Goal: Task Accomplishment & Management: Use online tool/utility

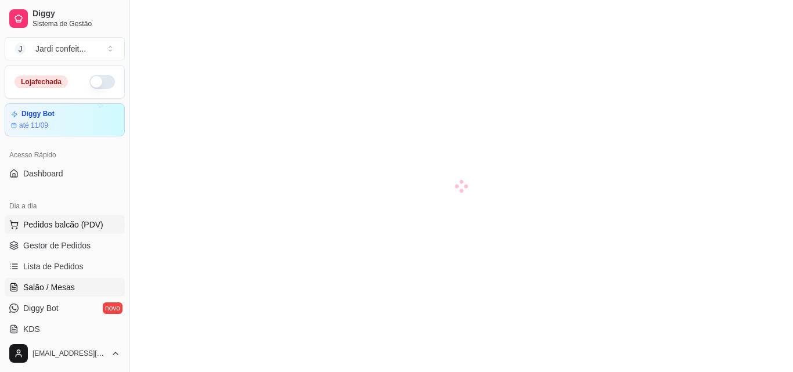
scroll to position [116, 0]
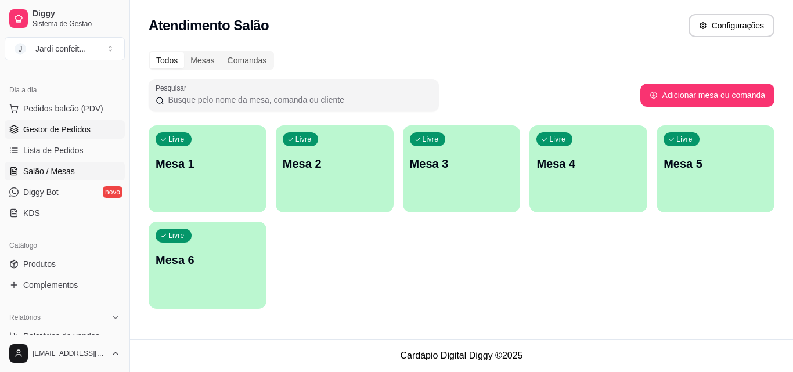
click at [79, 129] on span "Gestor de Pedidos" at bounding box center [56, 130] width 67 height 12
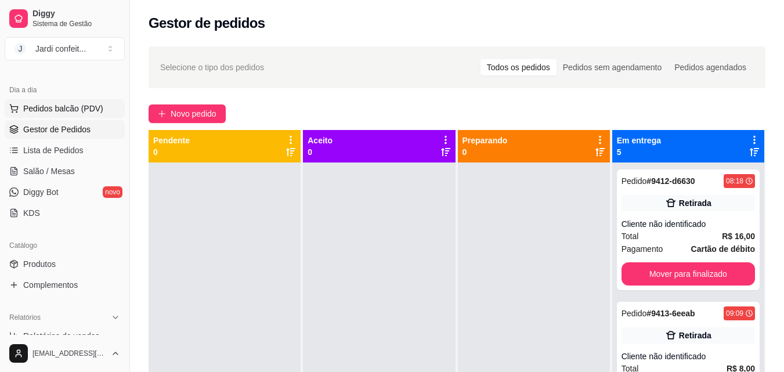
click at [48, 107] on span "Pedidos balcão (PDV)" at bounding box center [63, 109] width 80 height 12
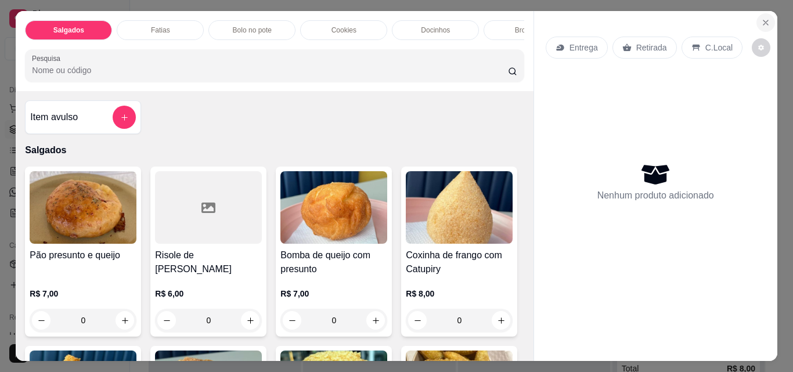
click at [763, 19] on icon "Close" at bounding box center [765, 22] width 9 height 9
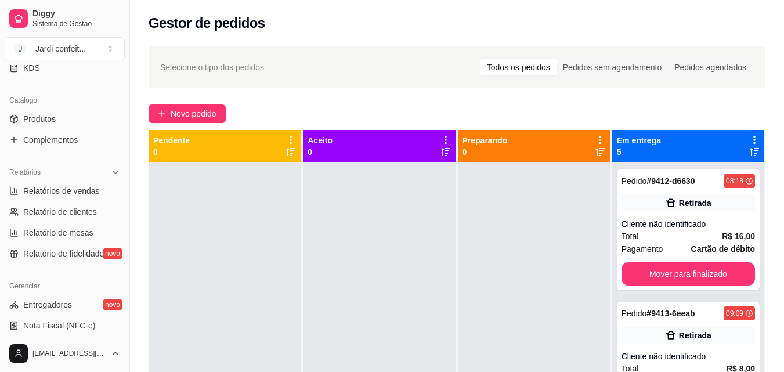
scroll to position [231, 0]
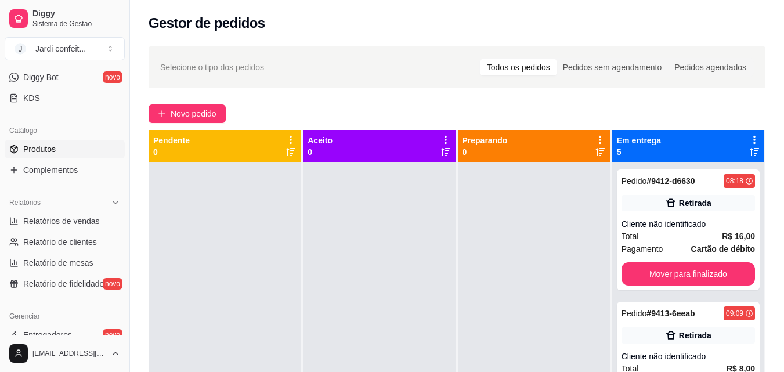
click at [64, 154] on link "Produtos" at bounding box center [65, 149] width 120 height 19
click at [67, 150] on link "Produtos" at bounding box center [65, 149] width 120 height 19
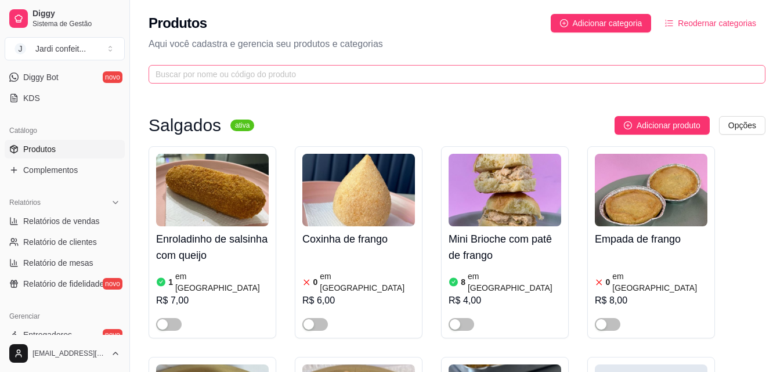
click at [342, 66] on span at bounding box center [457, 74] width 617 height 19
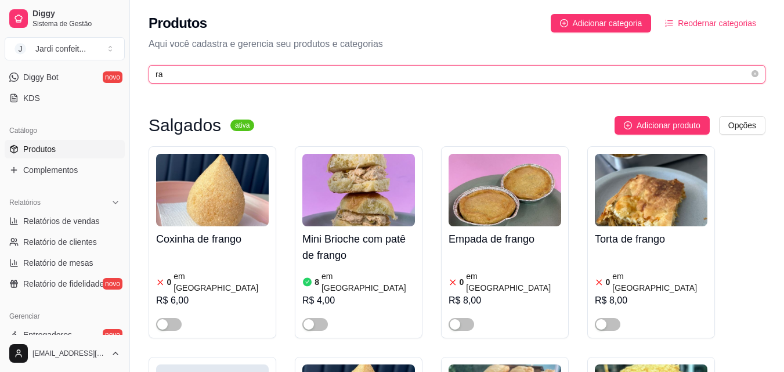
type input "rab"
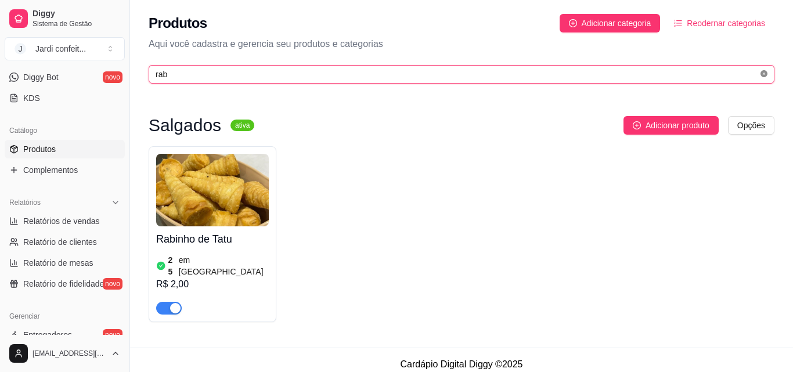
click at [766, 74] on icon "close-circle" at bounding box center [763, 73] width 7 height 7
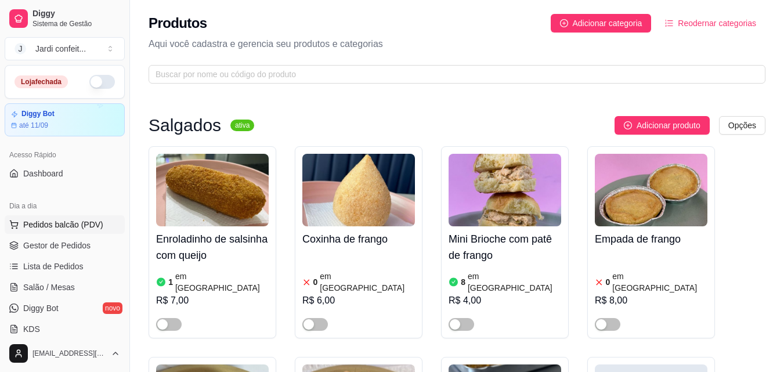
click at [54, 222] on span "Pedidos balcão (PDV)" at bounding box center [63, 225] width 80 height 12
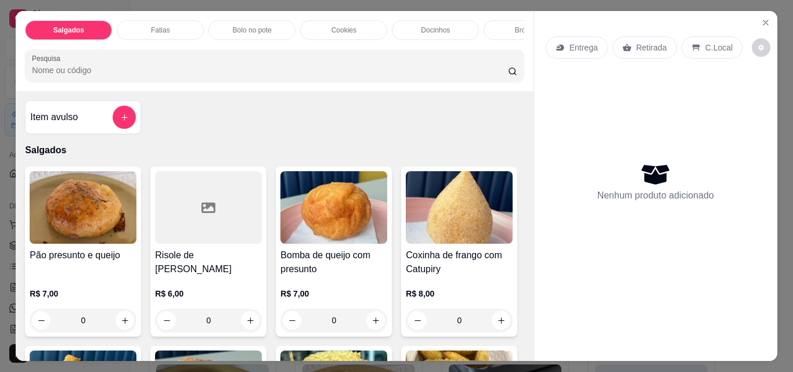
click at [242, 229] on div "Risole de Frango R$ 6,00 0" at bounding box center [208, 252] width 116 height 170
click at [761, 18] on icon "Close" at bounding box center [765, 22] width 9 height 9
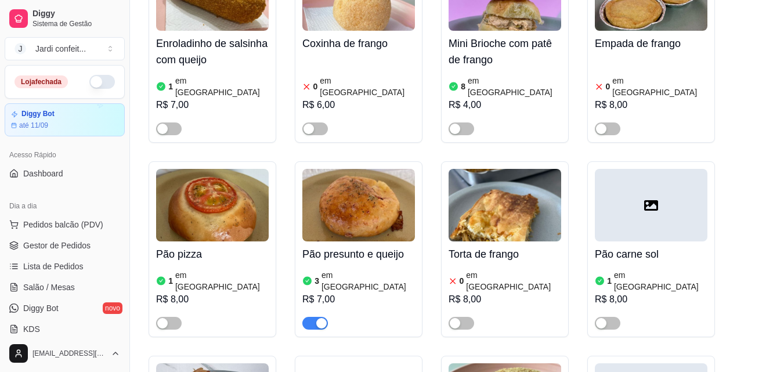
scroll to position [290, 0]
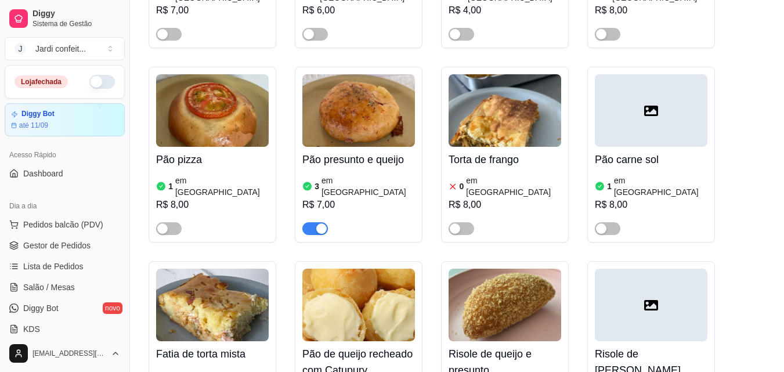
click at [100, 77] on button "button" at bounding box center [102, 82] width 26 height 14
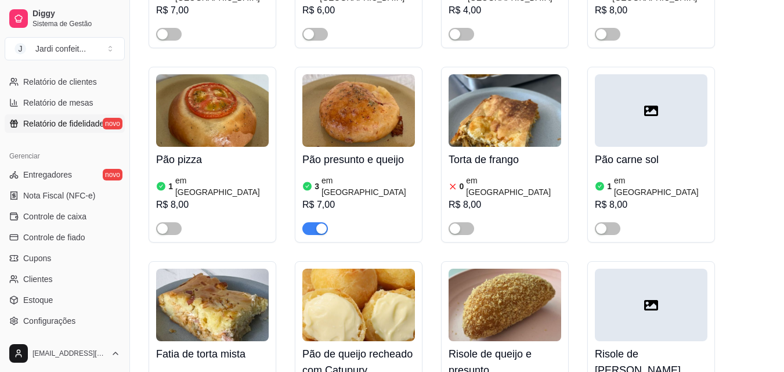
scroll to position [406, 0]
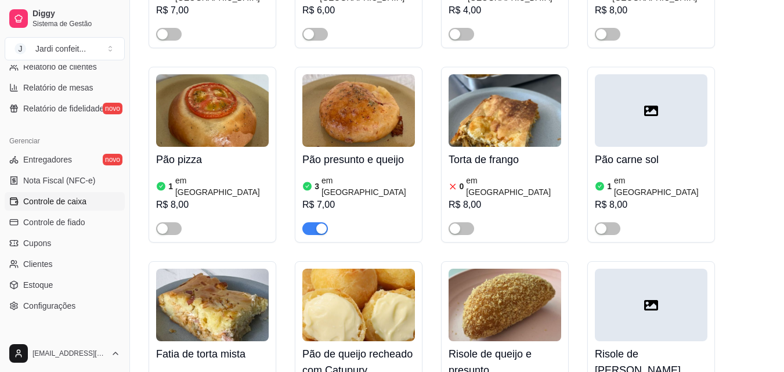
click at [89, 204] on link "Controle de caixa" at bounding box center [65, 201] width 120 height 19
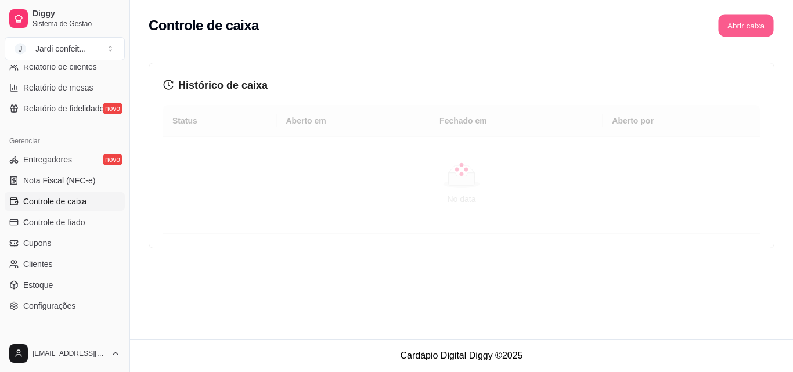
click at [748, 24] on button "Abrir caixa" at bounding box center [745, 26] width 55 height 23
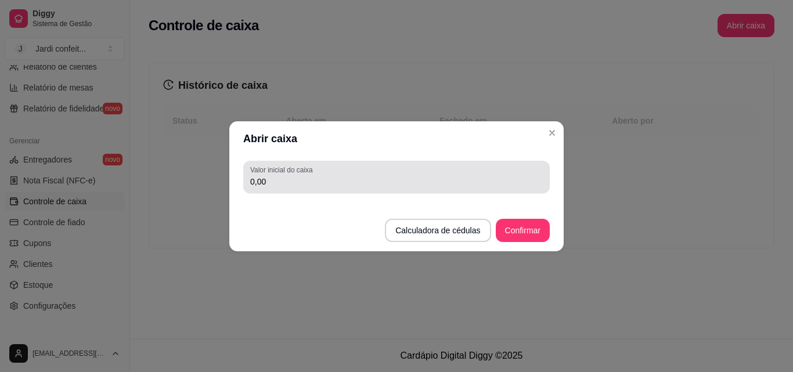
click at [381, 177] on input "0,00" at bounding box center [396, 182] width 292 height 12
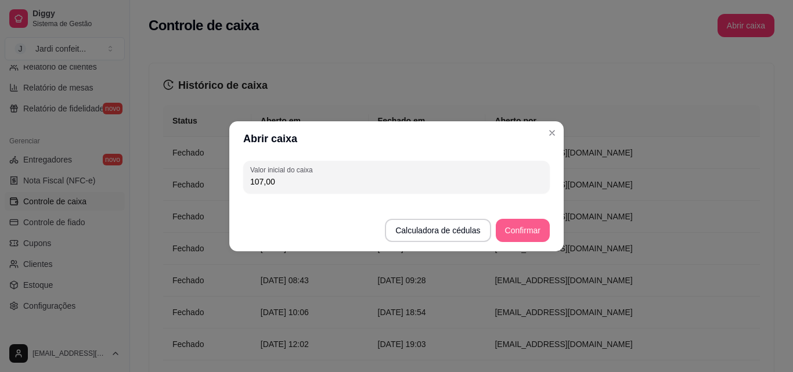
type input "107,00"
click at [520, 235] on button "Confirmar" at bounding box center [522, 230] width 53 height 23
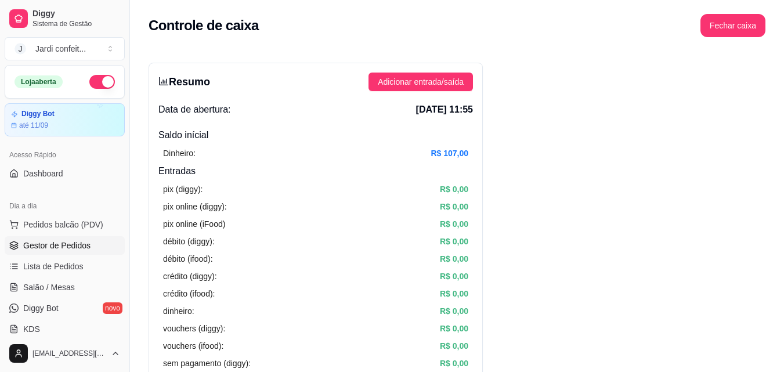
click at [66, 247] on span "Gestor de Pedidos" at bounding box center [56, 246] width 67 height 12
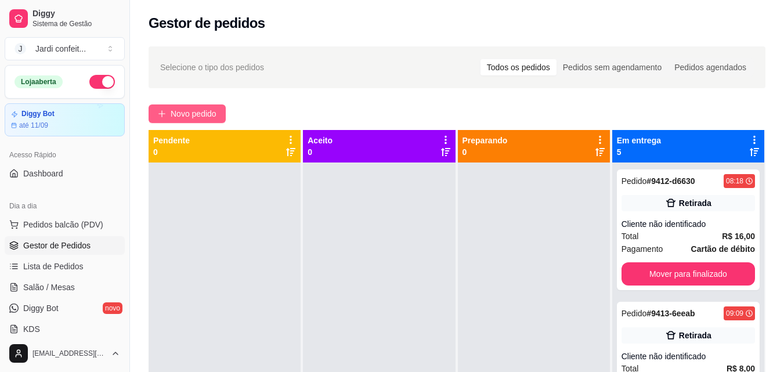
click at [188, 115] on span "Novo pedido" at bounding box center [194, 113] width 46 height 13
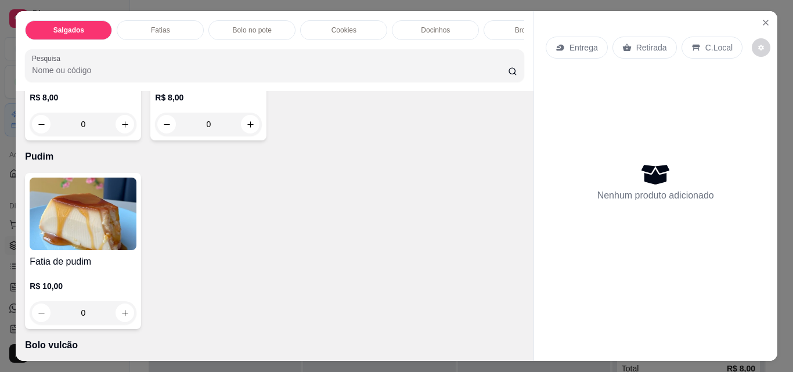
scroll to position [2089, 0]
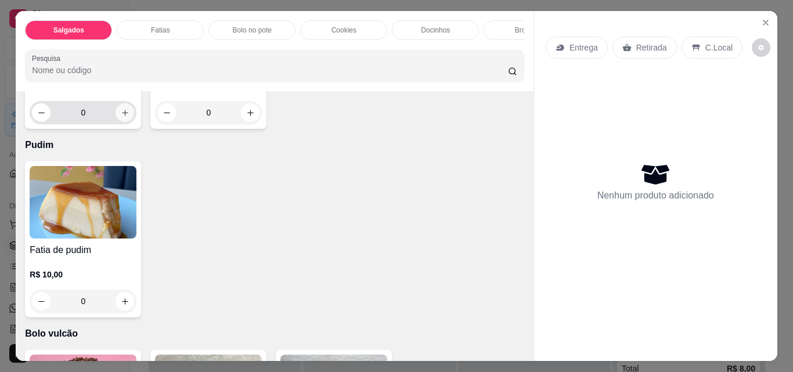
click at [121, 117] on icon "increase-product-quantity" at bounding box center [125, 112] width 9 height 9
type input "1"
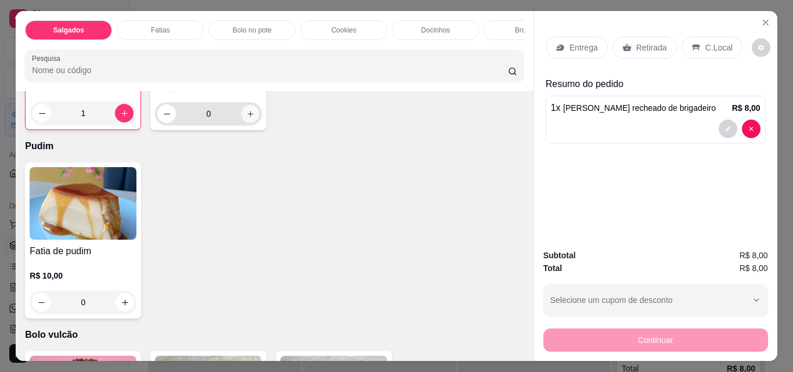
click at [248, 118] on icon "increase-product-quantity" at bounding box center [250, 114] width 9 height 9
type input "1"
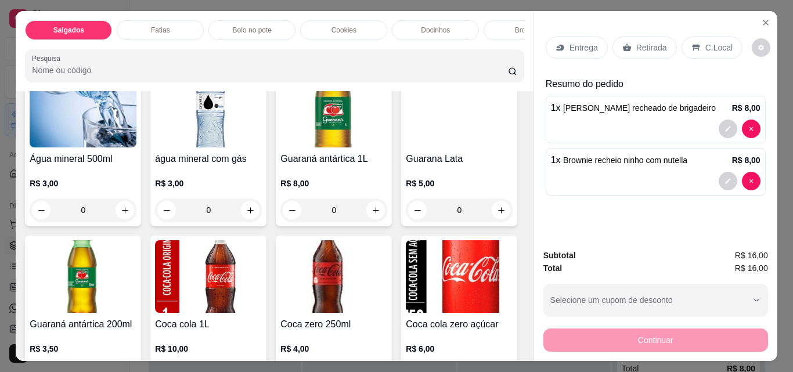
scroll to position [2495, 0]
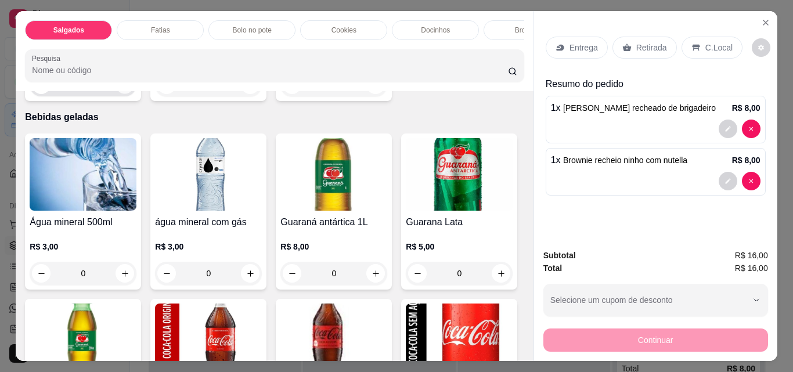
click at [126, 94] on button "increase-product-quantity" at bounding box center [125, 85] width 18 height 18
type input "1"
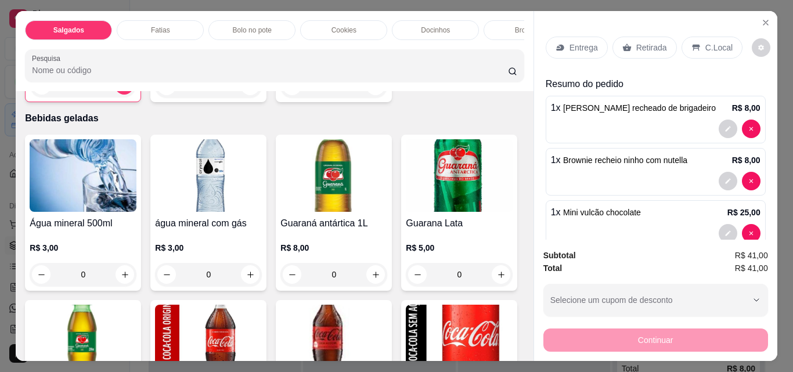
click at [622, 43] on icon at bounding box center [626, 47] width 9 height 9
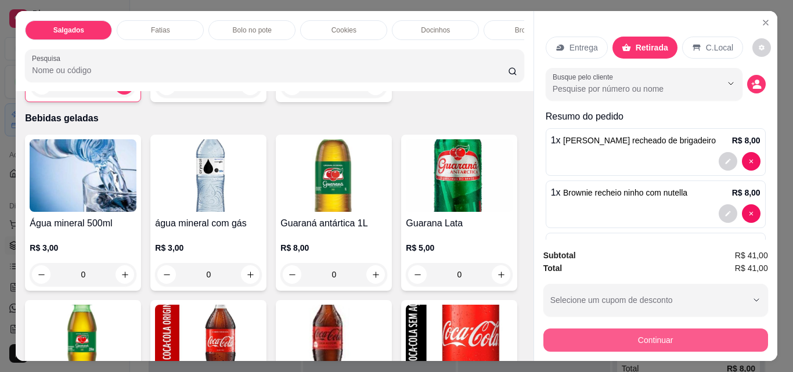
click at [638, 337] on button "Continuar" at bounding box center [655, 339] width 225 height 23
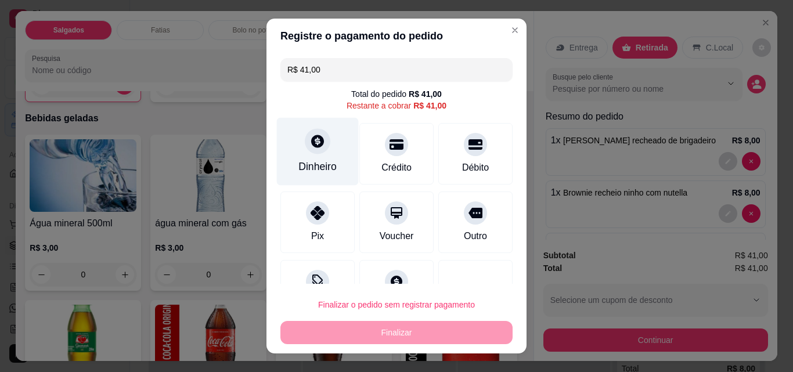
click at [303, 174] on div "Dinheiro" at bounding box center [317, 166] width 38 height 15
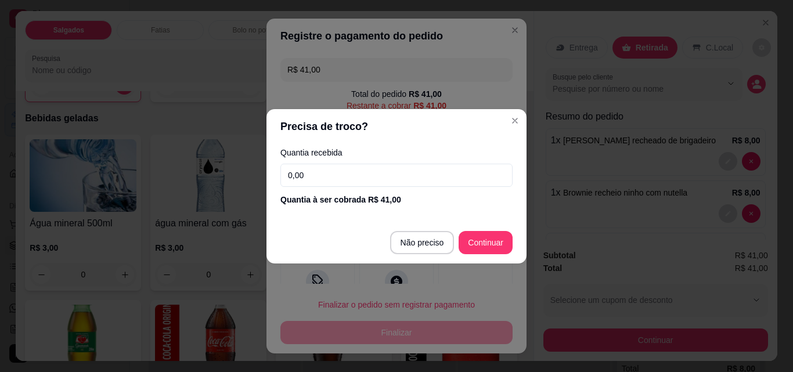
click at [338, 173] on input "0,00" at bounding box center [396, 175] width 232 height 23
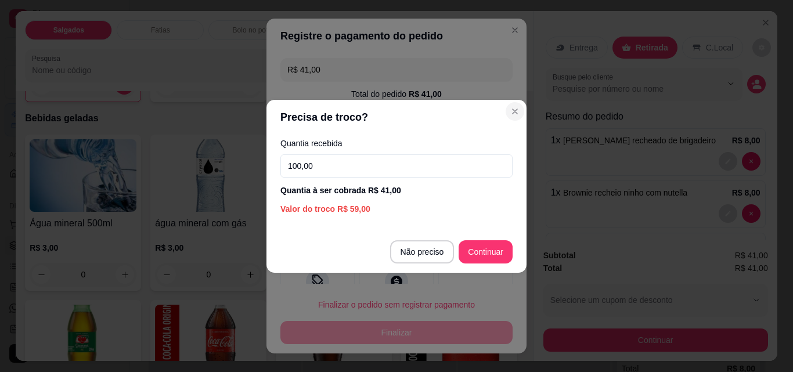
type input "100,00"
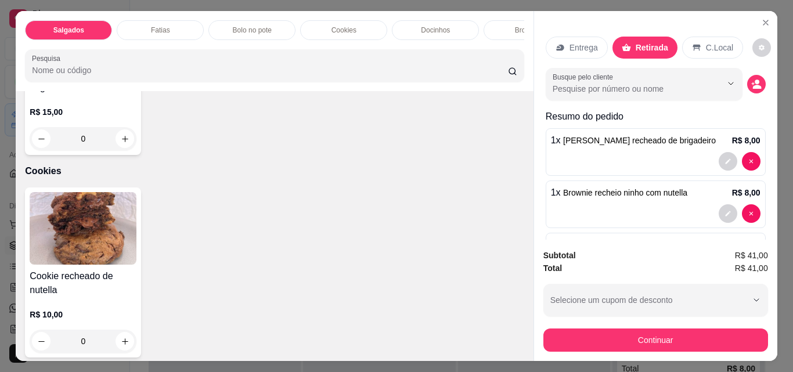
scroll to position [1276, 0]
click at [129, 143] on icon "increase-product-quantity" at bounding box center [125, 138] width 9 height 9
type input "1"
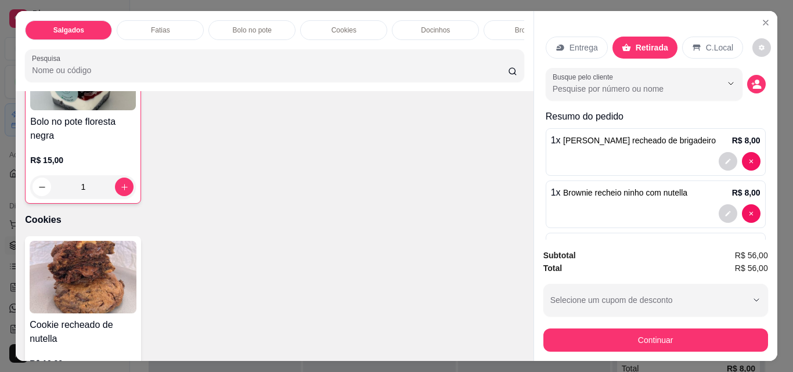
scroll to position [1218, 0]
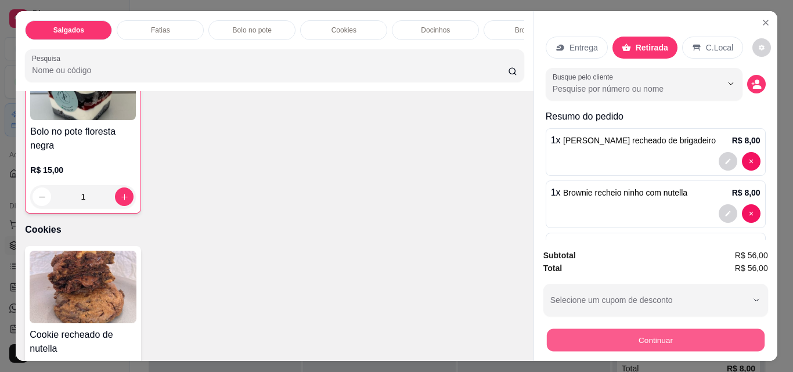
click at [690, 328] on button "Continuar" at bounding box center [655, 339] width 218 height 23
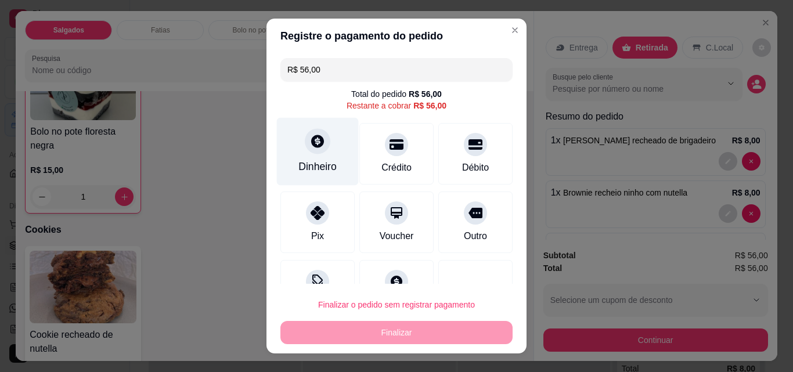
click at [324, 161] on div "Dinheiro" at bounding box center [317, 166] width 38 height 15
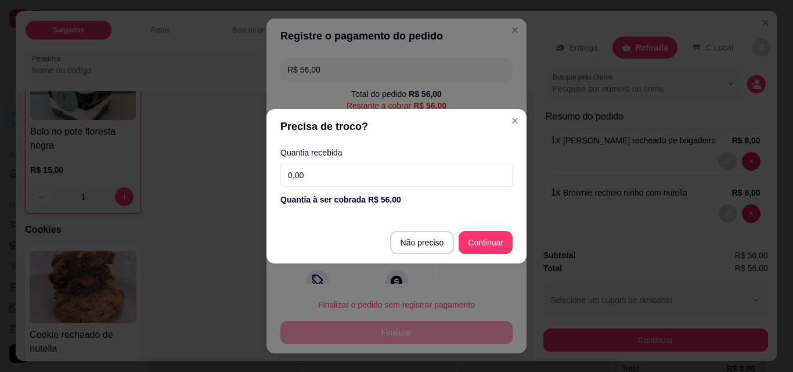
click at [330, 172] on input "0,00" at bounding box center [396, 175] width 232 height 23
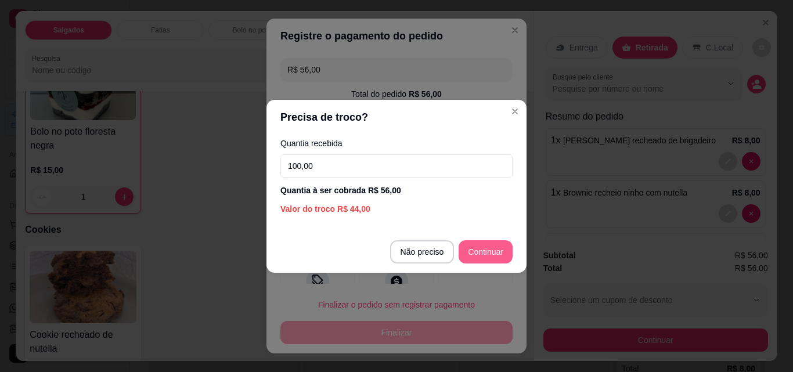
type input "100,00"
type input "R$ 0,00"
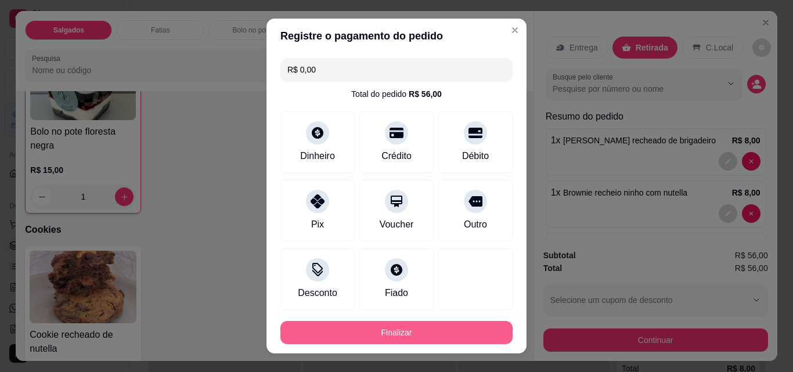
click at [440, 338] on button "Finalizar" at bounding box center [396, 332] width 232 height 23
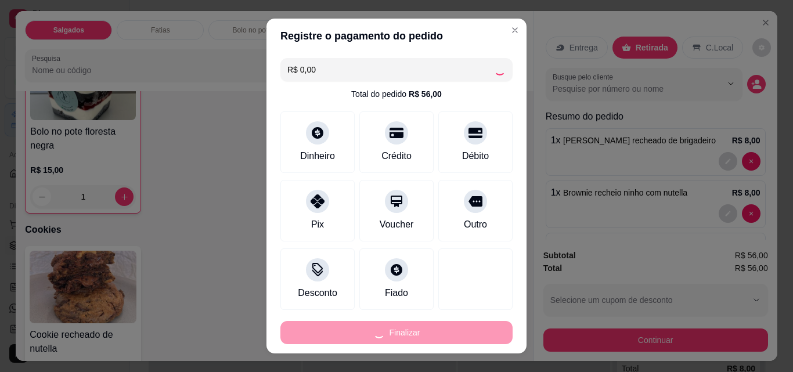
type input "0"
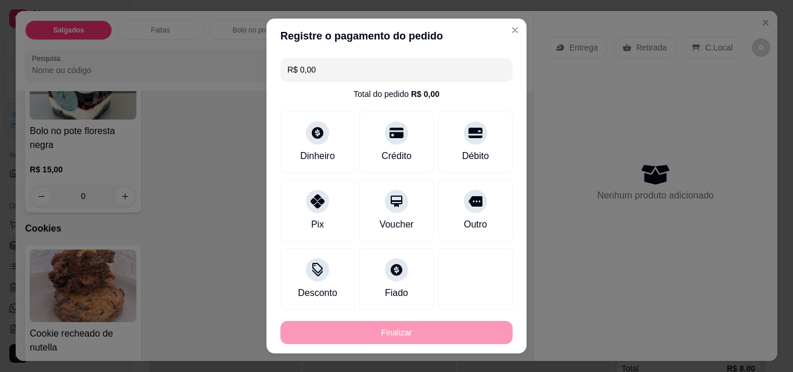
type input "-R$ 56,00"
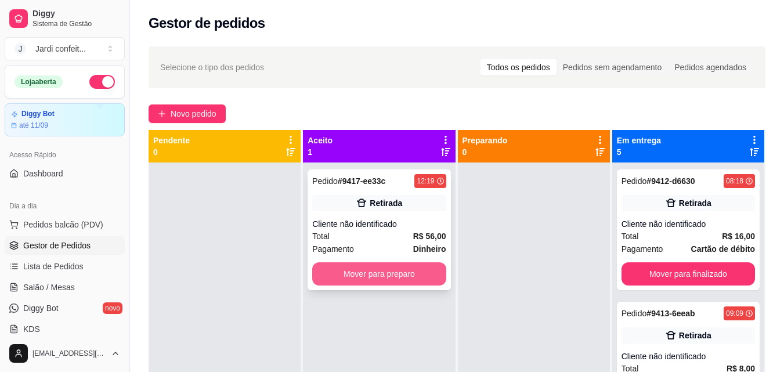
click at [407, 276] on button "Mover para preparo" at bounding box center [378, 273] width 133 height 23
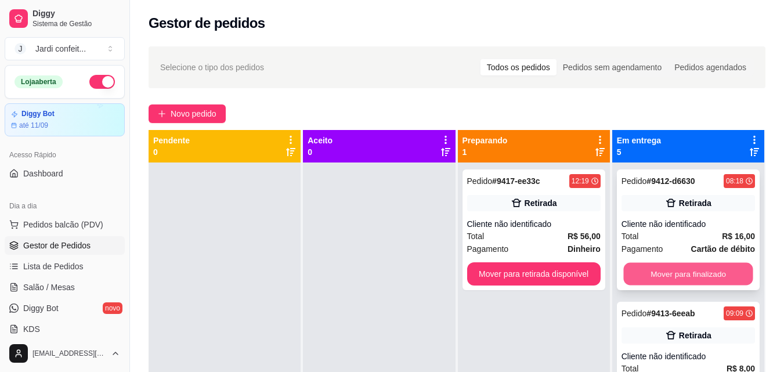
click at [638, 270] on button "Mover para finalizado" at bounding box center [687, 274] width 129 height 23
click at [638, 269] on button "Mover para finalizado" at bounding box center [687, 273] width 133 height 23
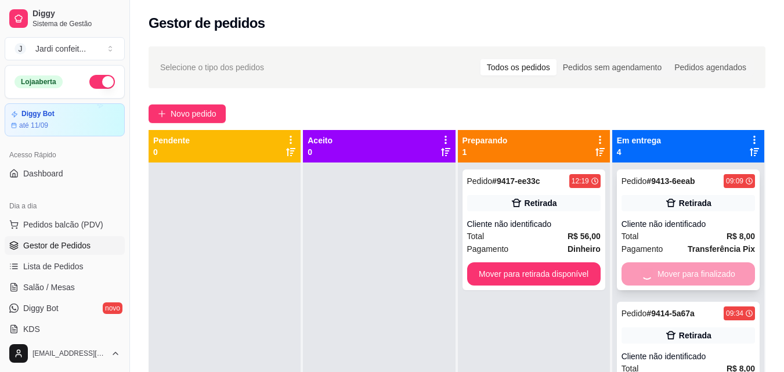
click at [638, 269] on div "Mover para finalizado" at bounding box center [687, 273] width 133 height 23
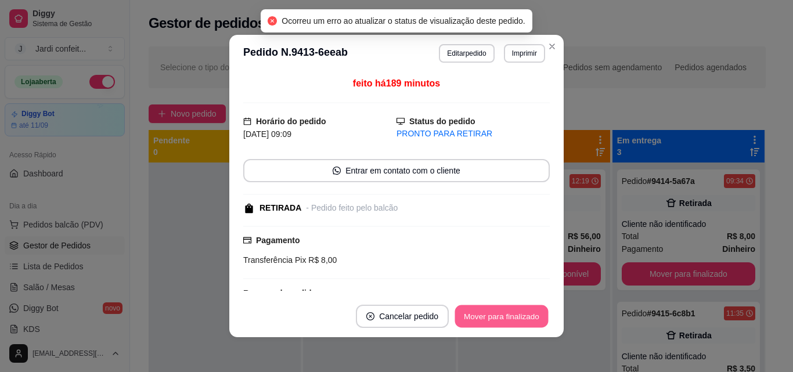
click at [514, 320] on button "Mover para finalizado" at bounding box center [501, 316] width 93 height 23
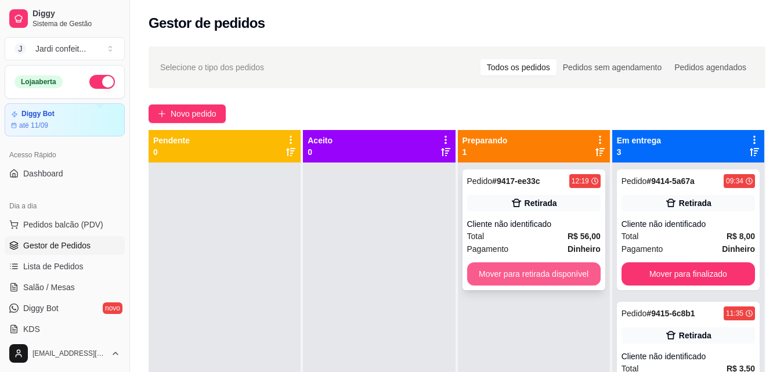
click at [495, 266] on button "Mover para retirada disponível" at bounding box center [533, 273] width 133 height 23
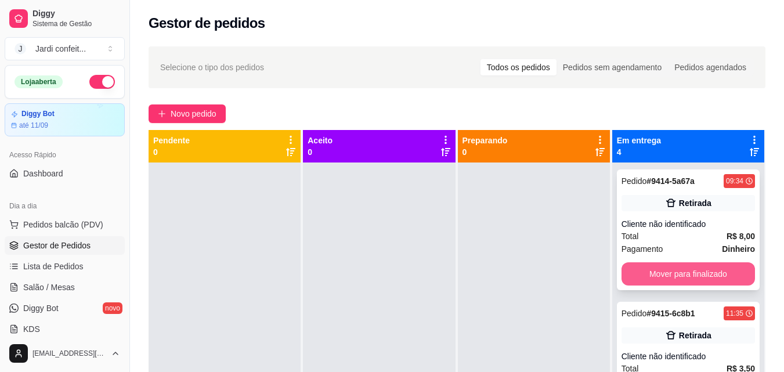
click at [673, 277] on button "Mover para finalizado" at bounding box center [687, 273] width 133 height 23
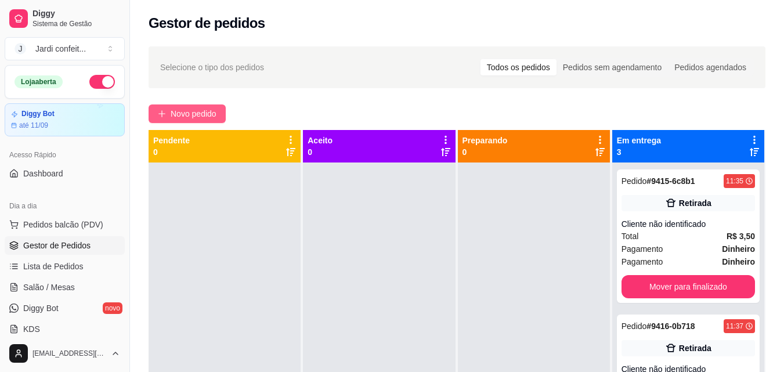
click at [187, 114] on span "Novo pedido" at bounding box center [194, 113] width 46 height 13
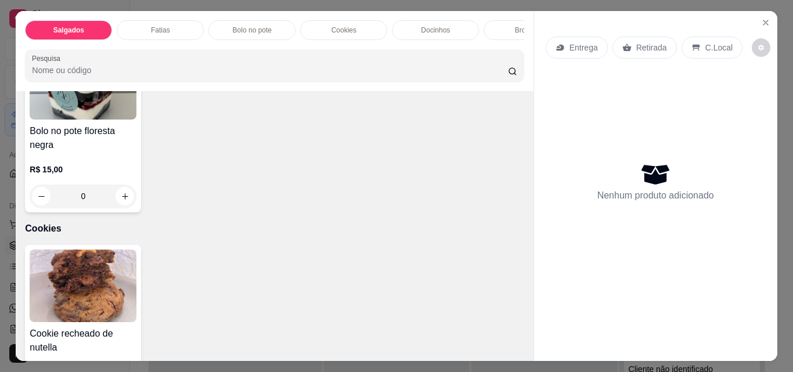
scroll to position [1392, 0]
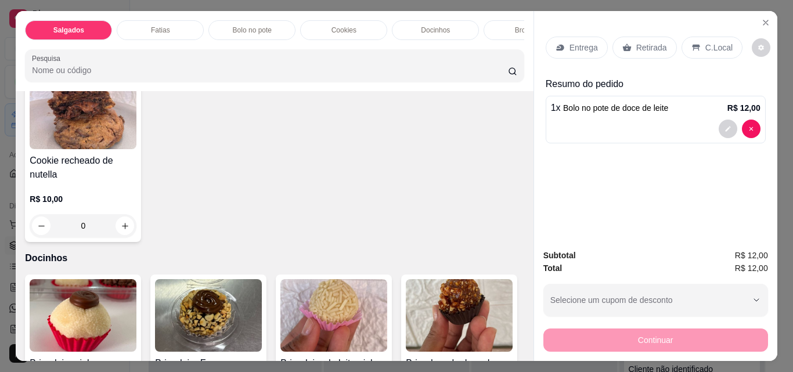
type input "1"
click at [653, 49] on p "Retirada" at bounding box center [651, 48] width 31 height 12
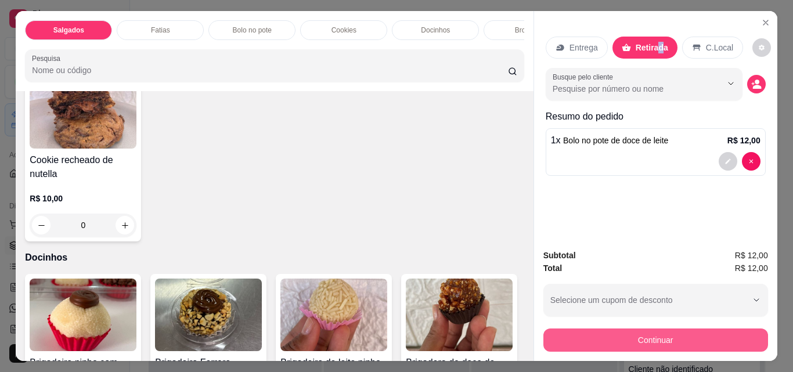
click at [684, 339] on button "Continuar" at bounding box center [655, 339] width 225 height 23
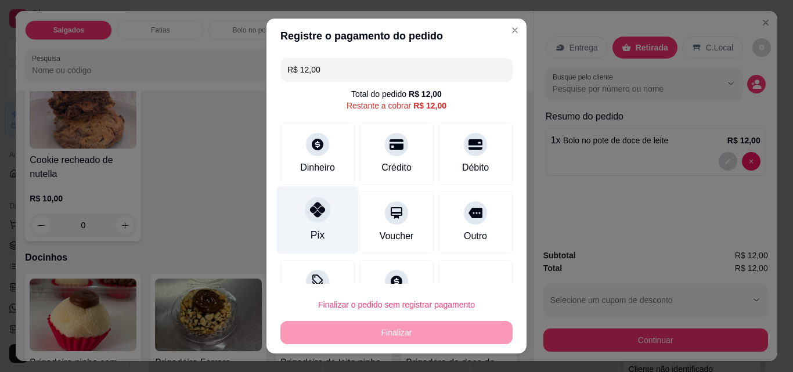
click at [297, 215] on div "Pix" at bounding box center [318, 220] width 82 height 68
type input "R$ 0,00"
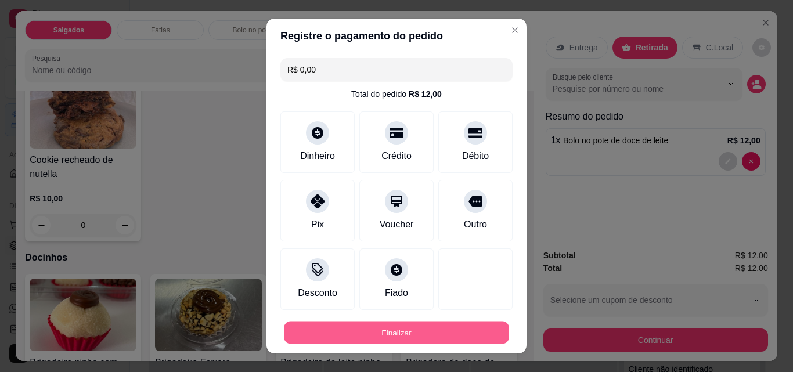
click at [395, 326] on button "Finalizar" at bounding box center [396, 332] width 225 height 23
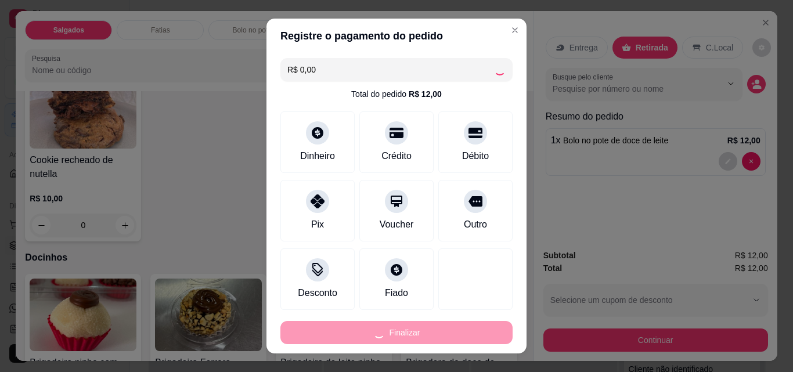
type input "0"
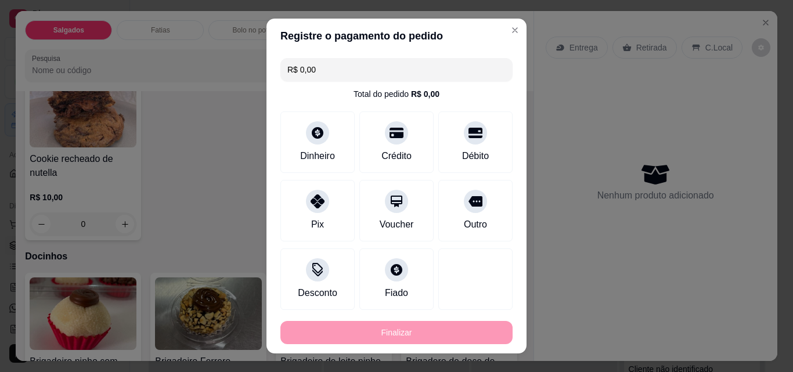
type input "-R$ 12,00"
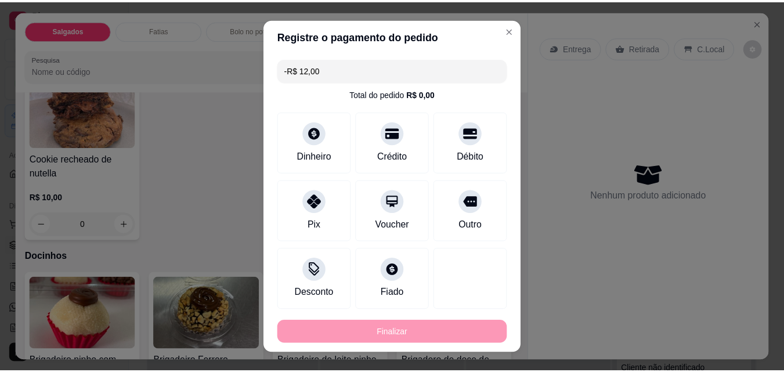
scroll to position [1392, 0]
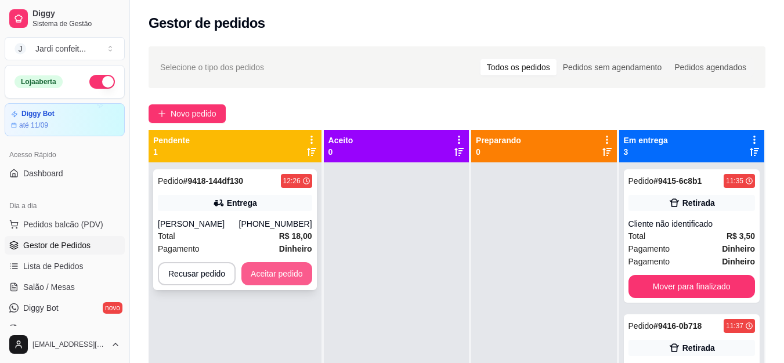
click at [287, 273] on button "Aceitar pedido" at bounding box center [276, 273] width 71 height 23
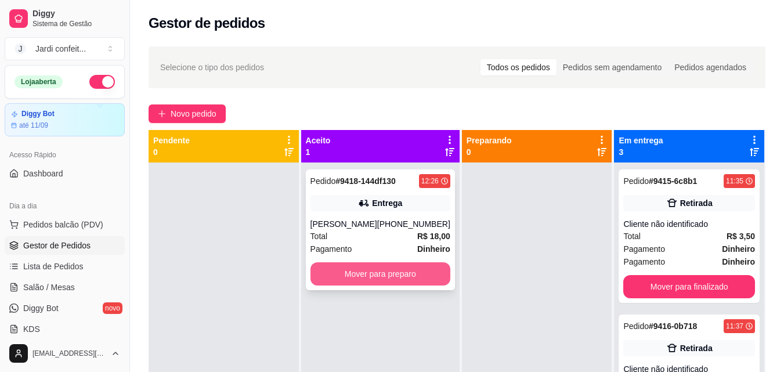
click at [345, 273] on button "Mover para preparo" at bounding box center [380, 273] width 140 height 23
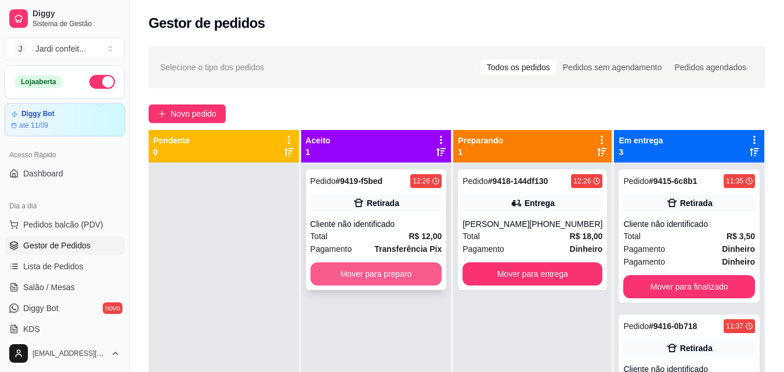
click at [383, 276] on button "Mover para preparo" at bounding box center [376, 273] width 132 height 23
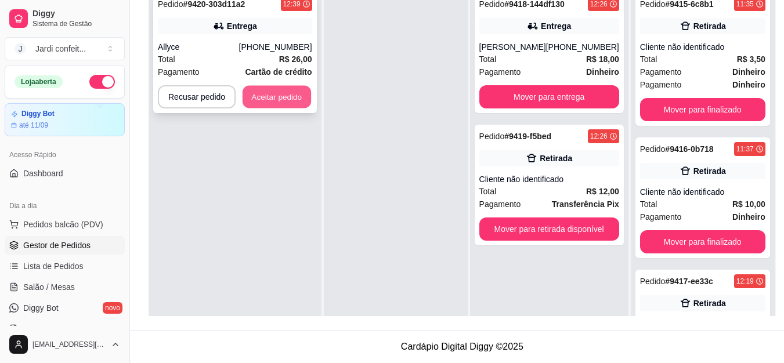
click at [299, 94] on button "Aceitar pedido" at bounding box center [277, 97] width 68 height 23
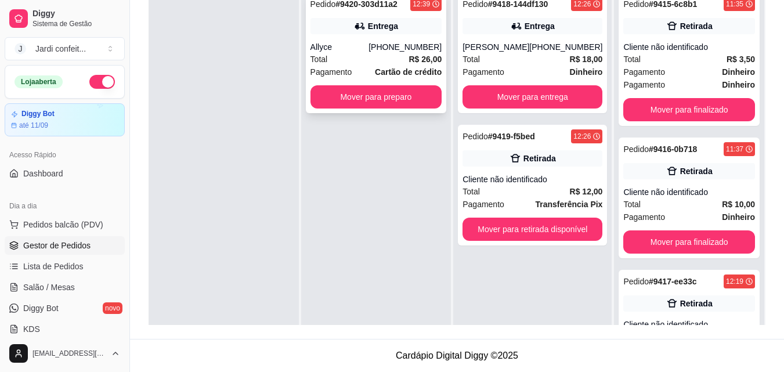
click at [369, 49] on div "Allyce" at bounding box center [339, 47] width 59 height 12
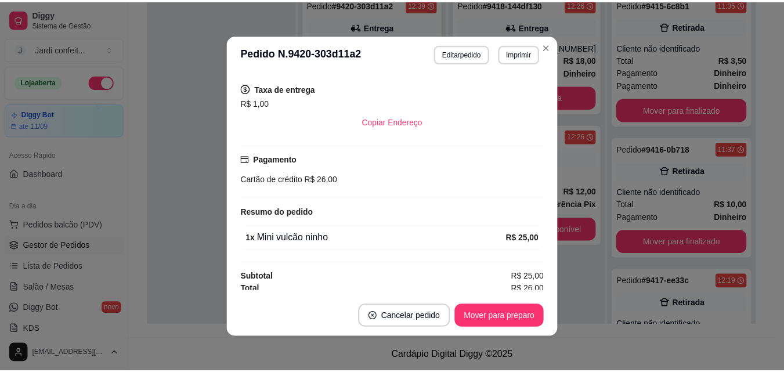
scroll to position [237, 0]
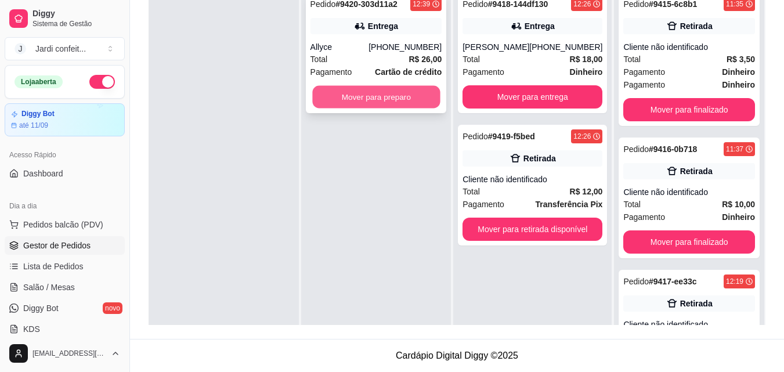
click at [426, 102] on button "Mover para preparo" at bounding box center [376, 97] width 128 height 23
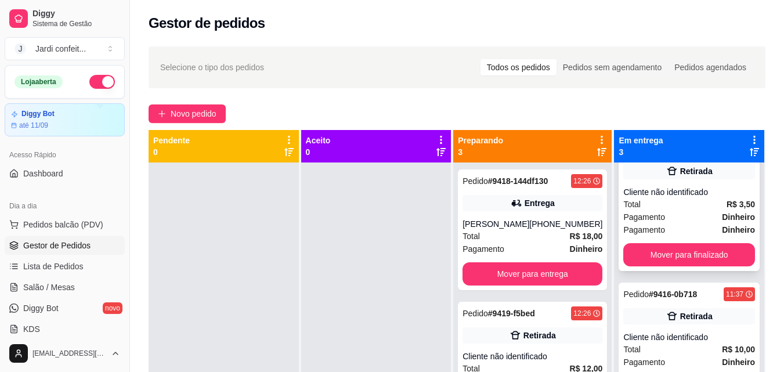
scroll to position [49, 0]
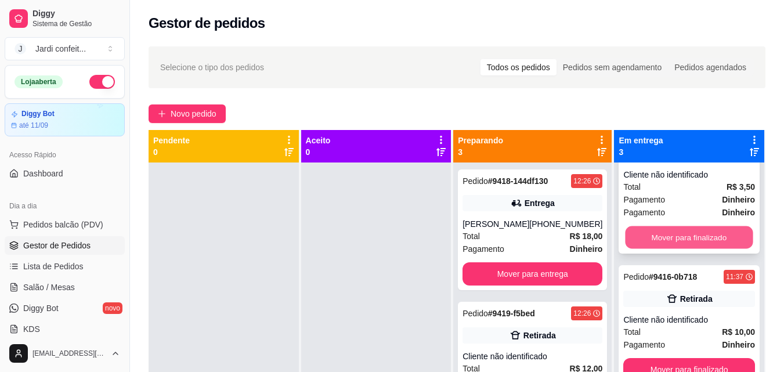
click at [700, 236] on button "Mover para finalizado" at bounding box center [689, 237] width 128 height 23
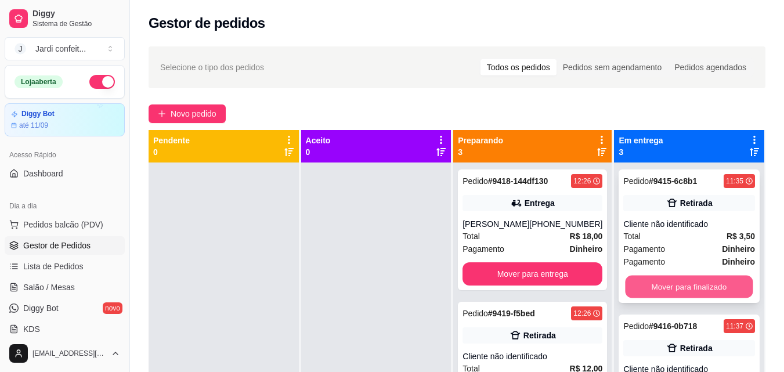
click at [686, 288] on button "Mover para finalizado" at bounding box center [689, 287] width 128 height 23
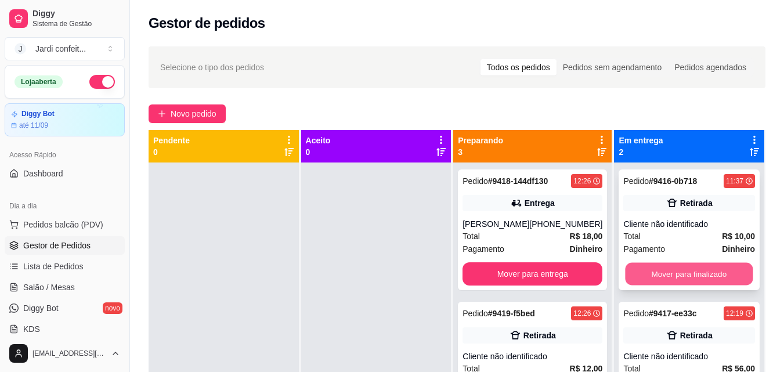
click at [704, 269] on button "Mover para finalizado" at bounding box center [689, 274] width 128 height 23
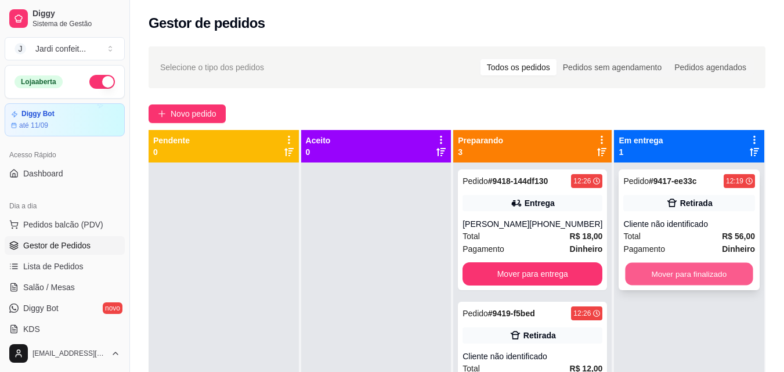
click at [707, 269] on button "Mover para finalizado" at bounding box center [689, 274] width 128 height 23
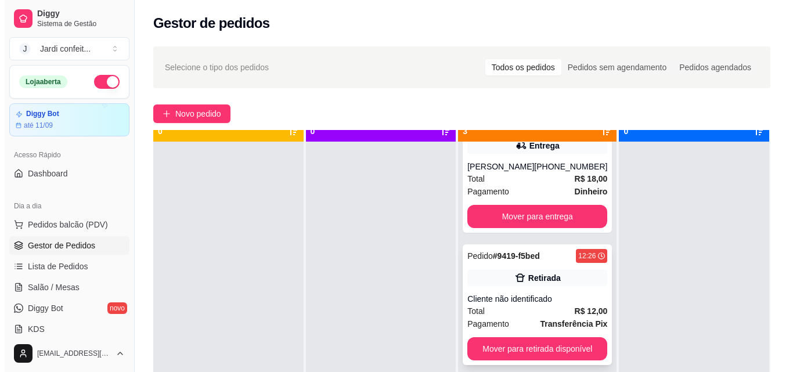
scroll to position [32, 0]
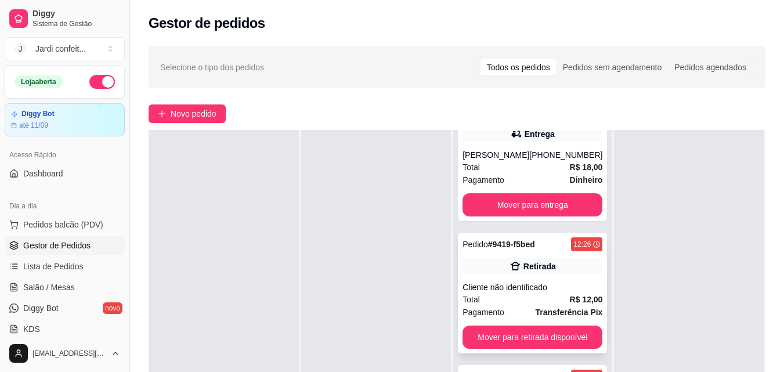
click at [552, 305] on div "Total R$ 12,00" at bounding box center [532, 299] width 140 height 13
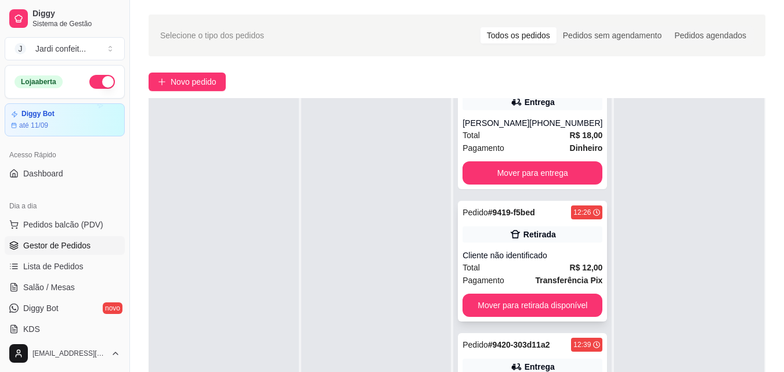
scroll to position [116, 0]
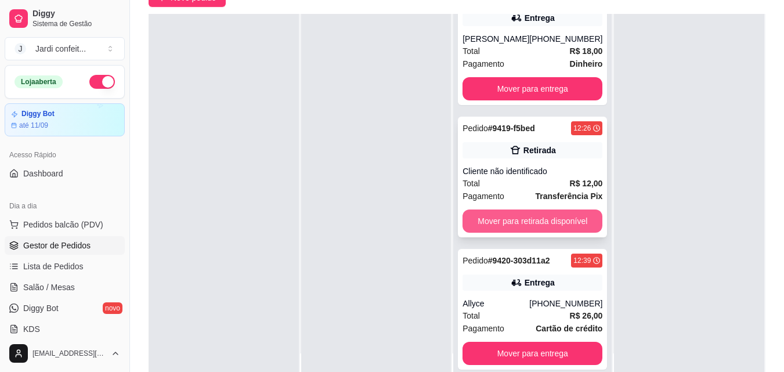
click at [538, 222] on button "Mover para retirada disponível" at bounding box center [532, 220] width 140 height 23
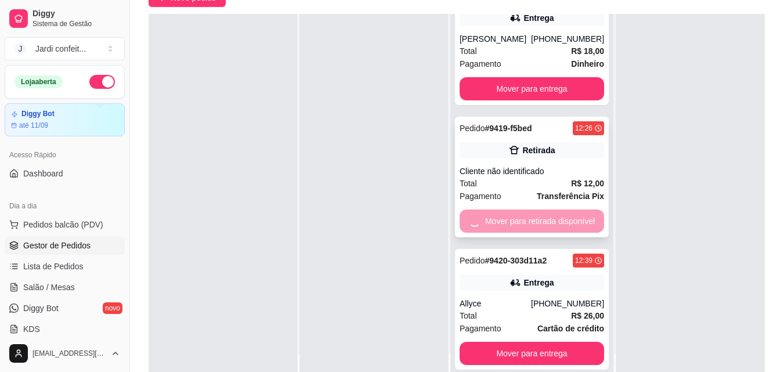
scroll to position [0, 0]
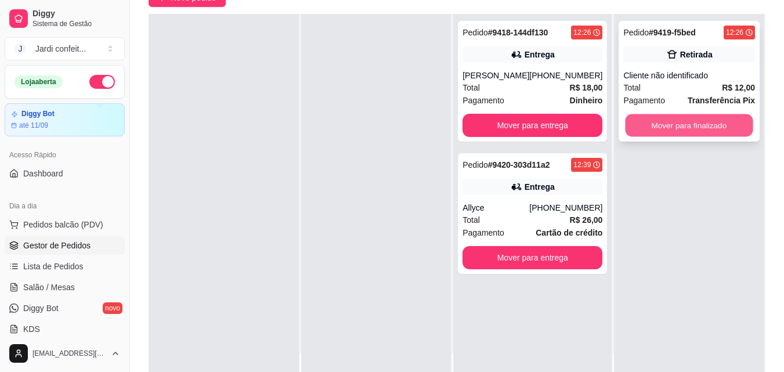
click at [674, 131] on button "Mover para finalizado" at bounding box center [689, 125] width 128 height 23
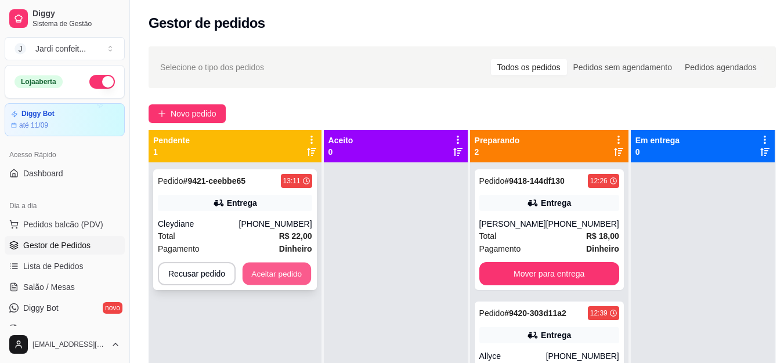
click at [288, 269] on button "Aceitar pedido" at bounding box center [277, 274] width 68 height 23
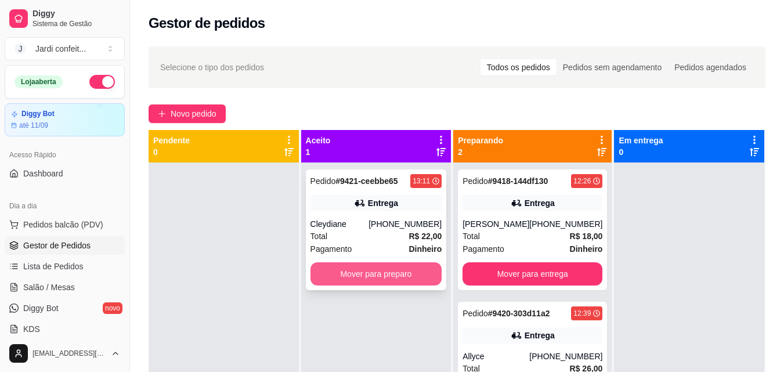
click at [375, 277] on button "Mover para preparo" at bounding box center [376, 273] width 132 height 23
click at [379, 274] on button "Mover para preparo" at bounding box center [376, 273] width 132 height 23
click at [379, 274] on button "Mover para preparo" at bounding box center [376, 274] width 128 height 23
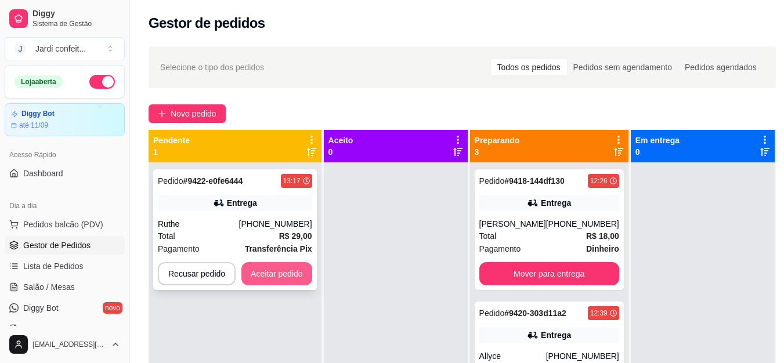
click at [250, 274] on button "Aceitar pedido" at bounding box center [276, 273] width 71 height 23
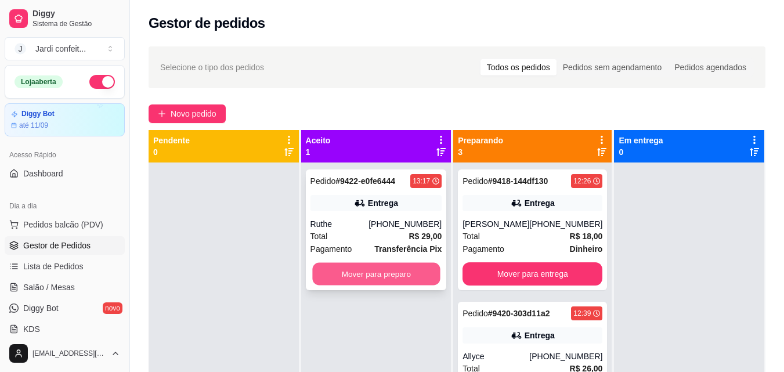
click at [368, 279] on button "Mover para preparo" at bounding box center [376, 274] width 128 height 23
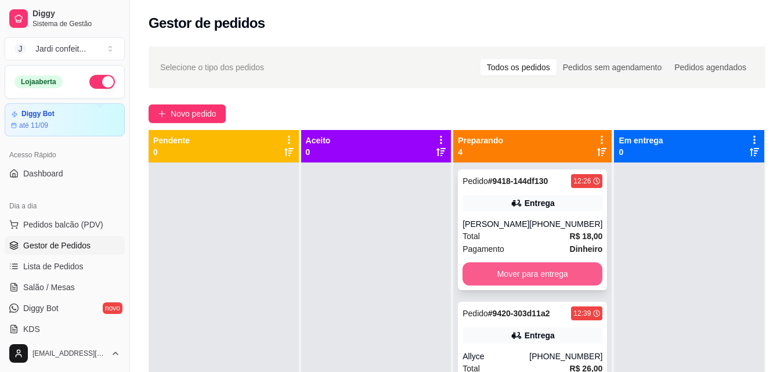
click at [556, 273] on button "Mover para entrega" at bounding box center [532, 273] width 140 height 23
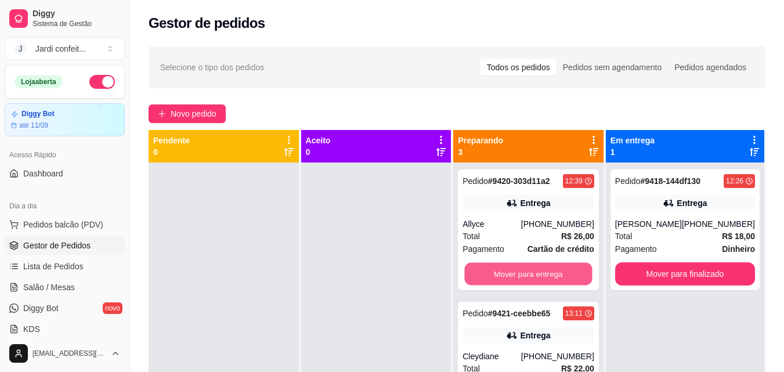
click at [556, 273] on button "Mover para entrega" at bounding box center [529, 274] width 128 height 23
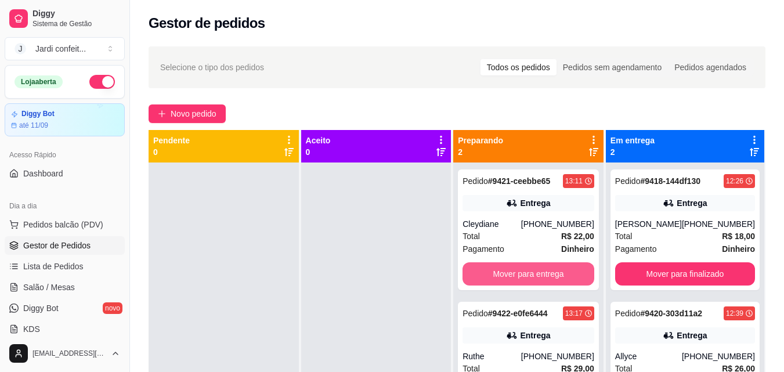
click at [556, 273] on button "Mover para entrega" at bounding box center [528, 273] width 132 height 23
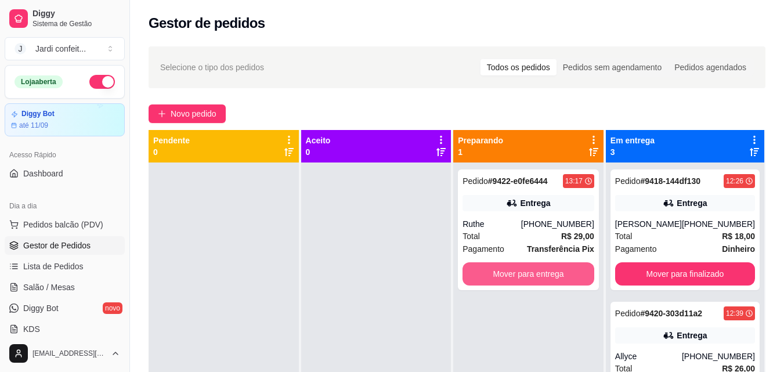
click at [556, 273] on button "Mover para entrega" at bounding box center [528, 273] width 132 height 23
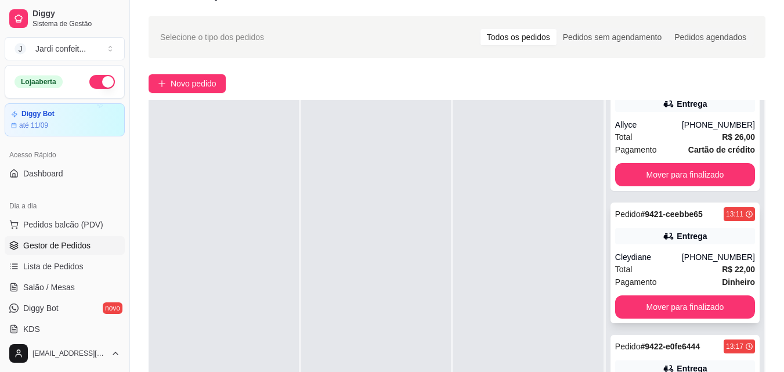
scroll to position [58, 0]
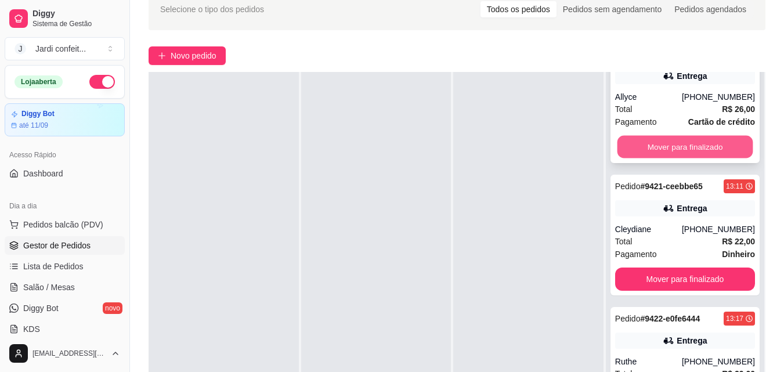
click at [682, 149] on button "Mover para finalizado" at bounding box center [685, 147] width 136 height 23
click at [682, 149] on button "Mover para finalizado" at bounding box center [685, 146] width 140 height 23
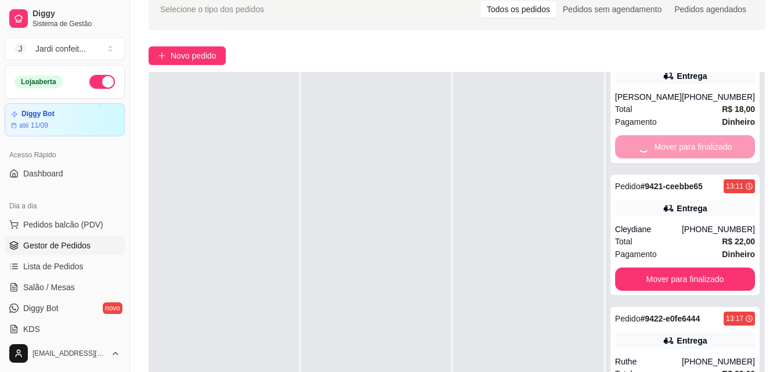
scroll to position [0, 0]
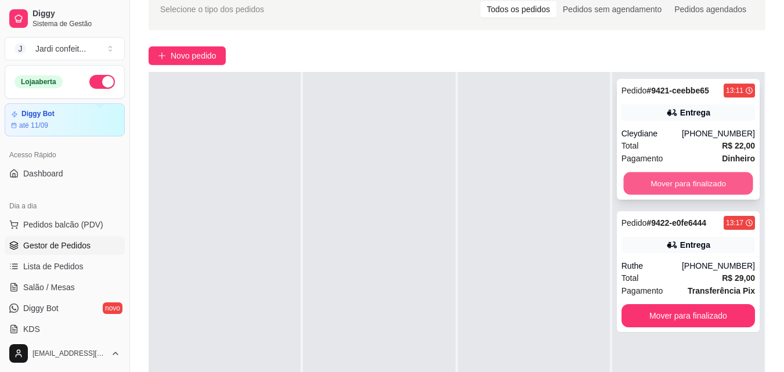
click at [677, 192] on button "Mover para finalizado" at bounding box center [687, 183] width 129 height 23
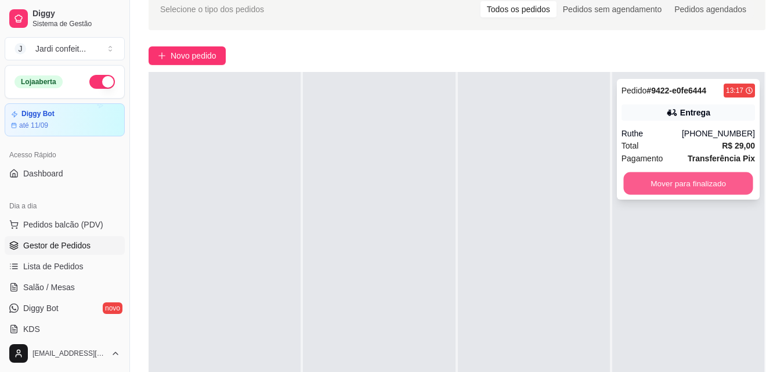
click at [682, 186] on button "Mover para finalizado" at bounding box center [687, 183] width 129 height 23
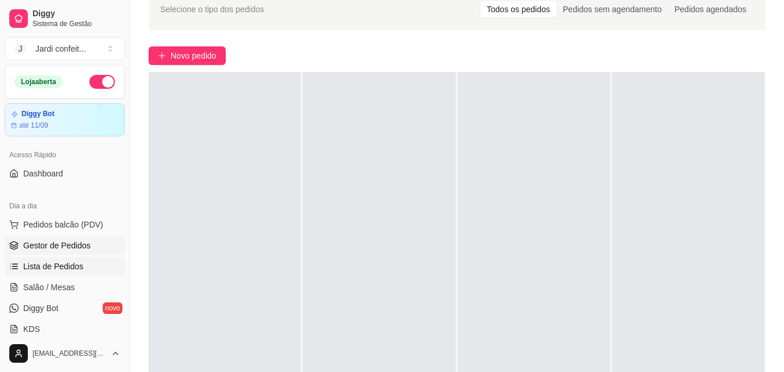
click at [89, 262] on link "Lista de Pedidos" at bounding box center [65, 266] width 120 height 19
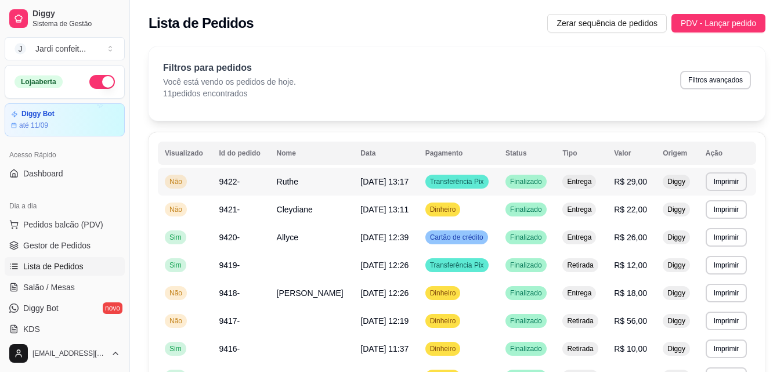
click at [633, 177] on span "R$ 29,00" at bounding box center [630, 181] width 33 height 9
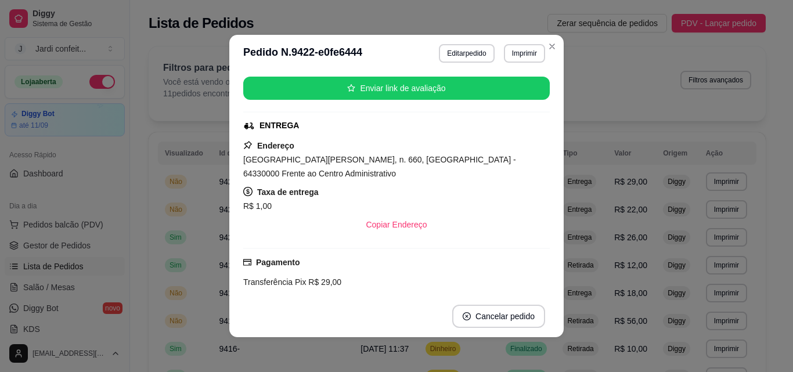
scroll to position [232, 0]
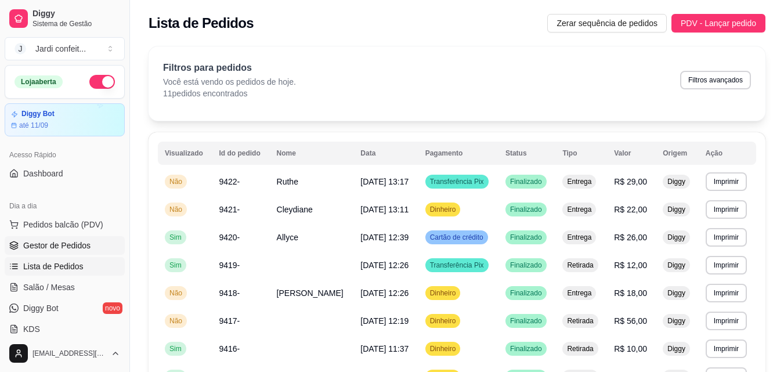
click at [70, 240] on span "Gestor de Pedidos" at bounding box center [56, 246] width 67 height 12
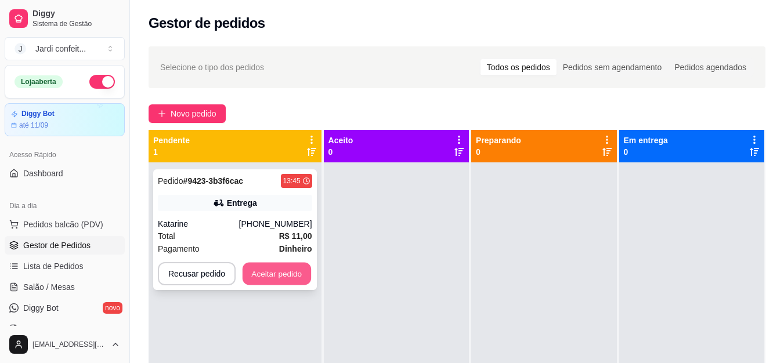
click at [253, 268] on button "Aceitar pedido" at bounding box center [277, 274] width 68 height 23
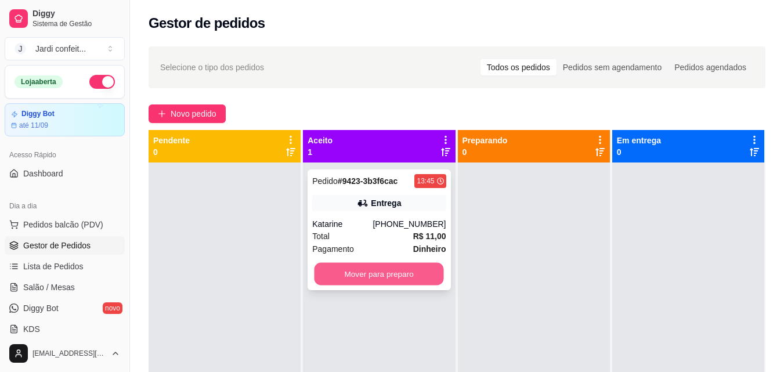
click at [409, 273] on button "Mover para preparo" at bounding box center [378, 274] width 129 height 23
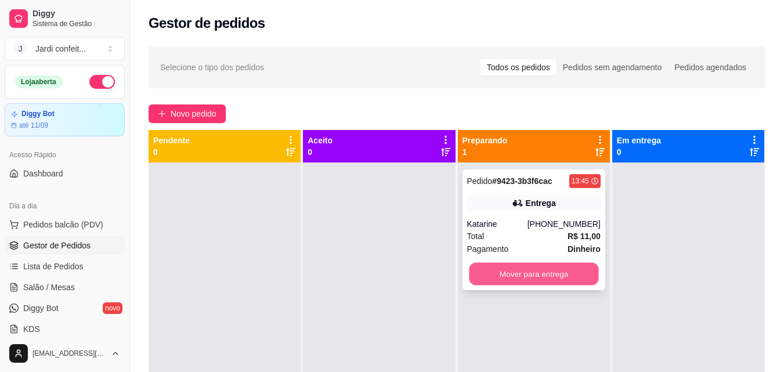
click at [541, 273] on button "Mover para entrega" at bounding box center [533, 274] width 129 height 23
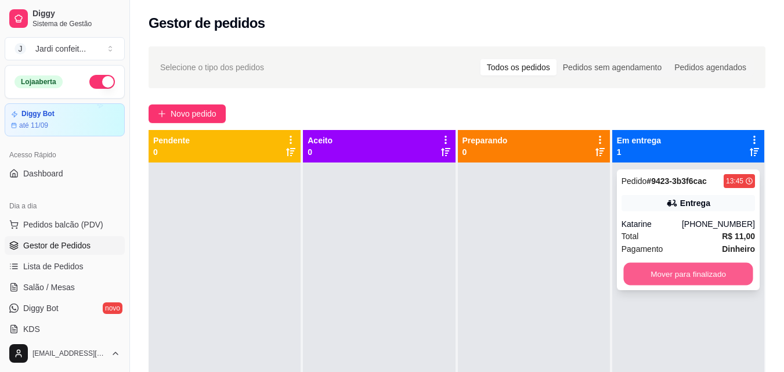
click at [677, 275] on button "Mover para finalizado" at bounding box center [687, 274] width 129 height 23
click at [621, 271] on button "Mover para finalizado" at bounding box center [687, 273] width 133 height 23
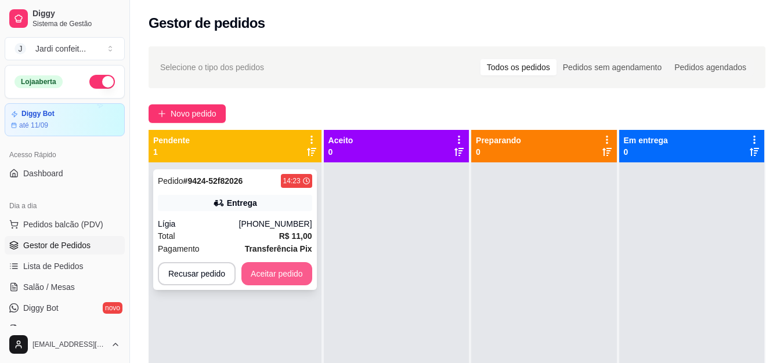
click at [273, 267] on button "Aceitar pedido" at bounding box center [276, 273] width 71 height 23
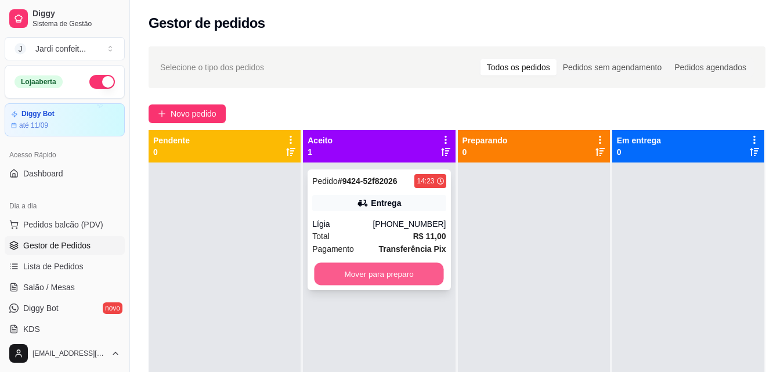
click at [365, 277] on button "Mover para preparo" at bounding box center [378, 274] width 129 height 23
click at [366, 277] on button "Mover para preparo" at bounding box center [378, 274] width 129 height 23
click at [366, 277] on button "Mover para preparo" at bounding box center [378, 273] width 133 height 23
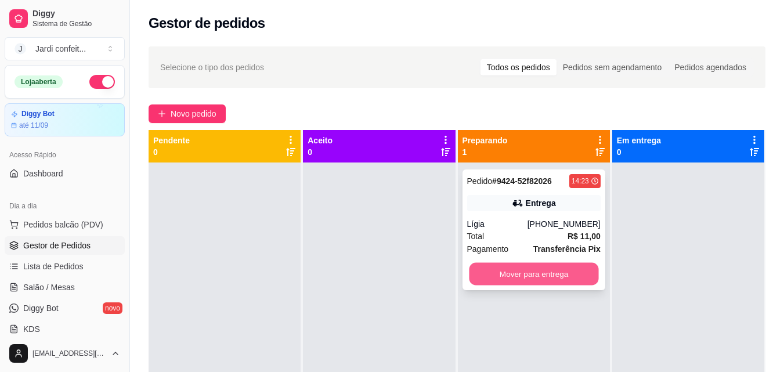
click at [482, 280] on button "Mover para entrega" at bounding box center [533, 274] width 129 height 23
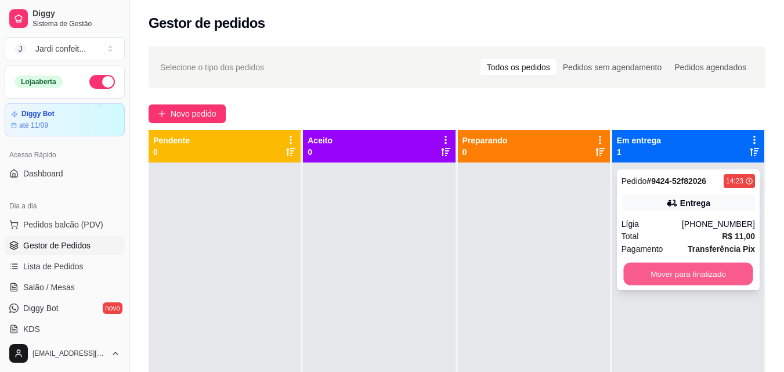
click at [630, 267] on button "Mover para finalizado" at bounding box center [687, 274] width 129 height 23
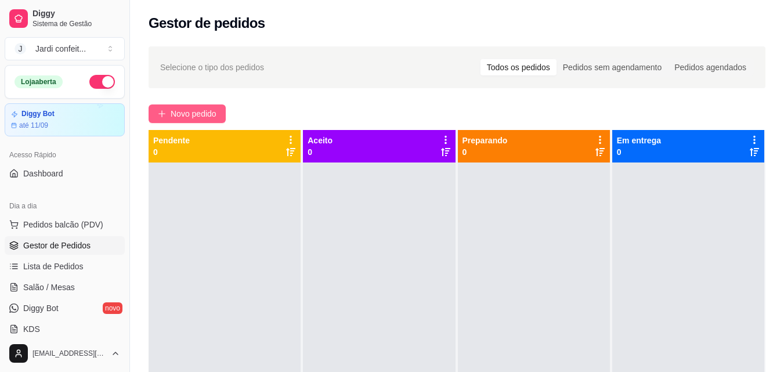
click at [212, 106] on button "Novo pedido" at bounding box center [187, 113] width 77 height 19
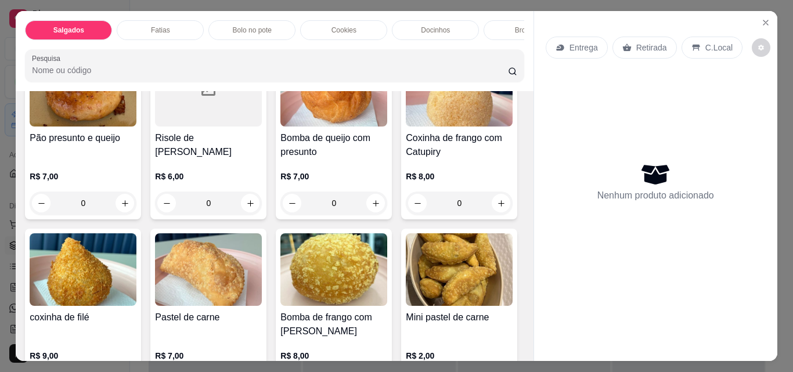
scroll to position [174, 0]
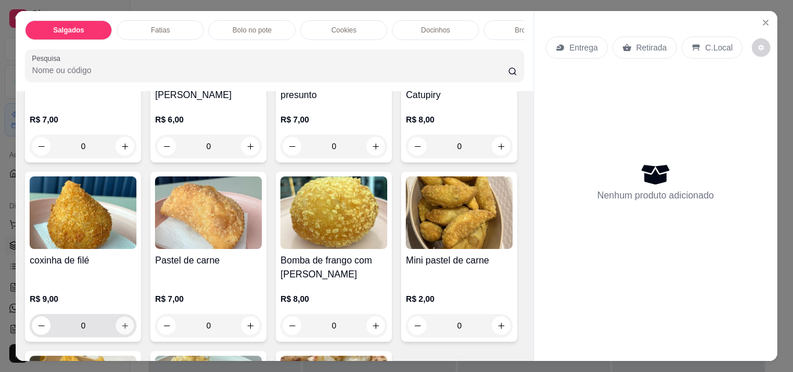
click at [134, 333] on button "increase-product-quantity" at bounding box center [125, 326] width 18 height 18
type input "1"
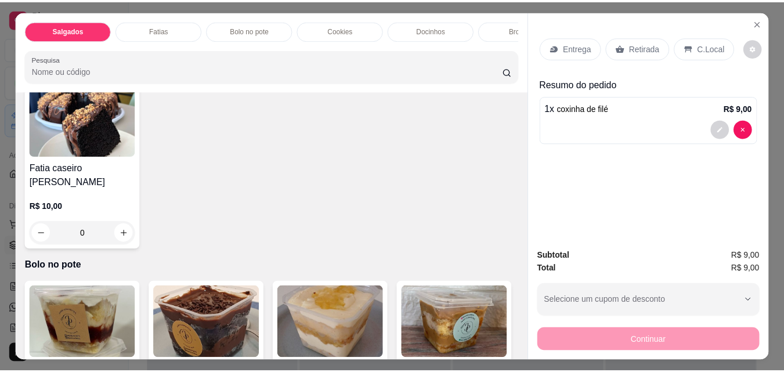
scroll to position [812, 0]
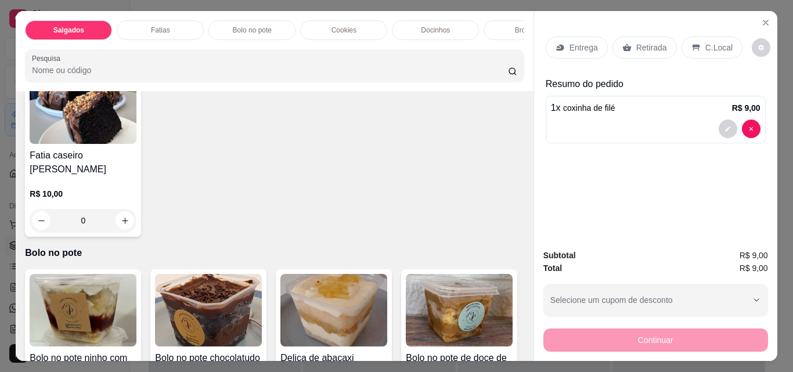
click at [372, 45] on icon "increase-product-quantity" at bounding box center [375, 41] width 6 height 6
type input "1"
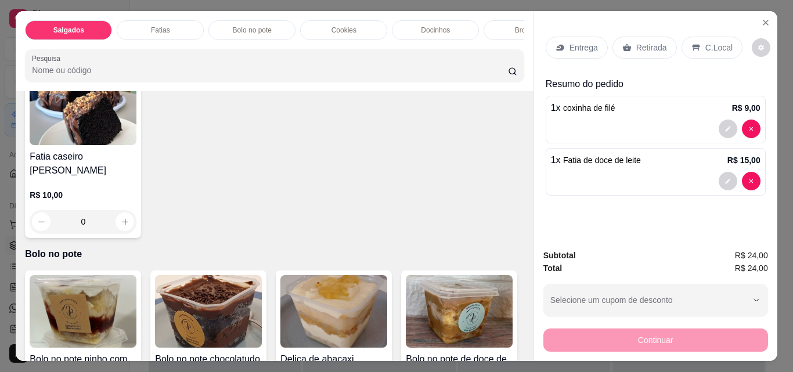
click at [641, 43] on p "Retirada" at bounding box center [651, 48] width 31 height 12
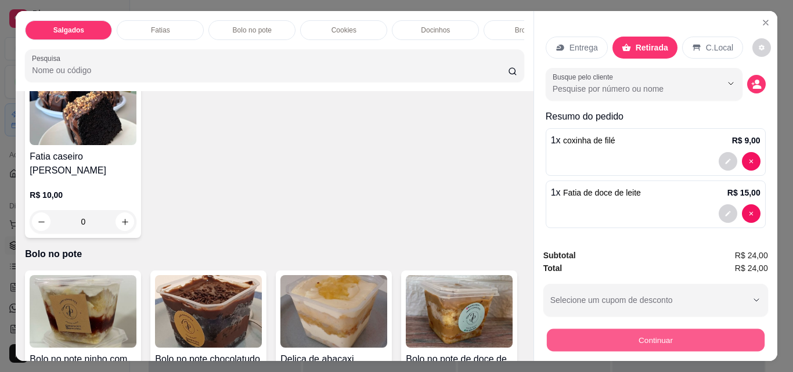
click at [654, 338] on button "Continuar" at bounding box center [655, 339] width 218 height 23
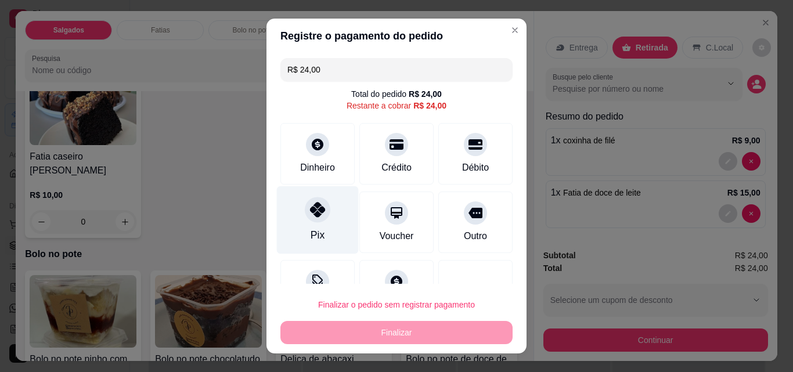
click at [316, 226] on div "Pix" at bounding box center [318, 220] width 82 height 68
type input "R$ 0,00"
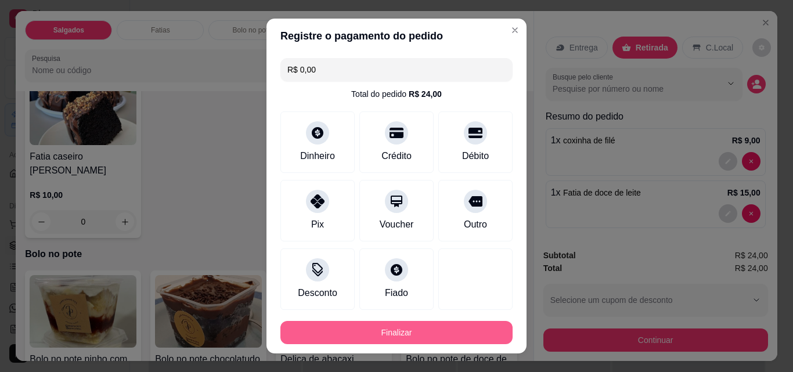
click at [407, 342] on button "Finalizar" at bounding box center [396, 332] width 232 height 23
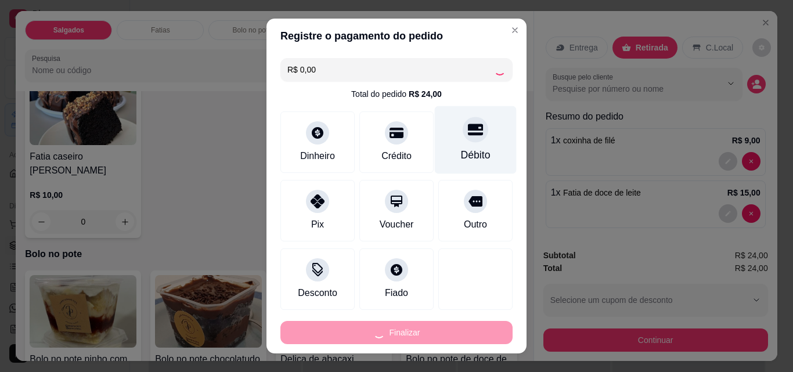
type input "0"
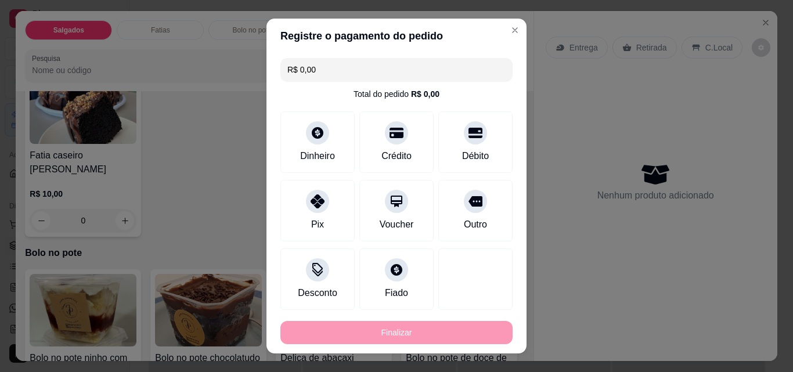
type input "-R$ 24,00"
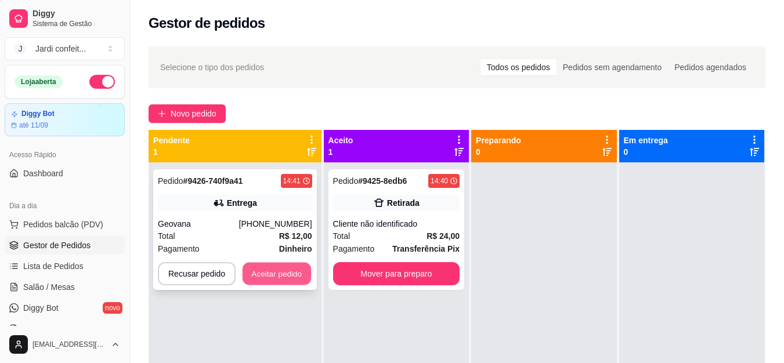
click at [285, 269] on button "Aceitar pedido" at bounding box center [277, 274] width 68 height 23
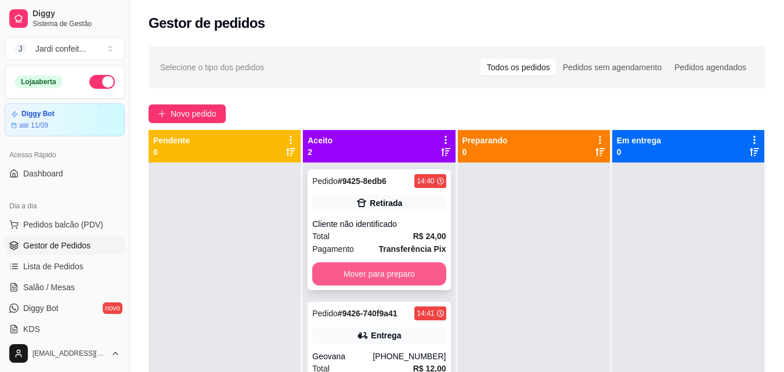
click at [403, 278] on button "Mover para preparo" at bounding box center [378, 273] width 133 height 23
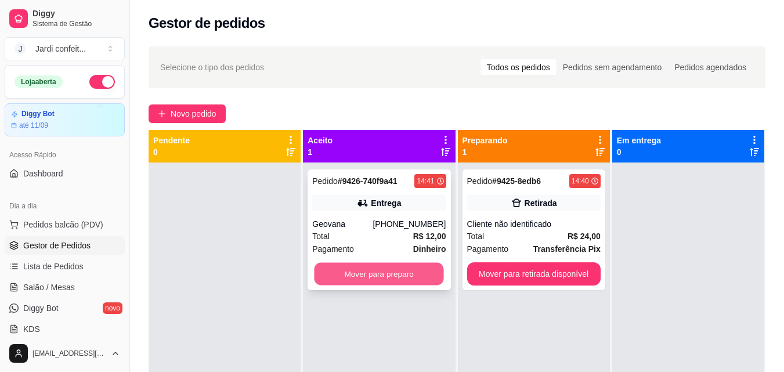
click at [354, 275] on button "Mover para preparo" at bounding box center [378, 274] width 129 height 23
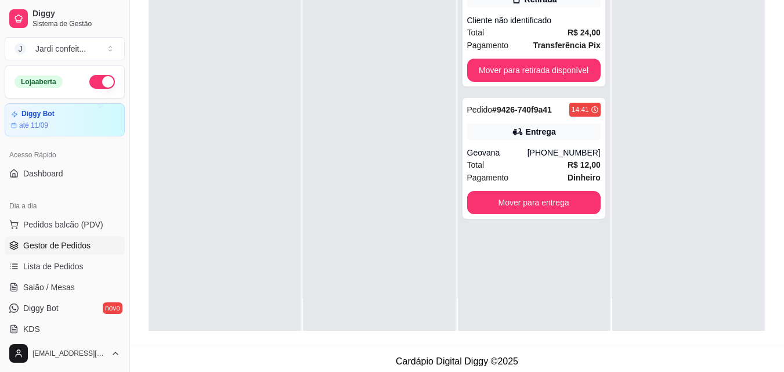
scroll to position [174, 0]
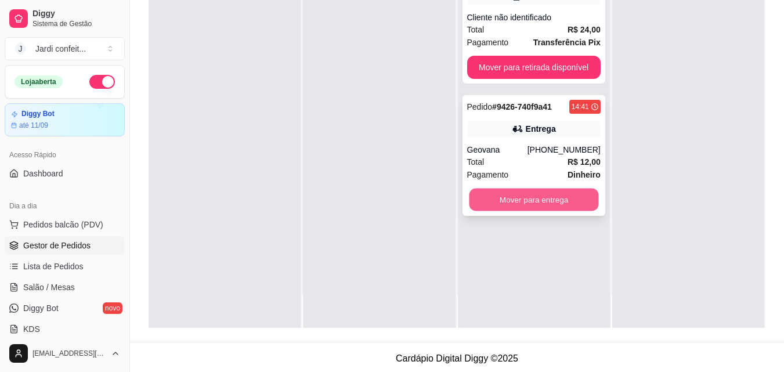
click at [545, 199] on button "Mover para entrega" at bounding box center [533, 200] width 129 height 23
click at [527, 191] on button "Mover para entrega" at bounding box center [533, 199] width 133 height 23
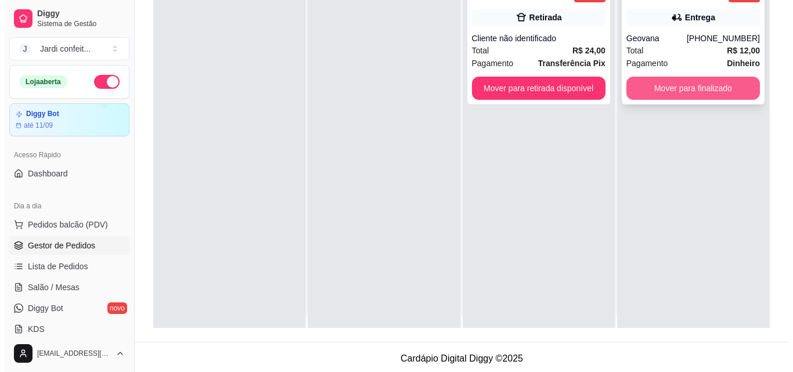
scroll to position [0, 0]
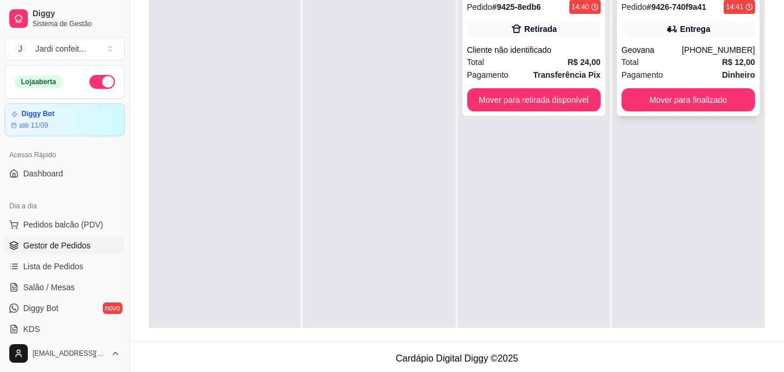
click at [689, 41] on div "Pedido # 9426-740f9a41 14:41 Entrega Geovana [PHONE_NUMBER] Total R$ 12,00 Paga…" at bounding box center [688, 55] width 143 height 121
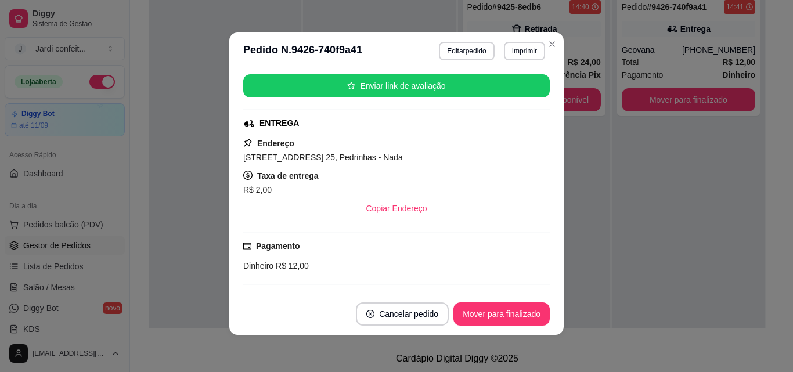
scroll to position [174, 0]
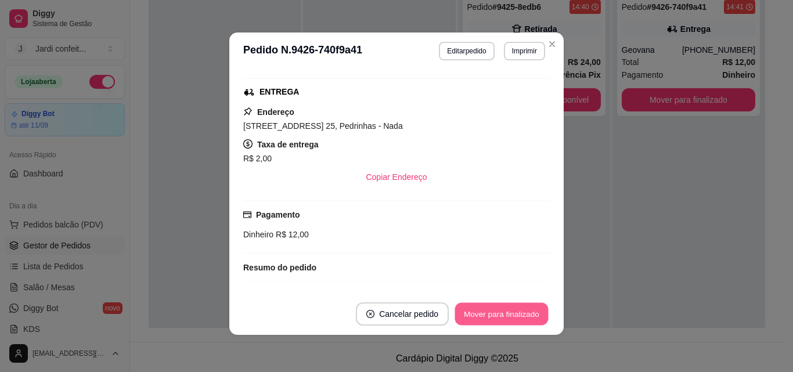
click at [516, 312] on button "Mover para finalizado" at bounding box center [501, 314] width 93 height 23
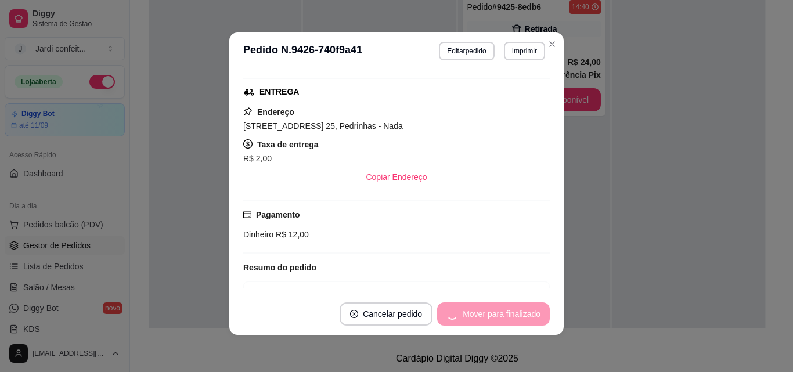
scroll to position [147, 0]
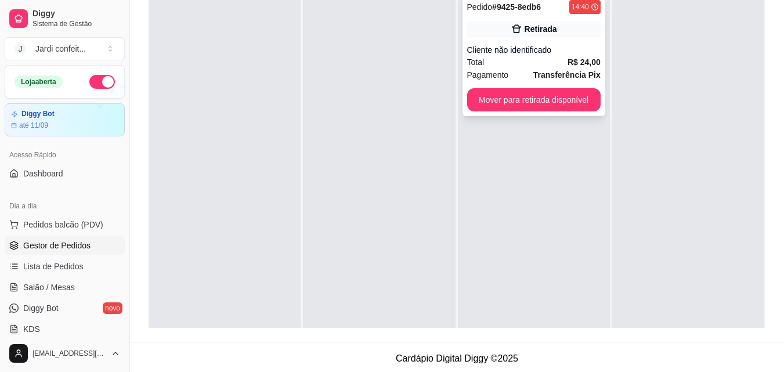
click at [551, 113] on div "Pedido # 9425-8edb6 14:40 Retirada Cliente não identificado Total R$ 24,00 Paga…" at bounding box center [533, 55] width 143 height 121
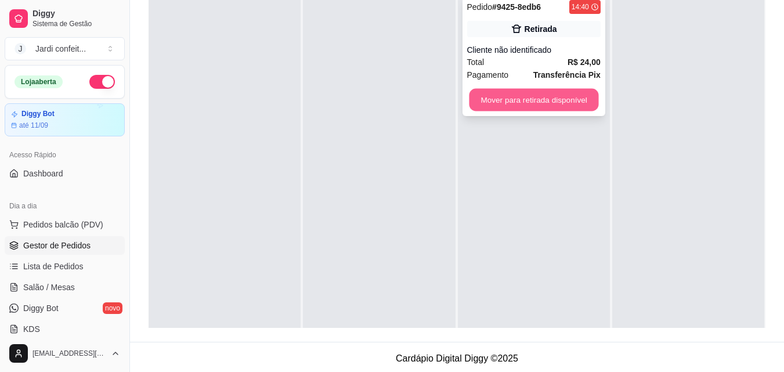
click at [569, 102] on button "Mover para retirada disponível" at bounding box center [533, 100] width 129 height 23
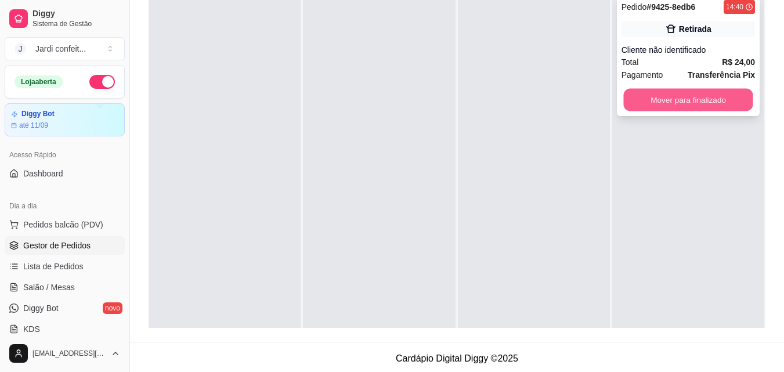
click at [623, 101] on button "Mover para finalizado" at bounding box center [687, 100] width 129 height 23
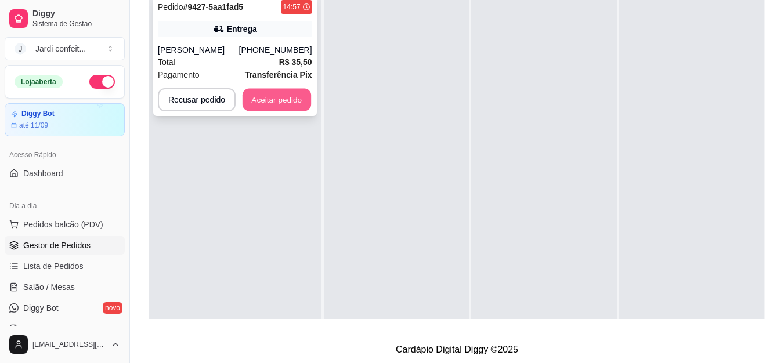
click at [273, 103] on button "Aceitar pedido" at bounding box center [277, 100] width 68 height 23
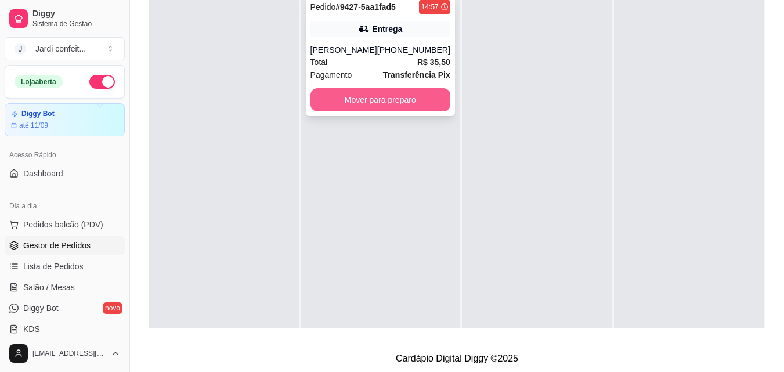
click at [333, 97] on button "Mover para preparo" at bounding box center [380, 99] width 140 height 23
click at [363, 107] on button "Mover para preparo" at bounding box center [380, 100] width 136 height 23
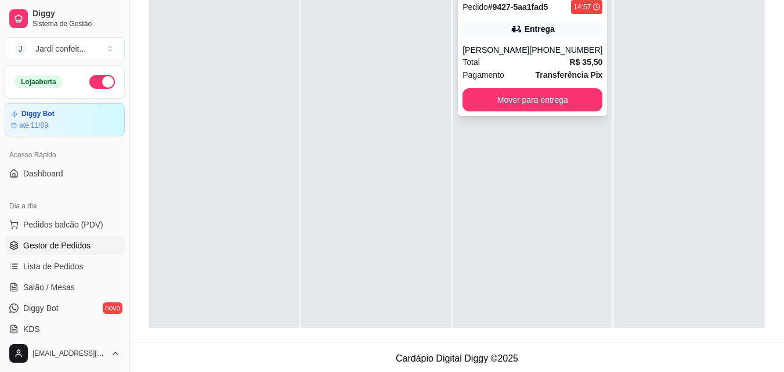
click at [480, 49] on div "[PERSON_NAME]" at bounding box center [495, 50] width 67 height 12
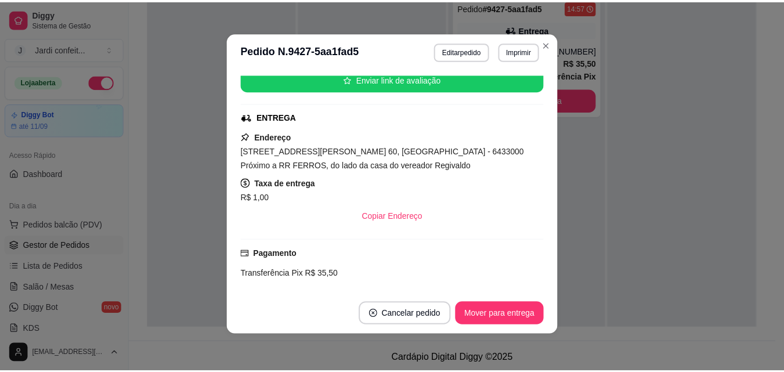
scroll to position [104, 0]
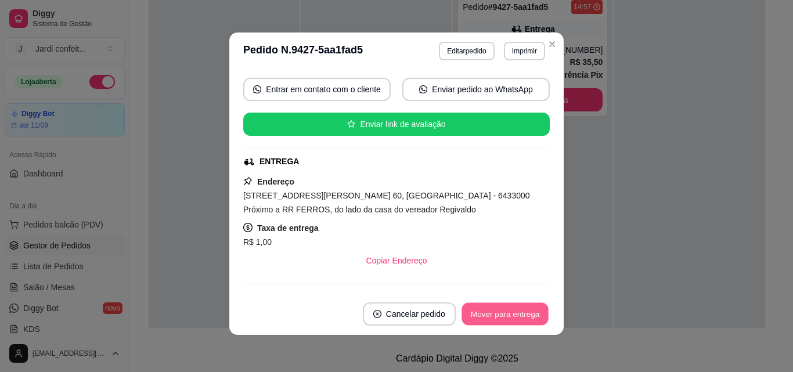
click at [476, 313] on button "Mover para entrega" at bounding box center [504, 314] width 87 height 23
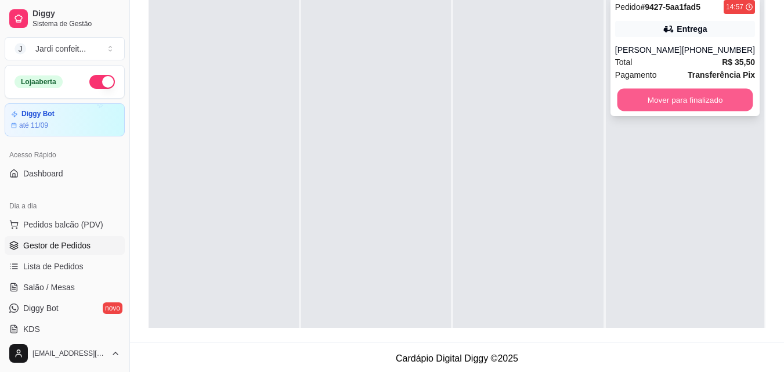
click at [653, 96] on button "Mover para finalizado" at bounding box center [685, 100] width 136 height 23
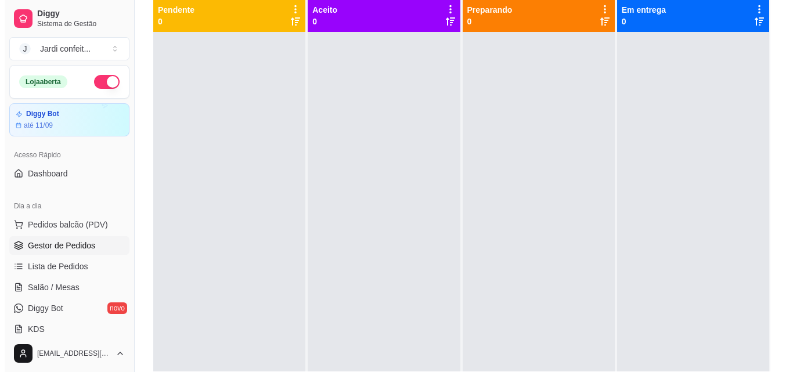
scroll to position [58, 0]
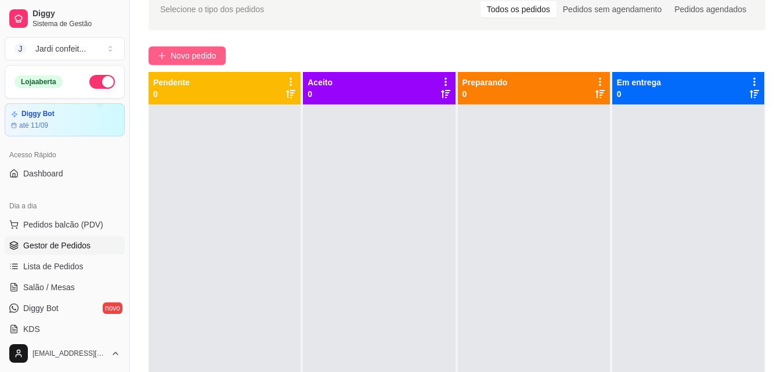
click at [182, 59] on span "Novo pedido" at bounding box center [194, 55] width 46 height 13
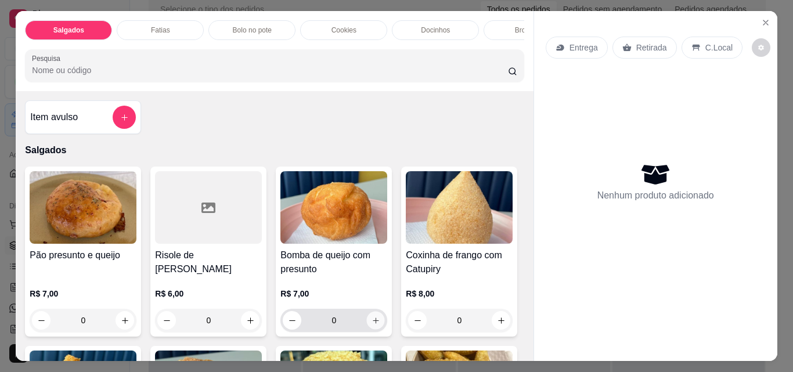
click at [367, 330] on button "increase-product-quantity" at bounding box center [376, 321] width 18 height 18
type input "1"
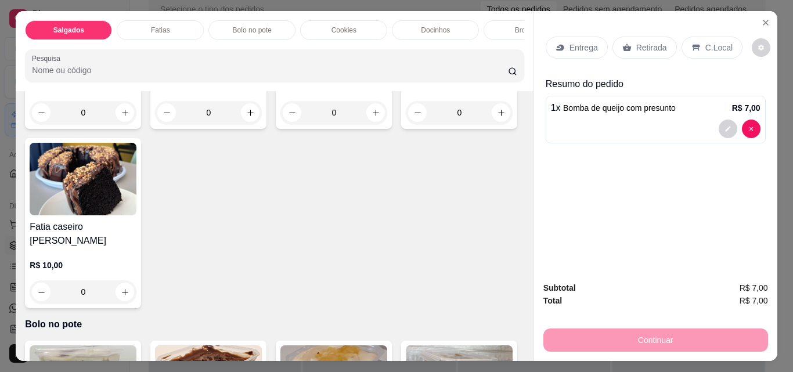
scroll to position [870, 0]
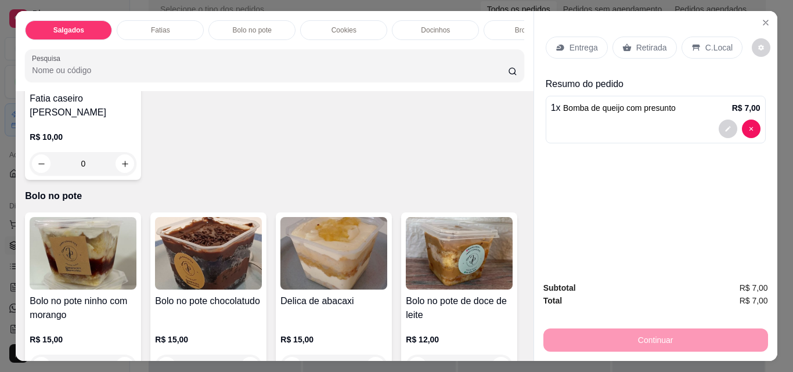
type input "1"
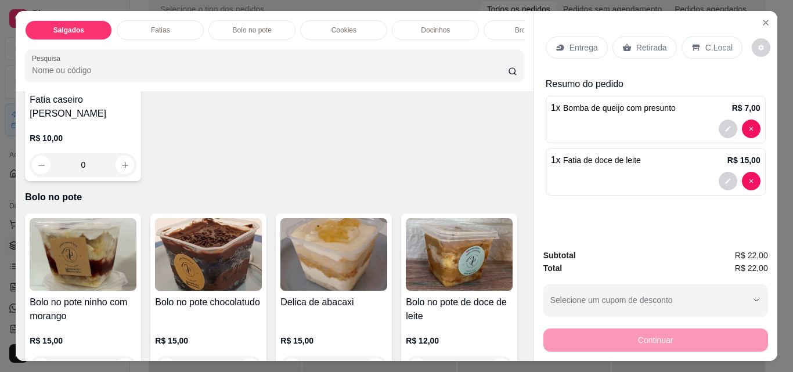
click at [574, 47] on p "Entrega" at bounding box center [583, 48] width 28 height 12
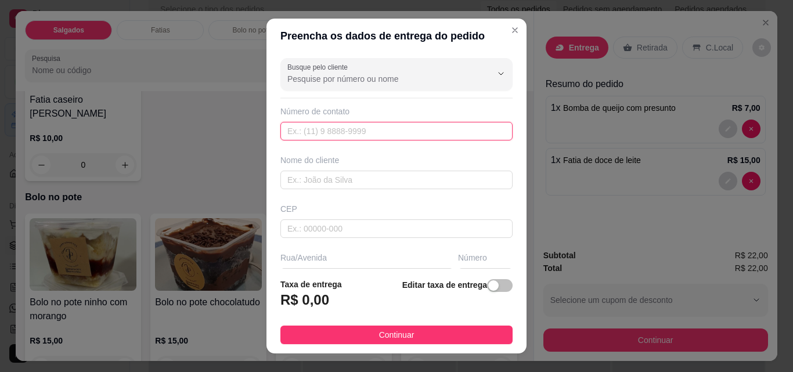
click at [364, 133] on input "text" at bounding box center [396, 131] width 232 height 19
type input "[PHONE_NUMBER]"
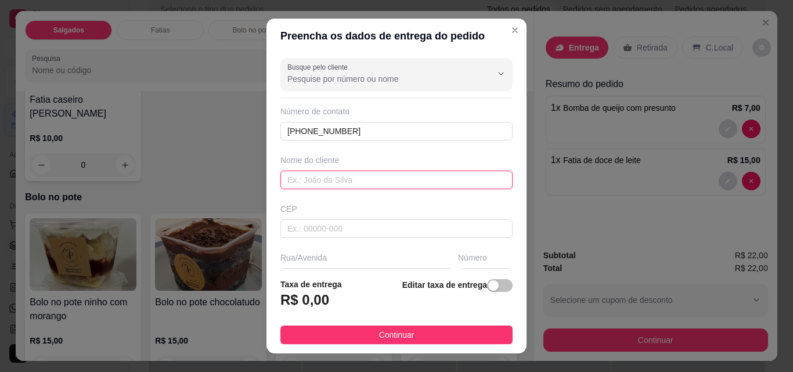
click at [433, 172] on input "text" at bounding box center [396, 180] width 232 height 19
type input "ravena"
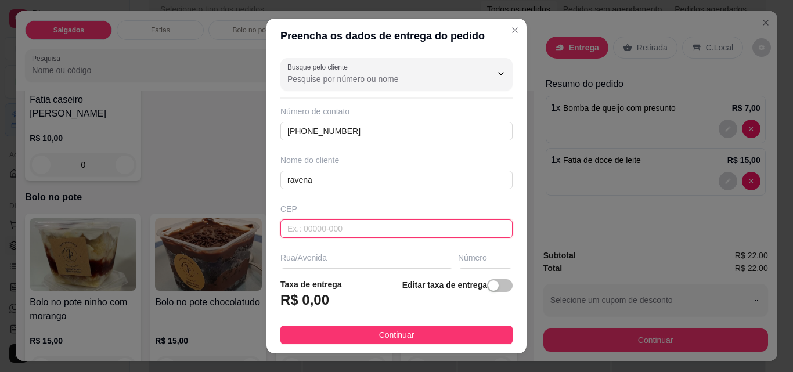
click at [401, 237] on input "text" at bounding box center [396, 228] width 232 height 19
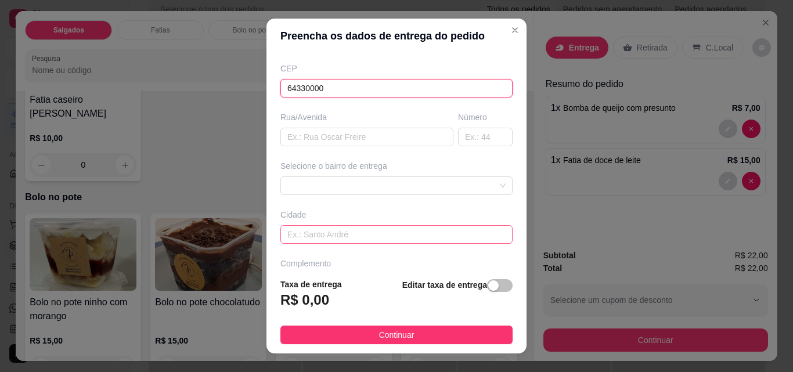
scroll to position [174, 0]
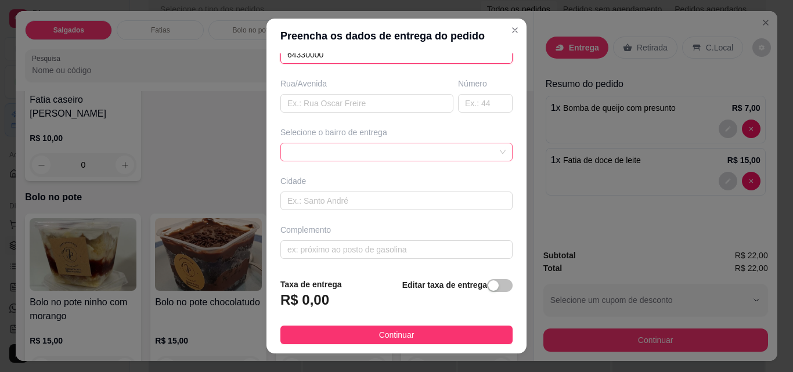
click at [363, 153] on div at bounding box center [396, 152] width 232 height 19
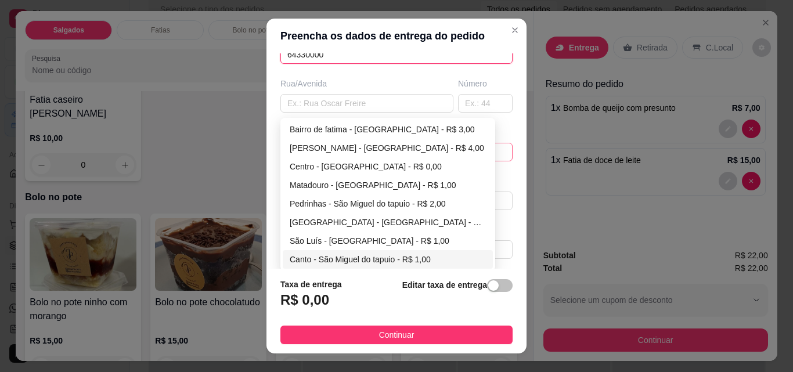
type input "64330000"
click at [316, 260] on div "Canto - São Miguel do tapuio - R$ 1,00" at bounding box center [388, 259] width 196 height 13
type input "São Miguel do tapuio"
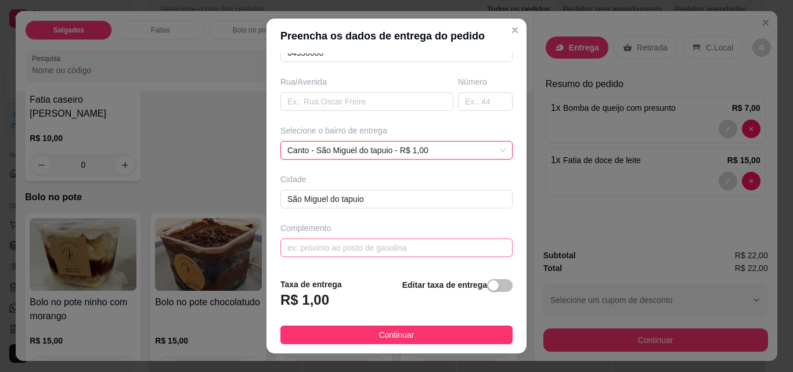
scroll to position [19, 0]
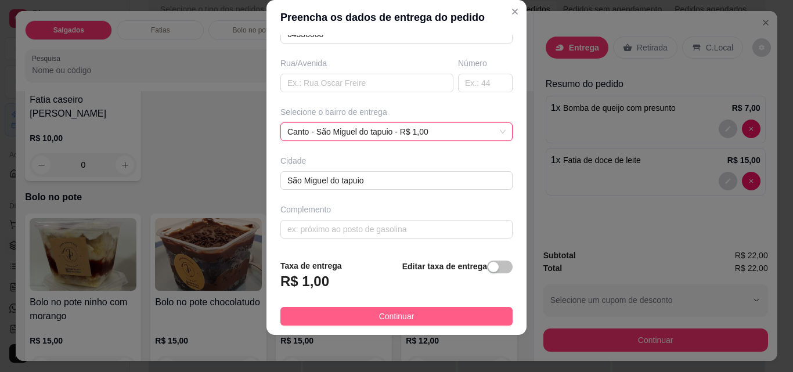
click at [361, 321] on button "Continuar" at bounding box center [396, 316] width 232 height 19
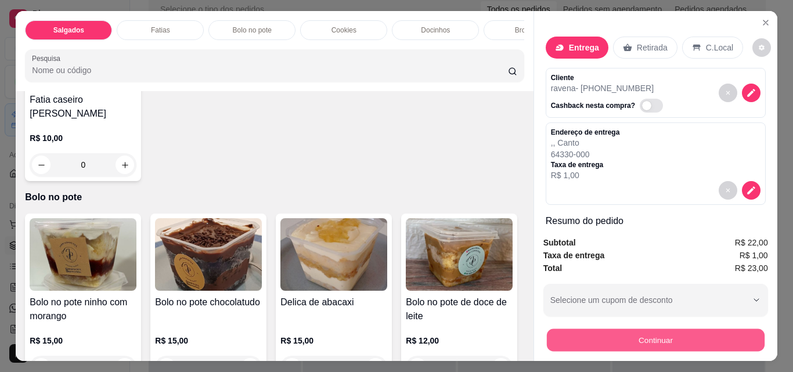
click at [708, 329] on button "Continuar" at bounding box center [655, 339] width 218 height 23
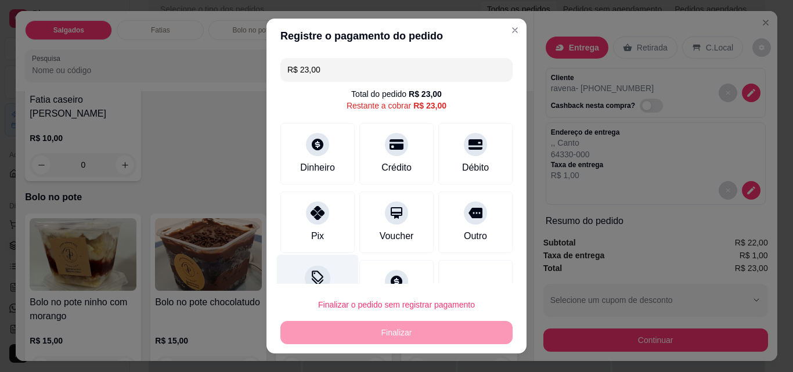
click at [317, 266] on div "Desconto" at bounding box center [318, 289] width 82 height 68
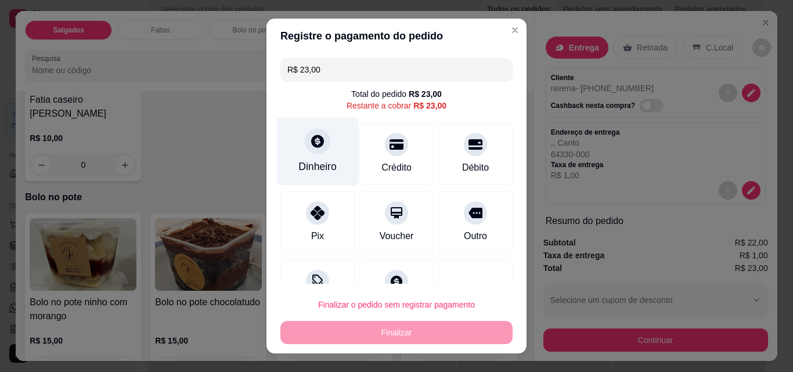
click at [330, 166] on div "Dinheiro" at bounding box center [317, 166] width 38 height 15
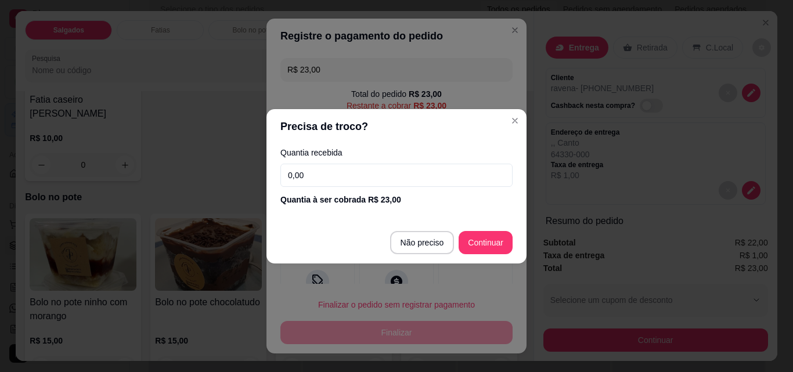
click at [337, 172] on input "0,00" at bounding box center [396, 175] width 232 height 23
type input "23,00"
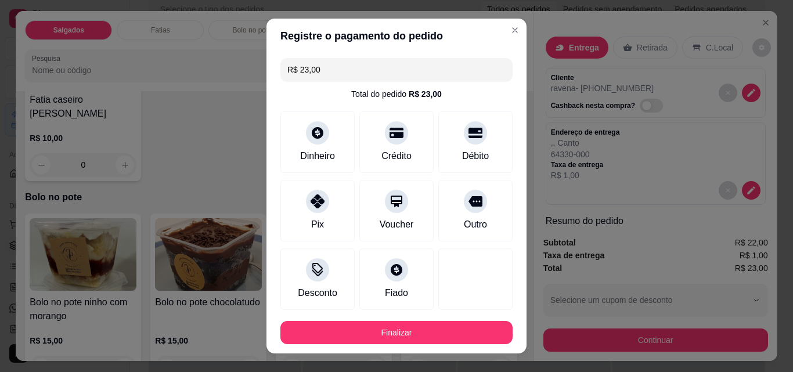
type input "R$ 0,00"
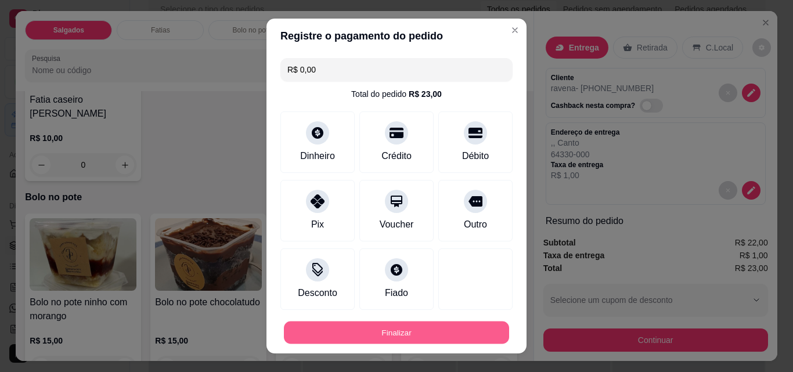
click at [446, 332] on button "Finalizar" at bounding box center [396, 332] width 225 height 23
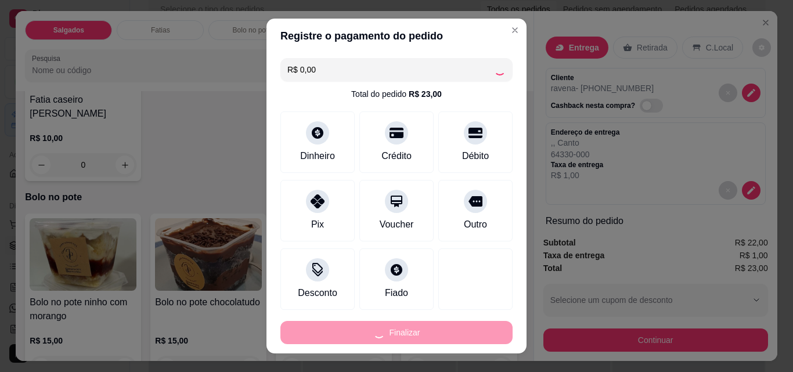
type input "0"
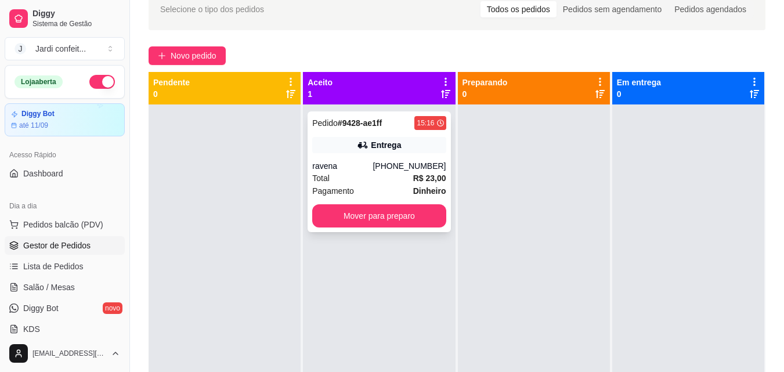
click at [376, 151] on div "Entrega" at bounding box center [378, 145] width 133 height 16
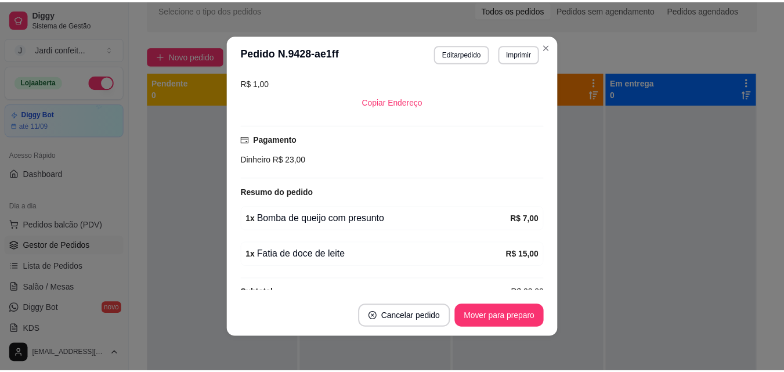
scroll to position [238, 0]
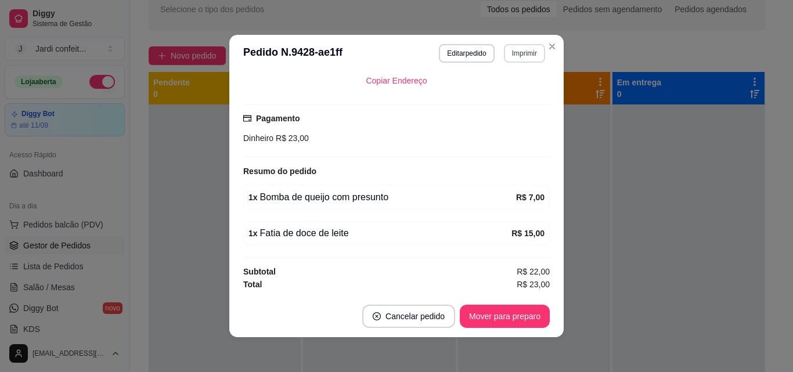
click at [516, 50] on button "Imprimir" at bounding box center [524, 53] width 41 height 19
click at [512, 95] on button "Impressora" at bounding box center [499, 94] width 84 height 19
click at [494, 311] on button "Mover para preparo" at bounding box center [505, 316] width 90 height 23
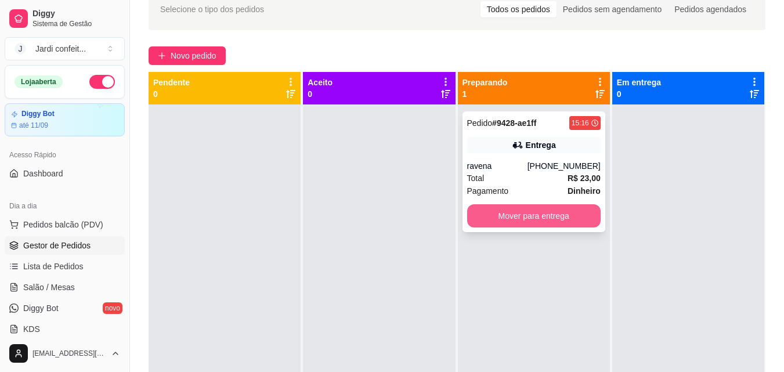
click at [497, 222] on button "Mover para entrega" at bounding box center [533, 215] width 133 height 23
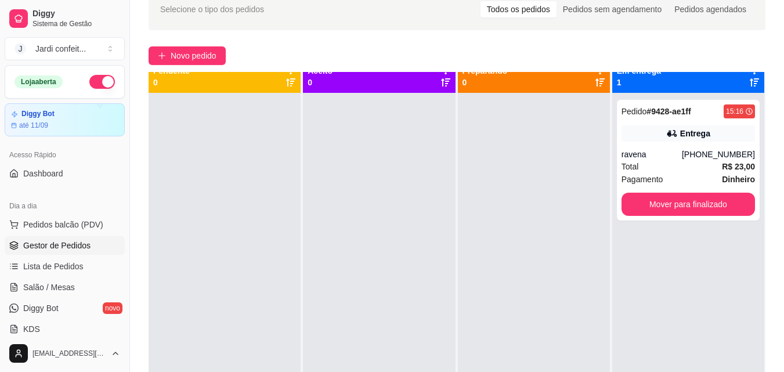
scroll to position [0, 0]
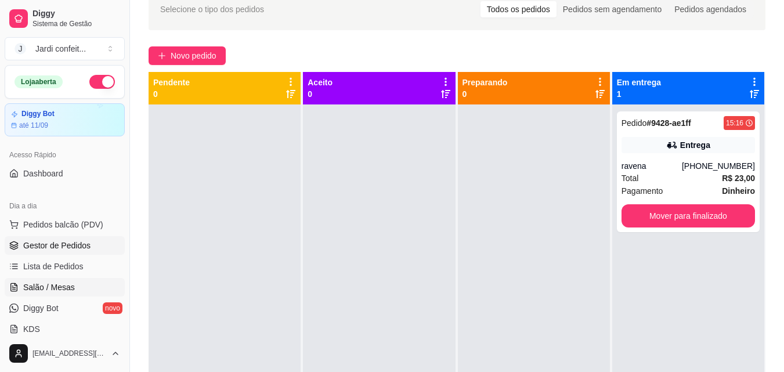
click at [42, 282] on span "Salão / Mesas" at bounding box center [49, 287] width 52 height 12
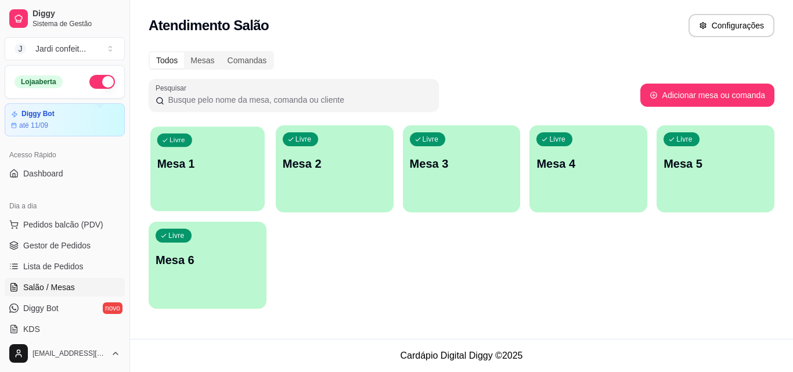
click at [201, 162] on p "Mesa 1" at bounding box center [207, 164] width 100 height 16
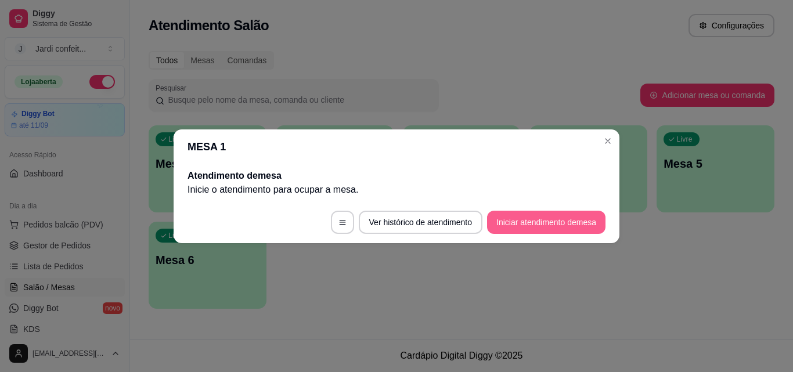
click at [519, 219] on button "Iniciar atendimento de mesa" at bounding box center [546, 222] width 118 height 23
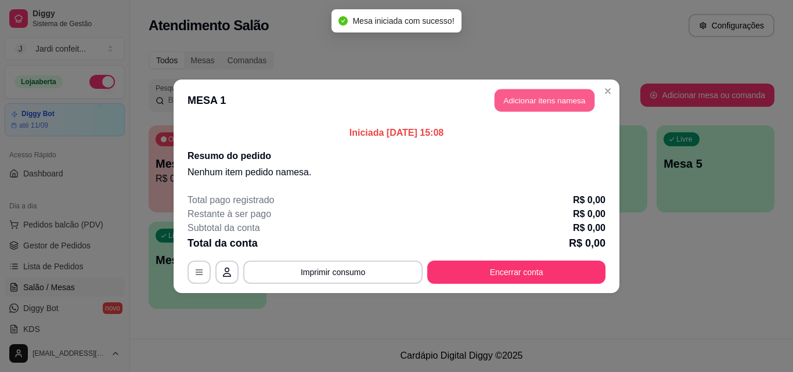
click at [578, 96] on button "Adicionar itens na mesa" at bounding box center [544, 100] width 100 height 23
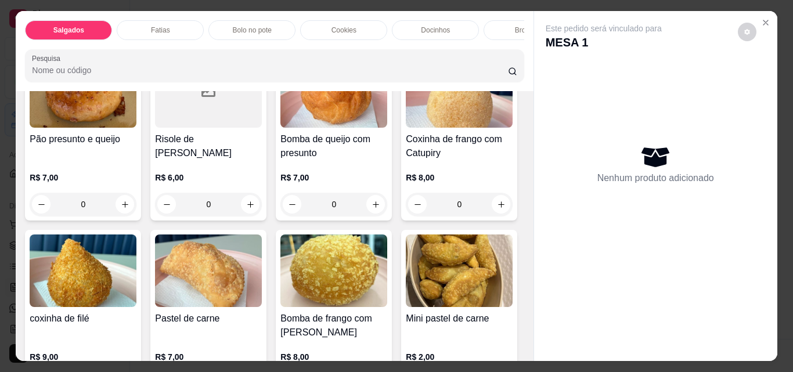
scroll to position [174, 0]
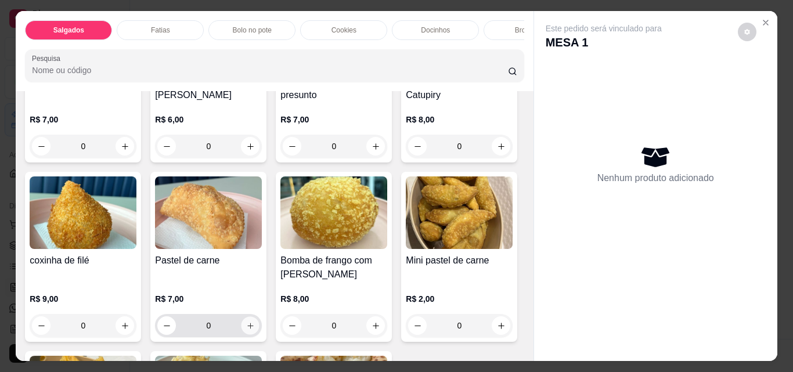
click at [259, 332] on button "increase-product-quantity" at bounding box center [250, 326] width 18 height 18
type input "1"
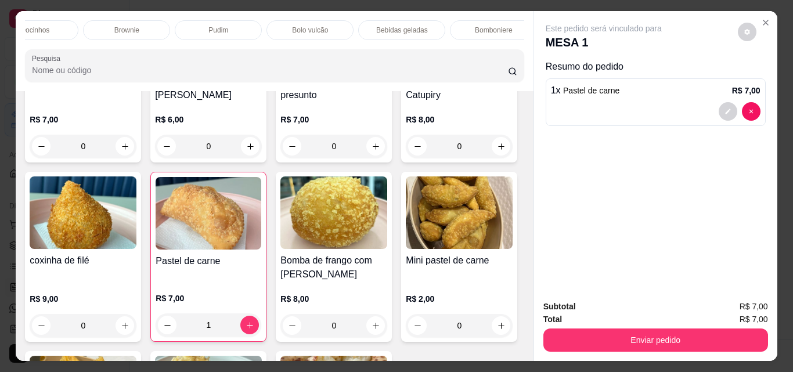
scroll to position [0, 424]
click at [404, 25] on div "Bebidas geladas" at bounding box center [378, 30] width 87 height 20
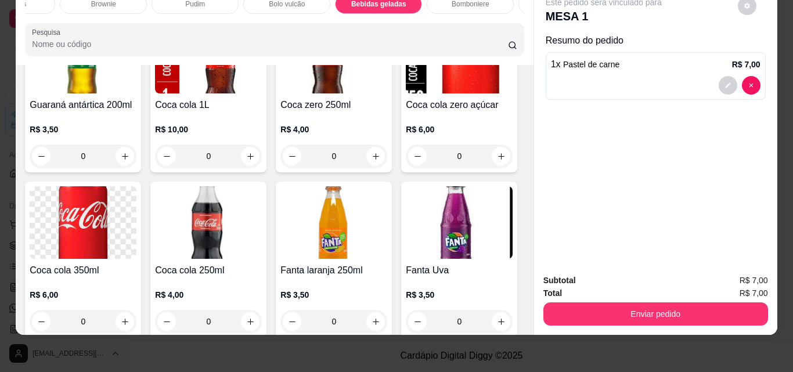
scroll to position [2866, 0]
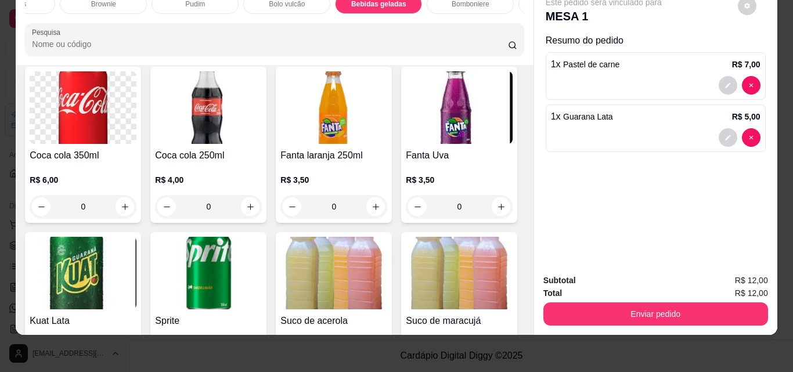
type input "1"
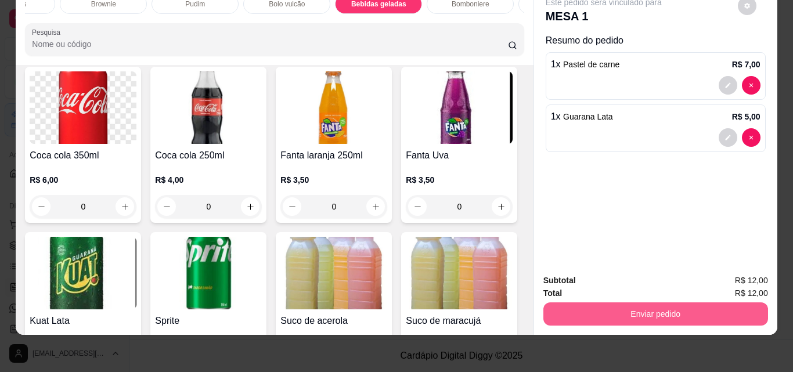
click at [657, 308] on button "Enviar pedido" at bounding box center [655, 313] width 225 height 23
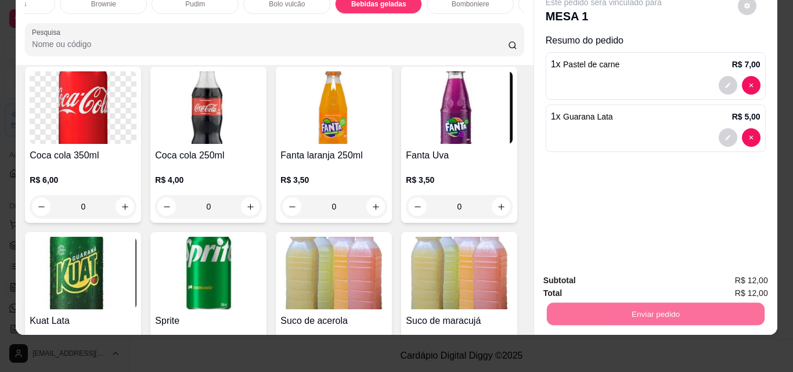
click at [650, 272] on button "Não registrar e enviar pedido" at bounding box center [616, 276] width 117 height 21
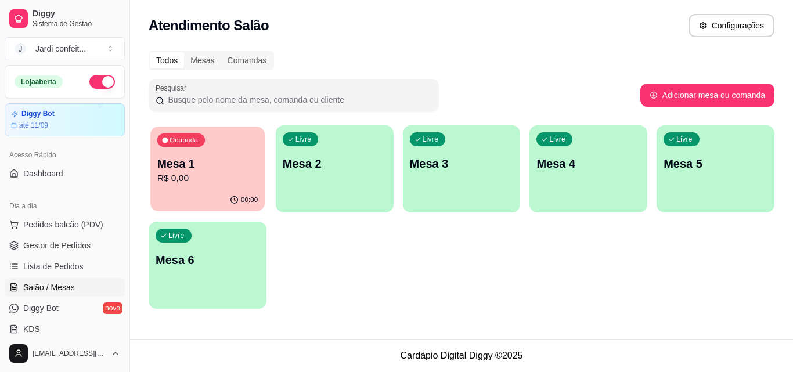
click at [192, 140] on p "Ocupada" at bounding box center [183, 140] width 28 height 9
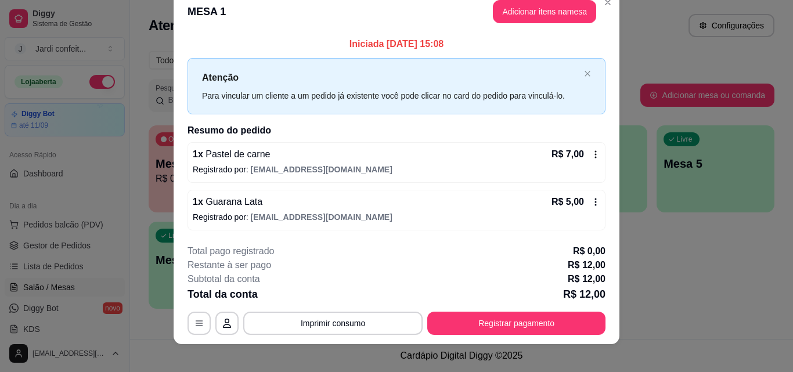
scroll to position [28, 0]
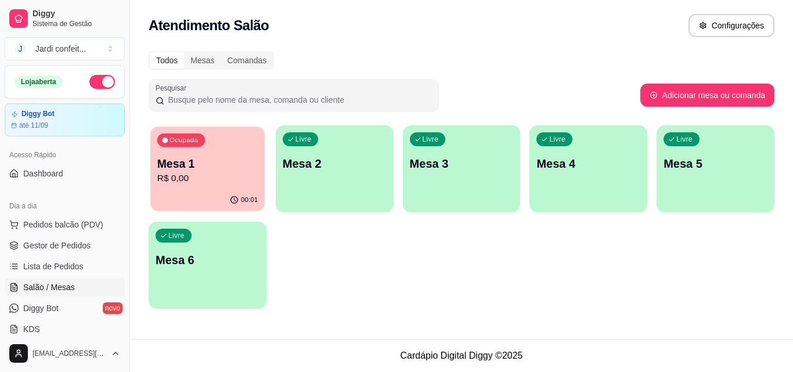
click at [244, 154] on div "Ocupada Mesa 1 R$ 0,00" at bounding box center [207, 157] width 114 height 63
drag, startPoint x: 132, startPoint y: 36, endPoint x: 149, endPoint y: 43, distance: 18.7
click at [149, 43] on div "Diggy Sistema de Gestão J Jardi confeit ... Loja aberta Diggy Bot até 11/09 Ace…" at bounding box center [396, 186] width 793 height 372
click at [77, 249] on span "Gestor de Pedidos" at bounding box center [56, 246] width 67 height 12
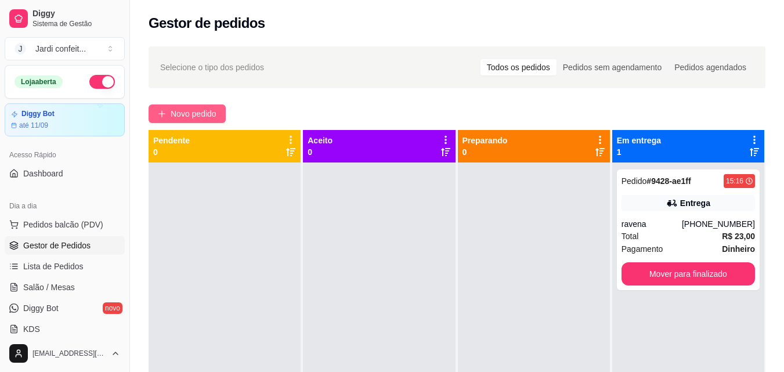
click at [207, 114] on span "Novo pedido" at bounding box center [194, 113] width 46 height 13
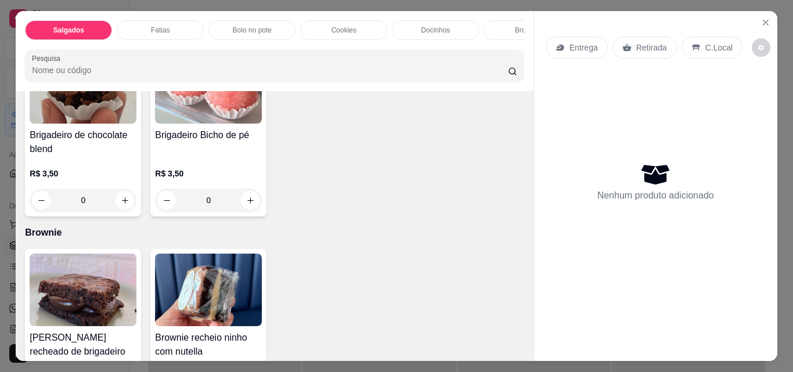
scroll to position [1857, 0]
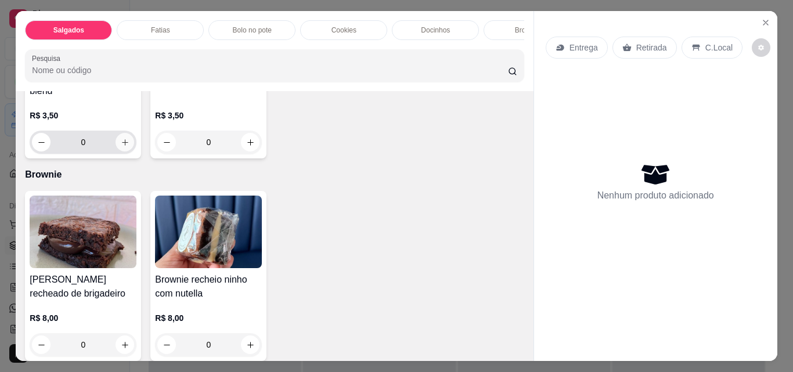
click at [128, 146] on icon "increase-product-quantity" at bounding box center [125, 142] width 6 height 6
click at [129, 147] on icon "increase-product-quantity" at bounding box center [125, 142] width 9 height 9
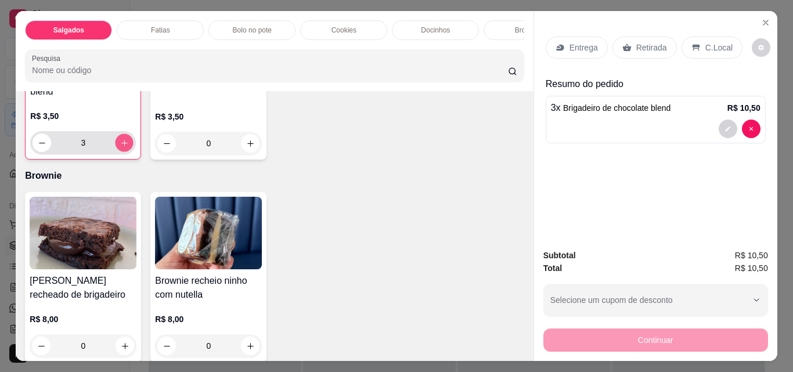
click at [129, 147] on icon "increase-product-quantity" at bounding box center [124, 143] width 9 height 9
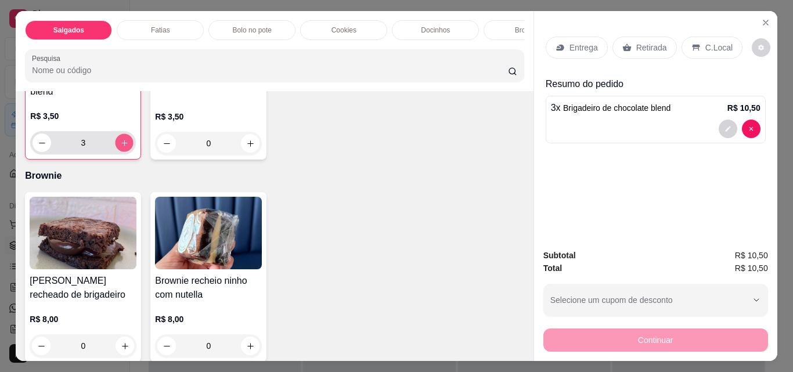
click at [129, 147] on icon "increase-product-quantity" at bounding box center [124, 143] width 9 height 9
type input "12"
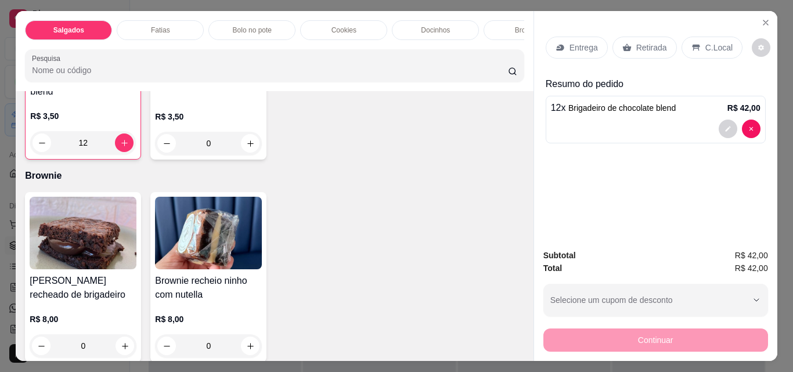
scroll to position [1741, 0]
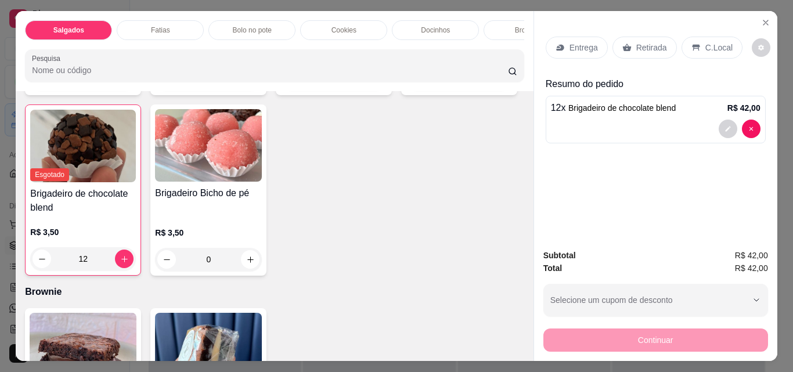
click at [246, 84] on icon "increase-product-quantity" at bounding box center [250, 79] width 9 height 9
click at [245, 83] on icon "increase-product-quantity" at bounding box center [249, 78] width 9 height 9
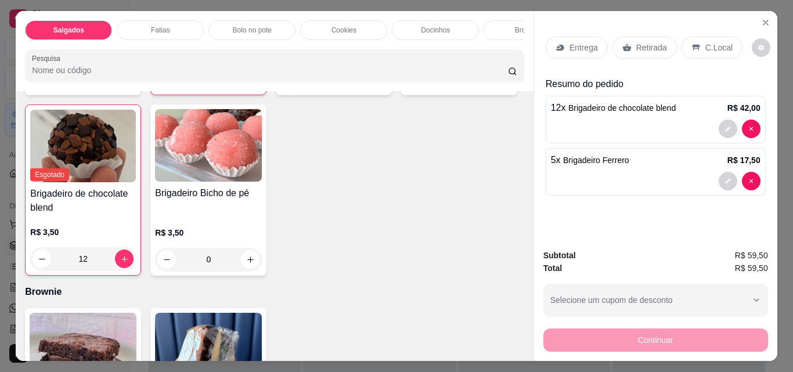
click at [245, 83] on icon "increase-product-quantity" at bounding box center [249, 78] width 9 height 9
type input "8"
click at [646, 52] on div "Retirada" at bounding box center [644, 48] width 64 height 22
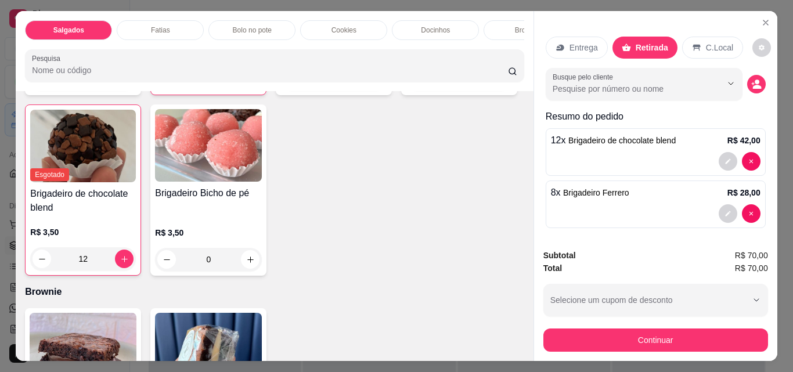
click at [577, 46] on p "Entrega" at bounding box center [583, 48] width 28 height 12
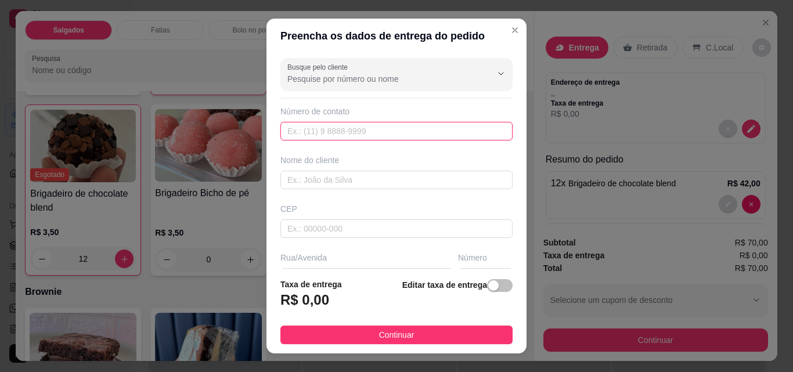
click at [406, 128] on input "text" at bounding box center [396, 131] width 232 height 19
click at [393, 182] on input "text" at bounding box center [396, 180] width 232 height 19
type input "kayla"
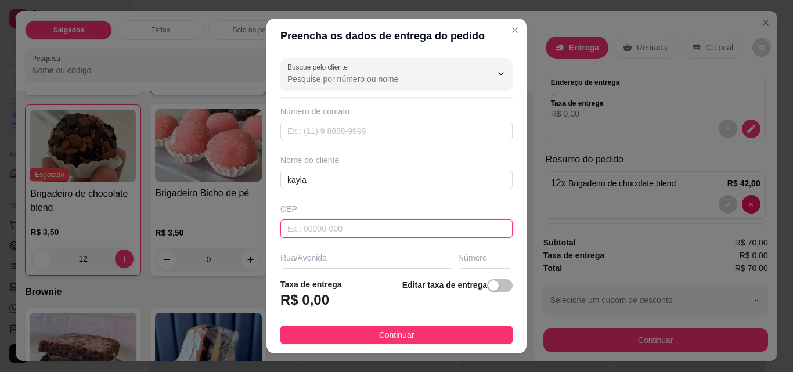
click at [352, 226] on input "text" at bounding box center [396, 228] width 232 height 19
type input "64330000"
click at [342, 256] on div "Rua/Avenida" at bounding box center [366, 258] width 173 height 12
click at [336, 263] on div "Rua/Avenida" at bounding box center [366, 258] width 173 height 12
click at [312, 258] on div "Rua/Avenida" at bounding box center [366, 258] width 173 height 12
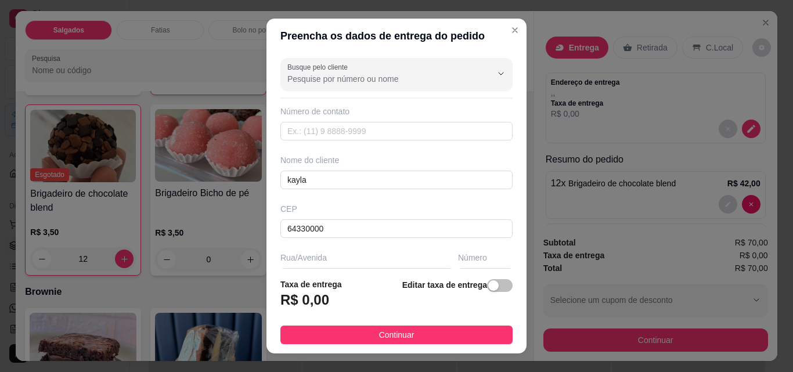
click at [310, 258] on div "Rua/Avenida" at bounding box center [366, 258] width 173 height 12
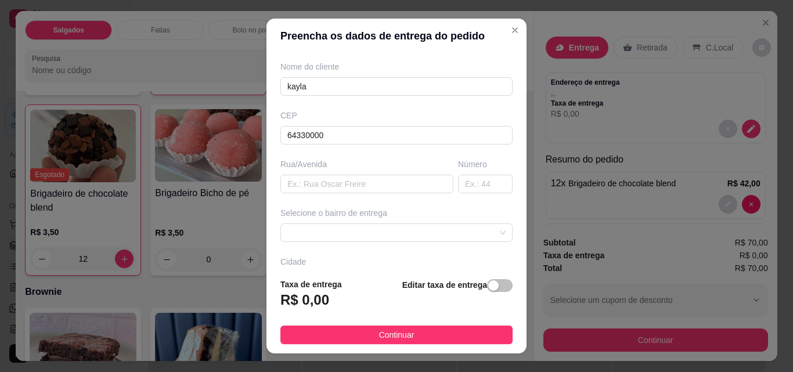
scroll to position [116, 0]
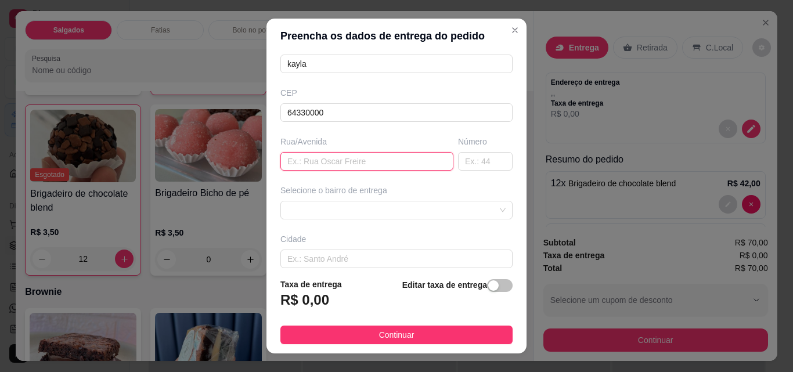
click at [337, 160] on input "text" at bounding box center [366, 161] width 173 height 19
click at [331, 202] on div at bounding box center [396, 210] width 232 height 19
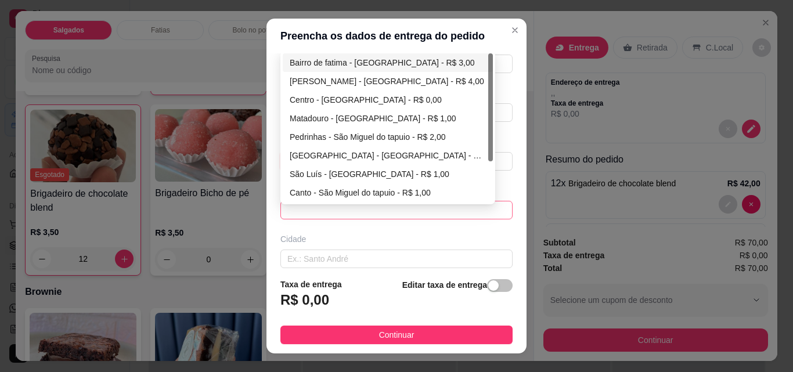
type input "rua da alegria"
click at [348, 63] on div "Bairro de fatima - [GEOGRAPHIC_DATA] - R$ 3,00" at bounding box center [388, 62] width 196 height 13
type input "São Miguel do tapuio"
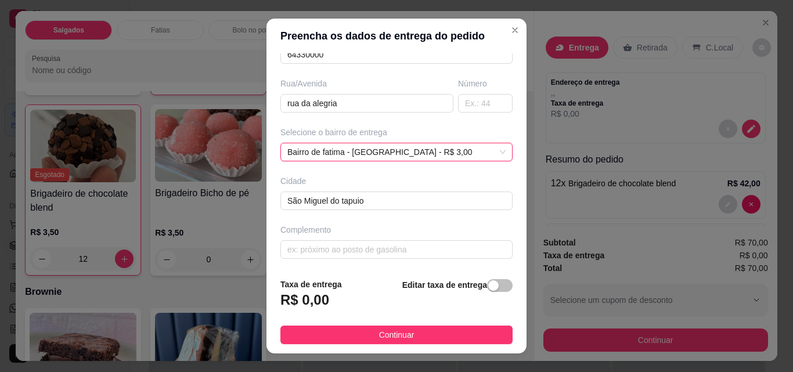
scroll to position [176, 0]
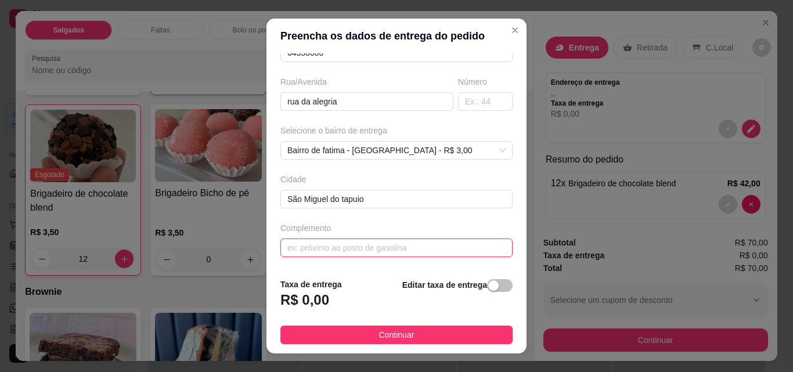
click at [355, 244] on input "text" at bounding box center [396, 247] width 232 height 19
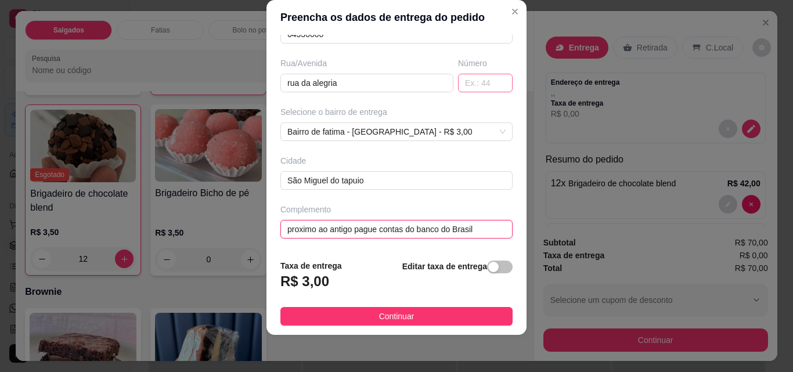
type input "proximo ao antigo pague contas do banco do Brasil"
click at [461, 84] on input "text" at bounding box center [485, 83] width 55 height 19
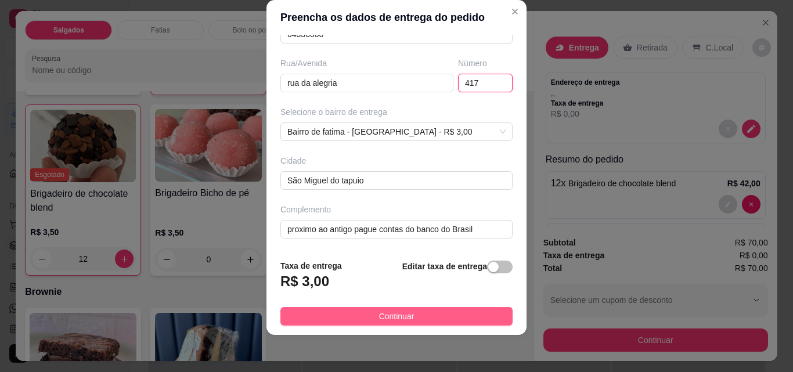
type input "417"
click at [438, 318] on button "Continuar" at bounding box center [396, 316] width 232 height 19
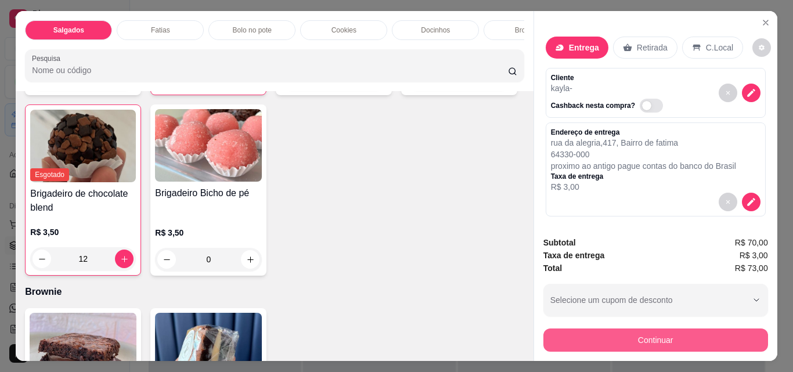
click at [620, 334] on button "Continuar" at bounding box center [655, 339] width 225 height 23
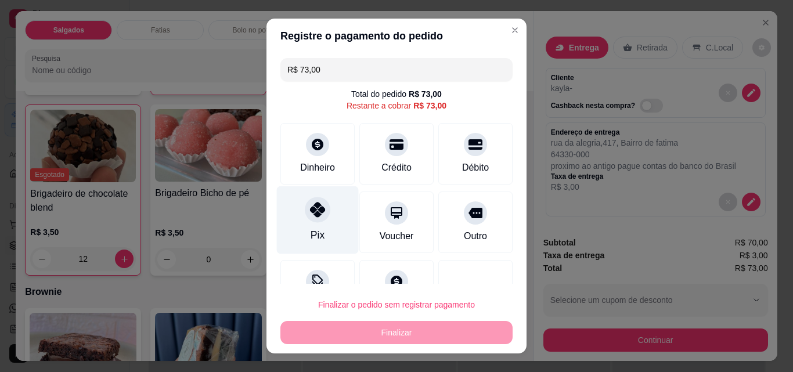
click at [296, 225] on div "Pix" at bounding box center [318, 220] width 82 height 68
type input "R$ 0,00"
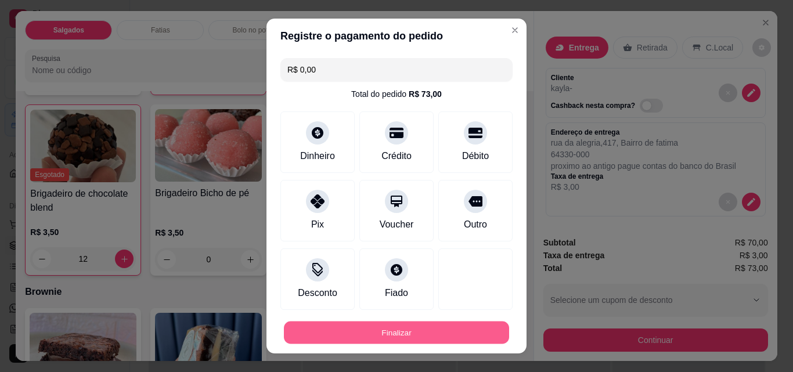
click at [404, 340] on button "Finalizar" at bounding box center [396, 332] width 225 height 23
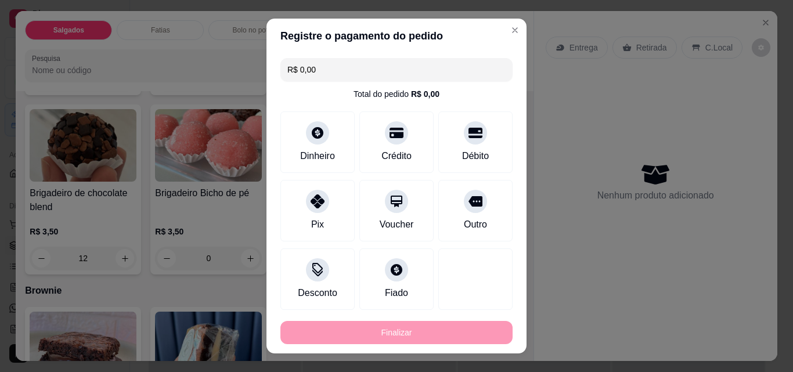
type input "0"
type input "-R$ 73,00"
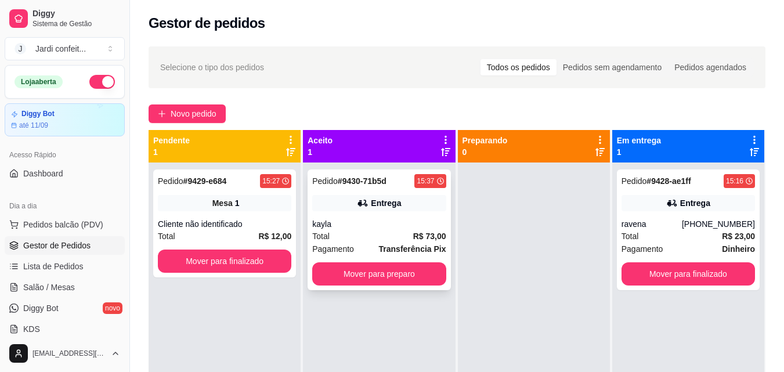
click at [380, 238] on div "Total R$ 73,00" at bounding box center [378, 236] width 133 height 13
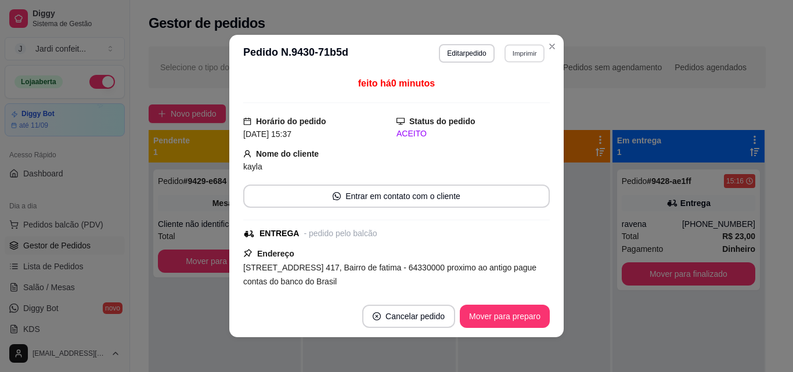
click at [512, 57] on button "Imprimir" at bounding box center [524, 53] width 40 height 18
click at [510, 100] on button "Impressora" at bounding box center [498, 94] width 81 height 18
click at [489, 321] on button "Mover para preparo" at bounding box center [504, 316] width 87 height 23
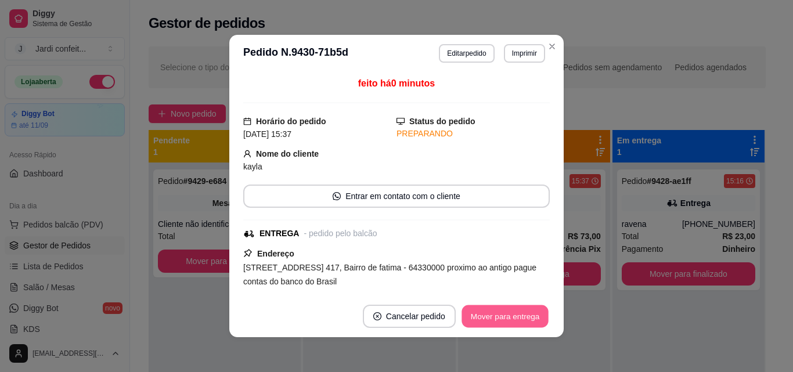
click at [489, 321] on button "Mover para entrega" at bounding box center [504, 316] width 87 height 23
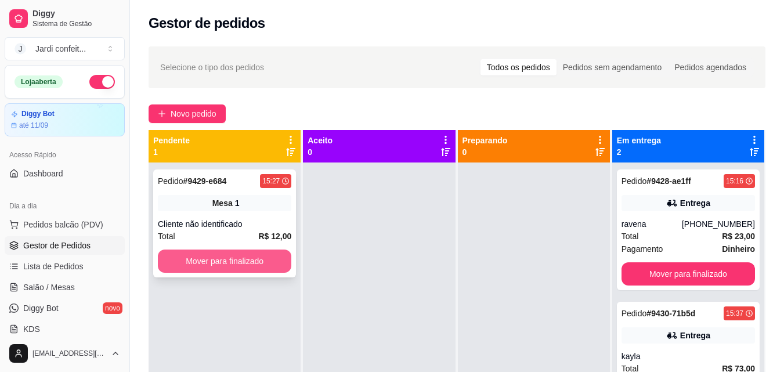
click at [233, 259] on button "Mover para finalizado" at bounding box center [224, 260] width 133 height 23
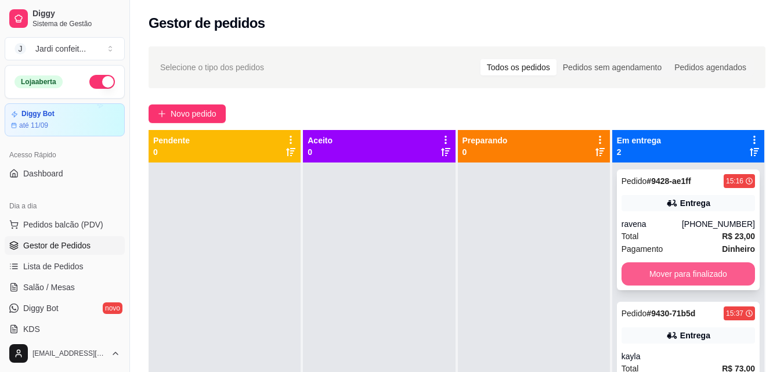
click at [697, 272] on button "Mover para finalizado" at bounding box center [687, 273] width 133 height 23
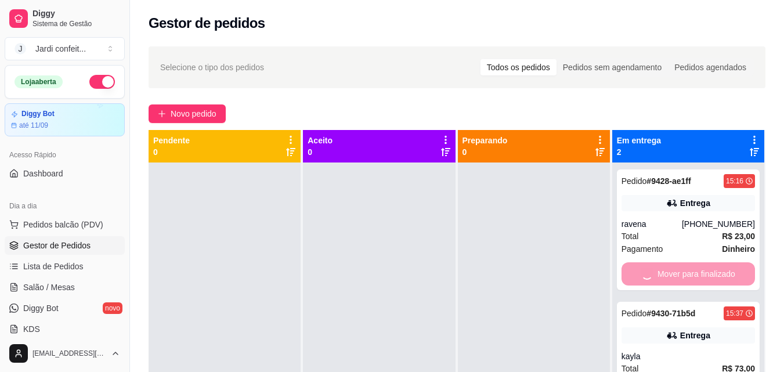
click at [54, 234] on ul "Pedidos balcão (PDV) Gestor de Pedidos Lista de Pedidos Salão / Mesas Diggy Bot…" at bounding box center [65, 276] width 120 height 123
click at [63, 230] on span "Pedidos balcão (PDV)" at bounding box center [63, 225] width 80 height 12
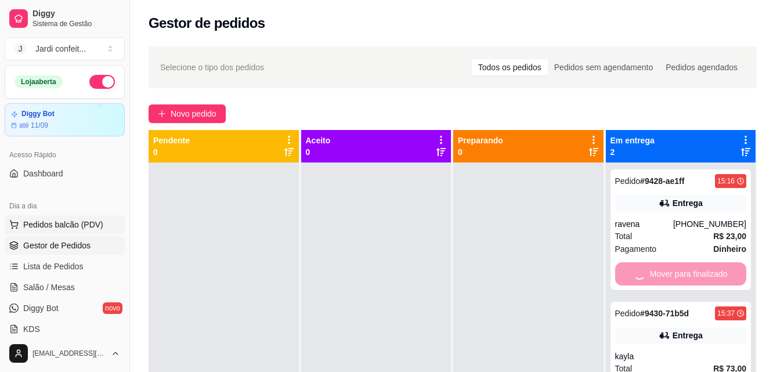
click at [64, 228] on img at bounding box center [80, 207] width 108 height 73
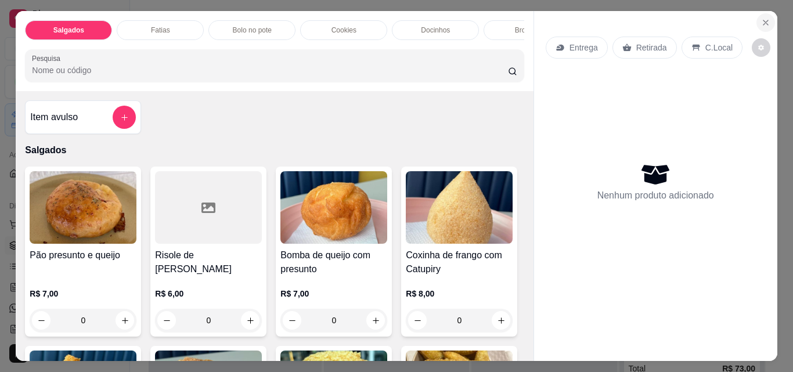
click at [757, 15] on button "Close" at bounding box center [765, 22] width 19 height 19
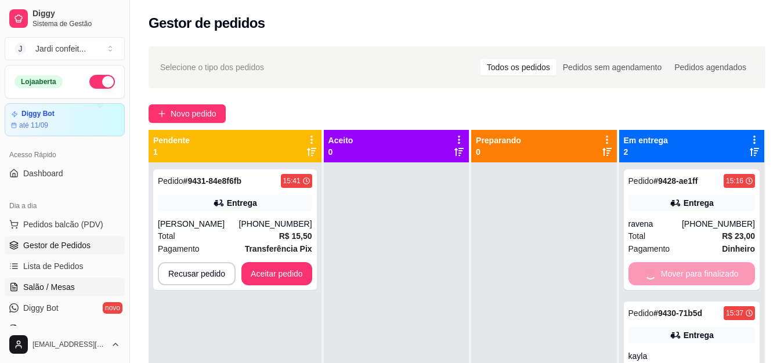
click at [50, 293] on link "Salão / Mesas" at bounding box center [65, 287] width 120 height 19
click at [66, 291] on span "Salão / Mesas" at bounding box center [49, 287] width 52 height 12
click at [44, 288] on span "Salão / Mesas" at bounding box center [49, 287] width 52 height 12
click at [44, 287] on span "Salão / Mesas" at bounding box center [49, 287] width 52 height 12
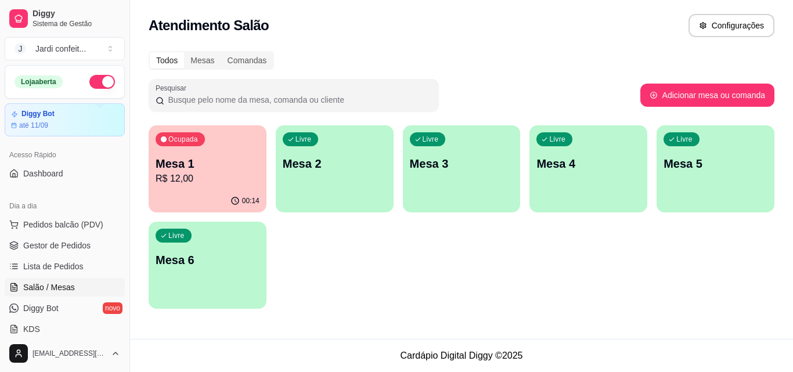
click at [172, 164] on p "Mesa 1" at bounding box center [207, 163] width 104 height 16
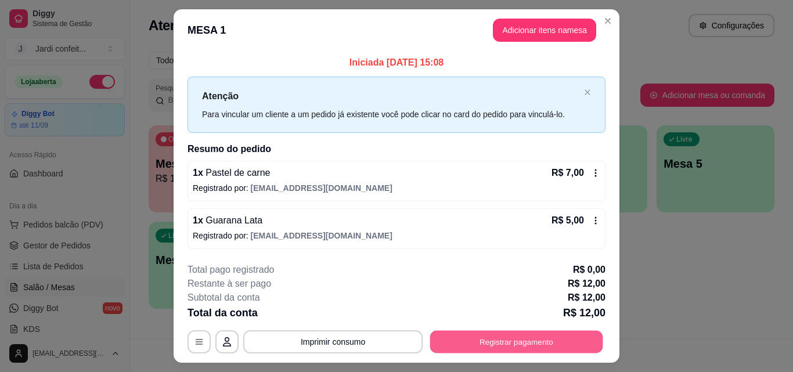
click at [542, 342] on button "Registrar pagamento" at bounding box center [516, 342] width 173 height 23
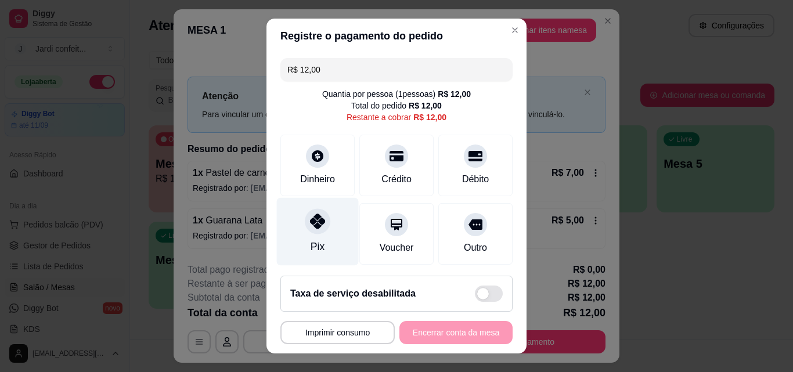
click at [332, 220] on div "Pix" at bounding box center [318, 232] width 82 height 68
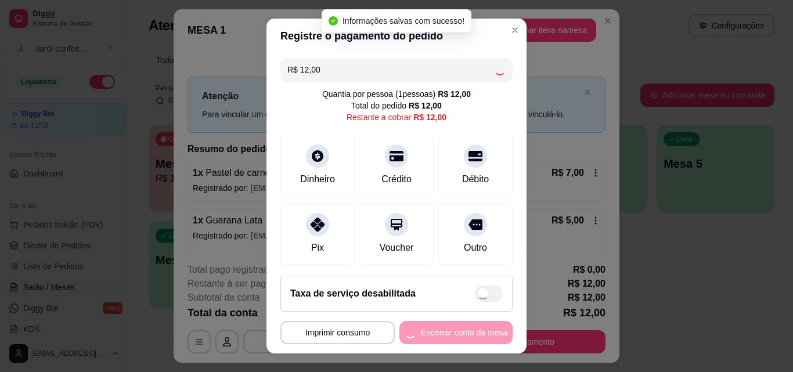
type input "R$ 0,00"
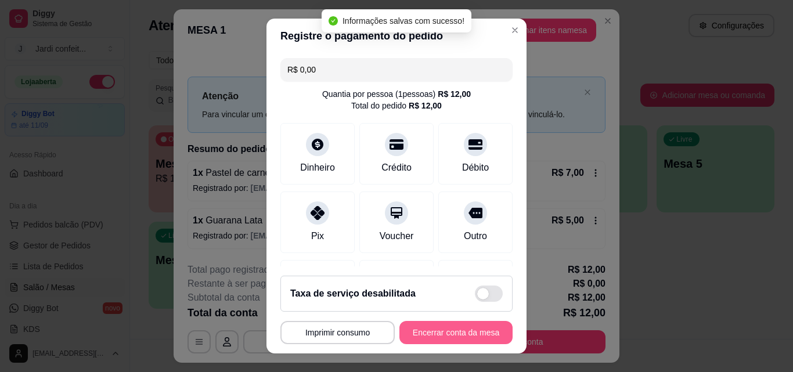
click at [480, 330] on button "Encerrar conta da mesa" at bounding box center [455, 332] width 113 height 23
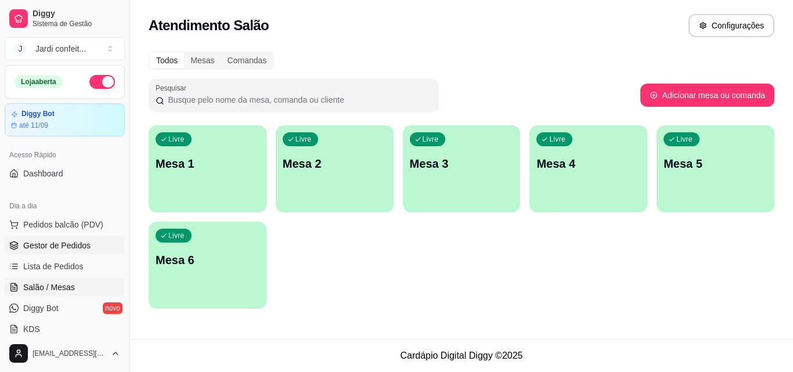
click at [55, 243] on span "Gestor de Pedidos" at bounding box center [56, 246] width 67 height 12
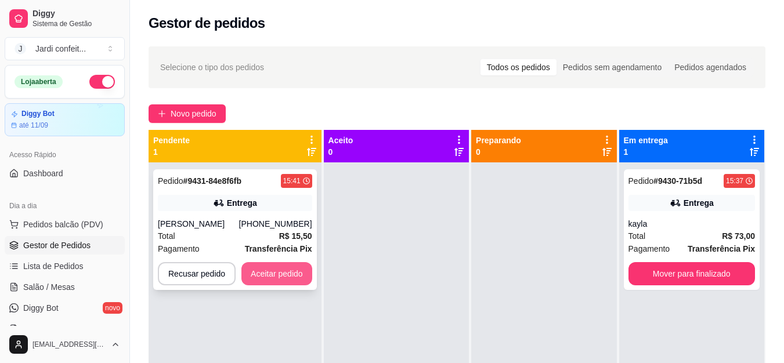
click at [276, 268] on button "Aceitar pedido" at bounding box center [276, 273] width 71 height 23
click at [299, 276] on button "Aceitar pedido" at bounding box center [277, 274] width 68 height 23
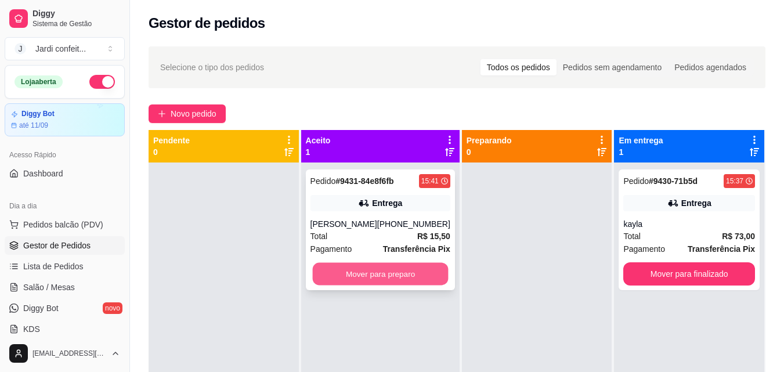
click at [359, 272] on button "Mover para preparo" at bounding box center [380, 274] width 136 height 23
click at [359, 272] on button "Mover para preparo" at bounding box center [380, 273] width 140 height 23
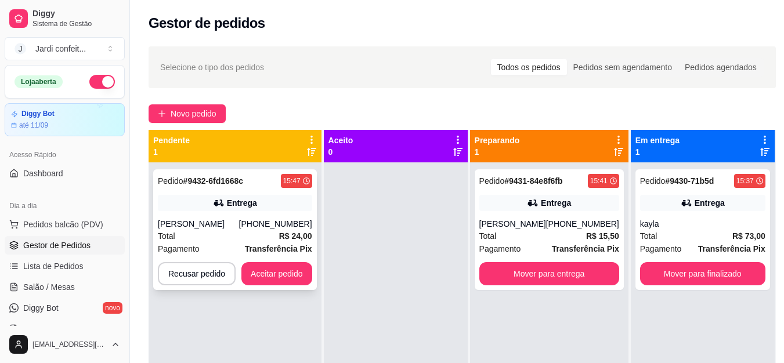
click at [289, 285] on div "Pedido # 9432-6fd1668c 15:47 Entrega [PERSON_NAME] [PHONE_NUMBER] Total R$ 24,0…" at bounding box center [235, 229] width 164 height 121
click at [290, 272] on button "Aceitar pedido" at bounding box center [276, 273] width 71 height 23
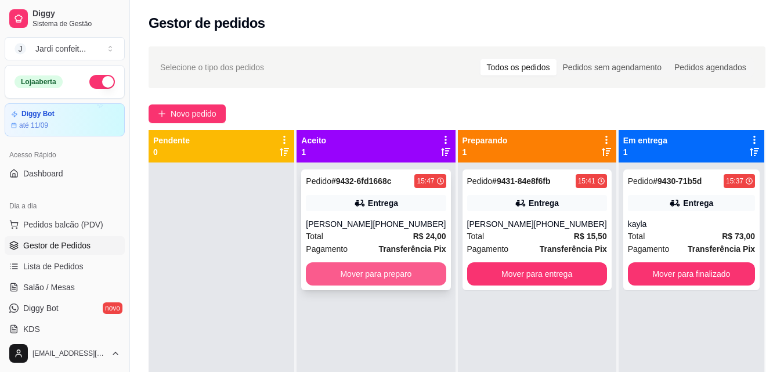
click at [358, 270] on button "Mover para preparo" at bounding box center [376, 273] width 140 height 23
click at [358, 270] on button "Mover para preparo" at bounding box center [376, 274] width 136 height 23
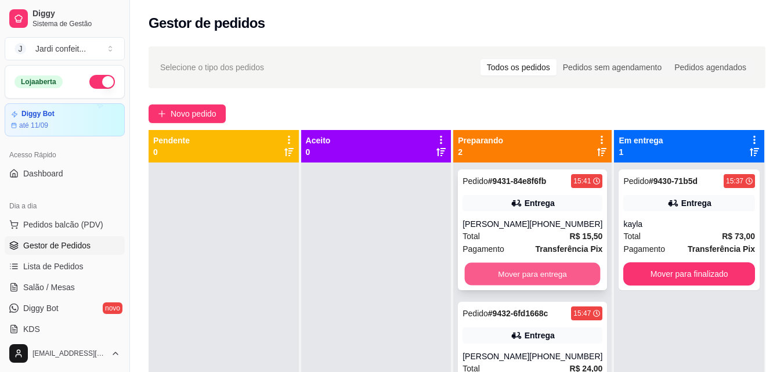
click at [536, 281] on button "Mover para entrega" at bounding box center [533, 274] width 136 height 23
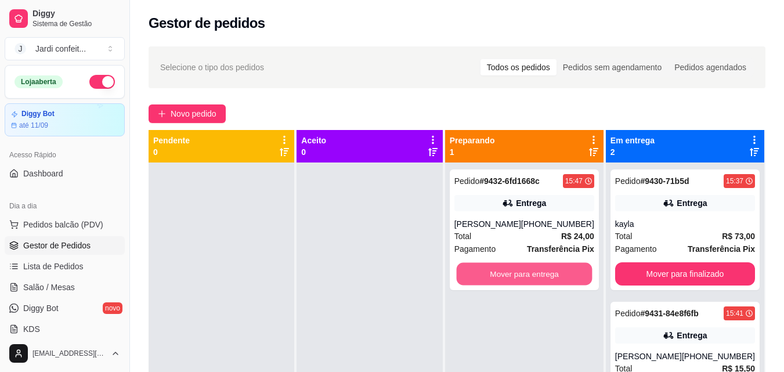
click at [538, 280] on button "Mover para entrega" at bounding box center [524, 274] width 136 height 23
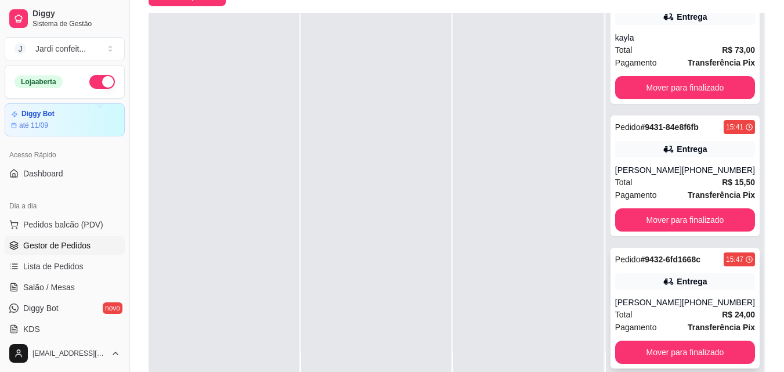
scroll to position [174, 0]
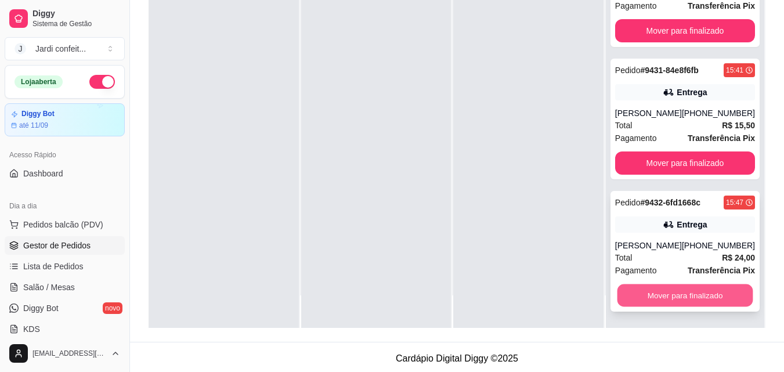
click at [677, 294] on button "Mover para finalizado" at bounding box center [685, 295] width 136 height 23
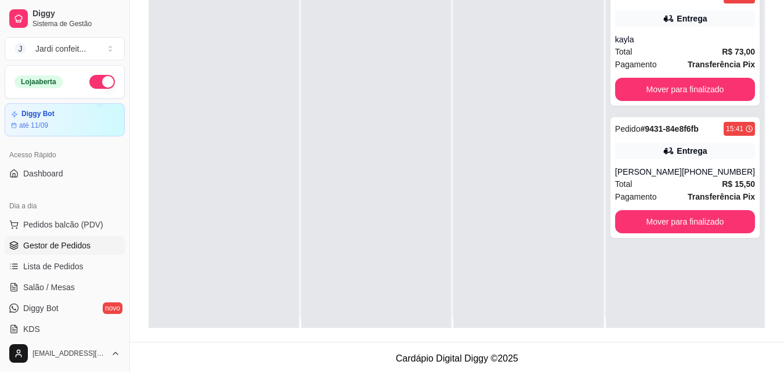
scroll to position [0, 0]
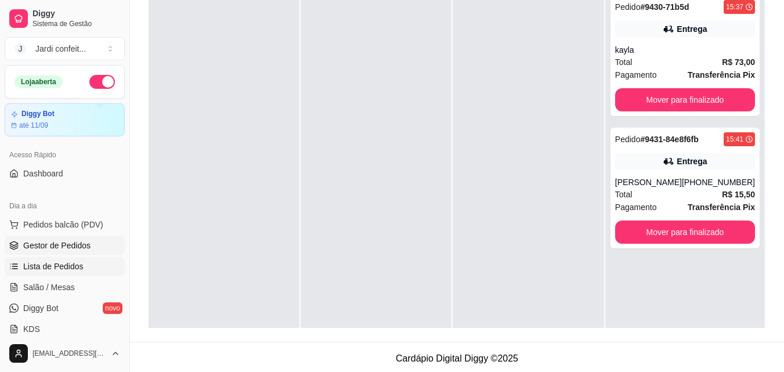
click at [56, 264] on span "Lista de Pedidos" at bounding box center [53, 267] width 60 height 12
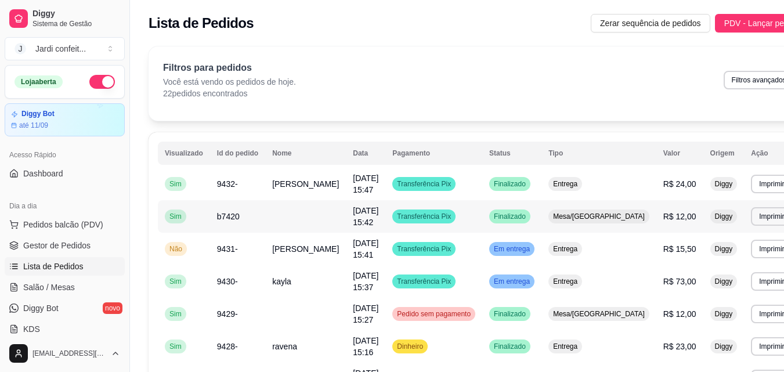
click at [477, 214] on td "Transferência Pix" at bounding box center [433, 216] width 97 height 32
click at [543, 284] on td "Entrega" at bounding box center [598, 281] width 115 height 32
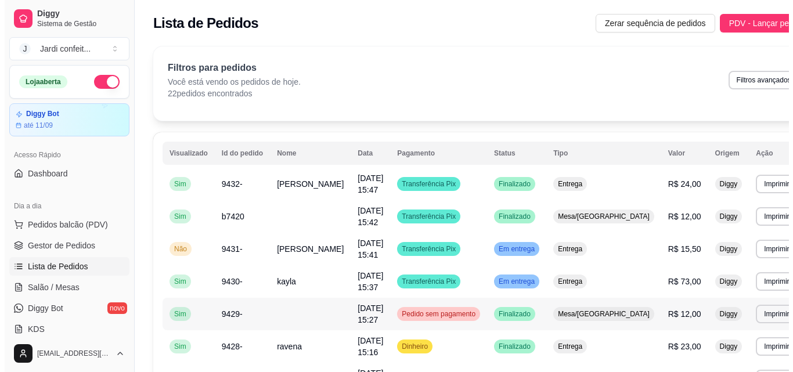
scroll to position [58, 0]
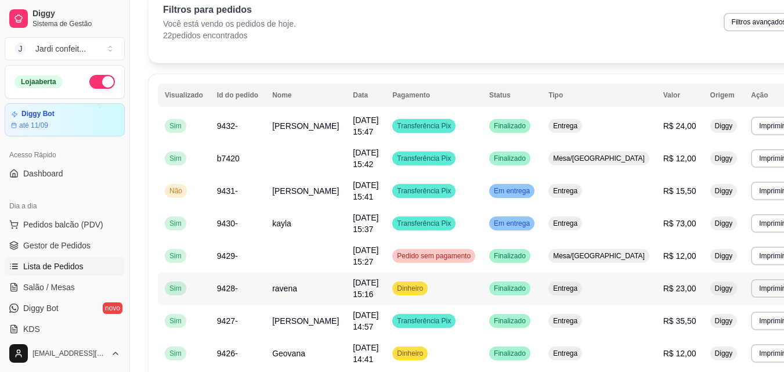
click at [560, 287] on span "Entrega" at bounding box center [565, 288] width 29 height 9
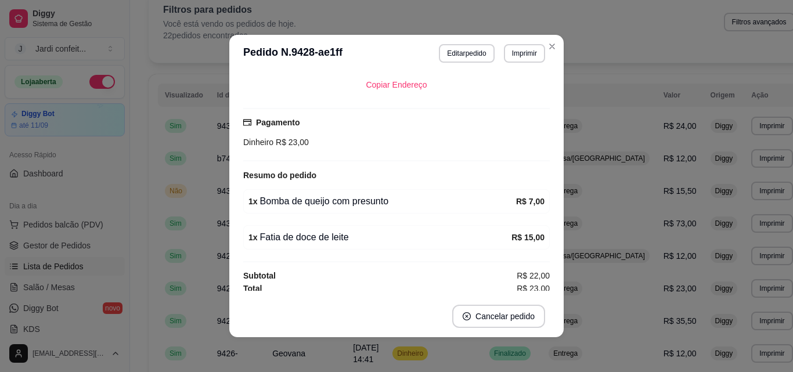
scroll to position [211, 0]
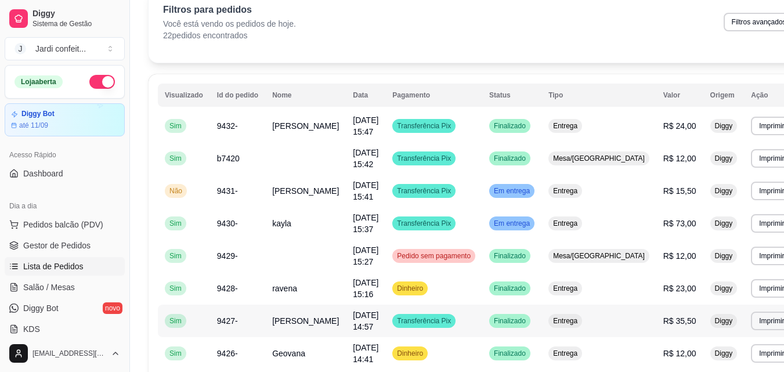
click at [469, 321] on td "Transferência Pix" at bounding box center [433, 321] width 97 height 32
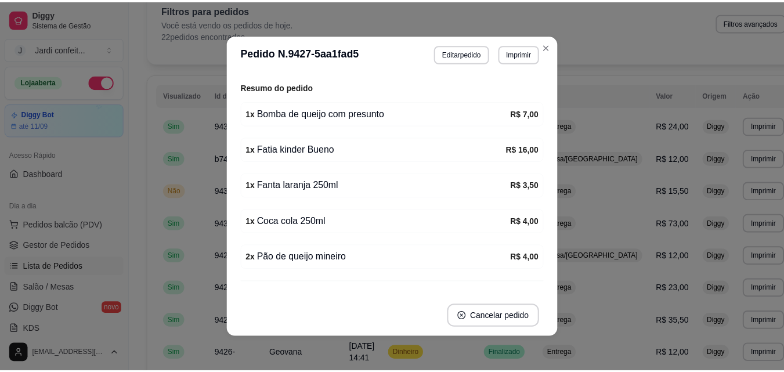
scroll to position [348, 0]
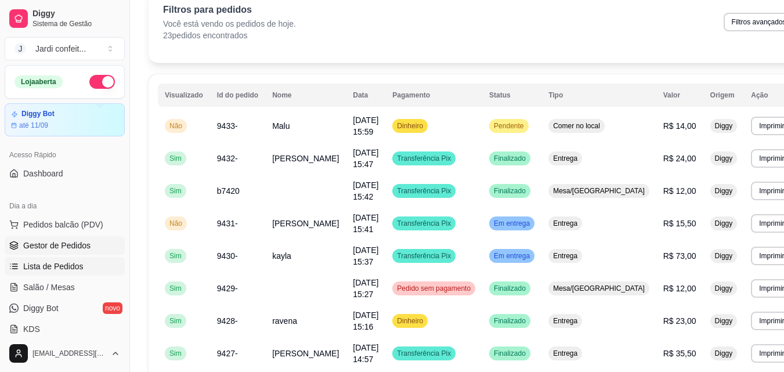
click at [60, 245] on span "Gestor de Pedidos" at bounding box center [56, 246] width 67 height 12
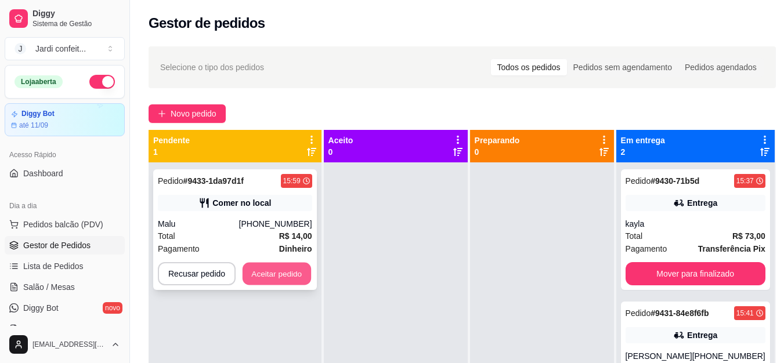
click at [256, 268] on button "Aceitar pedido" at bounding box center [277, 274] width 68 height 23
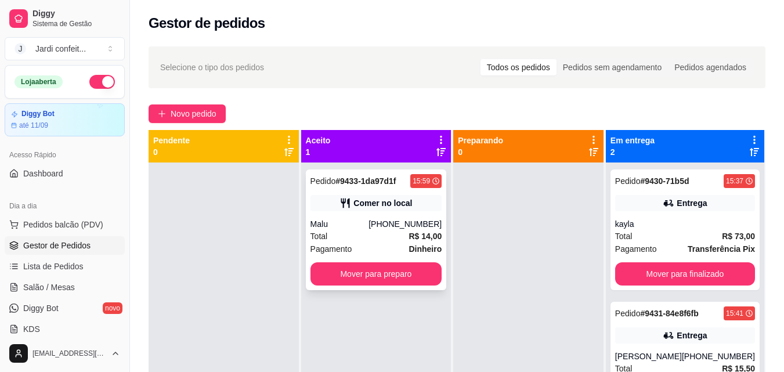
click at [411, 219] on div "[PHONE_NUMBER]" at bounding box center [404, 224] width 73 height 12
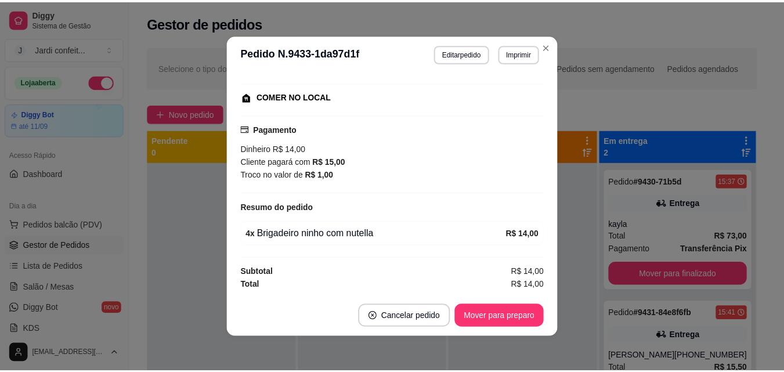
scroll to position [2, 0]
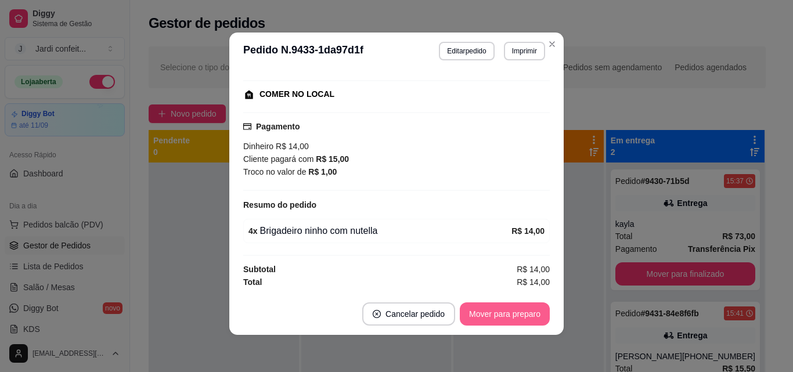
click at [475, 318] on button "Mover para preparo" at bounding box center [505, 313] width 90 height 23
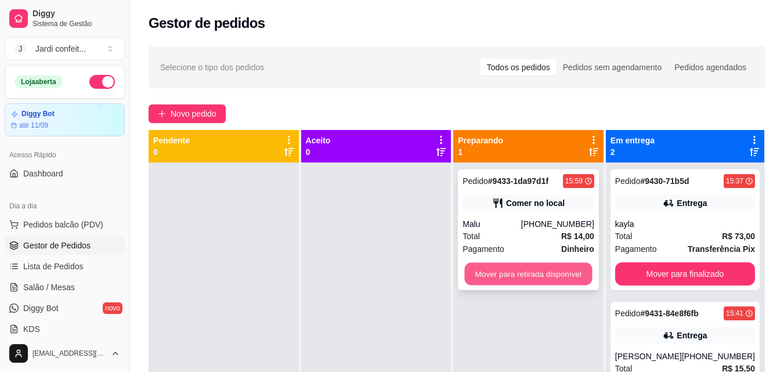
click at [513, 273] on button "Mover para retirada disponível" at bounding box center [529, 274] width 128 height 23
click at [513, 273] on button "Mover para retirada disponível" at bounding box center [528, 273] width 132 height 23
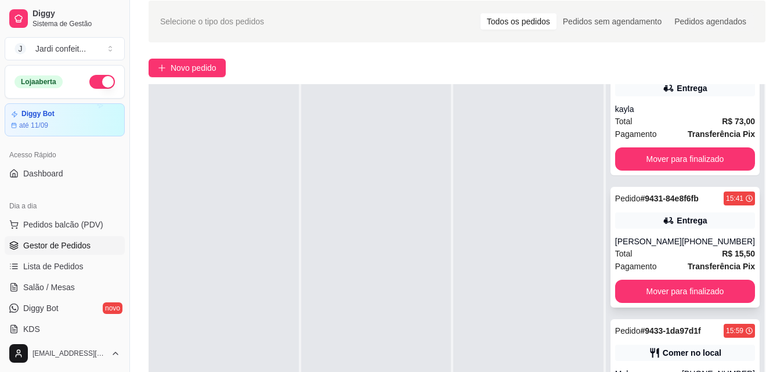
scroll to position [116, 0]
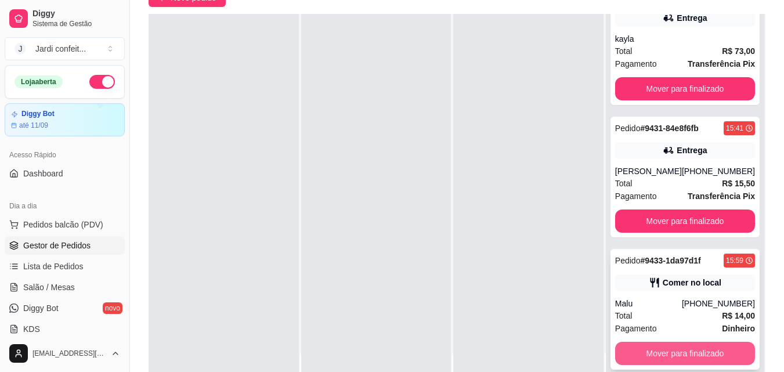
click at [673, 353] on button "Mover para finalizado" at bounding box center [685, 353] width 140 height 23
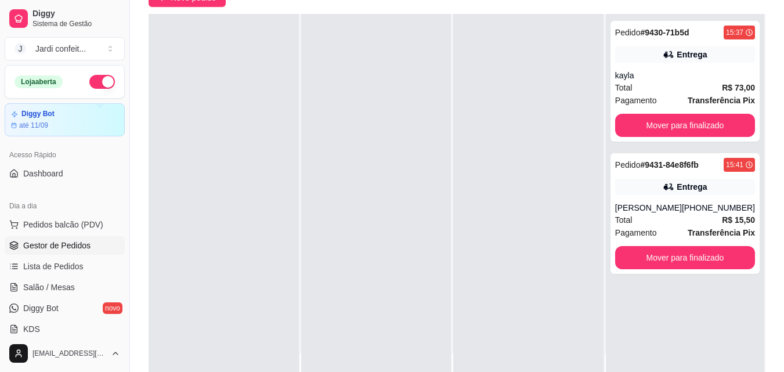
scroll to position [0, 0]
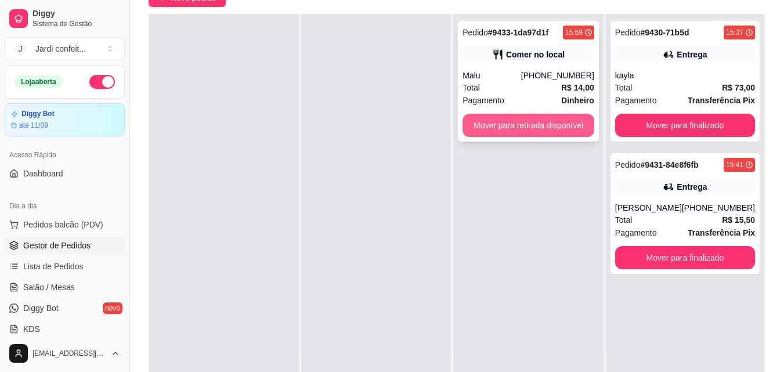
click at [511, 128] on button "Mover para retirada disponível" at bounding box center [528, 125] width 132 height 23
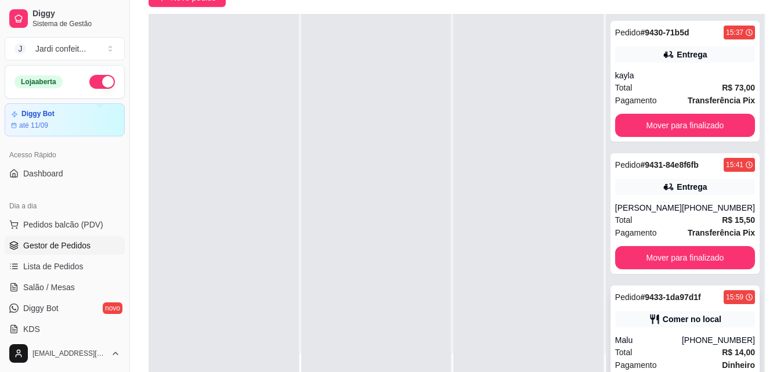
scroll to position [37, 0]
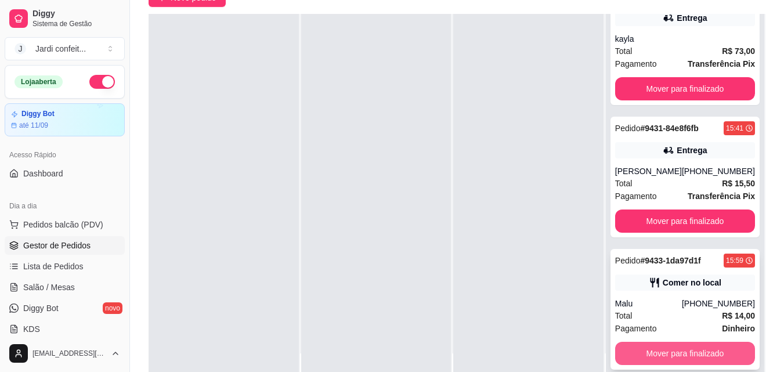
click at [662, 354] on button "Mover para finalizado" at bounding box center [685, 353] width 140 height 23
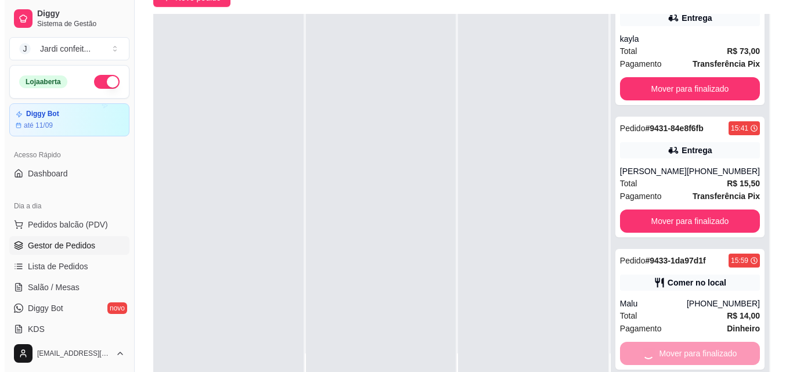
scroll to position [0, 0]
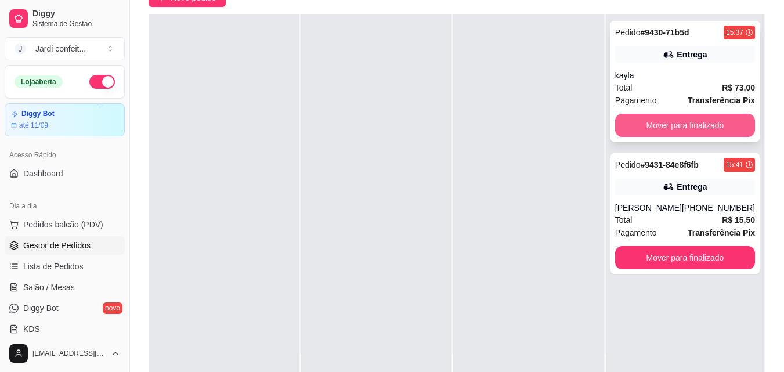
click at [657, 128] on button "Mover para finalizado" at bounding box center [685, 125] width 140 height 23
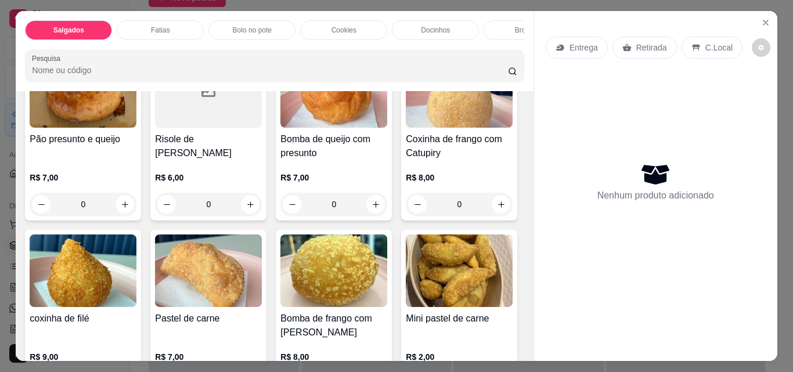
scroll to position [232, 0]
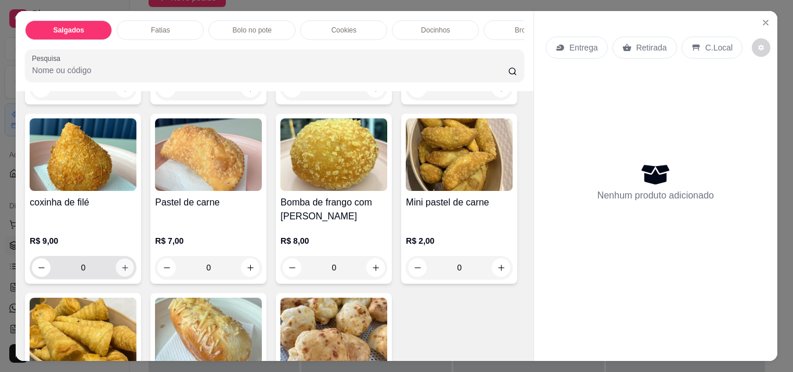
click at [134, 273] on button "increase-product-quantity" at bounding box center [125, 268] width 18 height 18
type input "1"
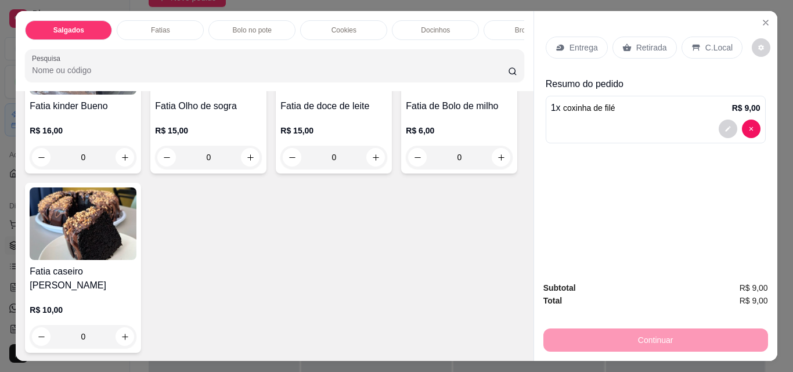
scroll to position [812, 0]
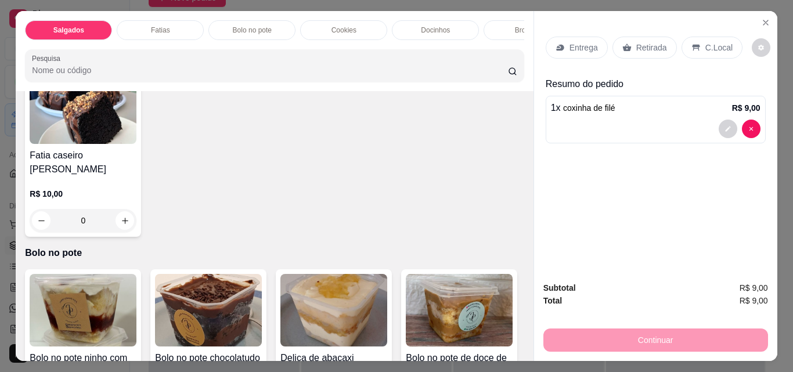
click at [126, 50] on button "increase-product-quantity" at bounding box center [125, 41] width 18 height 18
type input "1"
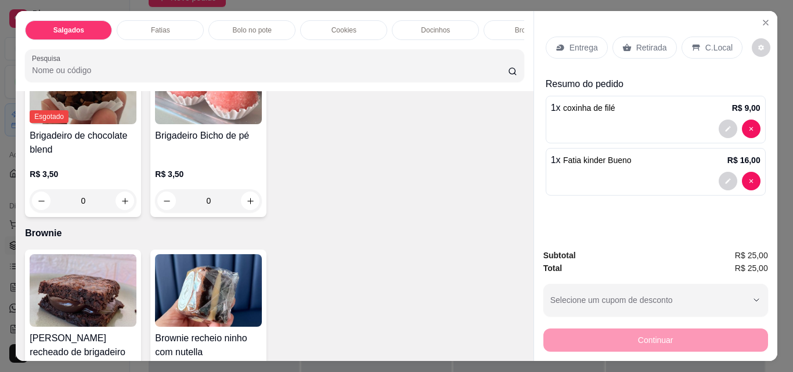
scroll to position [1915, 0]
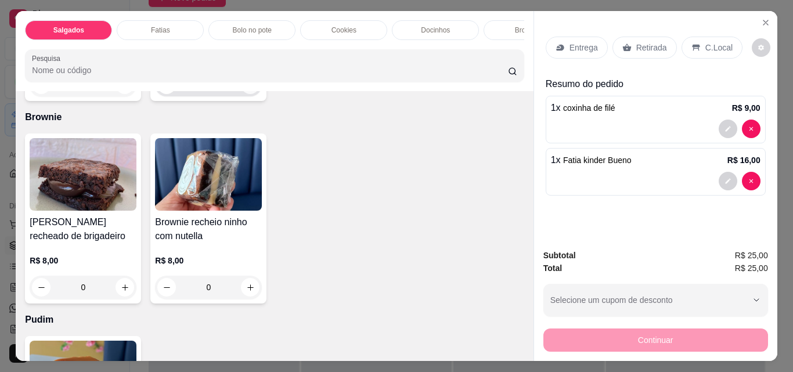
click at [255, 89] on icon "increase-product-quantity" at bounding box center [250, 85] width 9 height 9
click at [254, 89] on icon "increase-product-quantity" at bounding box center [249, 84] width 9 height 9
type input "2"
click at [653, 42] on p "Retirada" at bounding box center [651, 48] width 31 height 12
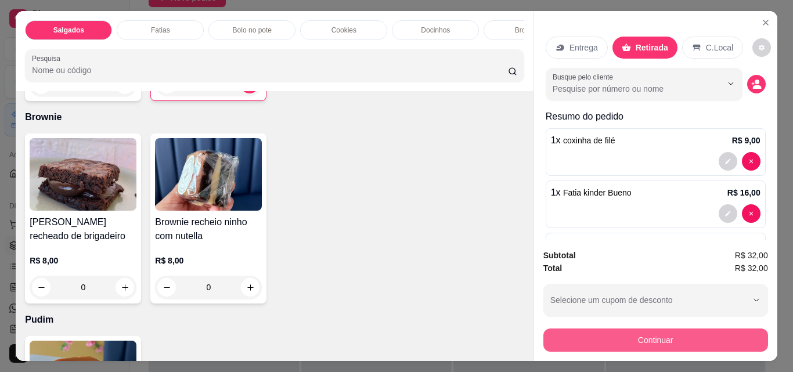
click at [630, 328] on button "Continuar" at bounding box center [655, 339] width 225 height 23
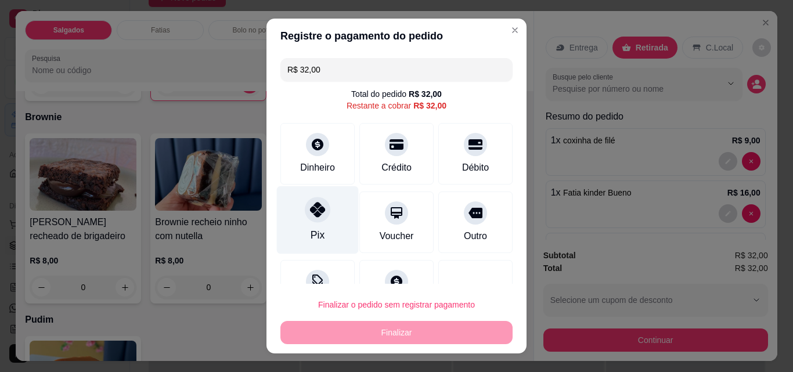
click at [317, 227] on div "Pix" at bounding box center [318, 220] width 82 height 68
type input "R$ 0,00"
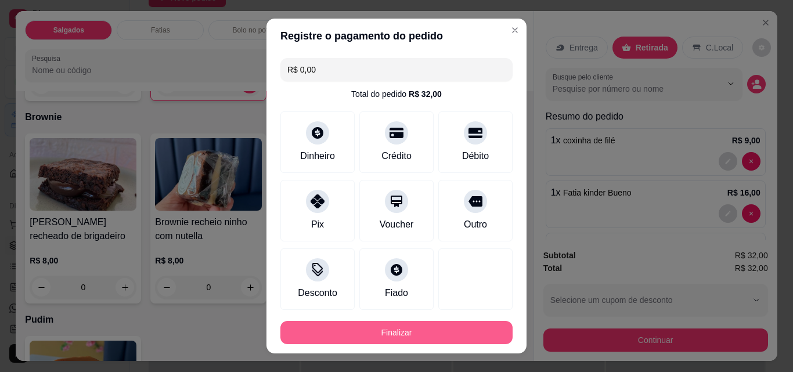
click at [364, 331] on button "Finalizar" at bounding box center [396, 332] width 232 height 23
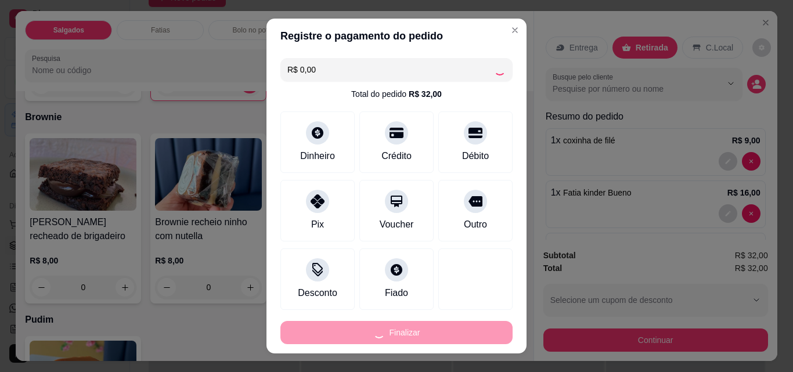
type input "0"
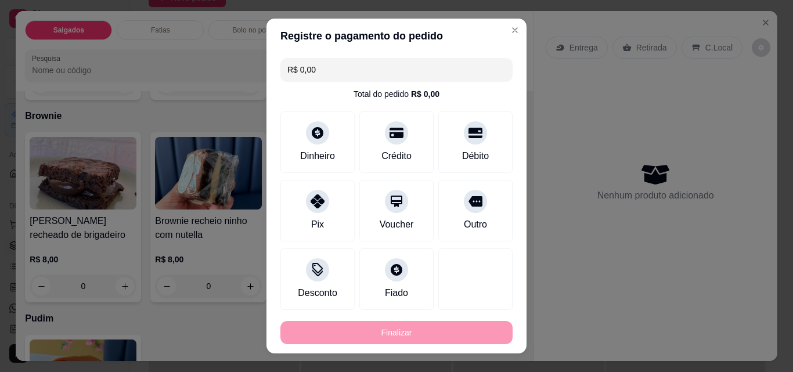
type input "-R$ 32,00"
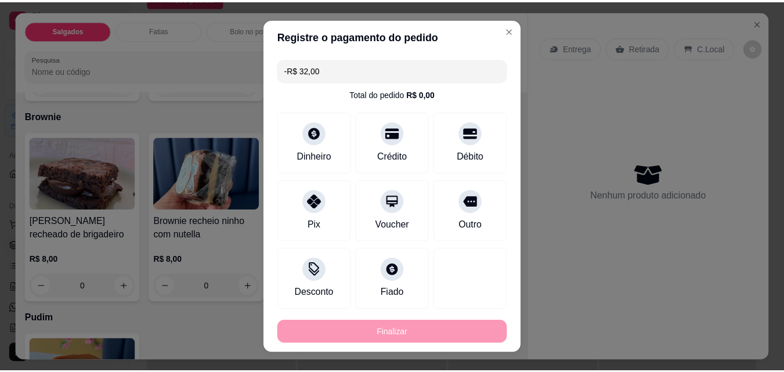
scroll to position [1914, 0]
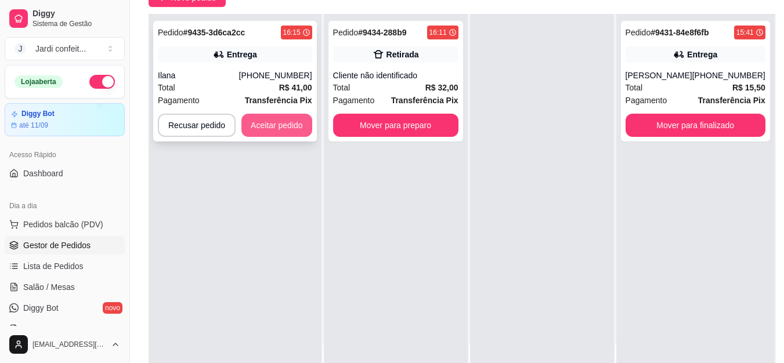
click at [288, 125] on button "Aceitar pedido" at bounding box center [276, 125] width 71 height 23
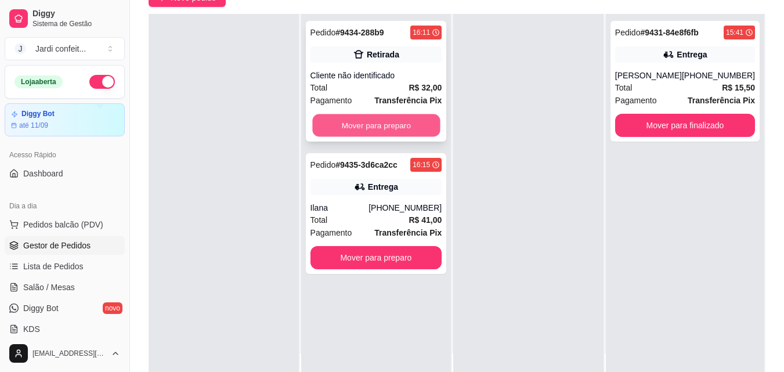
click at [401, 121] on button "Mover para preparo" at bounding box center [376, 125] width 128 height 23
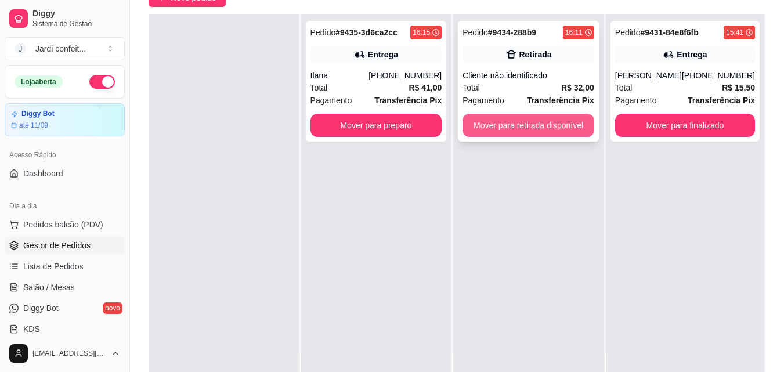
click at [543, 122] on button "Mover para retirada disponível" at bounding box center [528, 125] width 132 height 23
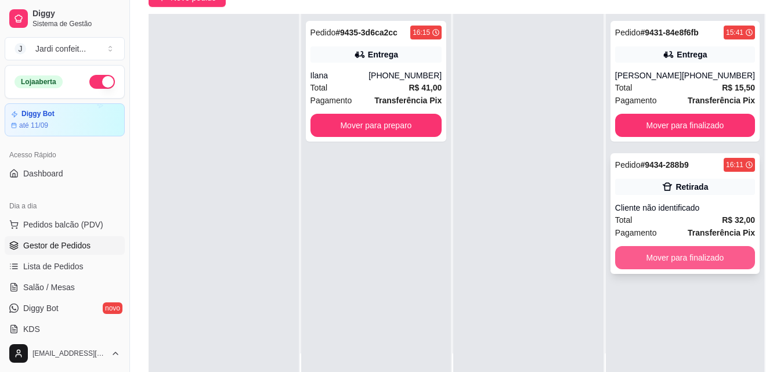
click at [709, 251] on button "Mover para finalizado" at bounding box center [685, 257] width 140 height 23
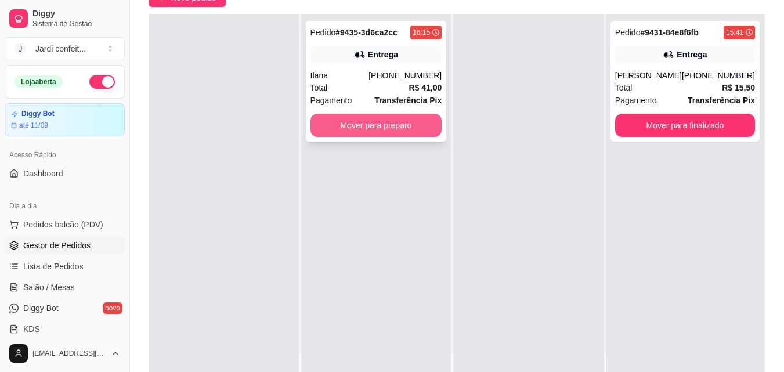
click at [429, 128] on button "Mover para preparo" at bounding box center [376, 125] width 132 height 23
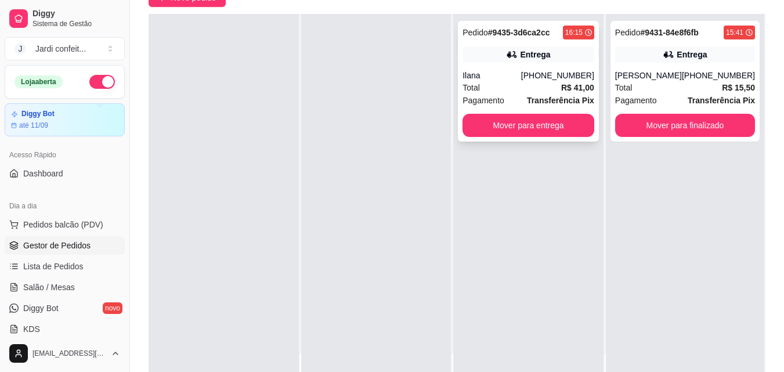
click at [573, 112] on div "Pedido # 9435-3d6ca2cc 16:15 Entrega Ilana [PHONE_NUMBER] Total R$ 41,00 Pagame…" at bounding box center [528, 81] width 141 height 121
click at [567, 121] on button "Mover para entrega" at bounding box center [529, 125] width 128 height 23
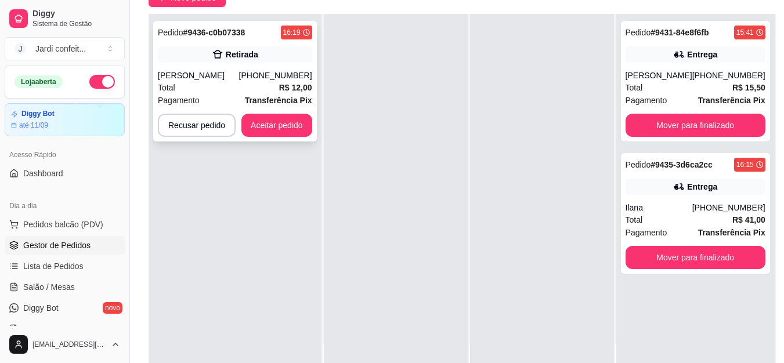
drag, startPoint x: 325, startPoint y: 114, endPoint x: 201, endPoint y: 123, distance: 124.5
click at [325, 114] on div at bounding box center [396, 195] width 144 height 363
click at [275, 120] on button "Aceitar pedido" at bounding box center [276, 125] width 71 height 23
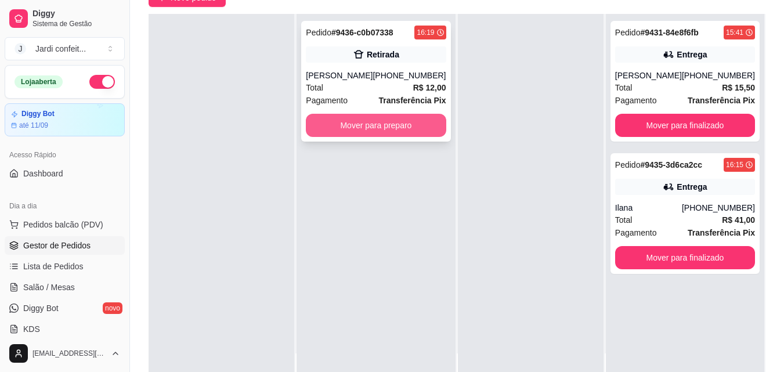
click at [355, 122] on button "Mover para preparo" at bounding box center [376, 125] width 140 height 23
click at [390, 128] on button "Mover para preparo" at bounding box center [376, 125] width 136 height 23
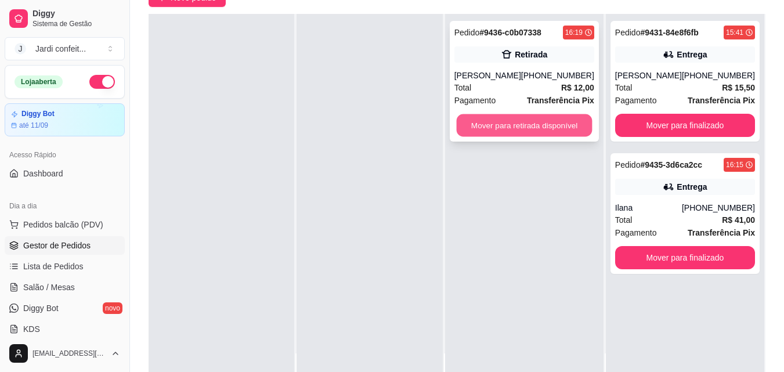
click at [484, 129] on button "Mover para retirada disponível" at bounding box center [524, 125] width 136 height 23
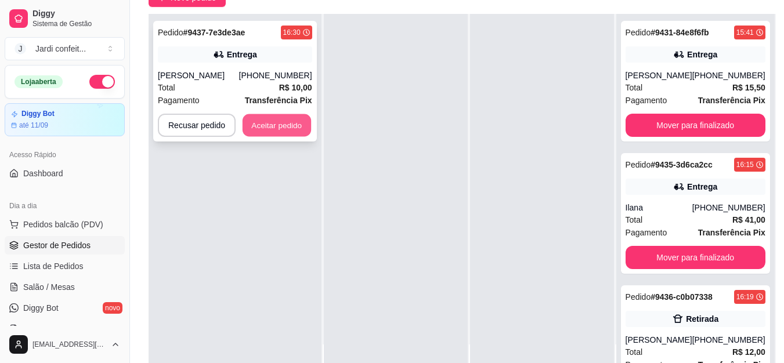
click at [292, 129] on button "Aceitar pedido" at bounding box center [277, 125] width 68 height 23
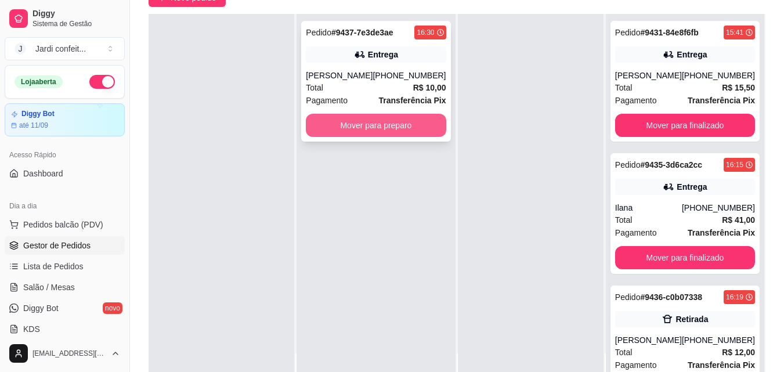
click at [432, 128] on button "Mover para preparo" at bounding box center [376, 125] width 140 height 23
click at [403, 115] on button "Mover para preparo" at bounding box center [376, 125] width 136 height 23
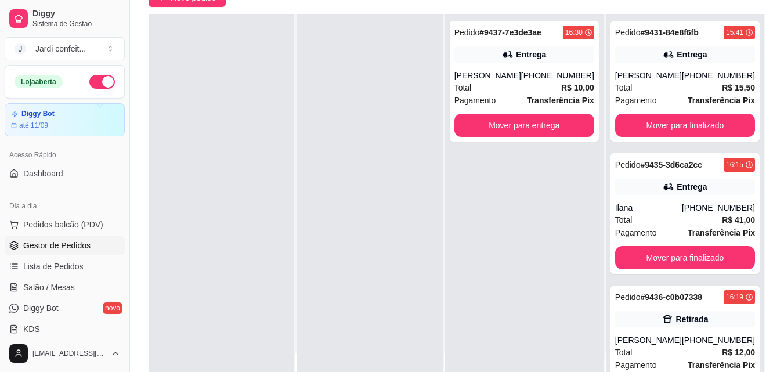
click at [532, 189] on div "Pedido # 9437-7e3de3ae 16:30 Entrega [PERSON_NAME] [PHONE_NUMBER] Total R$ 10,0…" at bounding box center [524, 200] width 158 height 372
click at [518, 126] on button "Mover para entrega" at bounding box center [524, 125] width 136 height 23
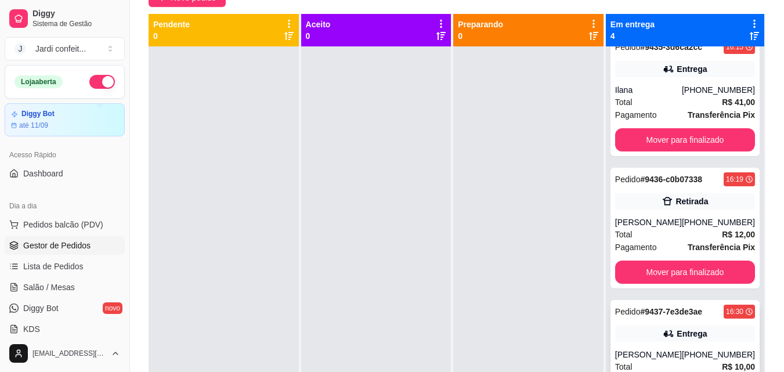
scroll to position [169, 0]
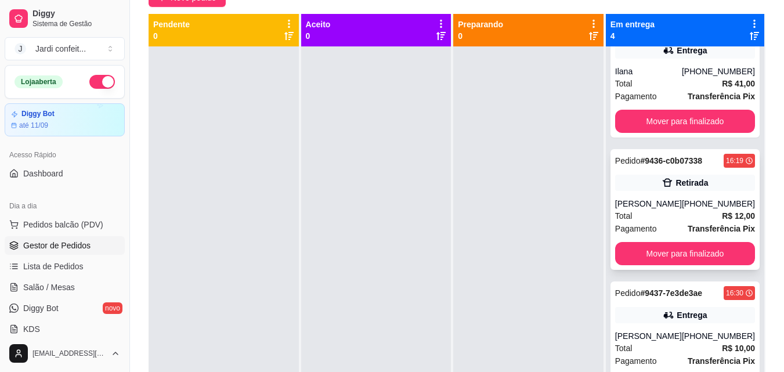
click at [676, 207] on div "[PERSON_NAME]" at bounding box center [648, 204] width 67 height 12
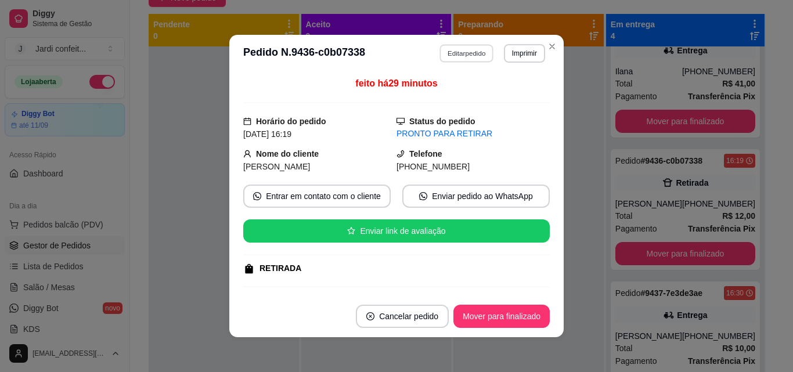
click at [468, 51] on button "Editar pedido" at bounding box center [467, 53] width 54 height 18
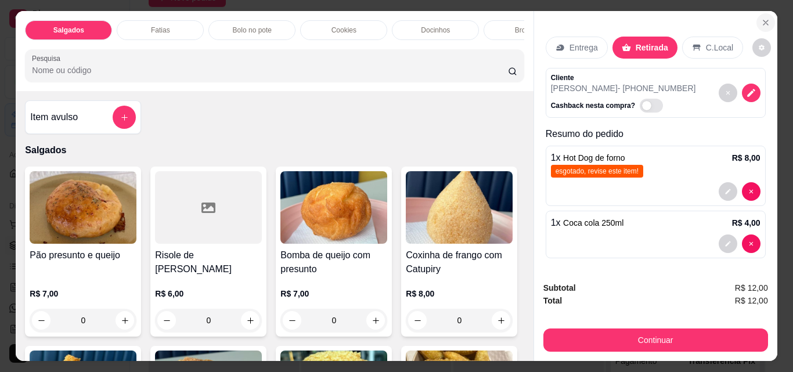
click at [761, 18] on icon "Close" at bounding box center [765, 22] width 9 height 9
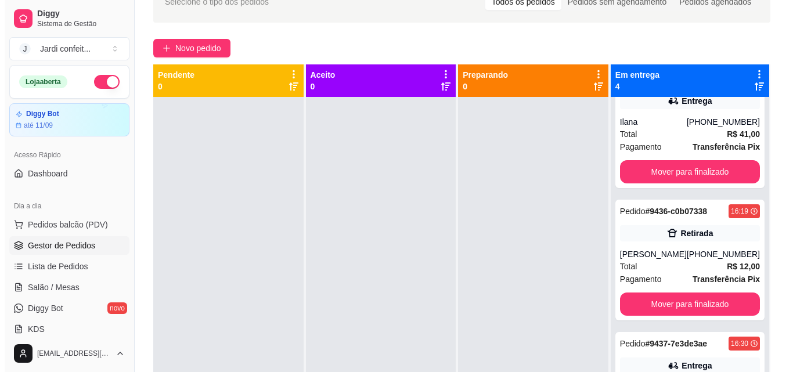
scroll to position [0, 0]
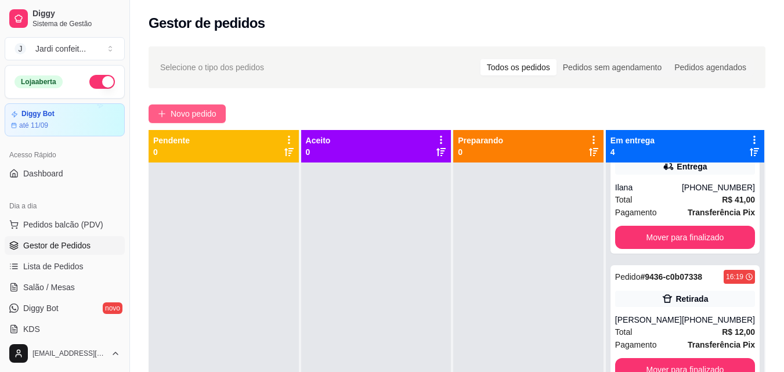
click at [199, 115] on span "Novo pedido" at bounding box center [194, 113] width 46 height 13
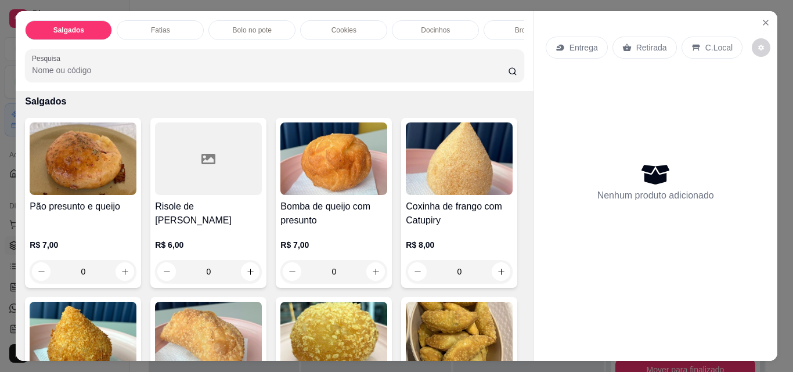
scroll to position [58, 0]
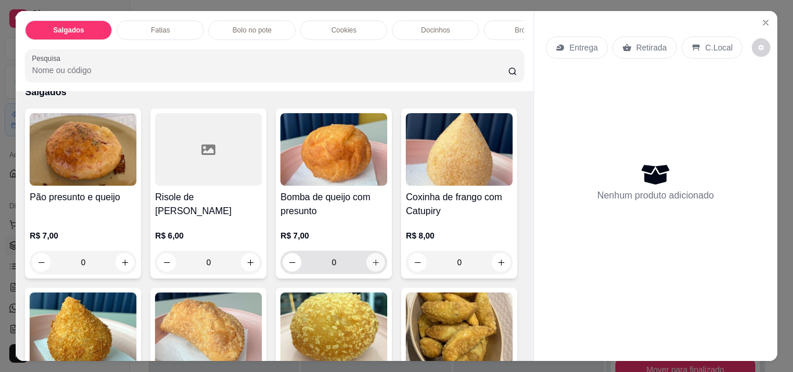
click at [374, 267] on icon "increase-product-quantity" at bounding box center [375, 262] width 9 height 9
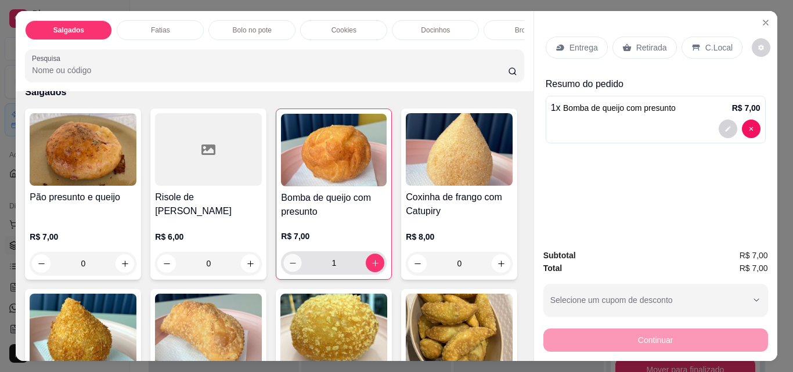
click at [284, 272] on button "decrease-product-quantity" at bounding box center [293, 263] width 18 height 18
type input "0"
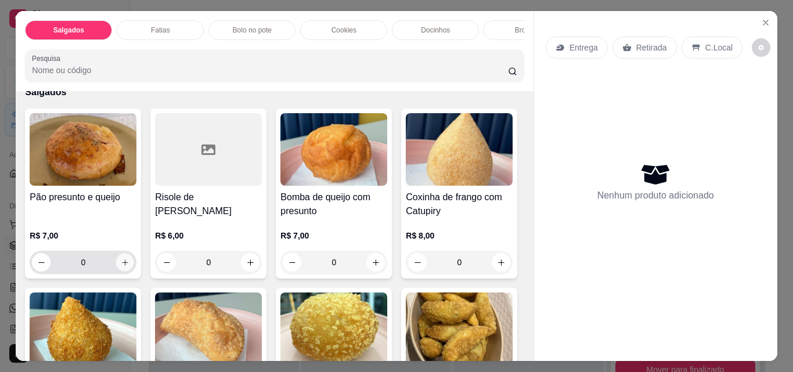
click at [121, 266] on icon "increase-product-quantity" at bounding box center [125, 262] width 9 height 9
type input "1"
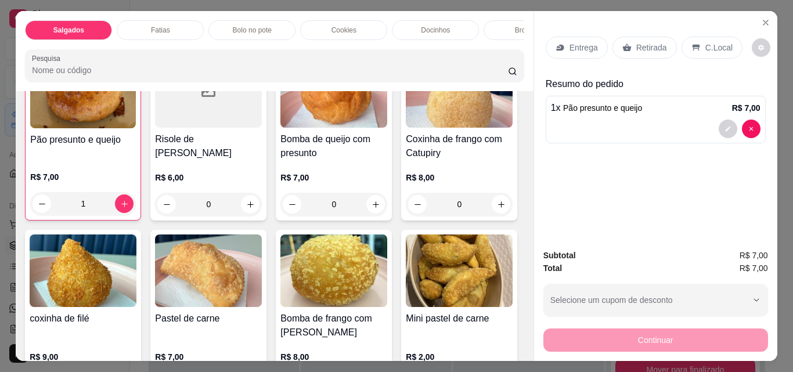
scroll to position [232, 0]
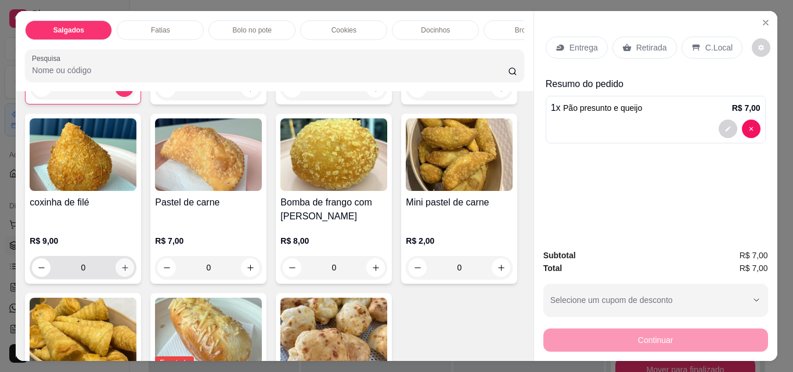
click at [134, 277] on button "increase-product-quantity" at bounding box center [124, 267] width 19 height 19
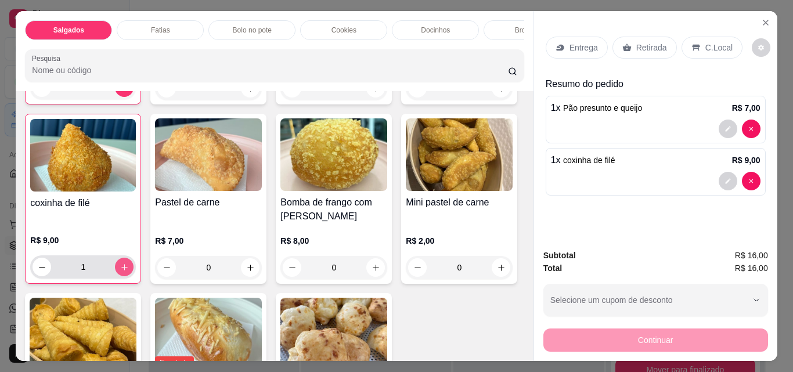
type input "1"
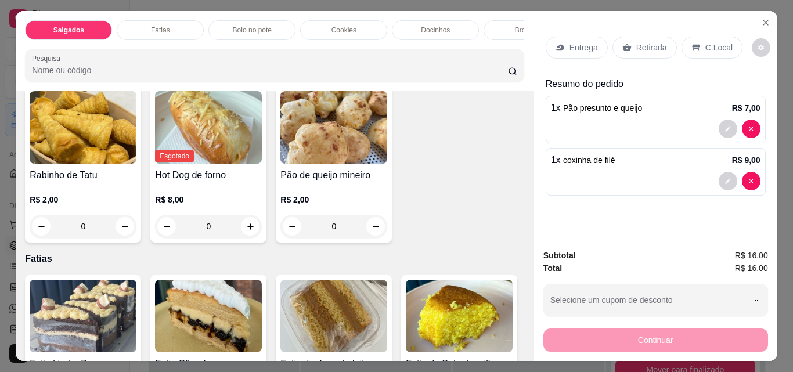
scroll to position [464, 0]
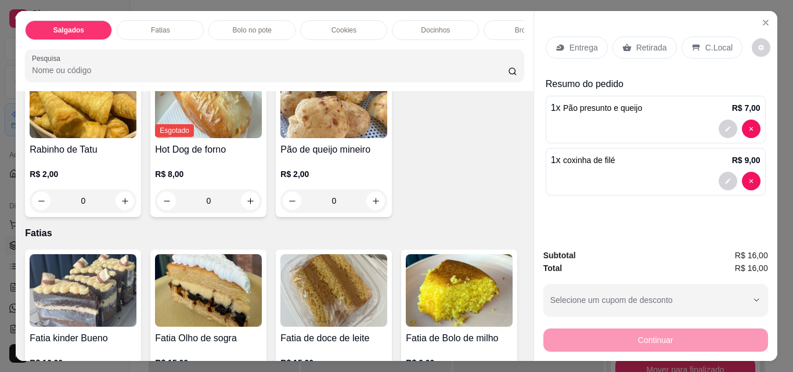
click at [115, 212] on input "0" at bounding box center [82, 200] width 65 height 23
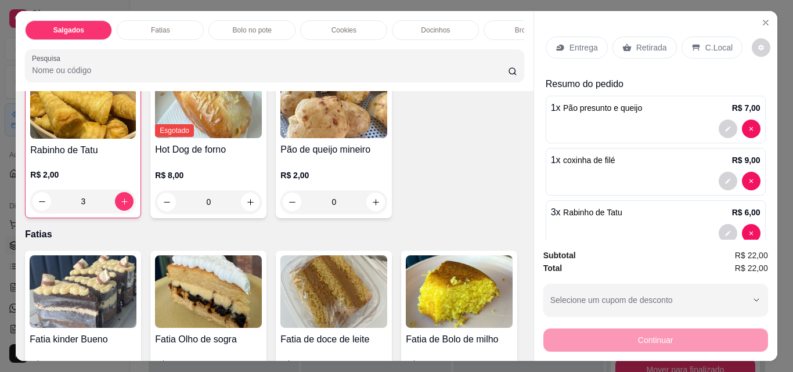
type input "3"
click at [628, 45] on div "Retirada" at bounding box center [644, 48] width 64 height 22
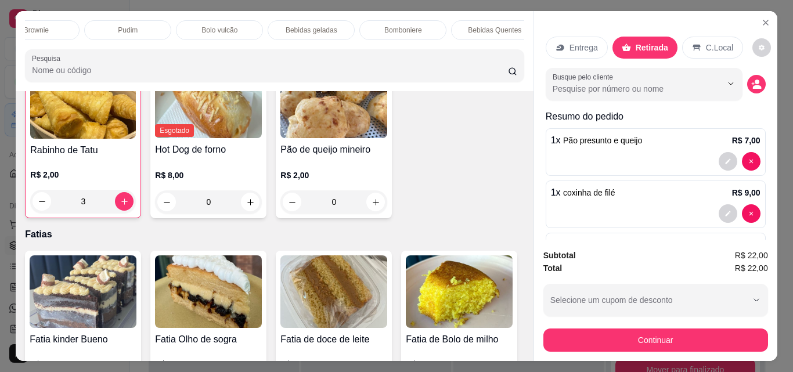
scroll to position [0, 505]
click at [473, 29] on p "Bebidas Quentes" at bounding box center [479, 30] width 53 height 9
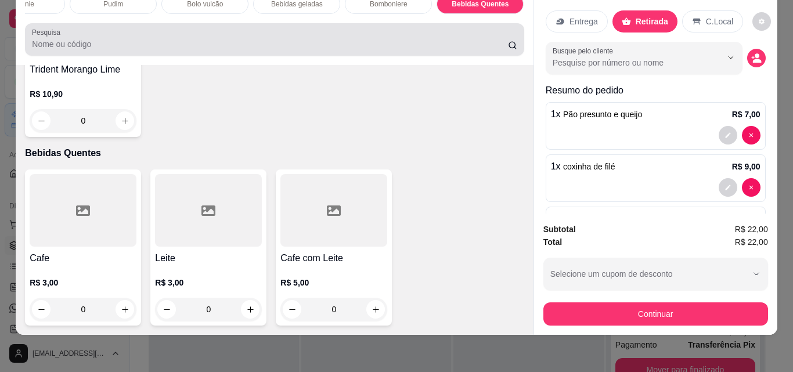
scroll to position [0, 0]
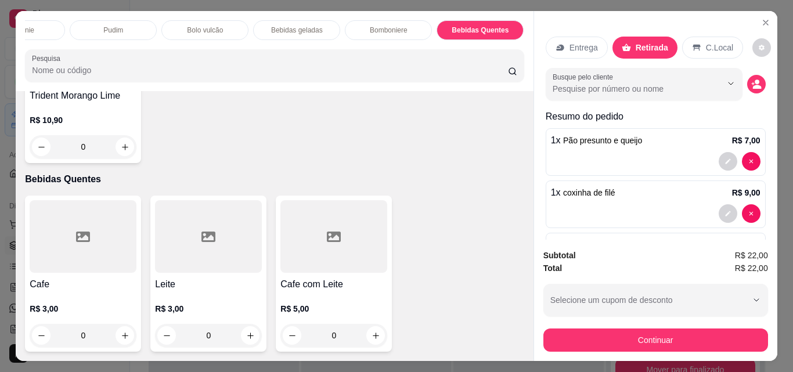
click at [321, 24] on div "Bebidas geladas" at bounding box center [296, 30] width 87 height 20
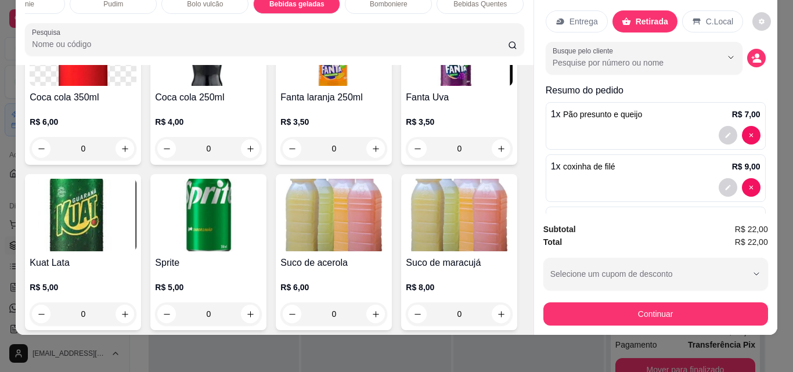
scroll to position [2982, 0]
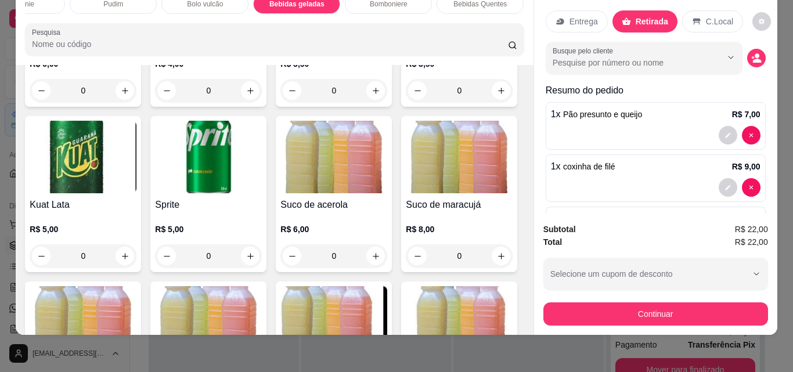
type input "1"
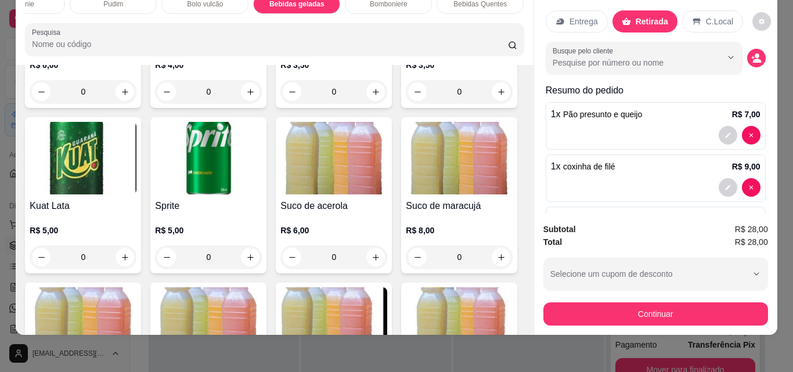
scroll to position [109, 0]
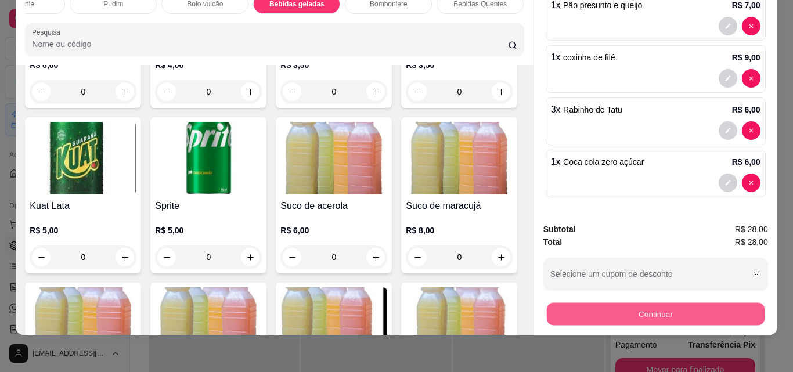
click at [630, 310] on button "Continuar" at bounding box center [655, 313] width 218 height 23
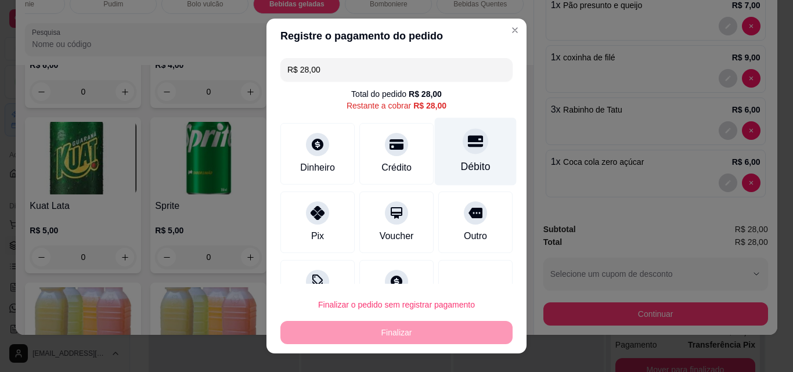
click at [461, 160] on div "Débito" at bounding box center [476, 166] width 30 height 15
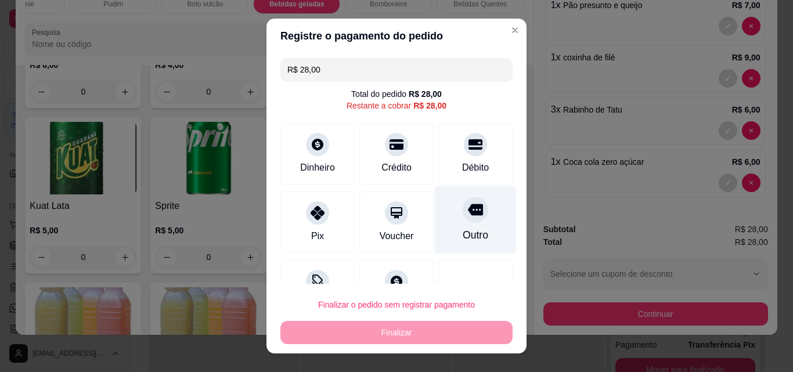
type input "R$ 0,00"
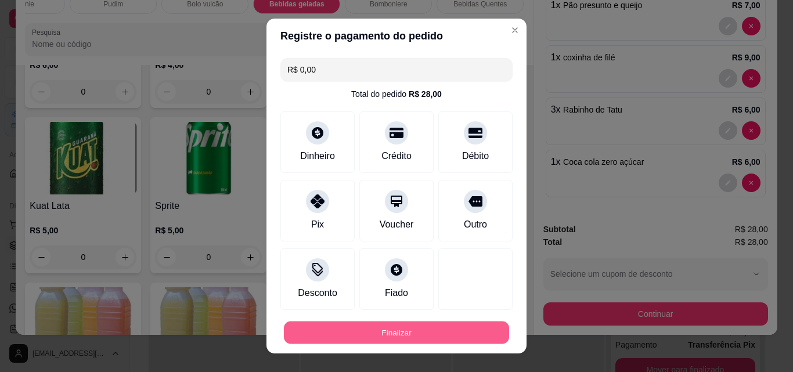
click at [449, 338] on button "Finalizar" at bounding box center [396, 332] width 225 height 23
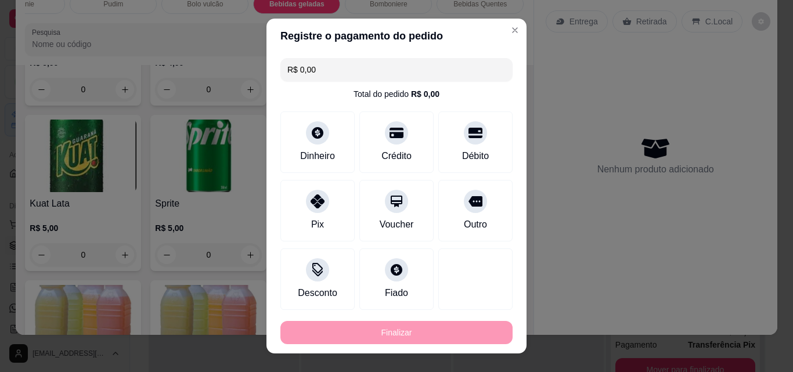
type input "0"
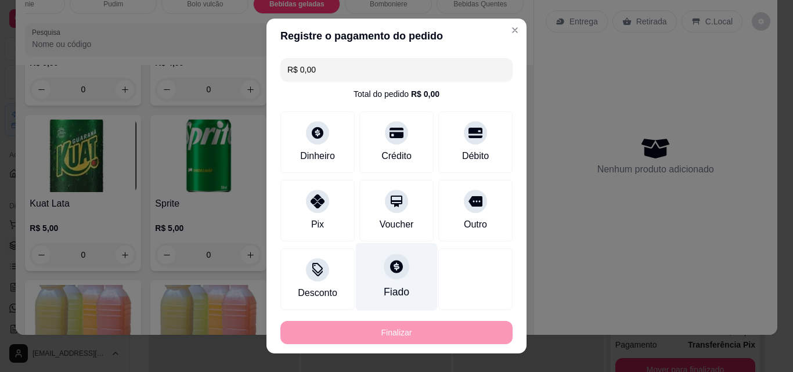
type input "-R$ 28,00"
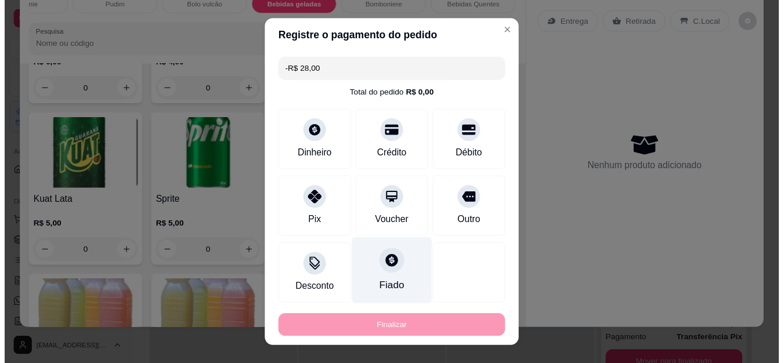
scroll to position [0, 0]
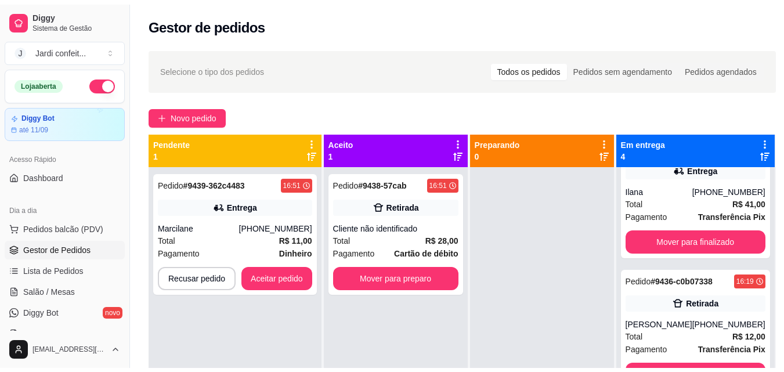
scroll to position [183, 0]
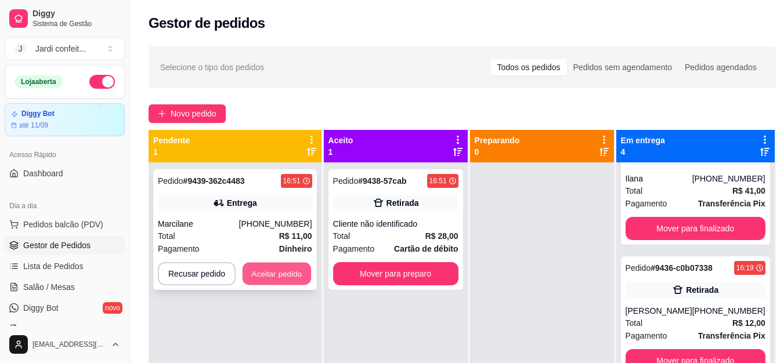
click at [270, 270] on button "Aceitar pedido" at bounding box center [277, 274] width 68 height 23
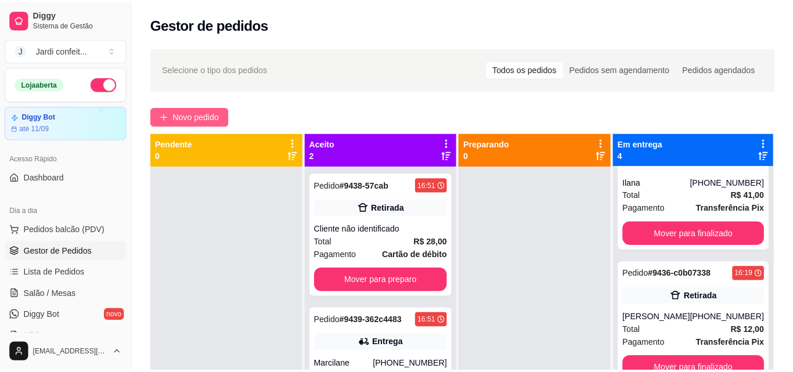
scroll to position [169, 0]
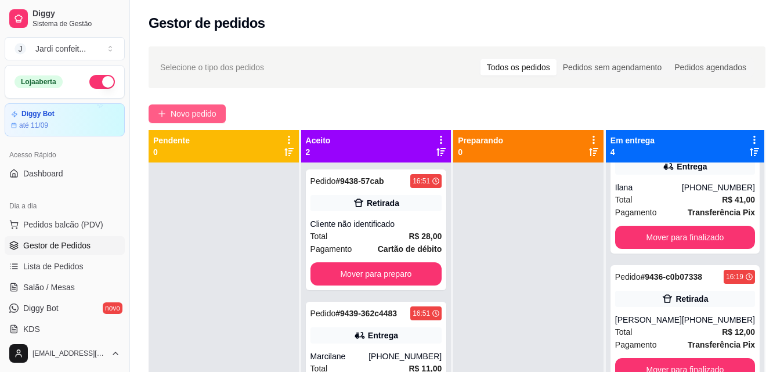
click at [176, 115] on span "Novo pedido" at bounding box center [194, 113] width 46 height 13
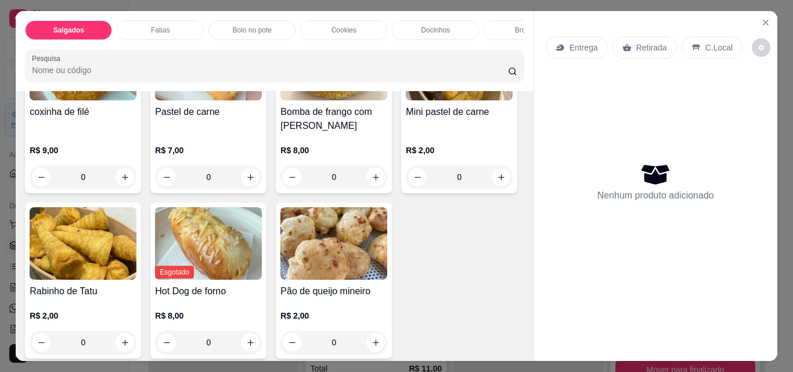
scroll to position [348, 0]
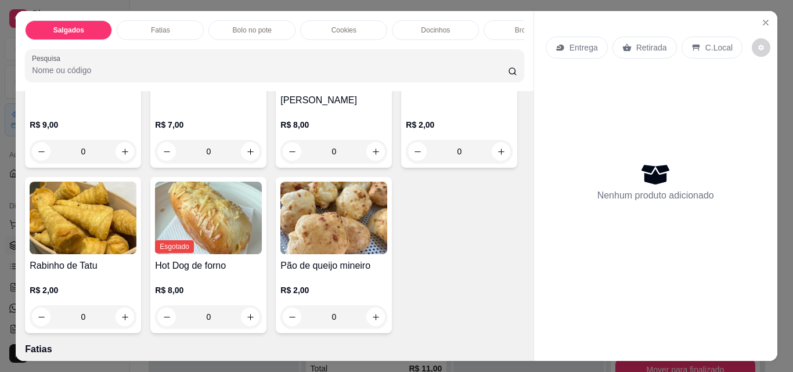
click at [347, 26] on p "Cookies" at bounding box center [343, 30] width 25 height 9
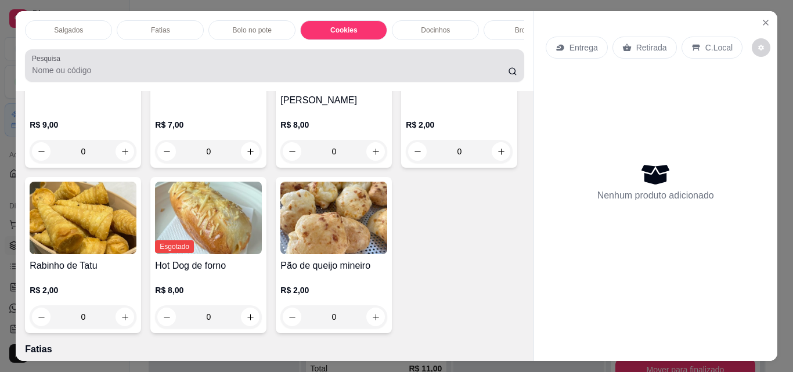
scroll to position [30, 0]
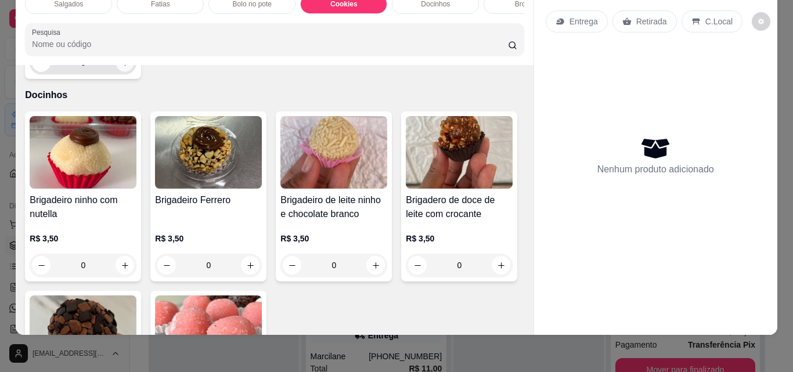
click at [124, 67] on icon "increase-product-quantity" at bounding box center [125, 63] width 9 height 9
type input "1"
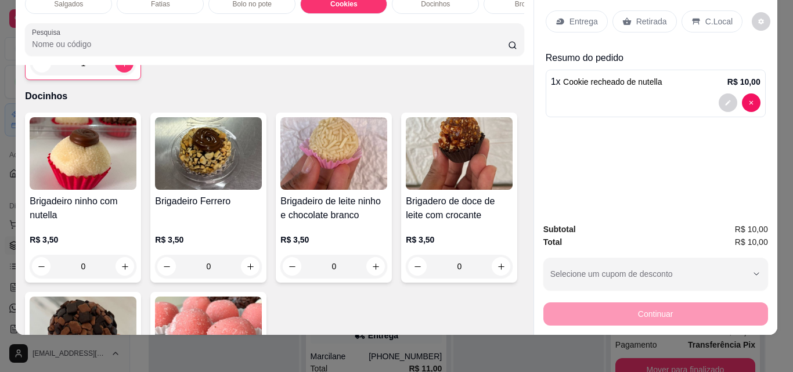
click at [636, 16] on p "Retirada" at bounding box center [651, 22] width 31 height 12
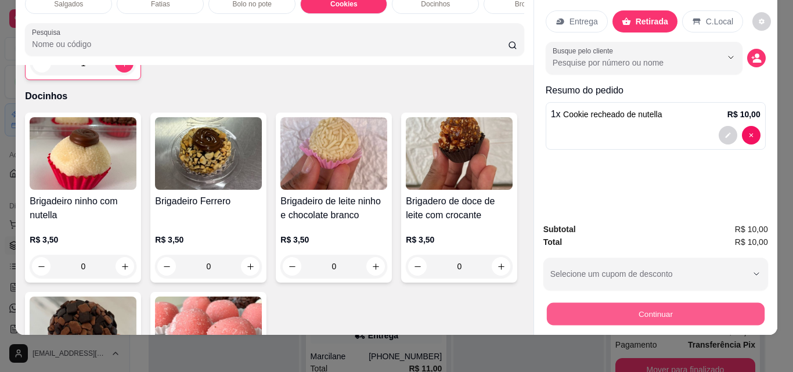
click at [652, 303] on button "Continuar" at bounding box center [655, 313] width 218 height 23
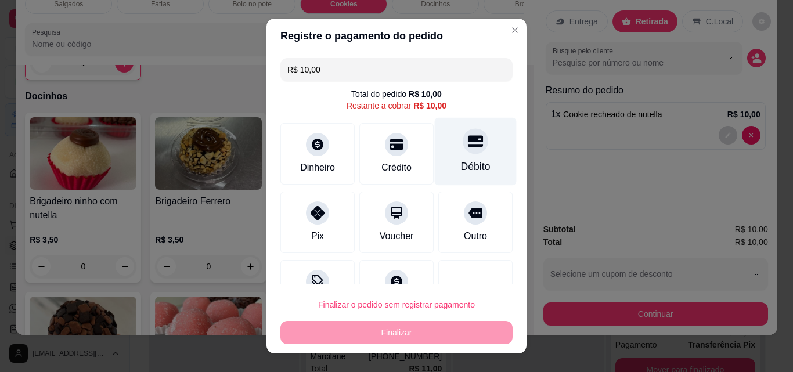
click at [439, 164] on div "Débito" at bounding box center [476, 152] width 82 height 68
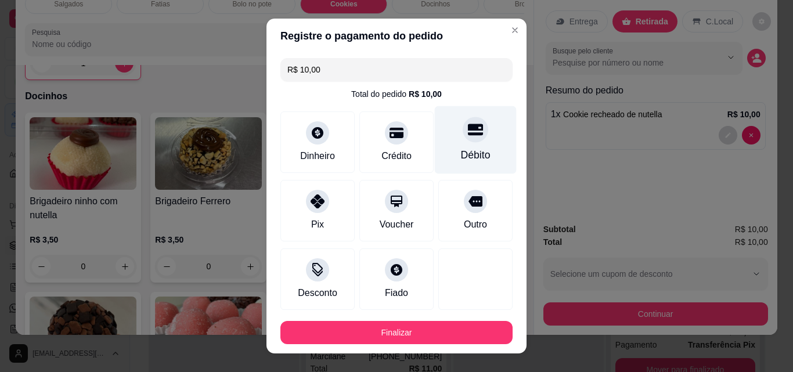
type input "R$ 0,00"
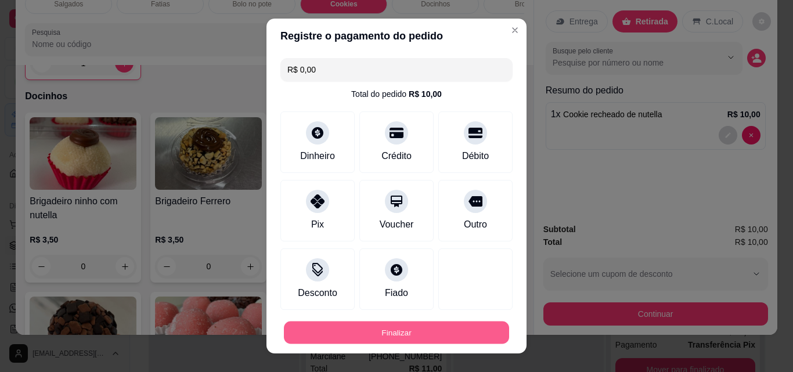
click at [406, 326] on button "Finalizar" at bounding box center [396, 332] width 225 height 23
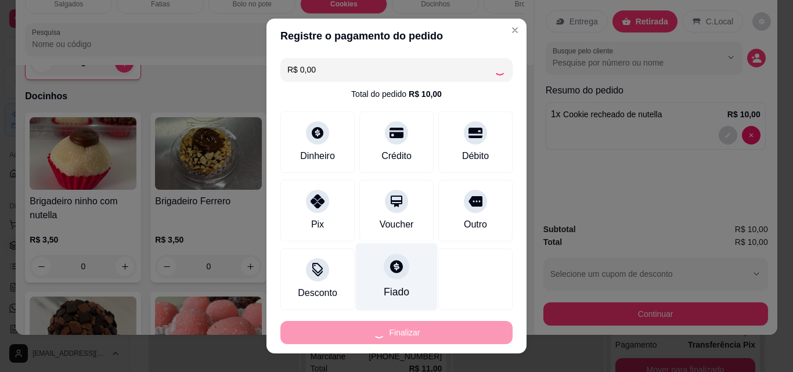
type input "0"
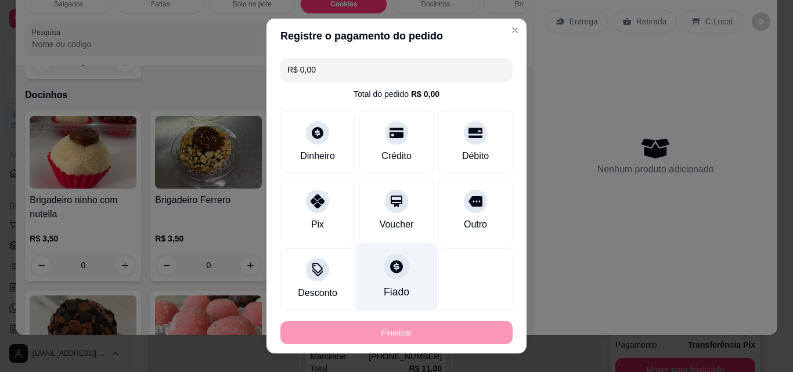
type input "-R$ 10,00"
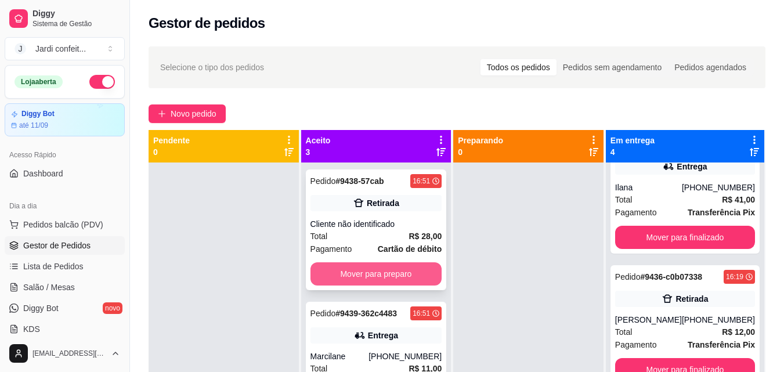
click at [407, 280] on button "Mover para preparo" at bounding box center [376, 273] width 132 height 23
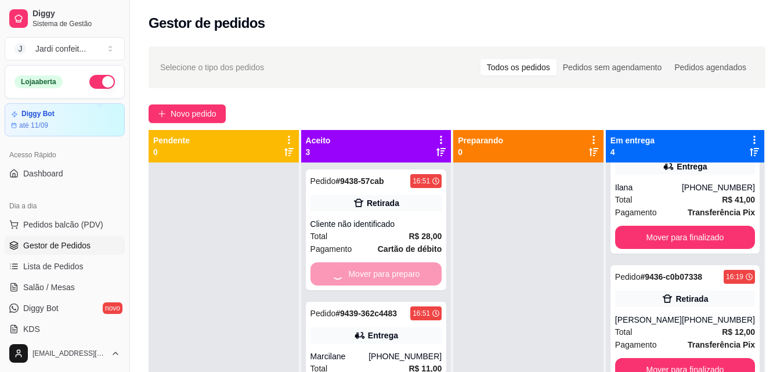
click at [508, 236] on div at bounding box center [528, 348] width 150 height 372
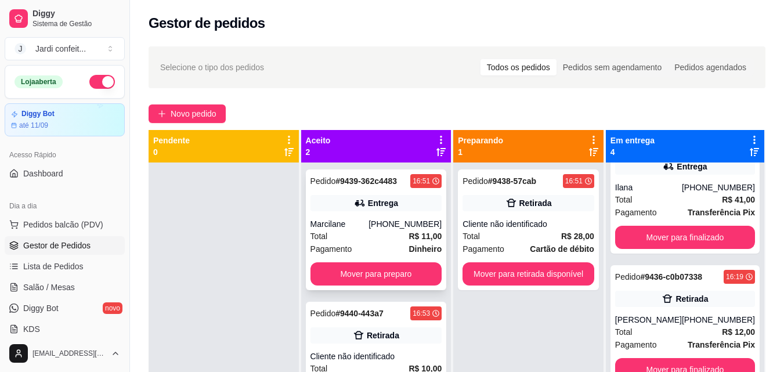
click at [392, 226] on div "[PHONE_NUMBER]" at bounding box center [404, 224] width 73 height 12
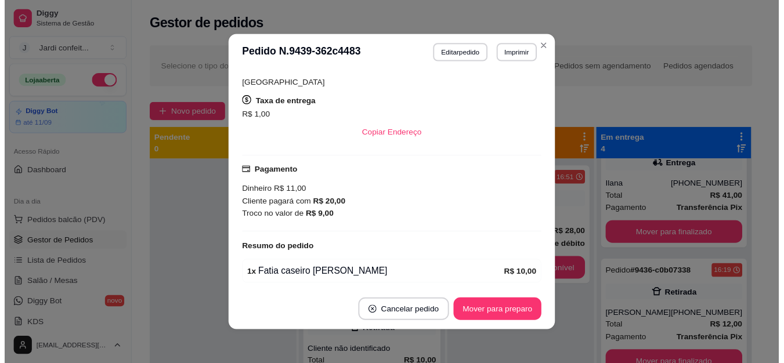
scroll to position [262, 0]
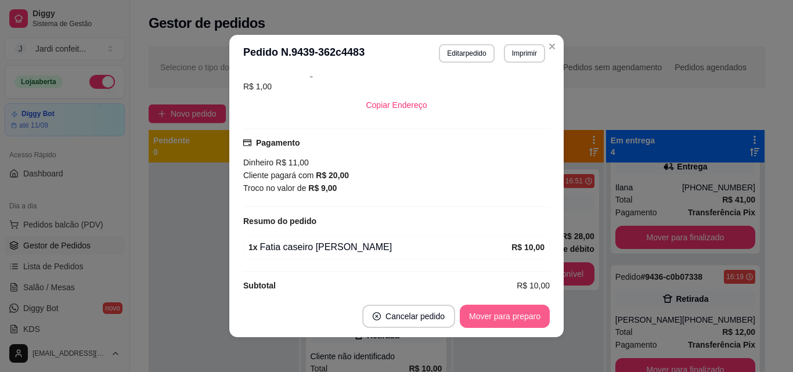
click at [520, 313] on button "Mover para preparo" at bounding box center [505, 316] width 90 height 23
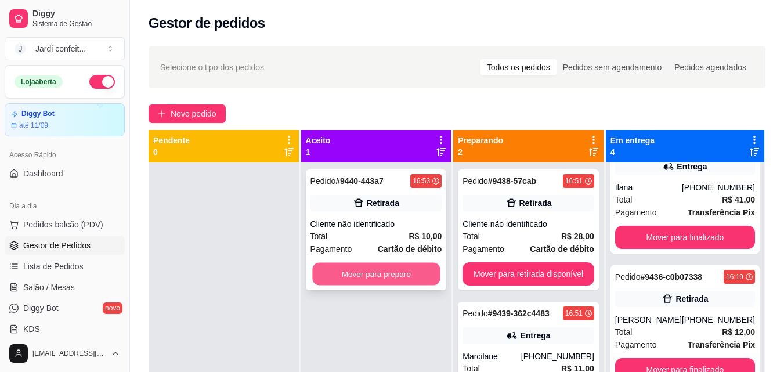
click at [422, 269] on button "Mover para preparo" at bounding box center [376, 274] width 128 height 23
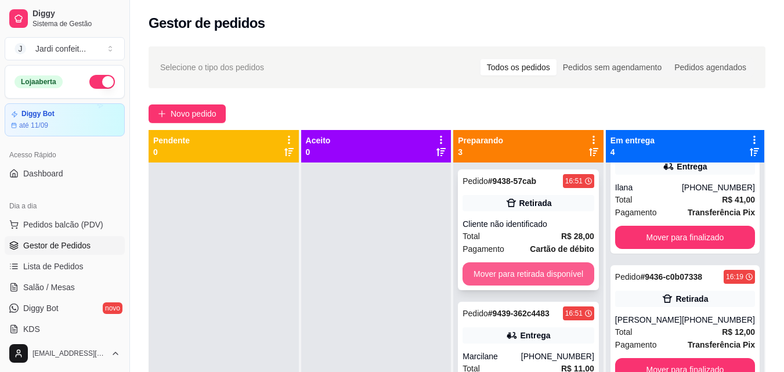
click at [544, 280] on button "Mover para retirada disponível" at bounding box center [528, 273] width 132 height 23
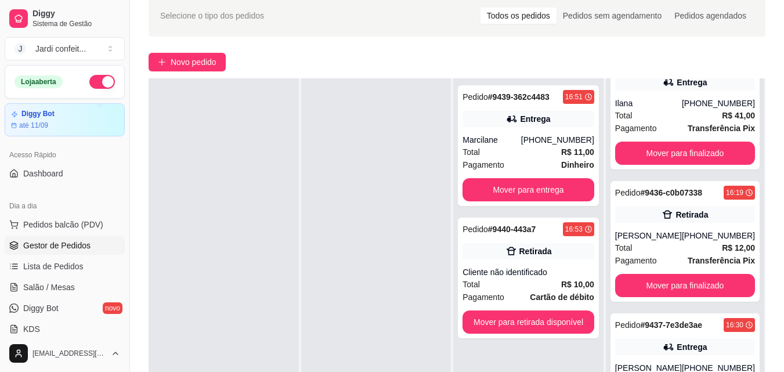
scroll to position [116, 0]
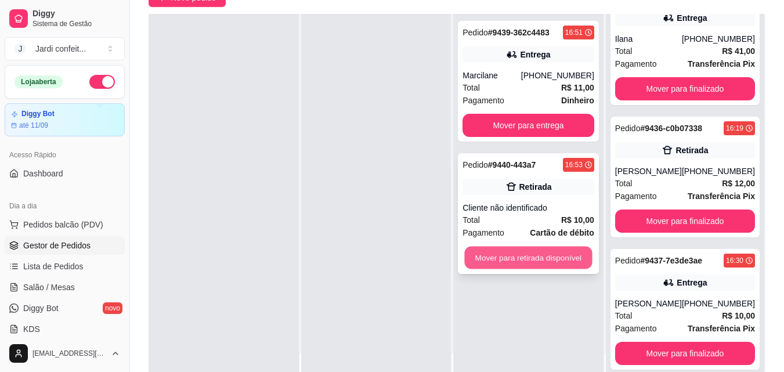
click at [545, 252] on button "Mover para retirada disponível" at bounding box center [529, 258] width 128 height 23
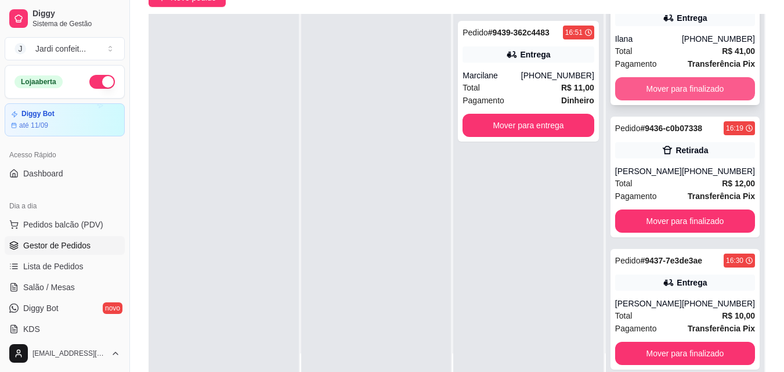
click at [675, 91] on button "Mover para finalizado" at bounding box center [685, 88] width 140 height 23
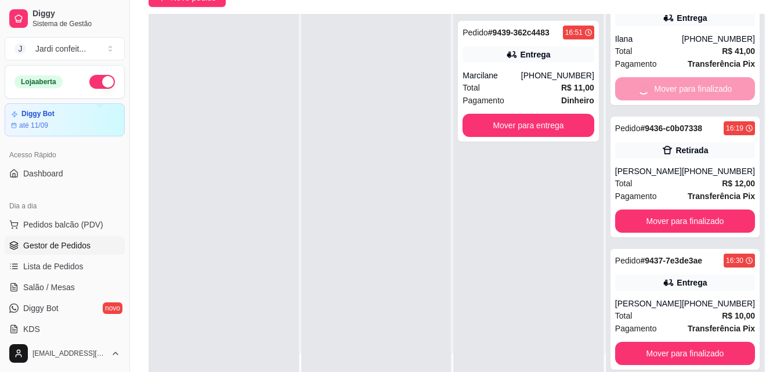
scroll to position [37, 0]
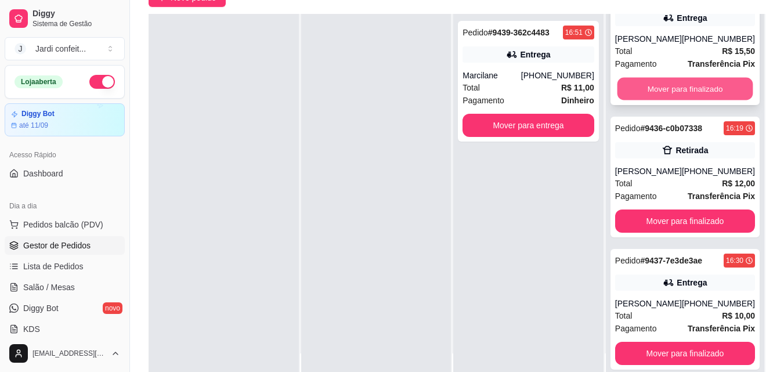
click at [685, 87] on button "Mover para finalizado" at bounding box center [685, 89] width 136 height 23
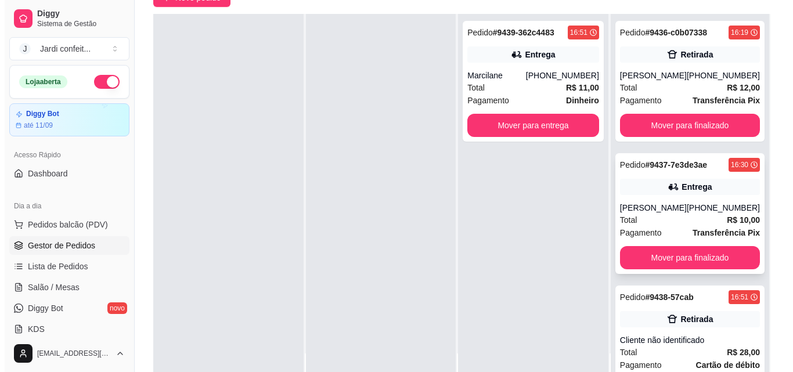
scroll to position [58, 0]
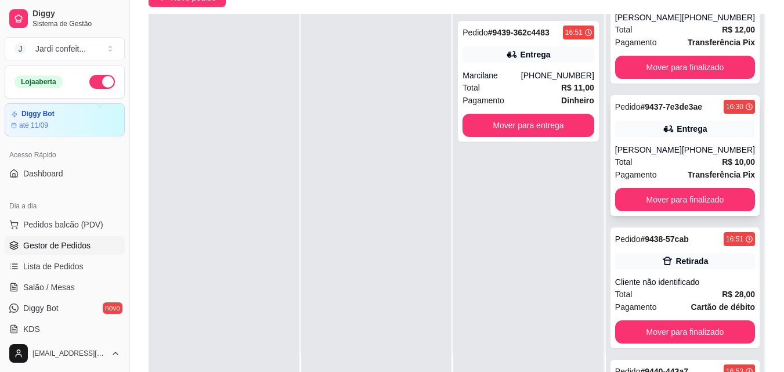
click at [657, 161] on div "Total R$ 10,00" at bounding box center [685, 161] width 140 height 13
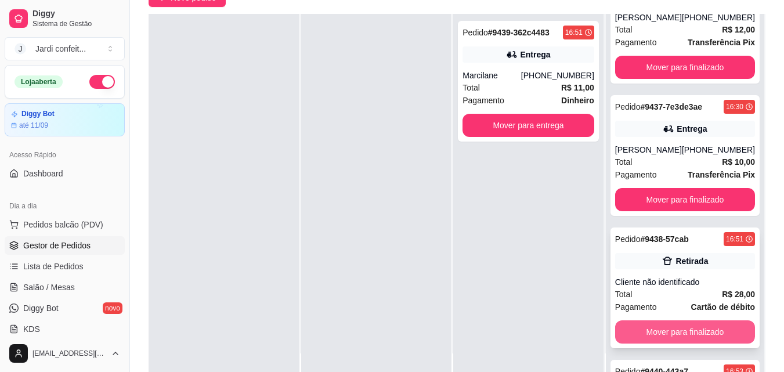
click at [697, 324] on button "Mover para finalizado" at bounding box center [685, 331] width 140 height 23
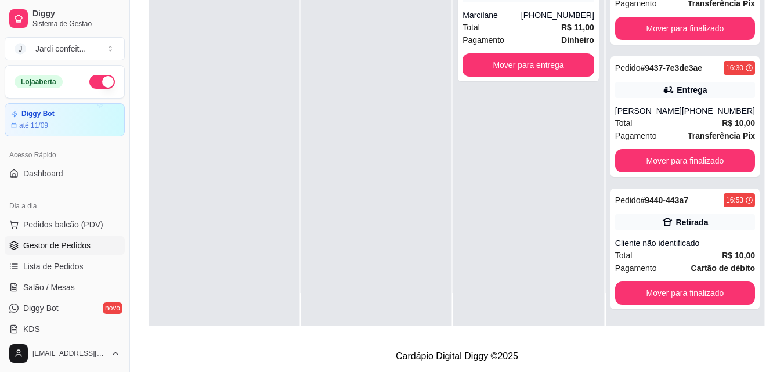
scroll to position [177, 0]
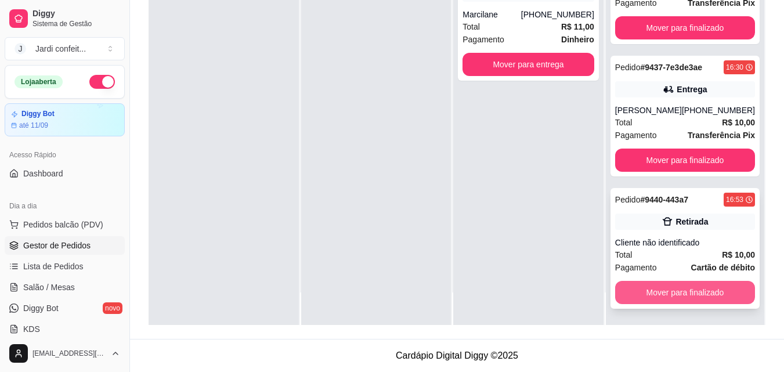
click at [694, 299] on button "Mover para finalizado" at bounding box center [685, 292] width 140 height 23
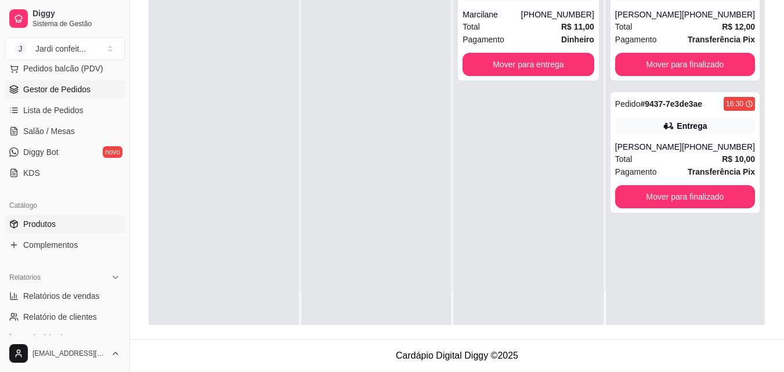
scroll to position [174, 0]
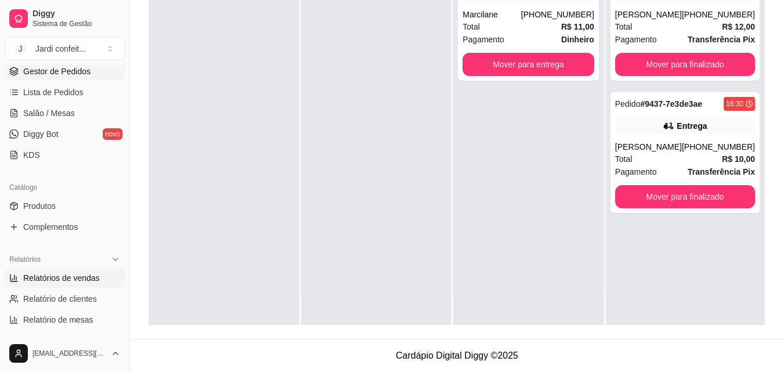
click at [78, 272] on link "Relatórios de vendas" at bounding box center [65, 278] width 120 height 19
select select "ALL"
select select "0"
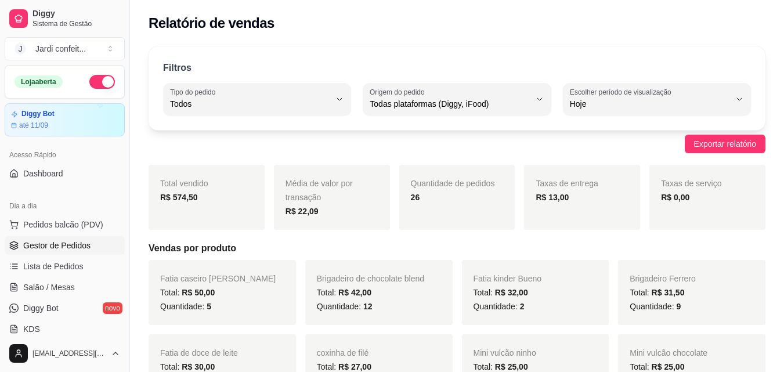
click at [64, 242] on span "Gestor de Pedidos" at bounding box center [56, 246] width 67 height 12
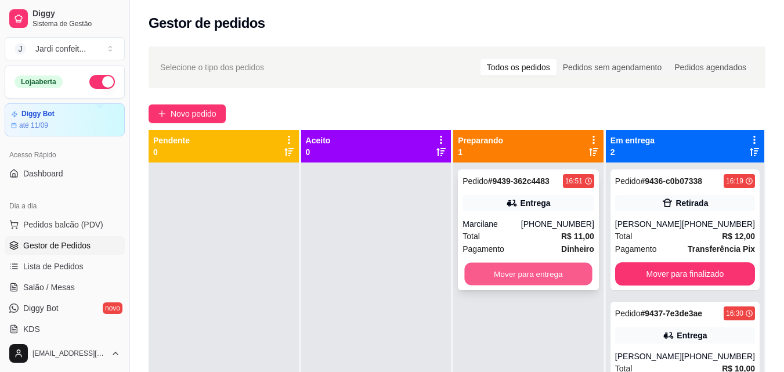
click at [534, 277] on button "Mover para entrega" at bounding box center [529, 274] width 128 height 23
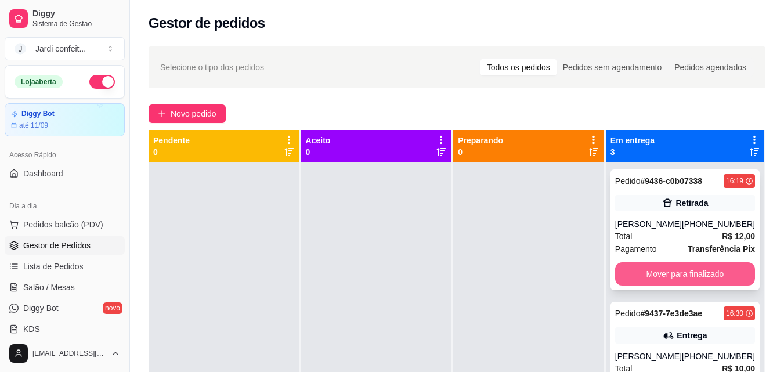
click at [686, 275] on button "Mover para finalizado" at bounding box center [685, 273] width 140 height 23
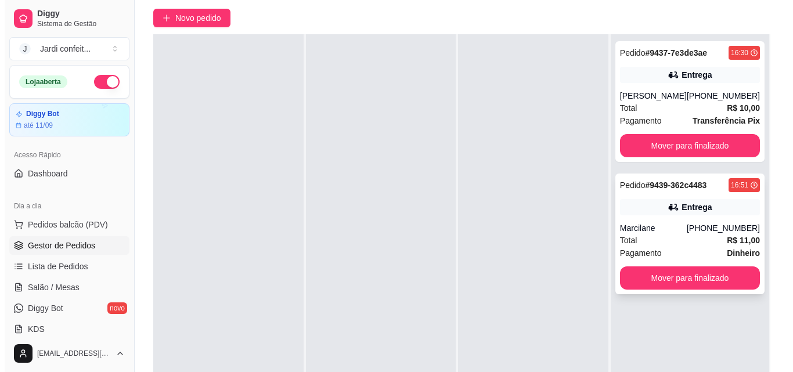
scroll to position [116, 0]
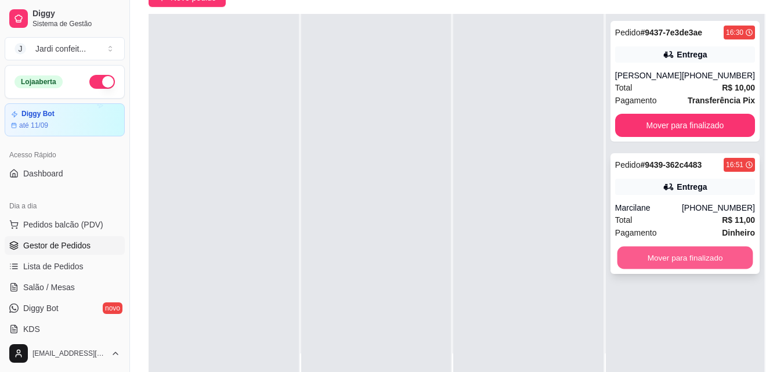
click at [684, 260] on button "Mover para finalizado" at bounding box center [685, 258] width 136 height 23
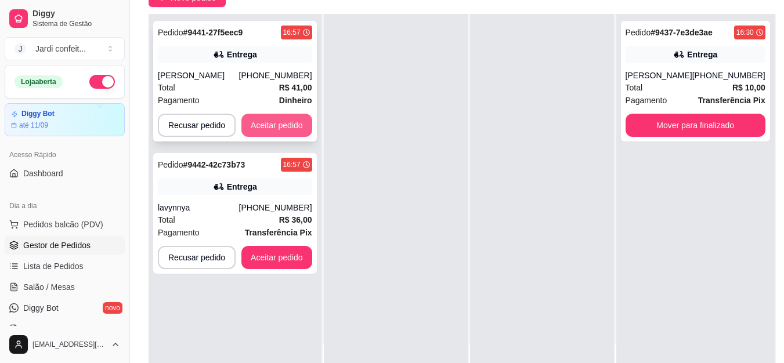
click at [308, 121] on button "Aceitar pedido" at bounding box center [276, 125] width 71 height 23
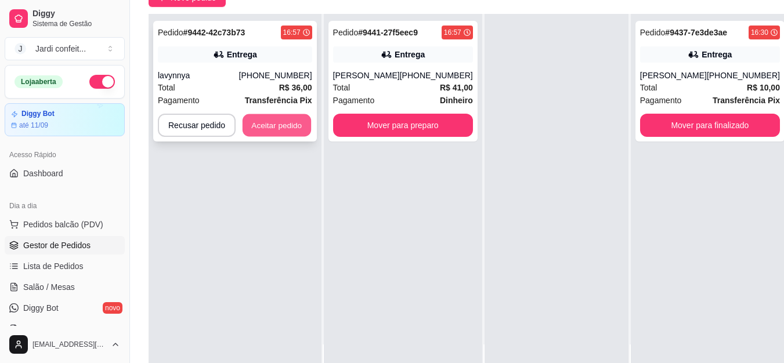
click at [291, 125] on button "Aceitar pedido" at bounding box center [277, 125] width 68 height 23
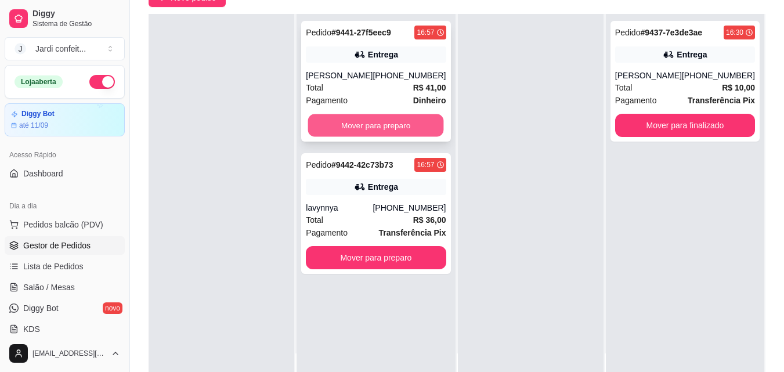
click at [386, 129] on button "Mover para preparo" at bounding box center [376, 125] width 136 height 23
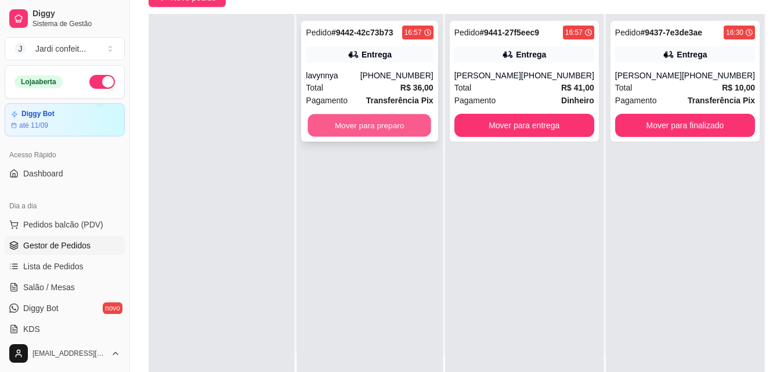
click at [390, 125] on button "Mover para preparo" at bounding box center [370, 125] width 124 height 23
click at [390, 127] on button "Mover para preparo" at bounding box center [370, 125] width 124 height 23
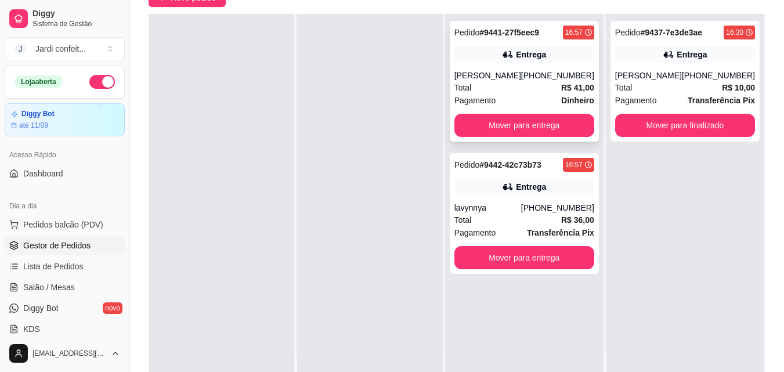
click at [518, 71] on div "[PERSON_NAME]" at bounding box center [487, 76] width 67 height 12
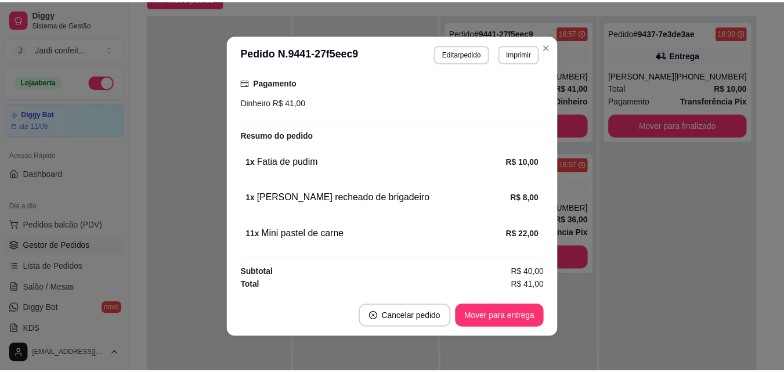
scroll to position [2, 0]
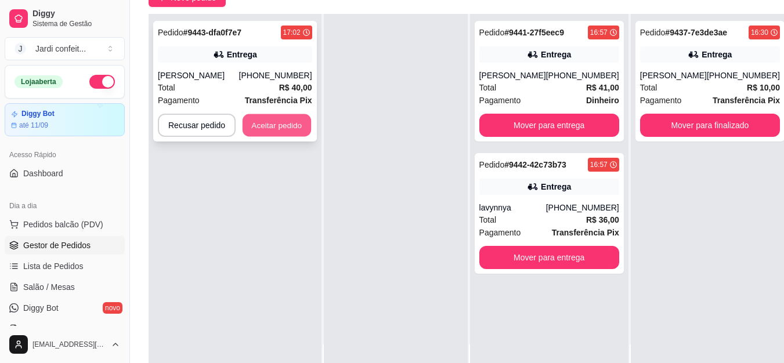
click at [280, 120] on button "Aceitar pedido" at bounding box center [277, 125] width 68 height 23
click at [287, 125] on button "Aceitar pedido" at bounding box center [277, 125] width 68 height 23
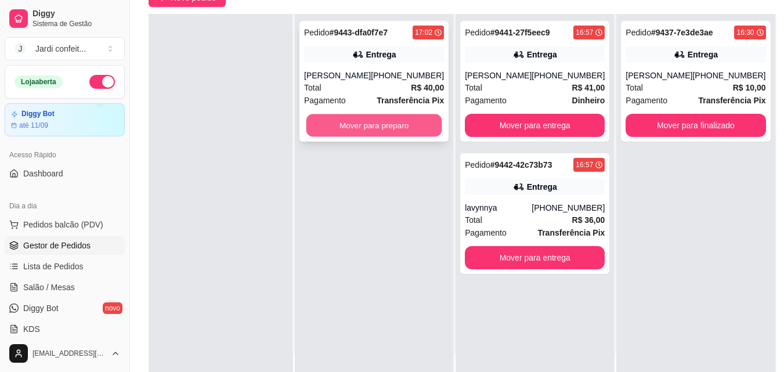
click at [379, 128] on button "Mover para preparo" at bounding box center [374, 125] width 136 height 23
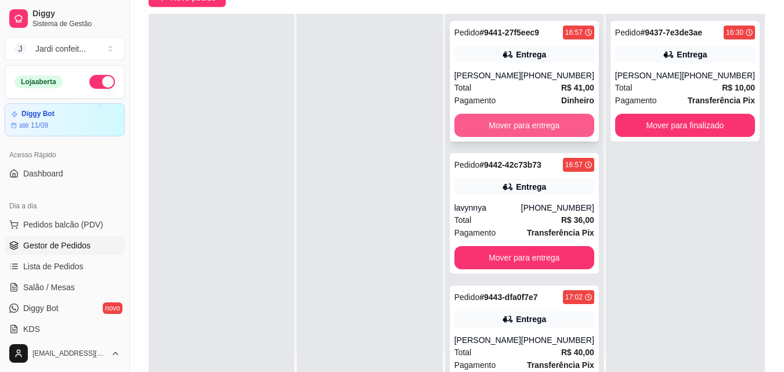
click at [517, 122] on button "Mover para entrega" at bounding box center [524, 125] width 140 height 23
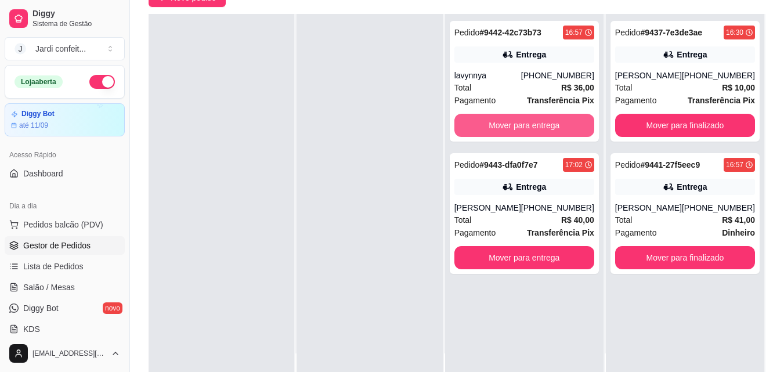
click at [517, 122] on button "Mover para entrega" at bounding box center [524, 125] width 140 height 23
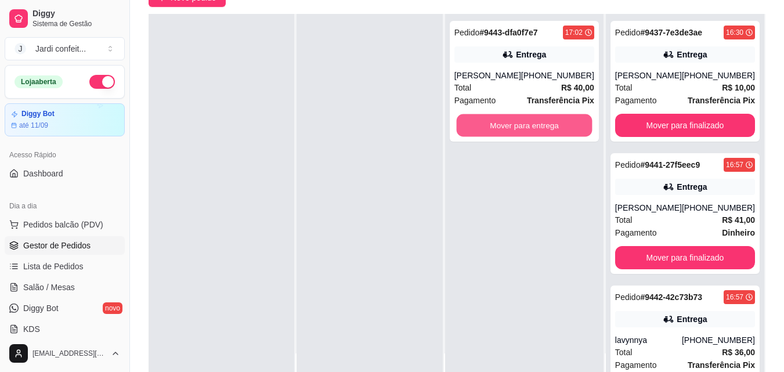
click at [517, 122] on button "Mover para entrega" at bounding box center [524, 125] width 136 height 23
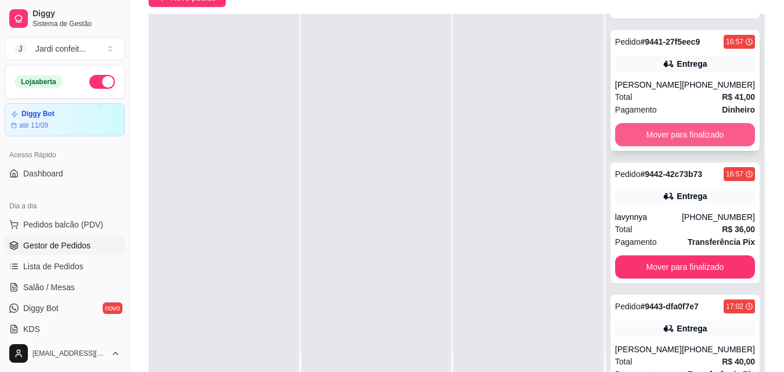
scroll to position [169, 0]
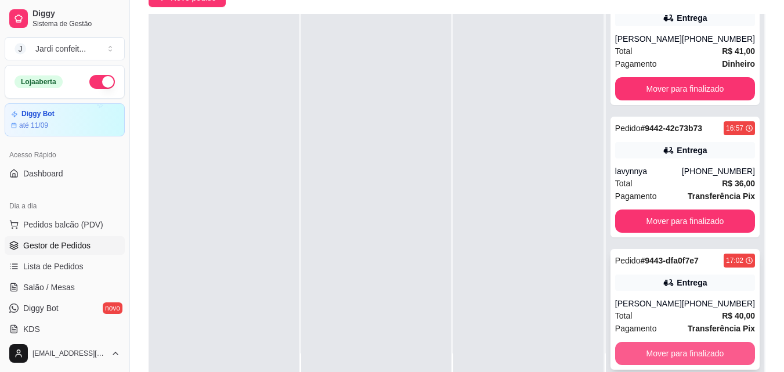
click at [685, 357] on button "Mover para finalizado" at bounding box center [685, 353] width 140 height 23
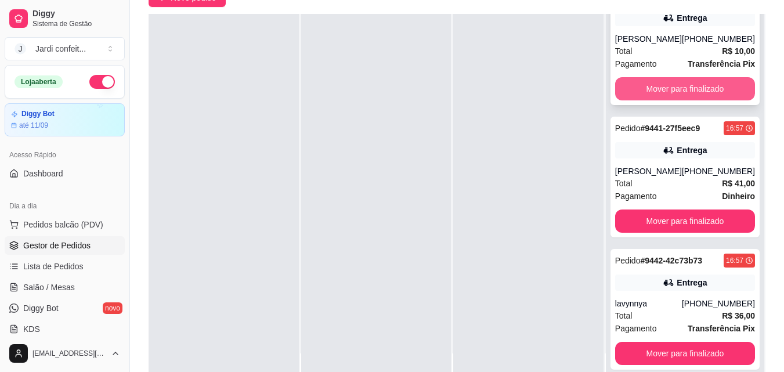
scroll to position [37, 0]
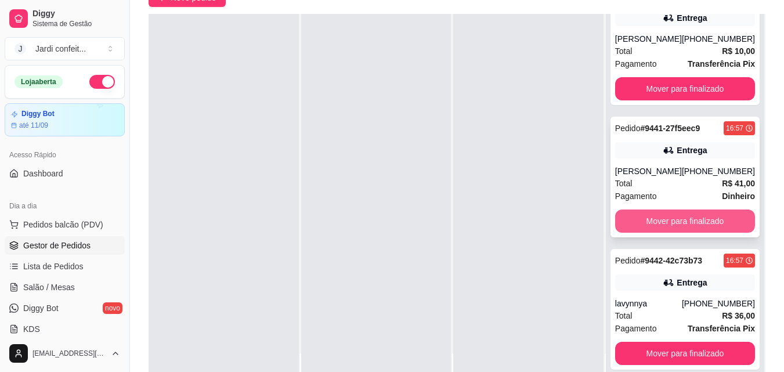
click at [696, 223] on button "Mover para finalizado" at bounding box center [685, 220] width 140 height 23
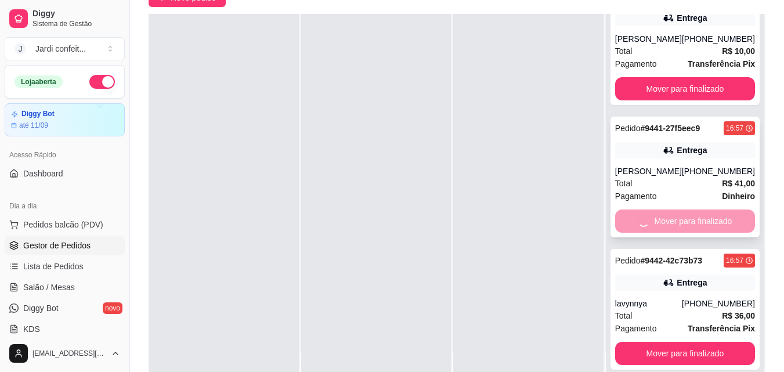
scroll to position [0, 0]
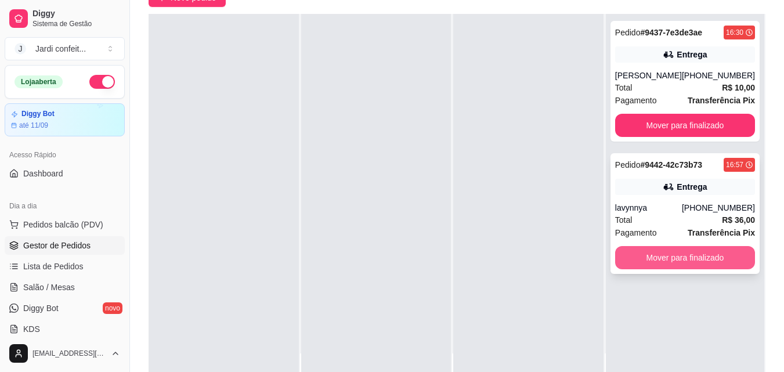
click at [698, 248] on button "Mover para finalizado" at bounding box center [685, 257] width 140 height 23
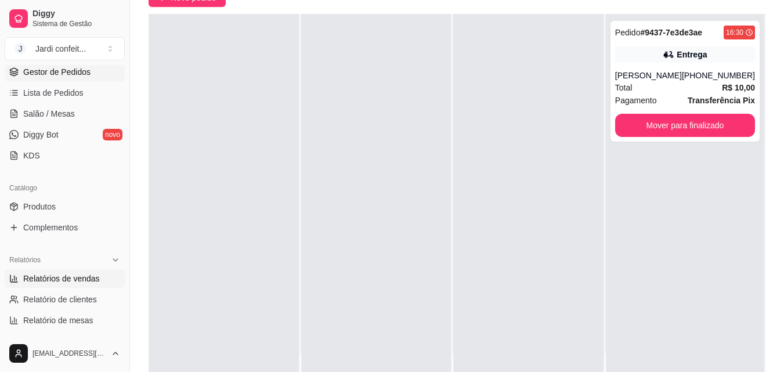
scroll to position [174, 0]
click at [51, 201] on span "Produtos" at bounding box center [39, 206] width 32 height 12
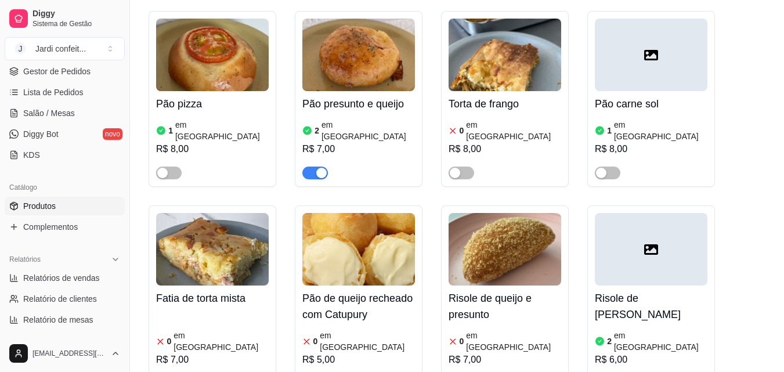
scroll to position [406, 0]
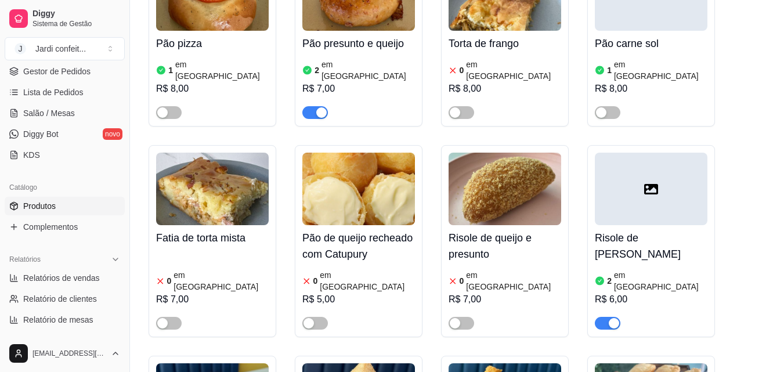
click at [326, 56] on div "2 em estoque R$ 7,00" at bounding box center [358, 87] width 113 height 63
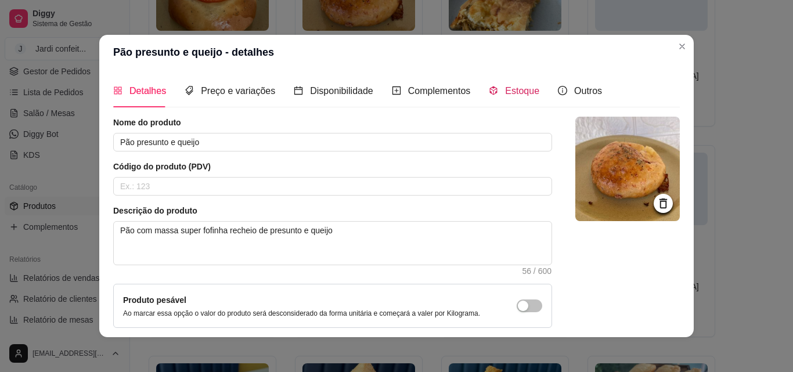
click at [512, 89] on span "Estoque" at bounding box center [522, 91] width 34 height 10
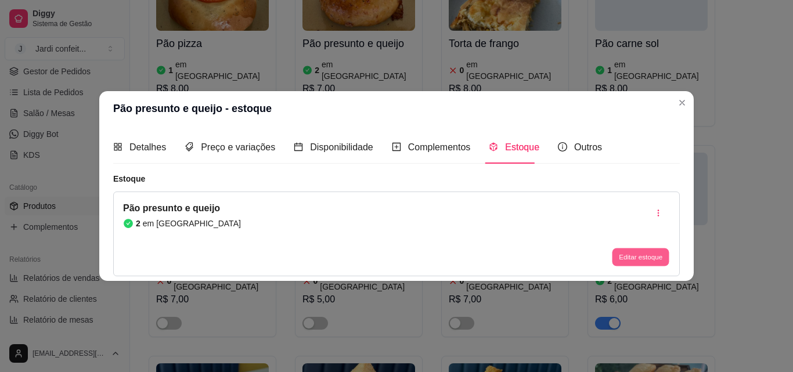
click at [644, 256] on button "Editar estoque" at bounding box center [640, 257] width 57 height 18
click at [218, 151] on span "Preço e variações" at bounding box center [238, 147] width 74 height 10
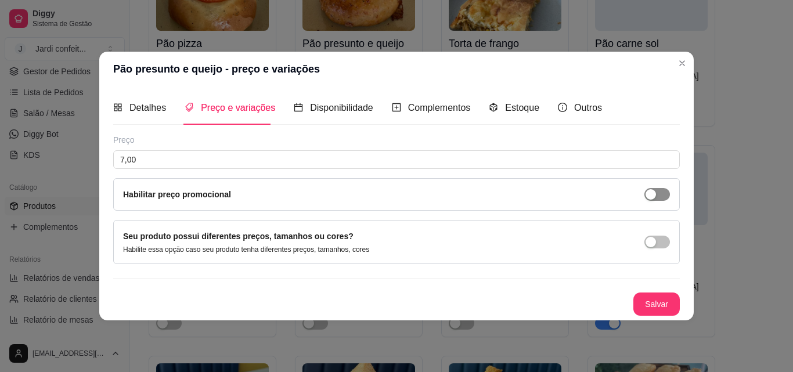
click at [653, 193] on div "button" at bounding box center [650, 194] width 10 height 10
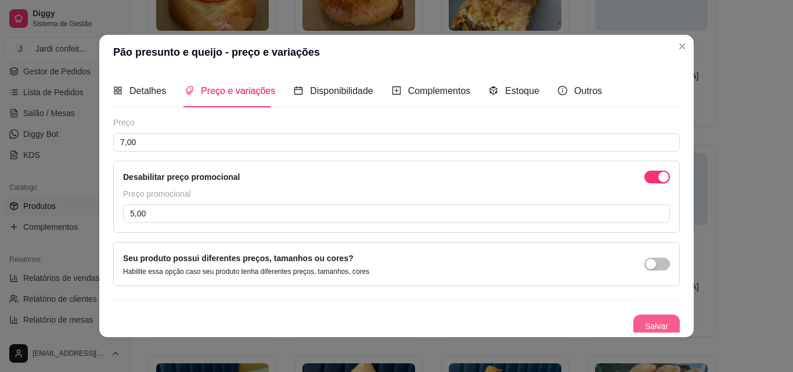
click at [653, 321] on button "Salvar" at bounding box center [656, 325] width 46 height 23
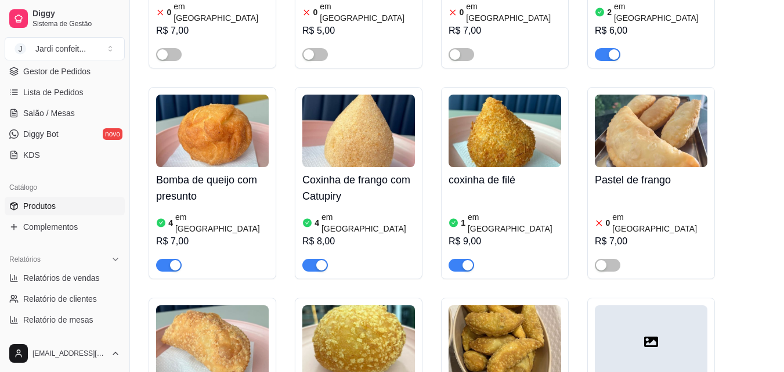
scroll to position [696, 0]
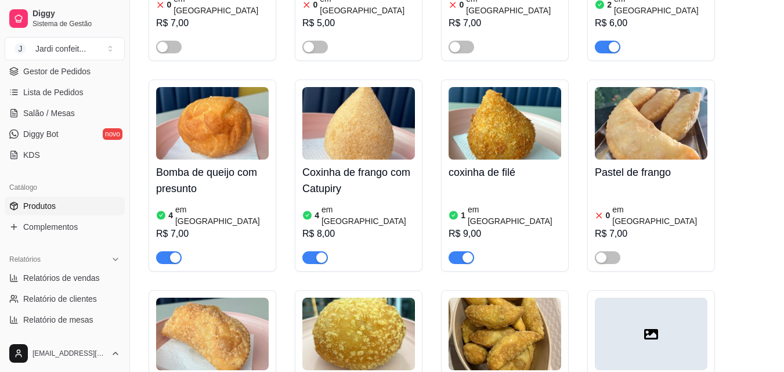
click at [371, 204] on div "4 em [GEOGRAPHIC_DATA]" at bounding box center [358, 215] width 113 height 23
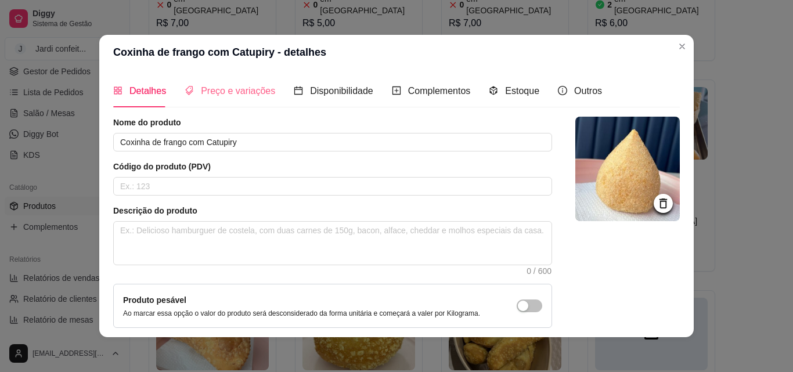
click at [246, 81] on div "Preço e variações" at bounding box center [230, 90] width 91 height 33
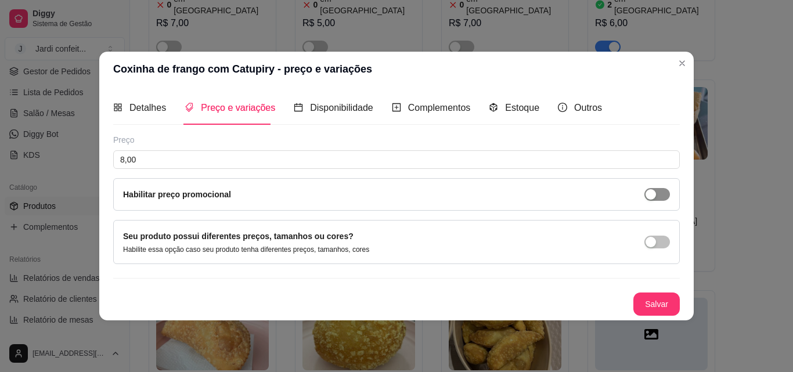
click at [647, 193] on div "button" at bounding box center [650, 194] width 10 height 10
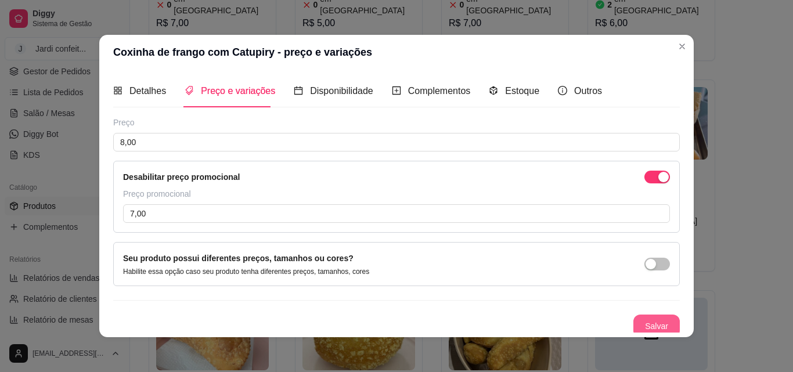
click at [664, 325] on button "Salvar" at bounding box center [656, 325] width 46 height 23
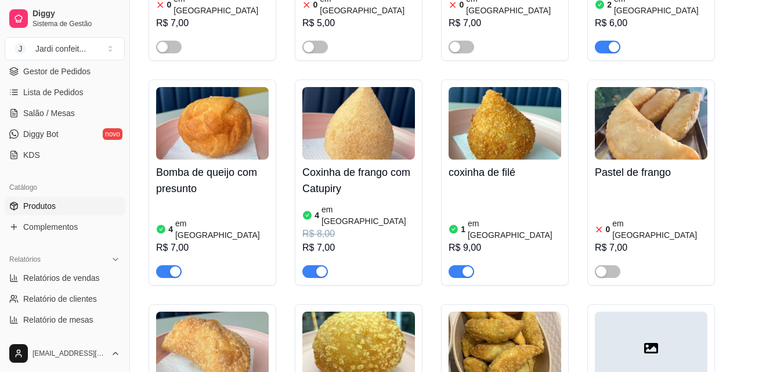
click at [191, 164] on h4 "Bomba de queijo com presunto" at bounding box center [212, 180] width 113 height 32
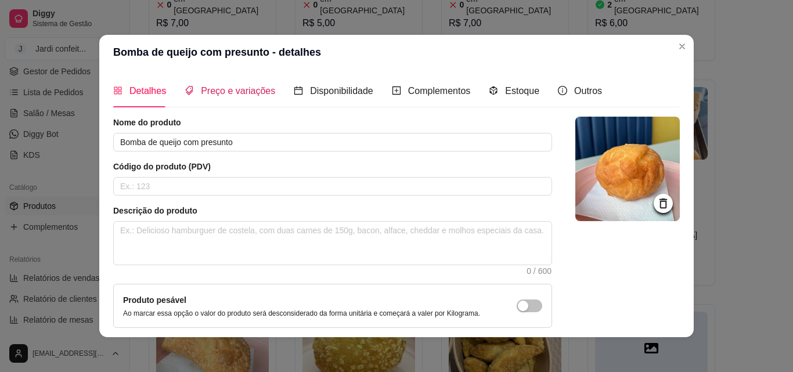
click at [251, 89] on span "Preço e variações" at bounding box center [238, 91] width 74 height 10
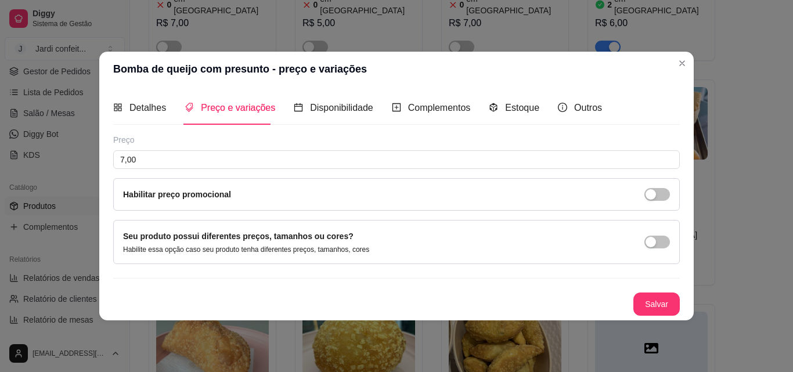
click at [645, 200] on div "Habilitar preço promocional" at bounding box center [396, 194] width 547 height 13
click at [646, 200] on span "button" at bounding box center [657, 194] width 26 height 13
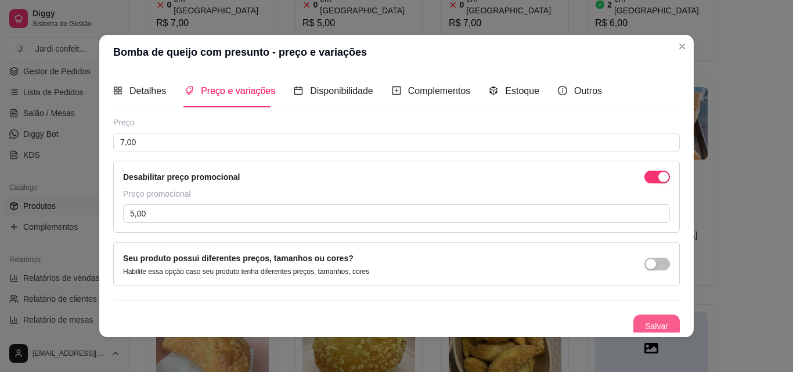
click at [651, 320] on button "Salvar" at bounding box center [656, 325] width 46 height 23
click at [654, 329] on button "Salvar" at bounding box center [656, 325] width 46 height 23
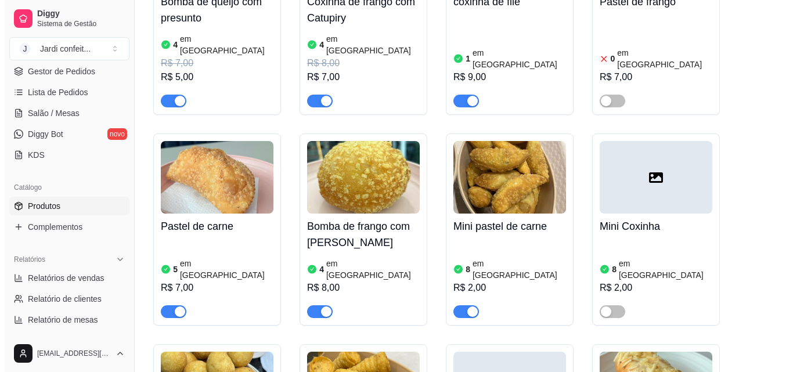
scroll to position [870, 0]
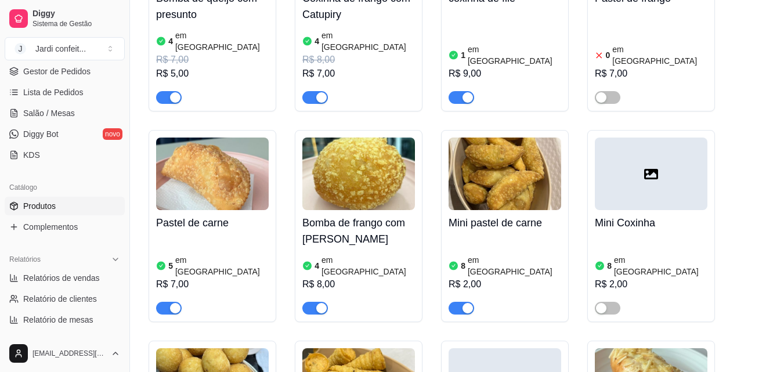
click at [227, 236] on div "5 em estoque R$ 7,00" at bounding box center [212, 275] width 113 height 79
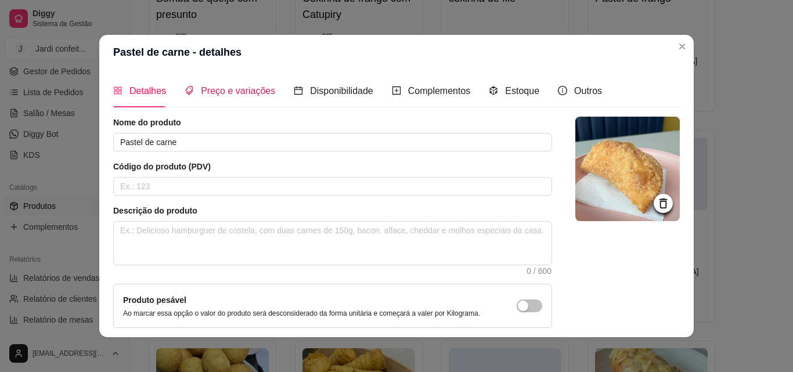
click at [220, 84] on div "Preço e variações" at bounding box center [230, 91] width 91 height 15
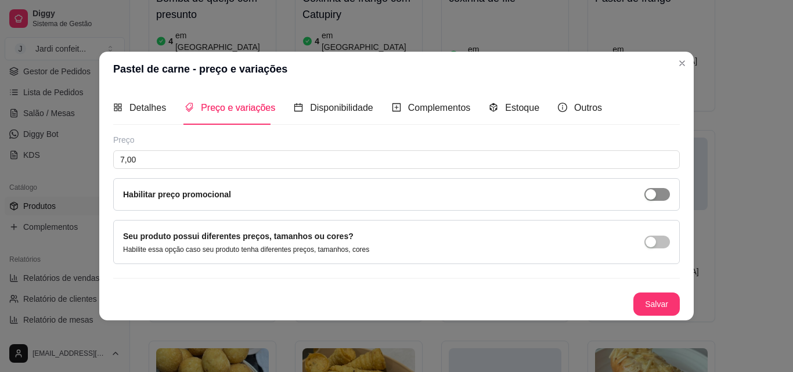
click at [666, 196] on span "button" at bounding box center [657, 194] width 26 height 13
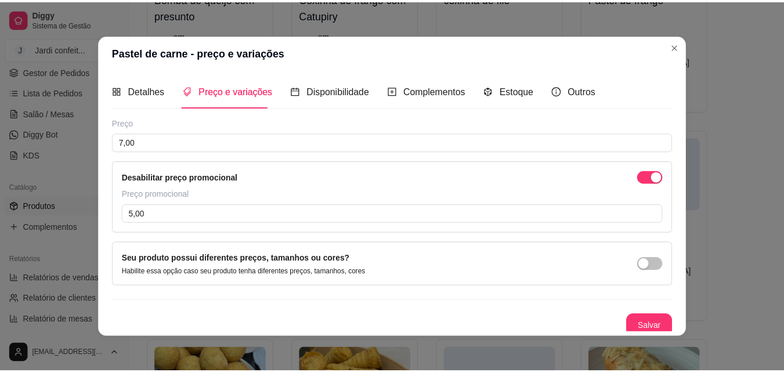
scroll to position [5, 0]
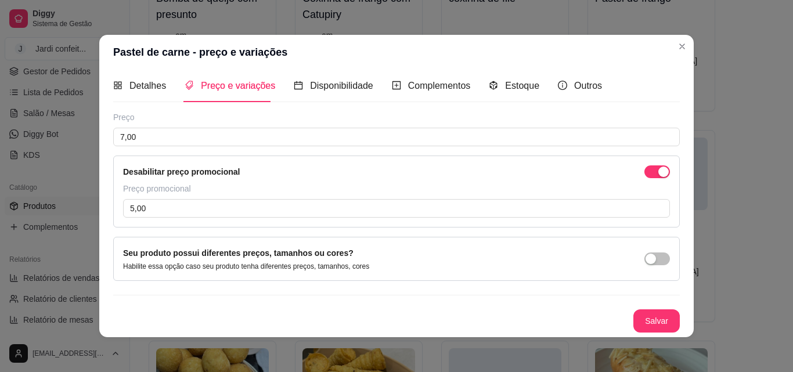
drag, startPoint x: 671, startPoint y: 254, endPoint x: 697, endPoint y: 263, distance: 27.9
click at [627, 279] on div "Seu produto possui diferentes preços, tamanhos ou cores? Habilite essa opção ca…" at bounding box center [396, 259] width 566 height 44
click at [653, 330] on button "Salvar" at bounding box center [656, 320] width 46 height 23
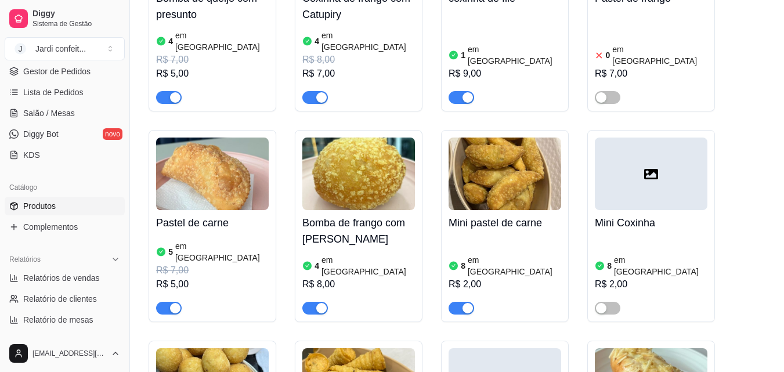
click at [375, 252] on div "4 em estoque R$ 8,00" at bounding box center [358, 283] width 113 height 63
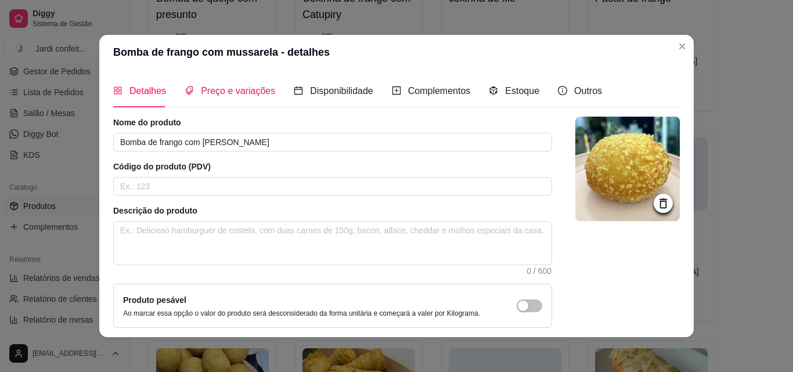
click at [252, 91] on span "Preço e variações" at bounding box center [238, 91] width 74 height 10
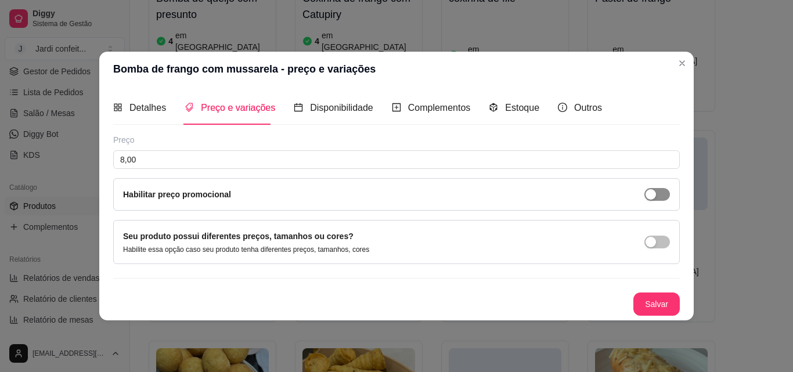
click at [653, 198] on div "button" at bounding box center [650, 194] width 10 height 10
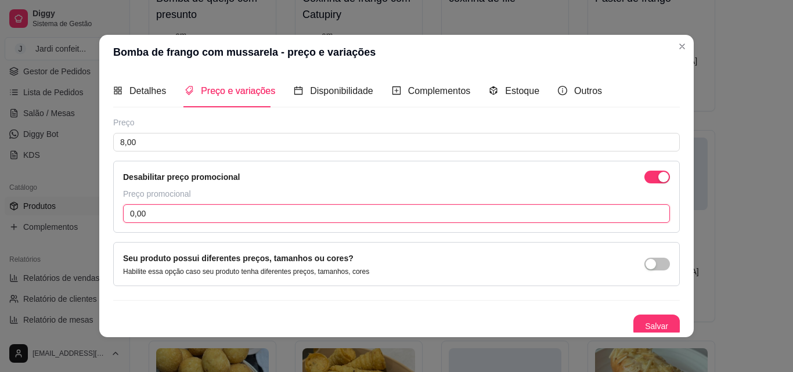
click at [538, 209] on input "0,00" at bounding box center [396, 213] width 547 height 19
type input "6,00"
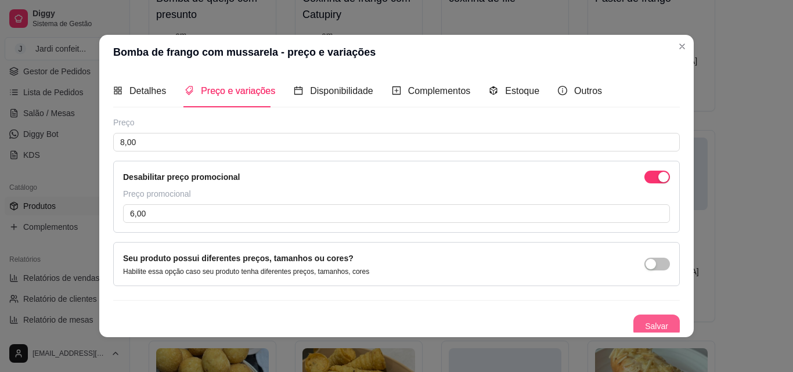
click at [648, 321] on button "Salvar" at bounding box center [656, 325] width 46 height 23
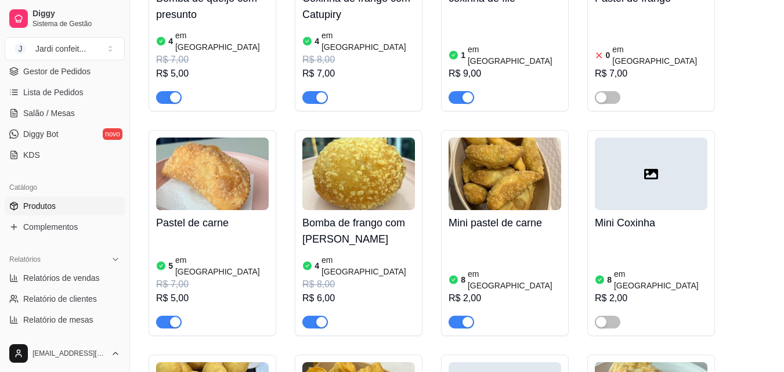
click at [473, 236] on div "8 em estoque R$ 2,00" at bounding box center [504, 282] width 113 height 93
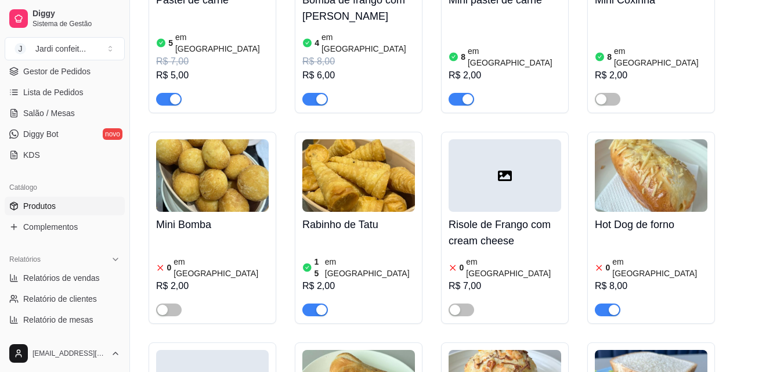
scroll to position [1102, 0]
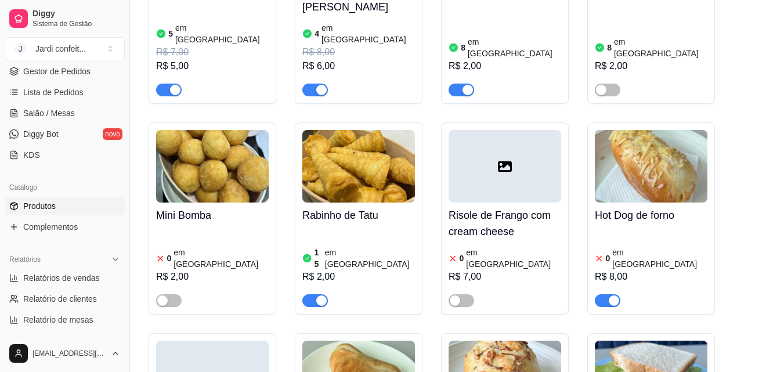
click at [321, 145] on img at bounding box center [358, 166] width 113 height 73
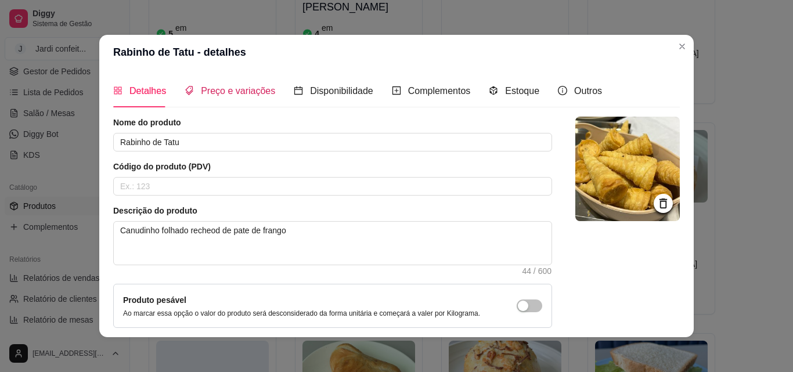
click at [227, 86] on span "Preço e variações" at bounding box center [238, 91] width 74 height 10
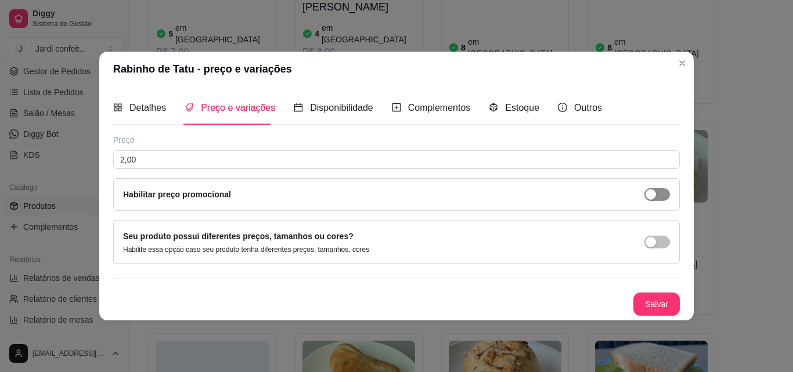
click at [647, 195] on div "button" at bounding box center [650, 194] width 10 height 10
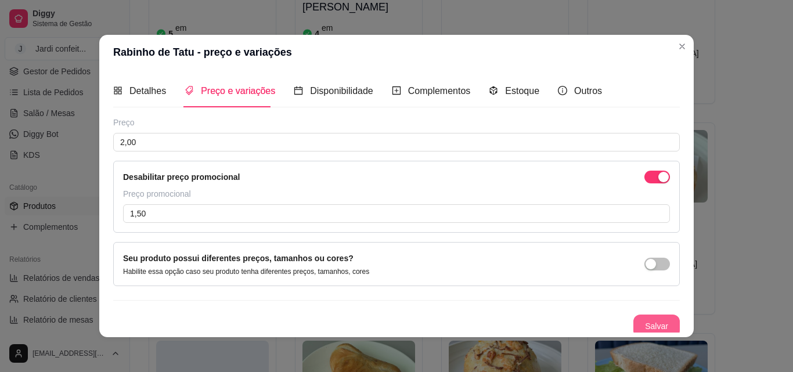
click at [653, 323] on button "Salvar" at bounding box center [656, 325] width 46 height 23
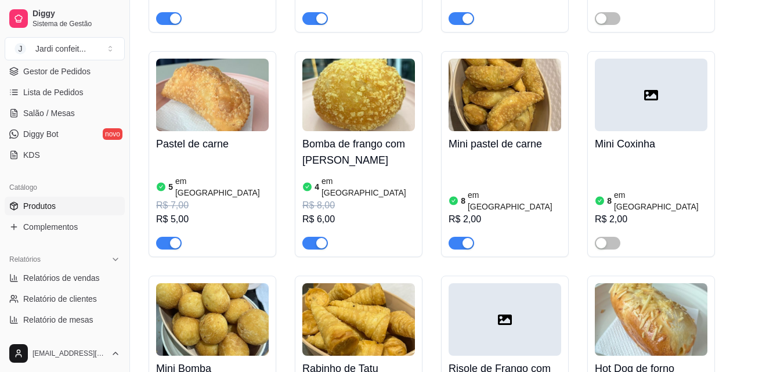
scroll to position [928, 0]
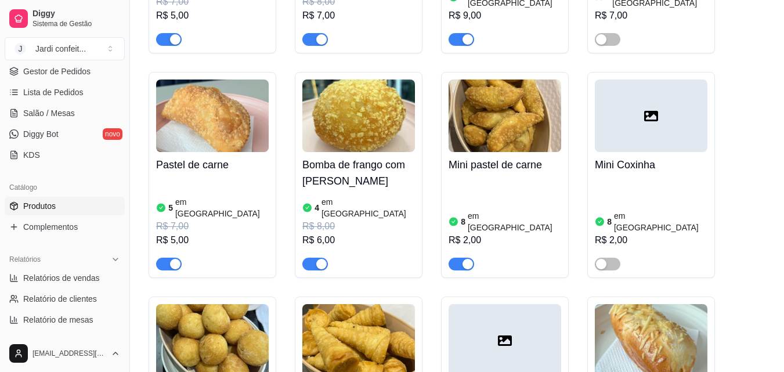
click at [490, 178] on div "8 em estoque R$ 2,00" at bounding box center [504, 224] width 113 height 93
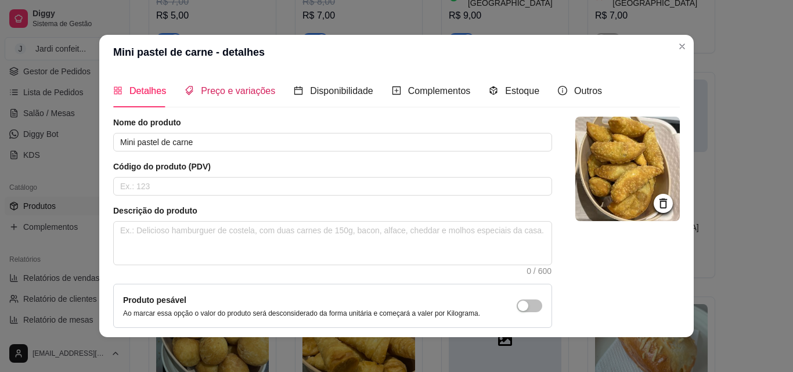
click at [240, 89] on span "Preço e variações" at bounding box center [238, 91] width 74 height 10
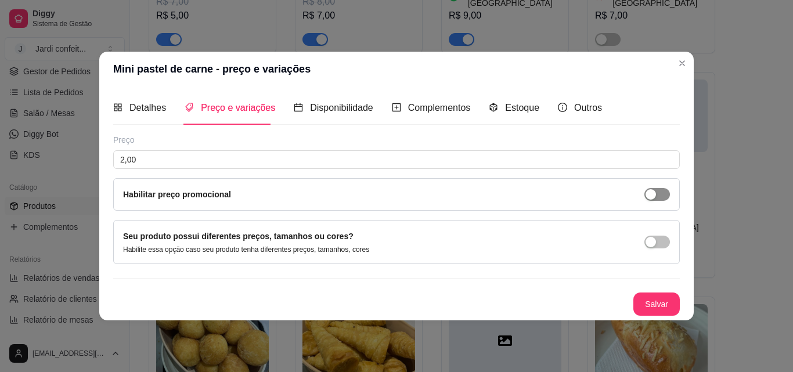
click at [653, 188] on span "button" at bounding box center [657, 194] width 26 height 13
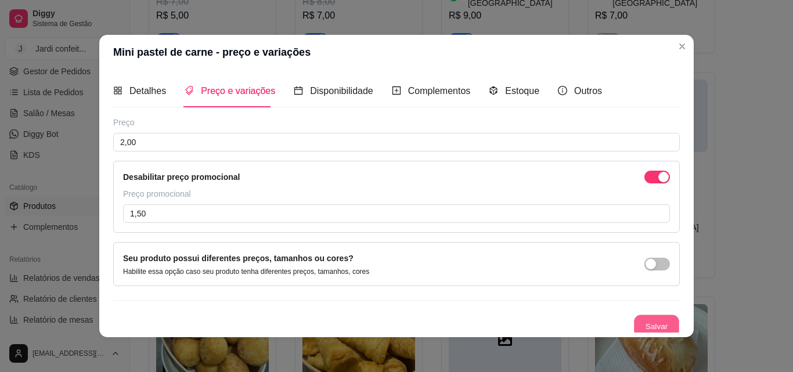
click at [660, 329] on button "Salvar" at bounding box center [656, 326] width 45 height 23
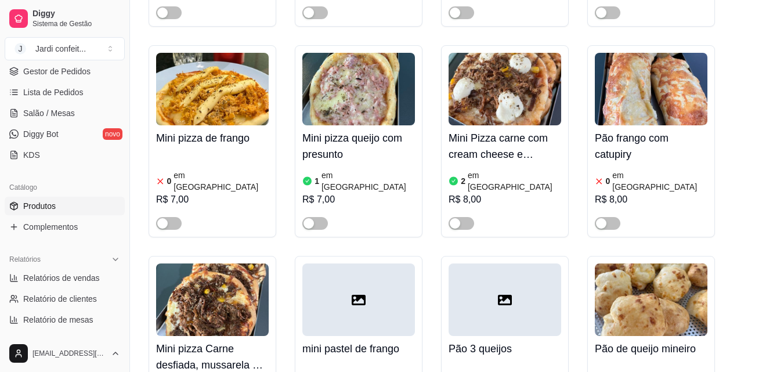
scroll to position [1857, 0]
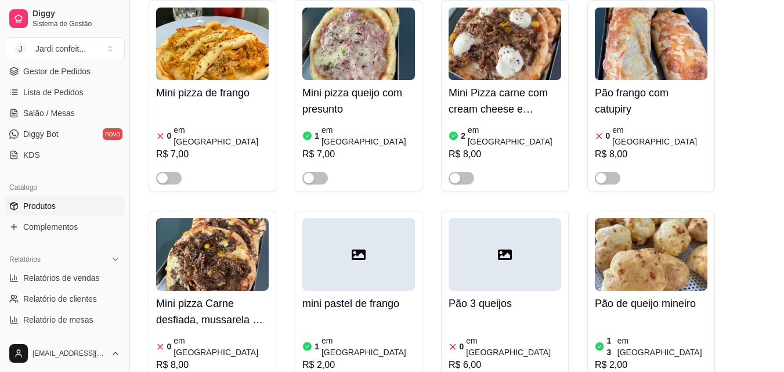
click at [645, 295] on h4 "Pão de queijo mineiro" at bounding box center [651, 303] width 113 height 16
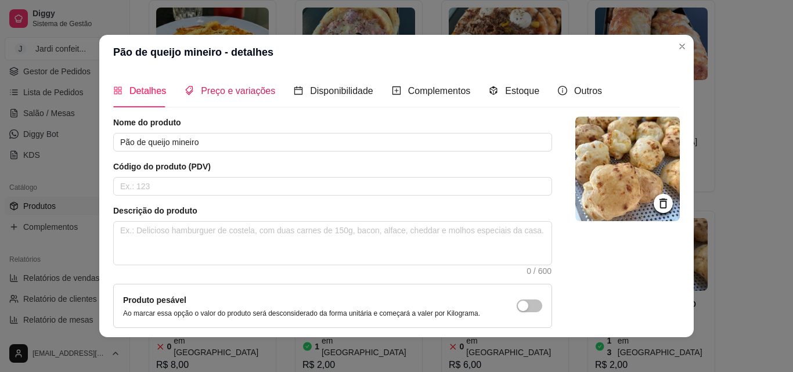
click at [248, 86] on span "Preço e variações" at bounding box center [238, 91] width 74 height 10
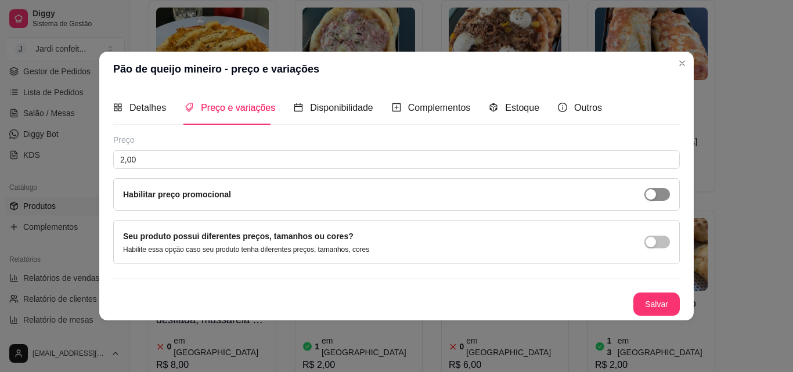
click at [662, 198] on span "button" at bounding box center [657, 194] width 26 height 13
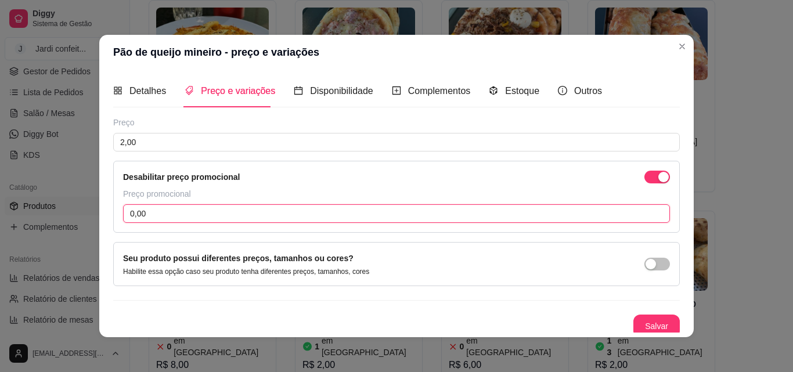
click at [332, 208] on input "0,00" at bounding box center [396, 213] width 547 height 19
type input "1,50"
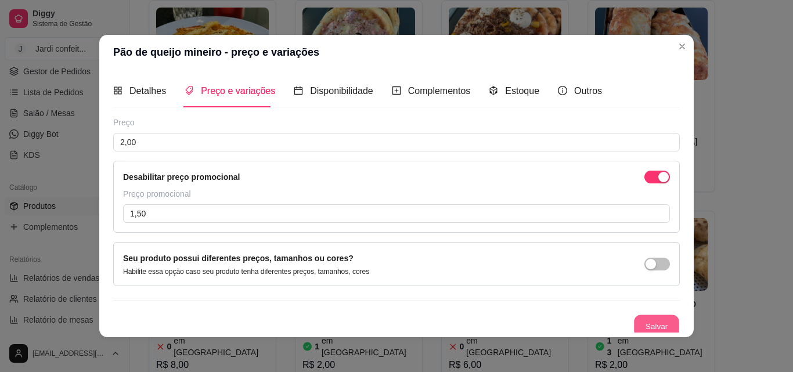
click at [650, 327] on button "Salvar" at bounding box center [656, 326] width 45 height 23
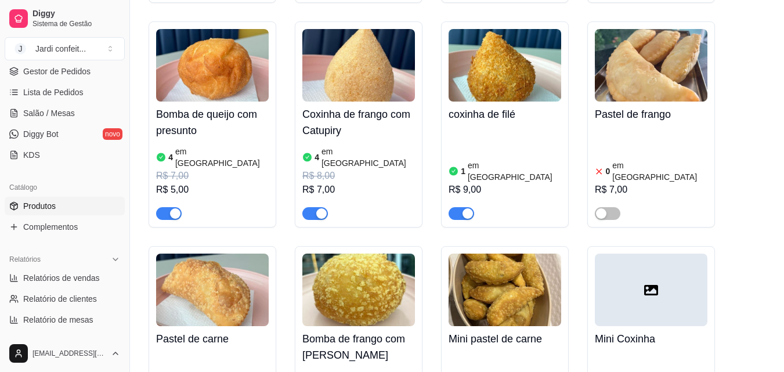
scroll to position [696, 0]
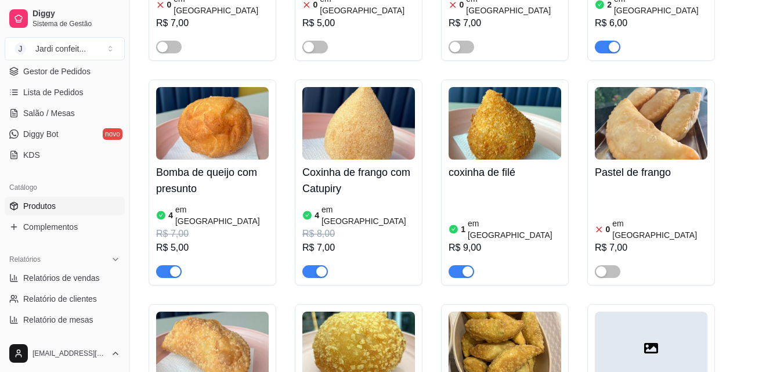
click at [488, 185] on div "1 em estoque R$ 9,00" at bounding box center [504, 231] width 113 height 93
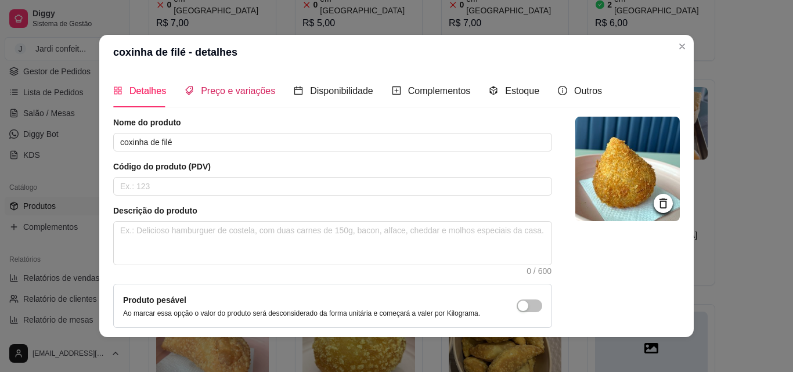
click at [237, 86] on span "Preço e variações" at bounding box center [238, 91] width 74 height 10
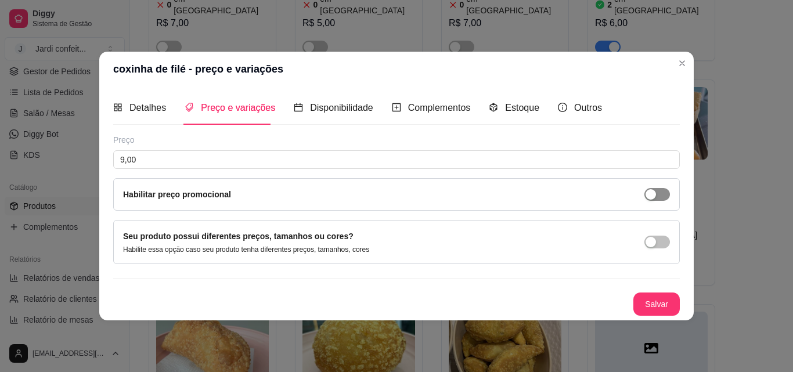
click at [657, 190] on span "button" at bounding box center [657, 194] width 26 height 13
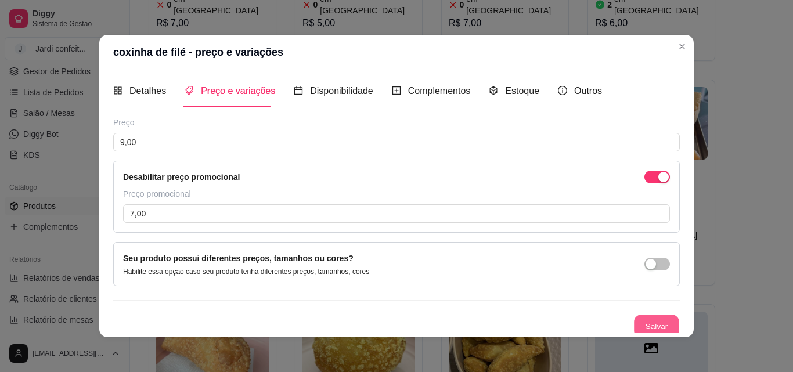
click at [657, 323] on button "Salvar" at bounding box center [656, 326] width 45 height 23
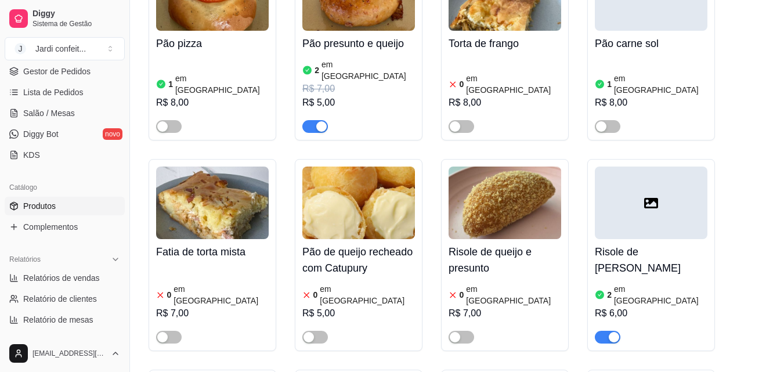
scroll to position [464, 0]
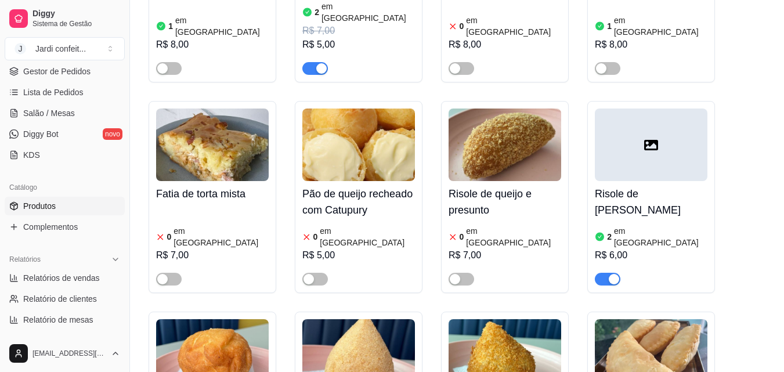
click at [664, 142] on div at bounding box center [651, 144] width 113 height 73
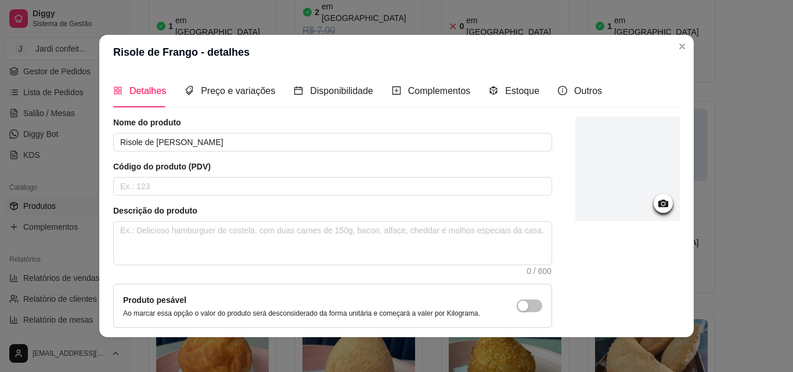
click at [263, 82] on div "Preço e variações" at bounding box center [230, 90] width 91 height 33
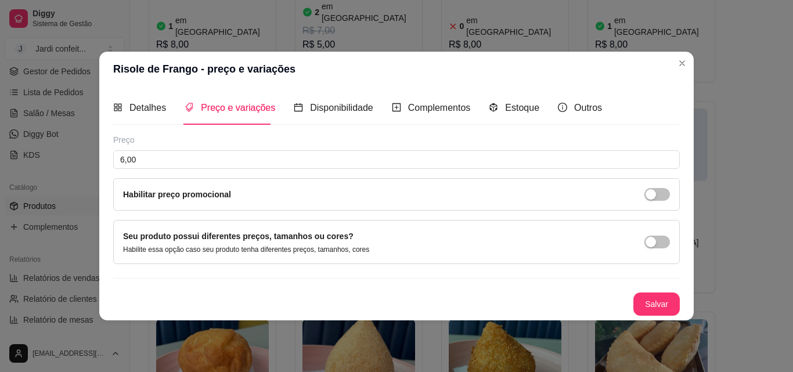
click at [670, 196] on div "Habilitar preço promocional" at bounding box center [396, 194] width 566 height 32
click at [647, 189] on div "button" at bounding box center [650, 194] width 10 height 10
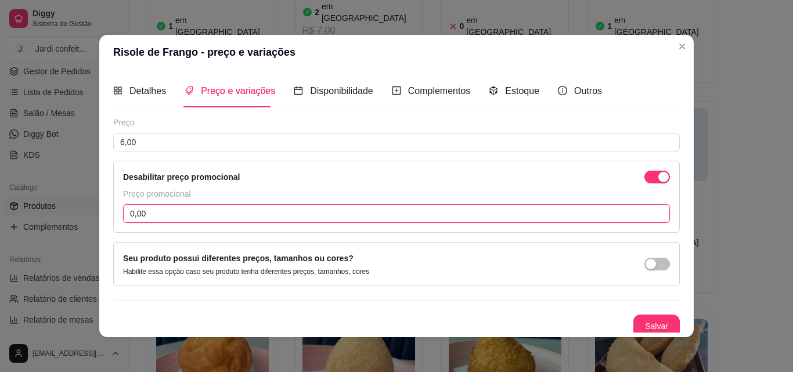
click at [506, 209] on input "0,00" at bounding box center [396, 213] width 547 height 19
type input "5,00"
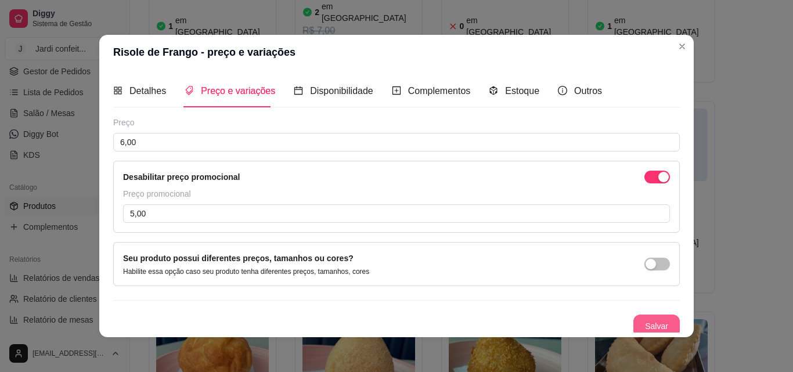
click at [636, 330] on button "Salvar" at bounding box center [656, 325] width 46 height 23
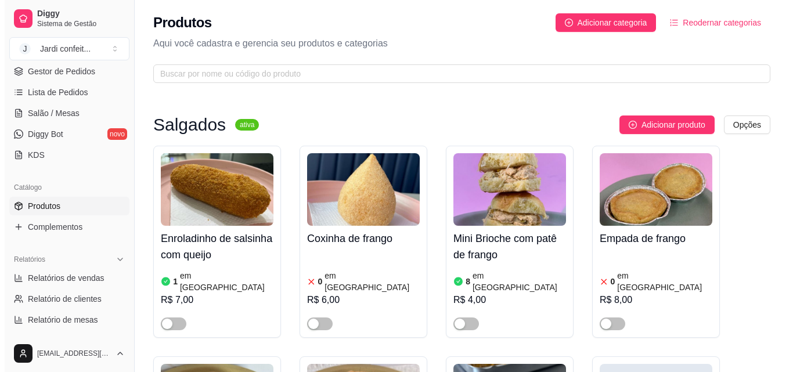
scroll to position [0, 0]
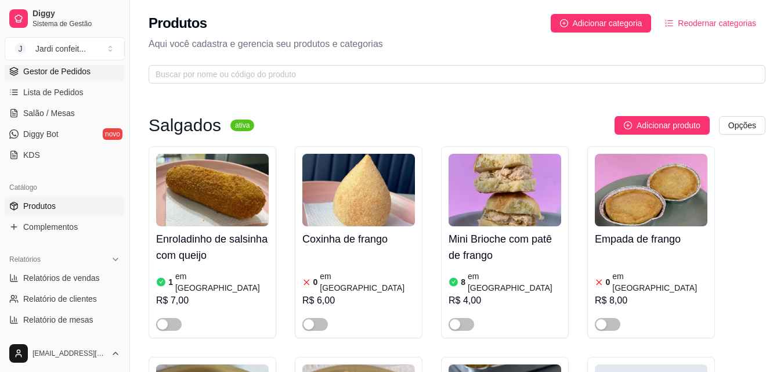
click at [68, 75] on span "Gestor de Pedidos" at bounding box center [56, 72] width 67 height 12
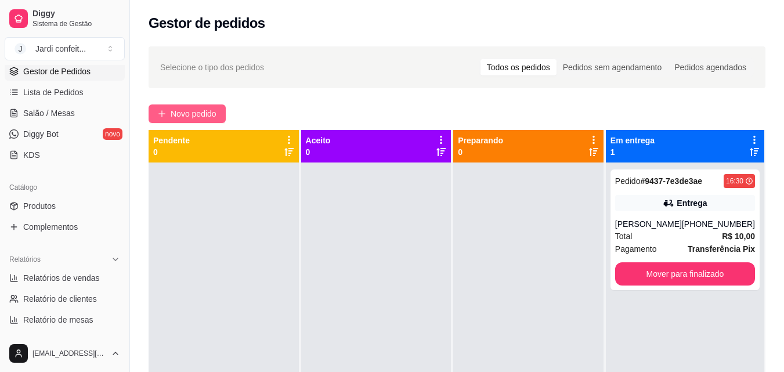
click at [201, 113] on span "Novo pedido" at bounding box center [194, 113] width 46 height 13
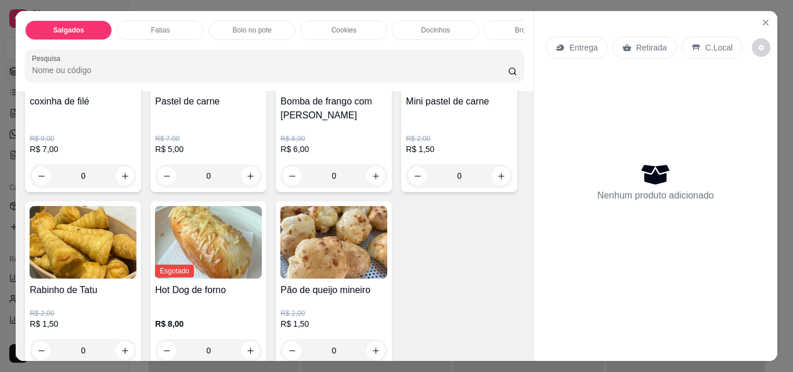
scroll to position [464, 0]
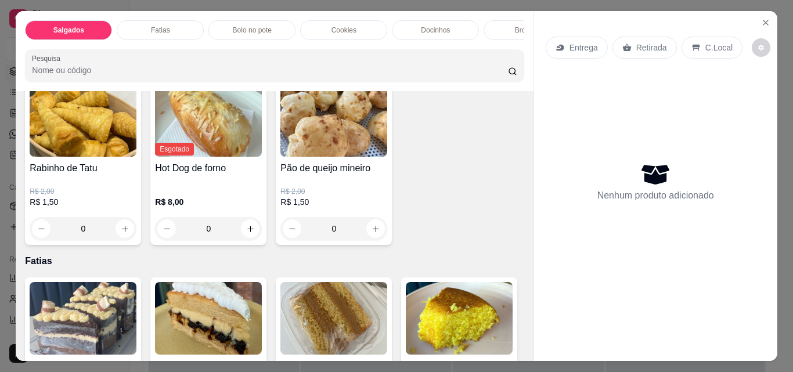
drag, startPoint x: 216, startPoint y: 250, endPoint x: 189, endPoint y: 251, distance: 26.7
click at [426, 66] on input "0" at bounding box center [458, 53] width 65 height 23
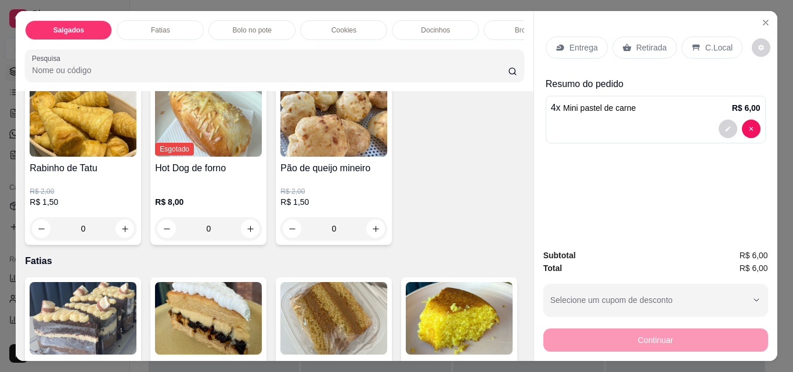
scroll to position [406, 0]
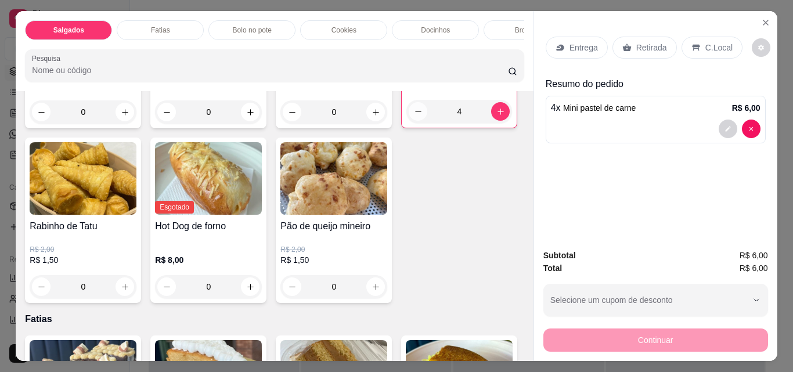
click at [414, 116] on icon "decrease-product-quantity" at bounding box center [418, 111] width 9 height 9
drag, startPoint x: 220, startPoint y: 305, endPoint x: 197, endPoint y: 310, distance: 23.9
click at [427, 123] on input "2" at bounding box center [459, 111] width 64 height 23
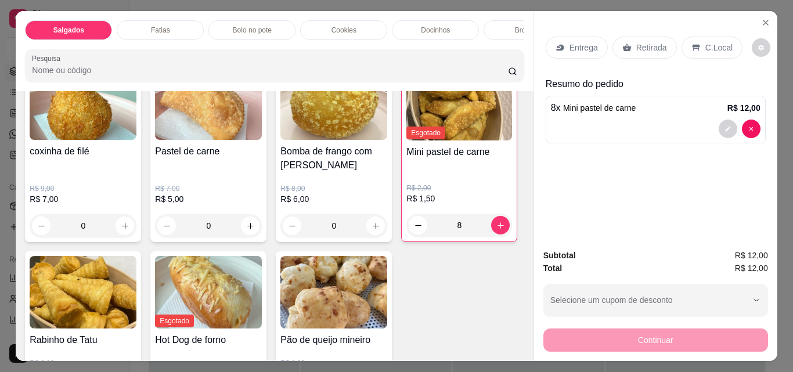
scroll to position [290, 0]
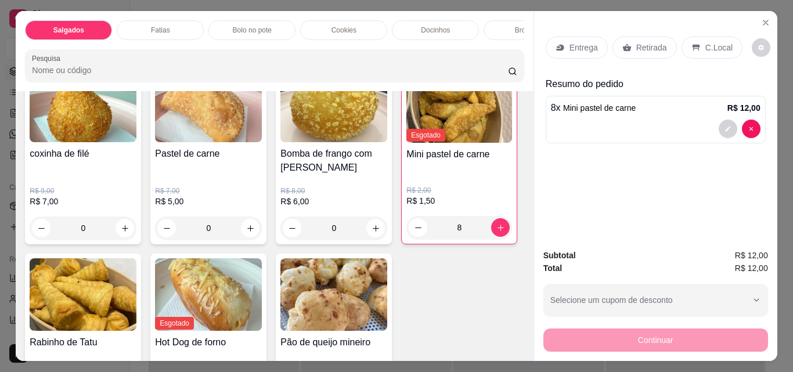
type input "8"
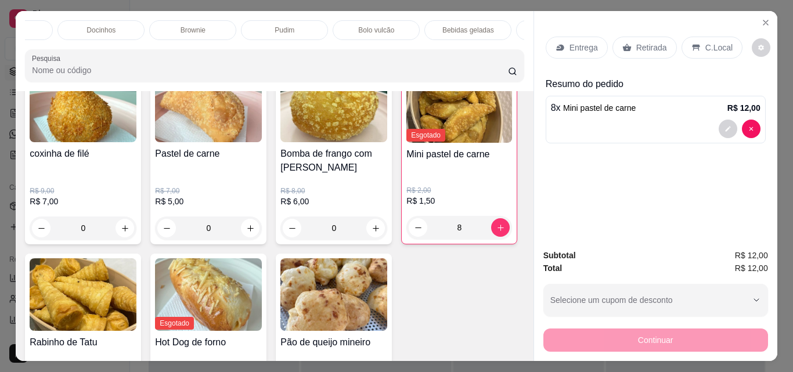
scroll to position [0, 364]
click at [453, 26] on p "Bebidas geladas" at bounding box center [439, 30] width 52 height 9
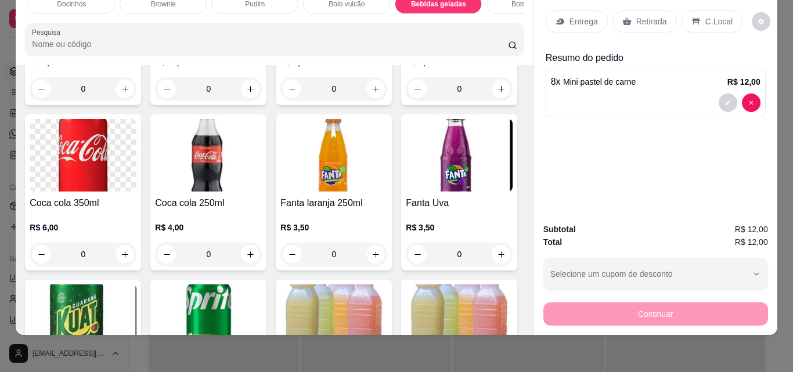
scroll to position [3019, 0]
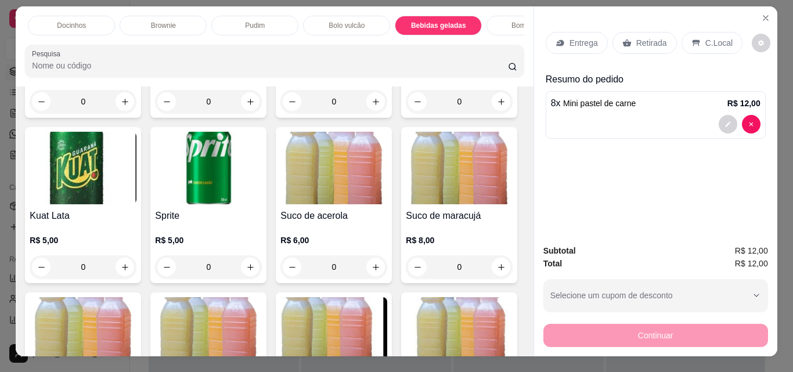
scroll to position [0, 0]
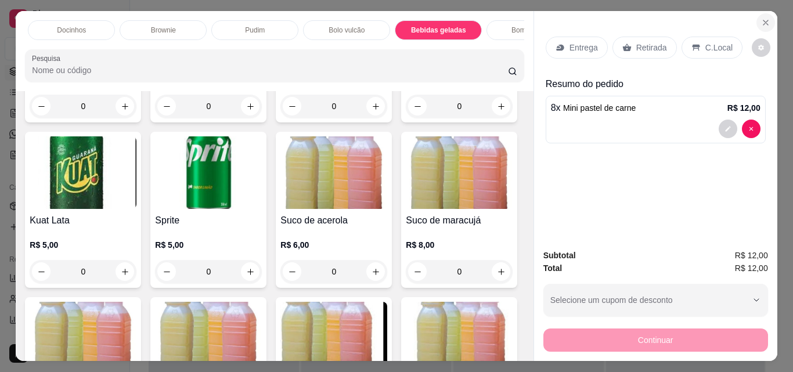
click at [761, 18] on icon "Close" at bounding box center [765, 22] width 9 height 9
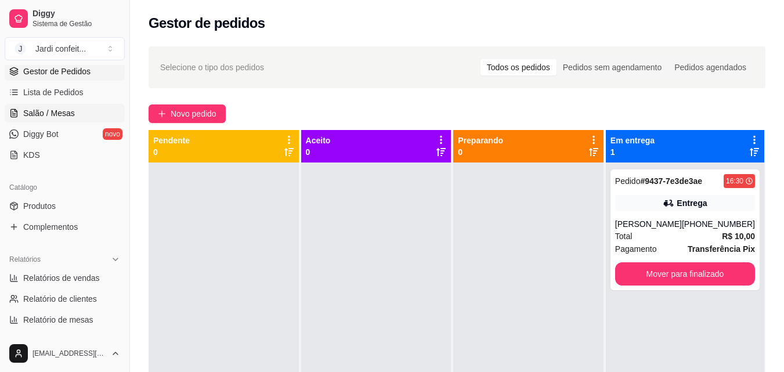
click at [34, 114] on span "Salão / Mesas" at bounding box center [49, 113] width 52 height 12
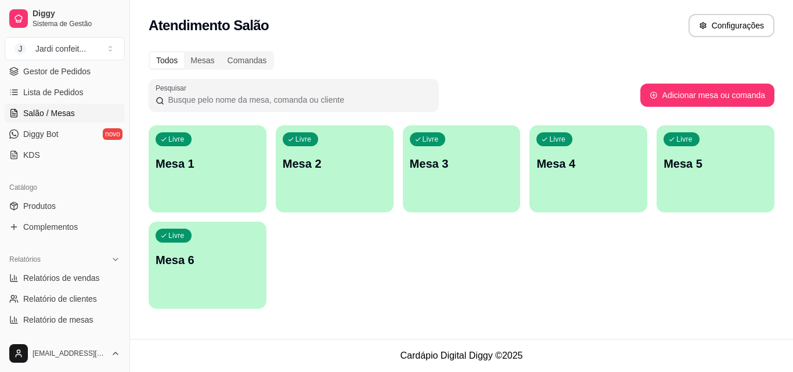
click at [216, 170] on p "Mesa 1" at bounding box center [207, 163] width 104 height 16
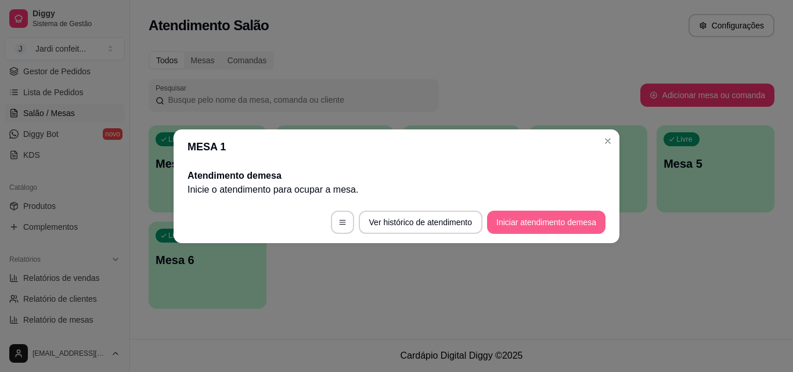
click at [537, 218] on button "Iniciar atendimento de mesa" at bounding box center [546, 222] width 118 height 23
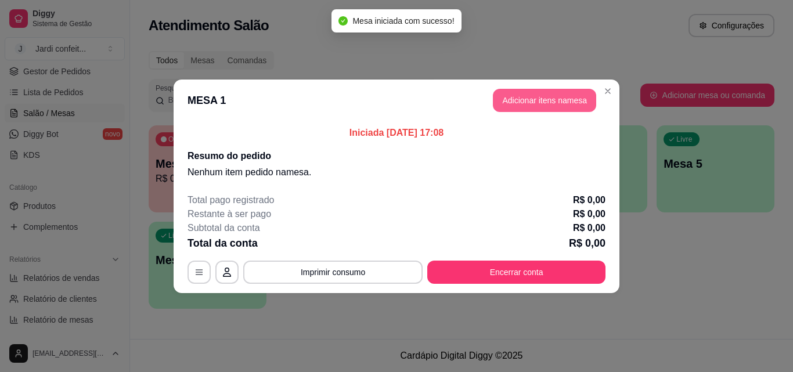
click at [521, 104] on button "Adicionar itens na mesa" at bounding box center [544, 100] width 103 height 23
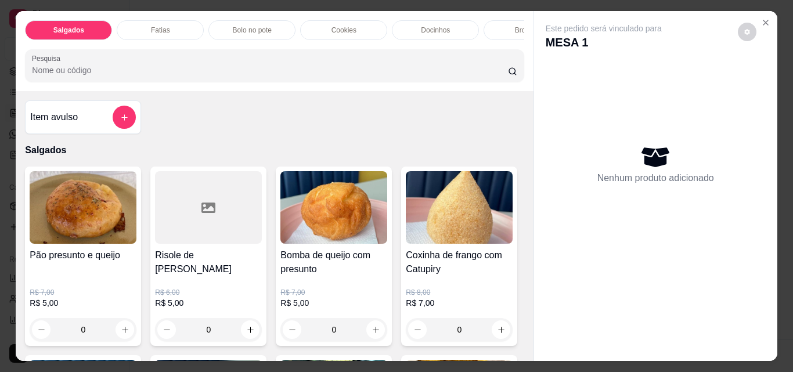
click at [167, 25] on div "Fatias" at bounding box center [160, 30] width 87 height 20
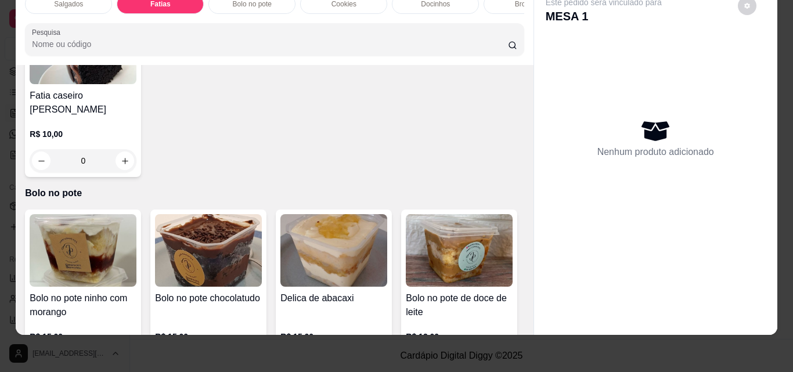
scroll to position [990, 0]
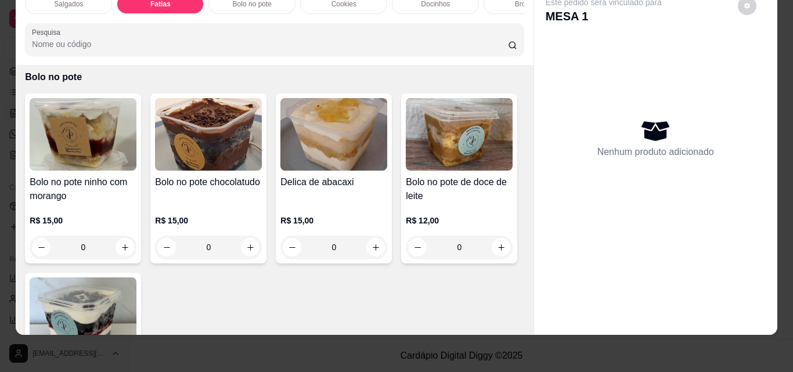
click at [129, 49] on icon "increase-product-quantity" at bounding box center [125, 45] width 9 height 9
type input "1"
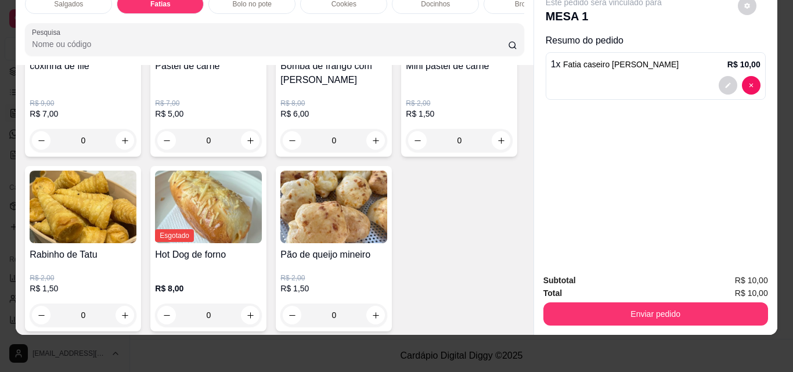
scroll to position [468, 0]
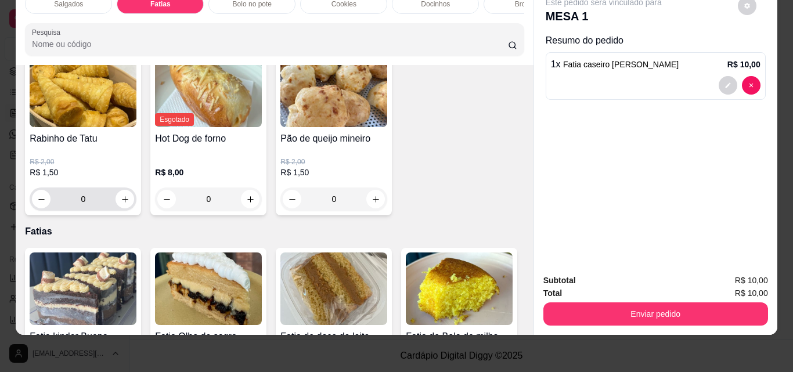
click at [115, 211] on input "0" at bounding box center [82, 198] width 65 height 23
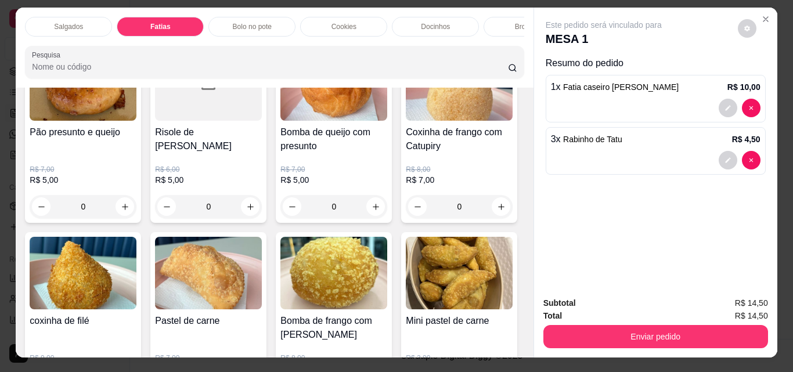
scroll to position [0, 0]
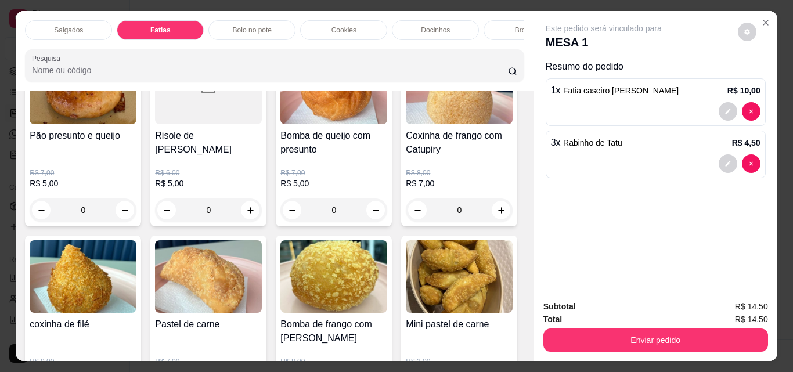
type input "3"
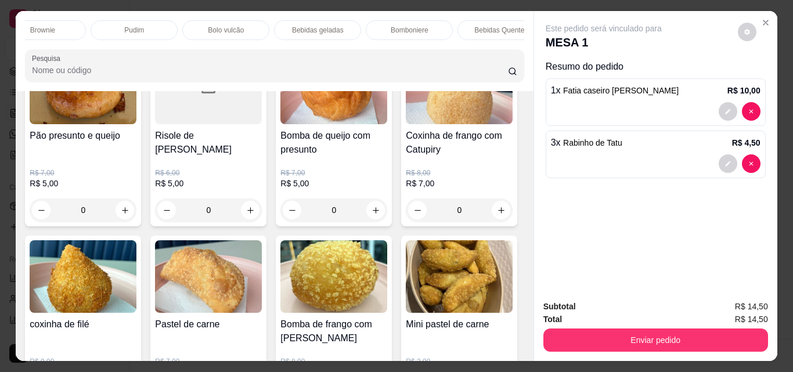
scroll to position [0, 505]
click at [317, 20] on div "Bebidas geladas" at bounding box center [296, 30] width 87 height 20
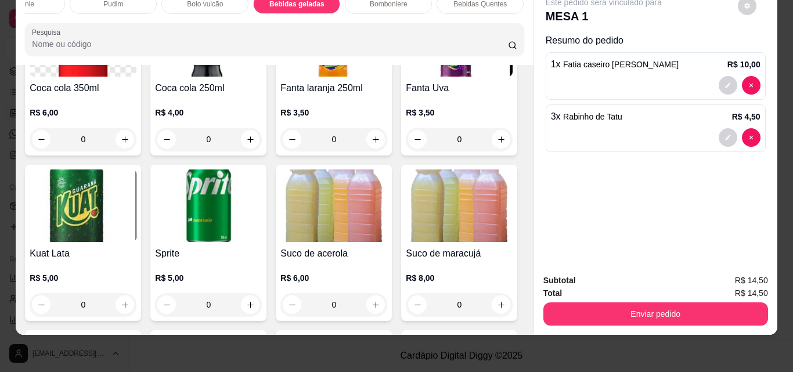
scroll to position [3078, 0]
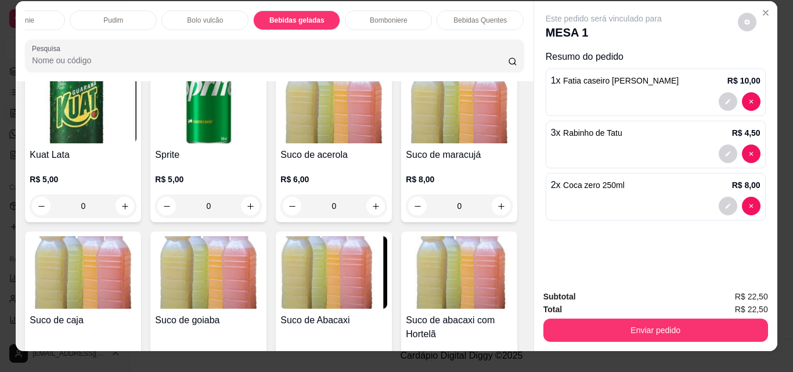
scroll to position [0, 0]
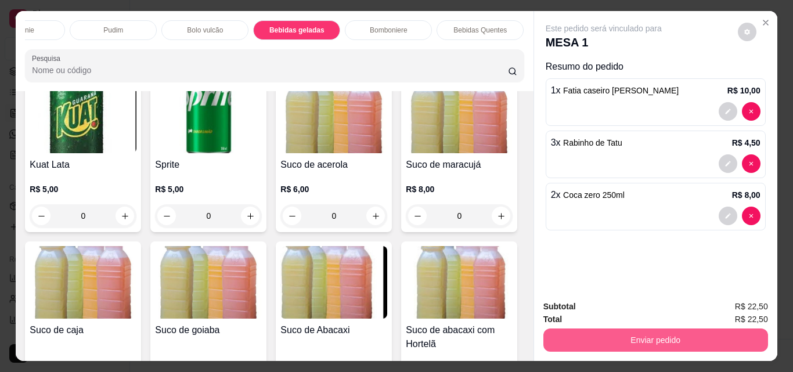
type input "2"
click at [671, 340] on button "Enviar pedido" at bounding box center [655, 339] width 218 height 23
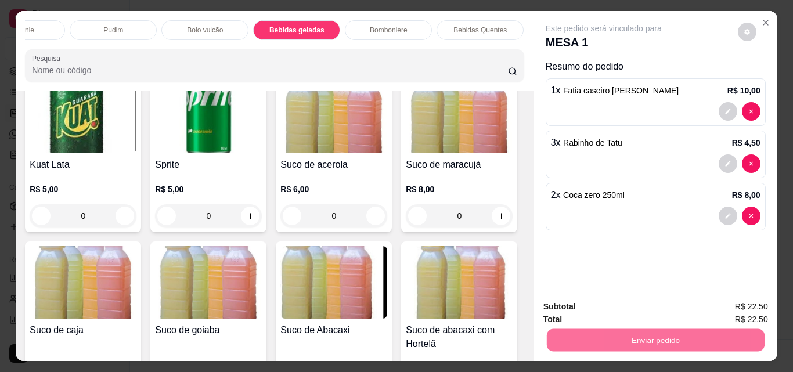
click at [622, 306] on button "Não registrar e enviar pedido" at bounding box center [616, 306] width 117 height 21
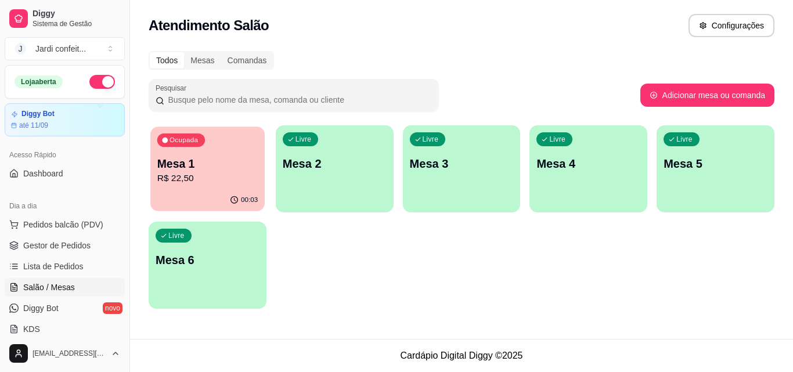
click at [234, 182] on p "R$ 22,50" at bounding box center [207, 178] width 100 height 13
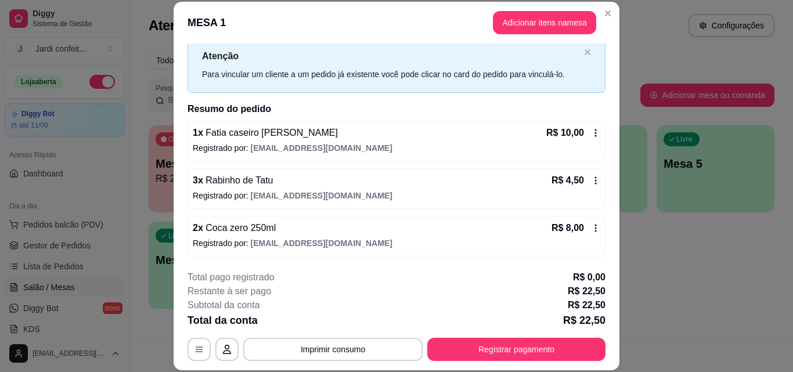
scroll to position [35, 0]
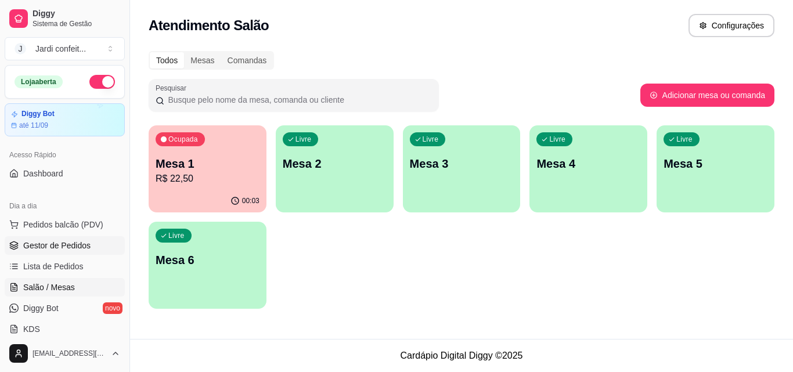
click at [46, 244] on span "Gestor de Pedidos" at bounding box center [56, 246] width 67 height 12
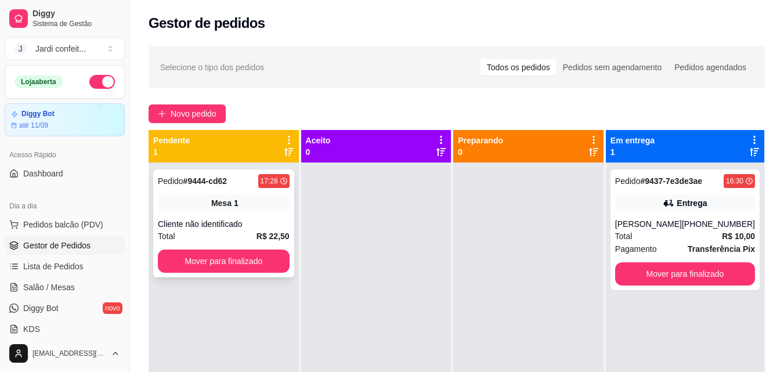
click at [207, 212] on div "Pedido # 9444-cd62 17:28 Mesa 1 Cliente não identificado Total R$ 22,50 Mover p…" at bounding box center [223, 223] width 141 height 108
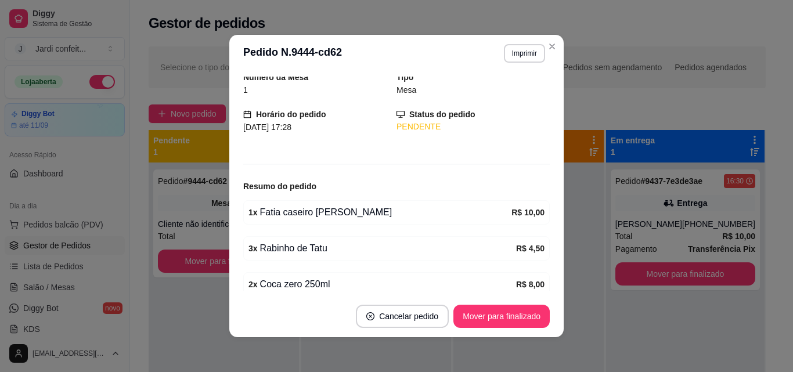
scroll to position [95, 0]
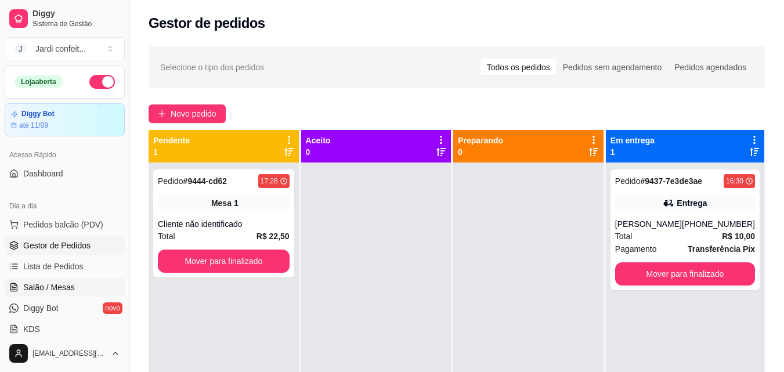
click at [34, 286] on span "Salão / Mesas" at bounding box center [49, 287] width 52 height 12
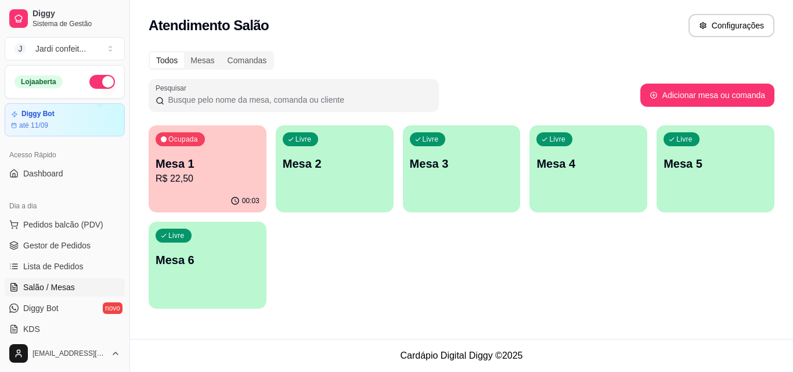
click at [212, 175] on p "R$ 22,50" at bounding box center [207, 179] width 104 height 14
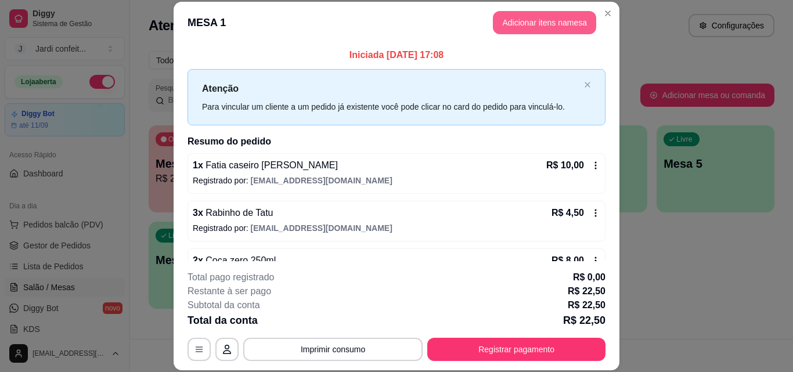
click at [509, 26] on button "Adicionar itens na mesa" at bounding box center [544, 22] width 103 height 23
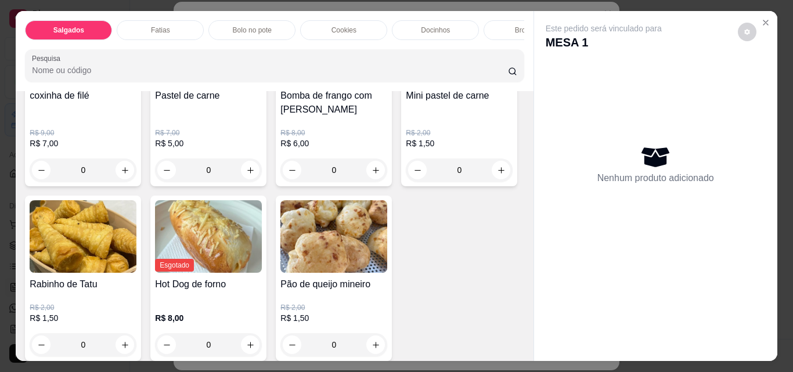
scroll to position [464, 0]
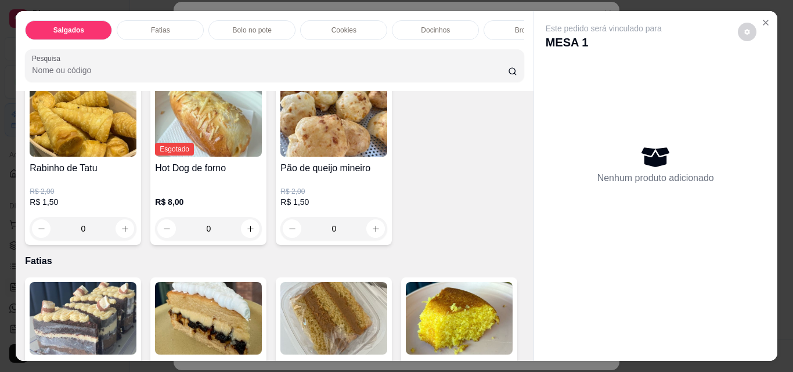
click at [497, 59] on icon "increase-product-quantity" at bounding box center [501, 54] width 9 height 9
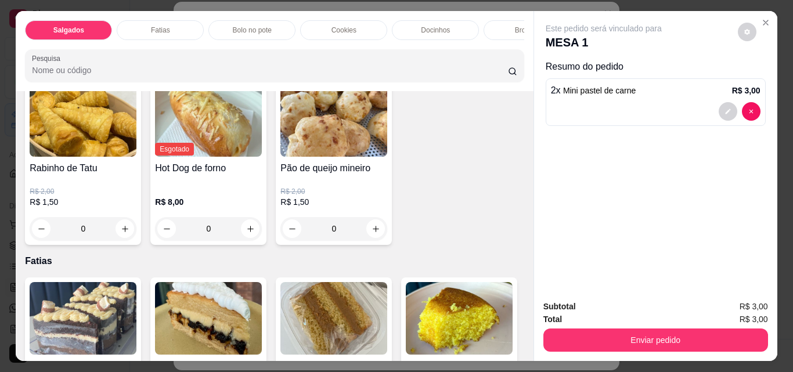
click at [496, 58] on icon "increase-product-quantity" at bounding box center [500, 53] width 9 height 9
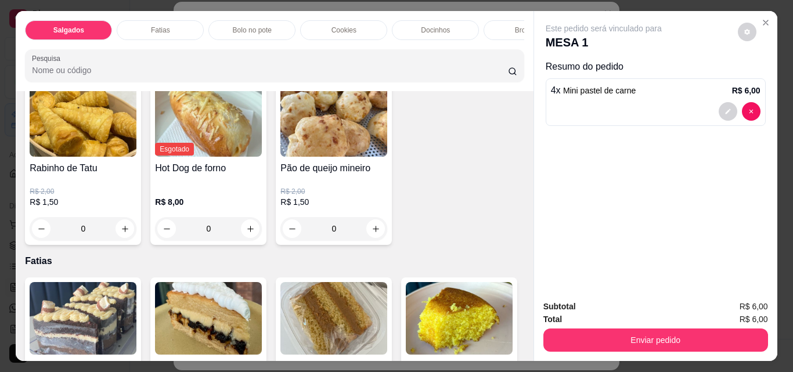
click at [496, 58] on icon "increase-product-quantity" at bounding box center [500, 53] width 9 height 9
type input "8"
click at [496, 58] on icon "increase-product-quantity" at bounding box center [500, 53] width 9 height 9
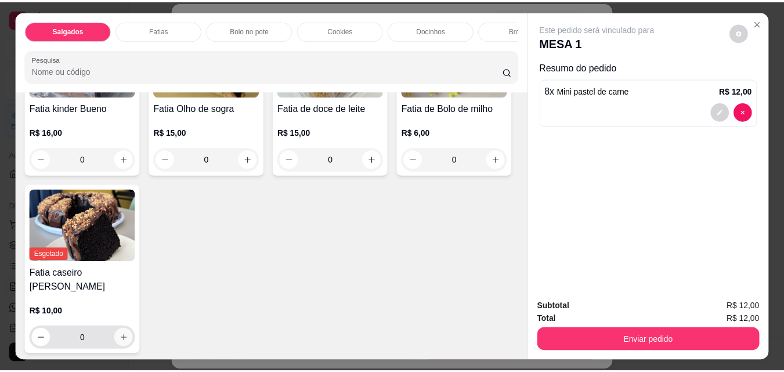
scroll to position [696, 0]
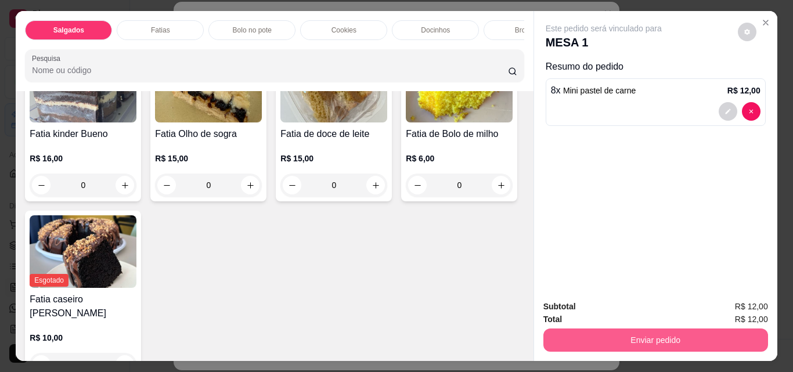
click at [611, 331] on button "Enviar pedido" at bounding box center [655, 339] width 225 height 23
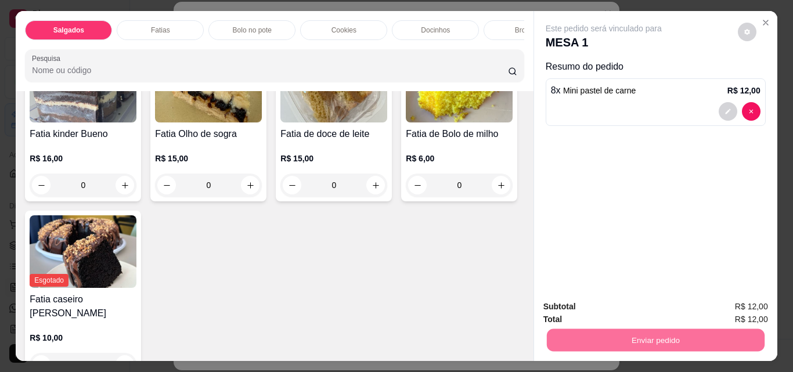
click at [629, 306] on button "Não registrar e enviar pedido" at bounding box center [616, 306] width 117 height 21
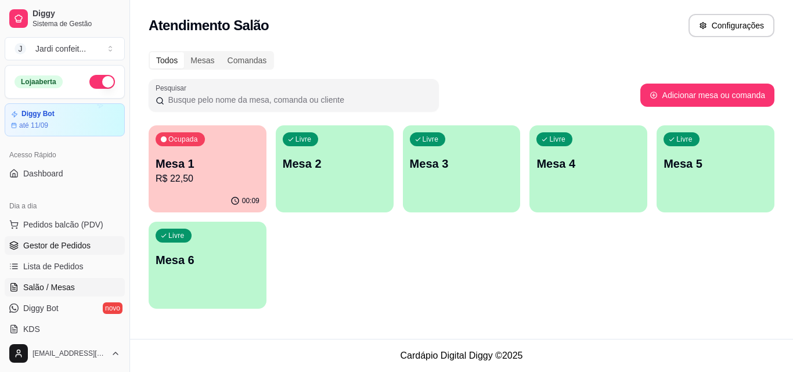
click at [35, 243] on span "Gestor de Pedidos" at bounding box center [56, 246] width 67 height 12
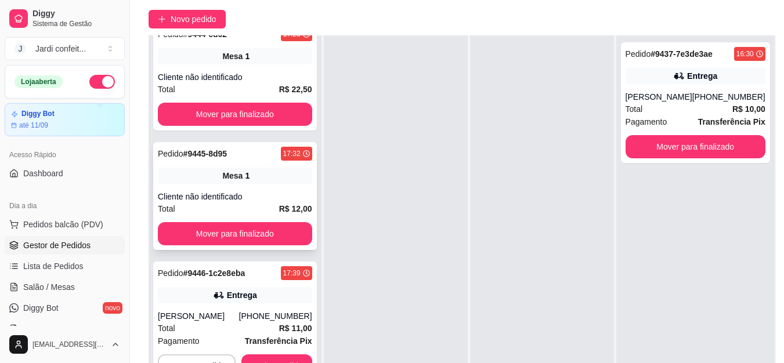
scroll to position [116, 0]
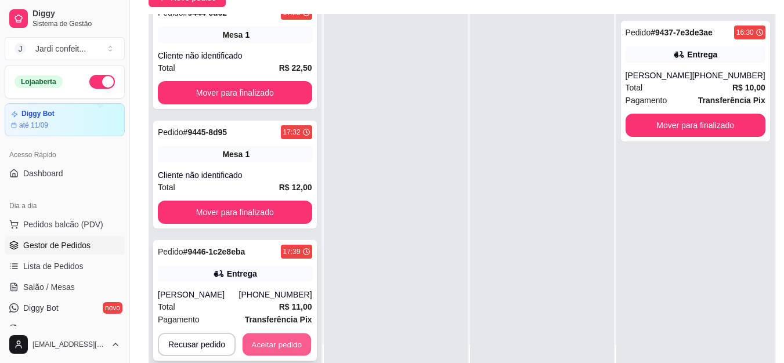
click at [294, 338] on button "Aceitar pedido" at bounding box center [277, 345] width 68 height 23
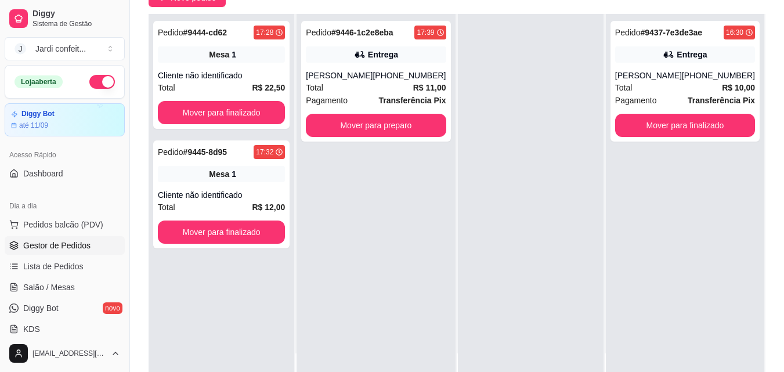
scroll to position [0, 0]
click at [388, 134] on button "Mover para preparo" at bounding box center [376, 125] width 140 height 23
click at [388, 134] on button "Mover para preparo" at bounding box center [376, 125] width 136 height 23
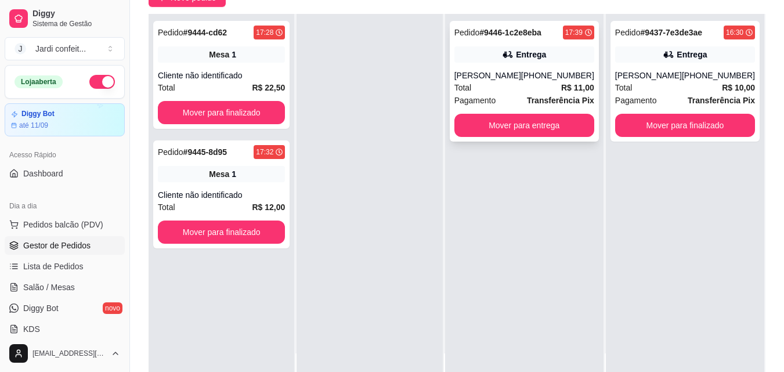
click at [502, 94] on div "Total R$ 11,00" at bounding box center [524, 87] width 140 height 13
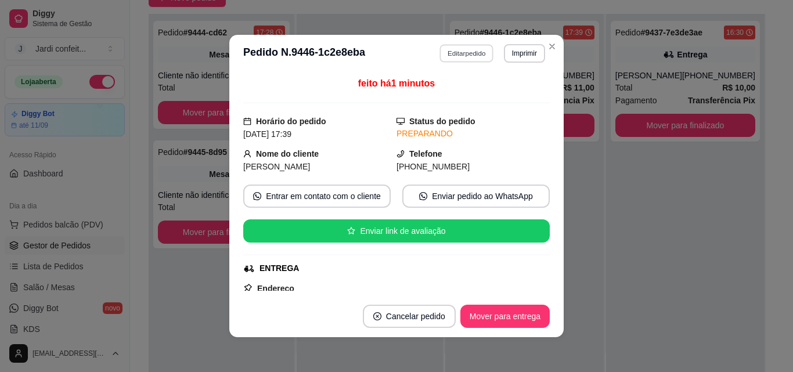
click at [480, 52] on button "Editar pedido" at bounding box center [467, 53] width 54 height 18
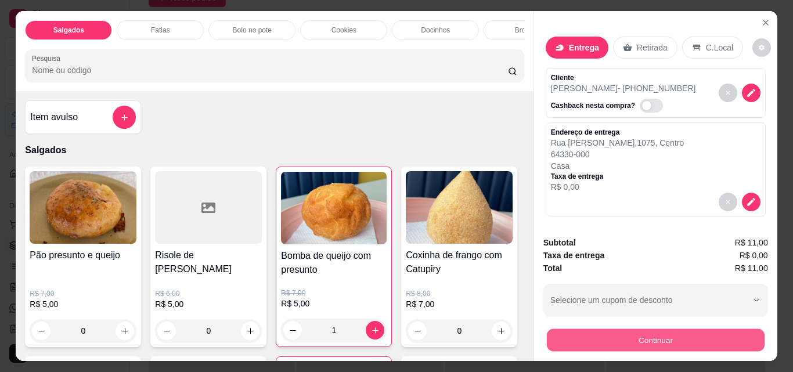
click at [635, 336] on button "Continuar" at bounding box center [655, 339] width 218 height 23
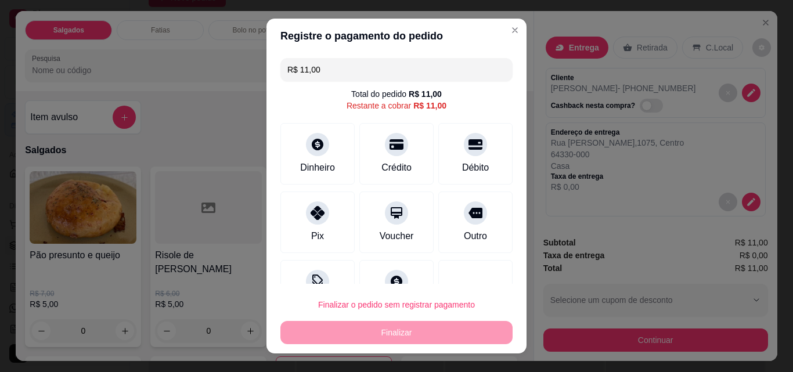
click at [389, 75] on input "R$ 11,00" at bounding box center [396, 69] width 218 height 23
click at [309, 225] on div "Pix" at bounding box center [318, 220] width 82 height 68
type input "R$ 4,00"
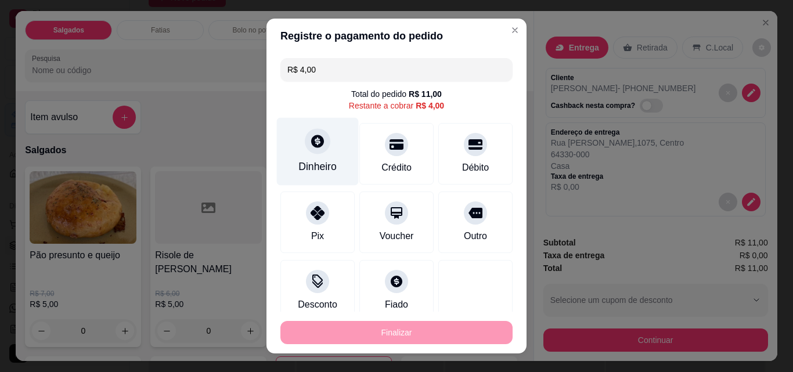
click at [343, 153] on div "Dinheiro" at bounding box center [318, 152] width 82 height 68
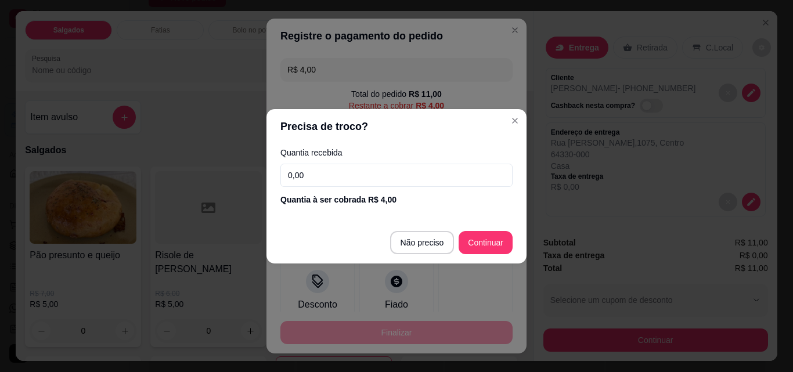
click at [345, 173] on input "0,00" at bounding box center [396, 175] width 232 height 23
type input "4,00"
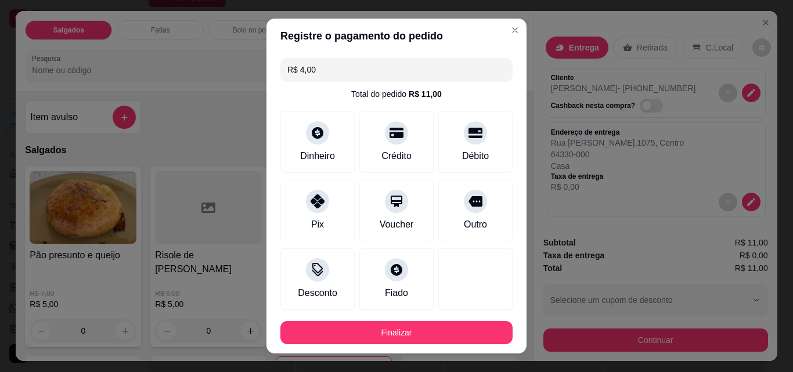
type input "R$ 0,00"
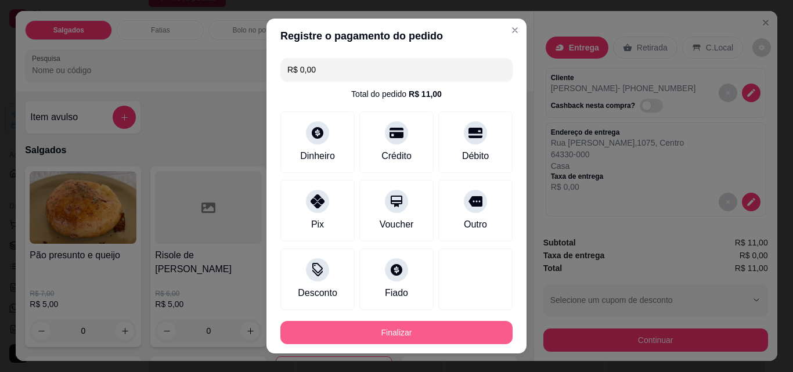
click at [417, 337] on button "Finalizar" at bounding box center [396, 332] width 232 height 23
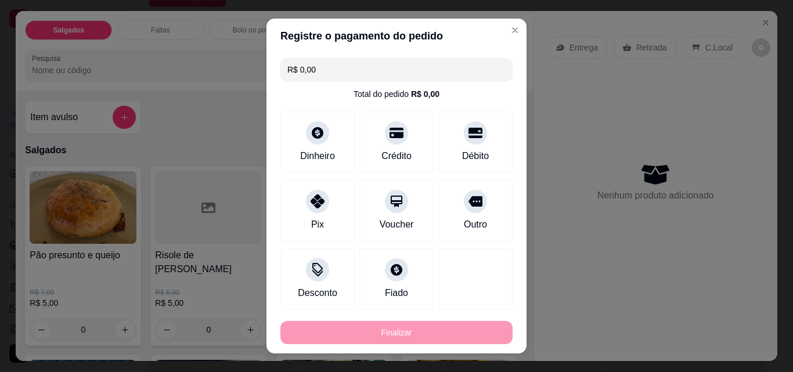
type input "0"
type input "-R$ 11,00"
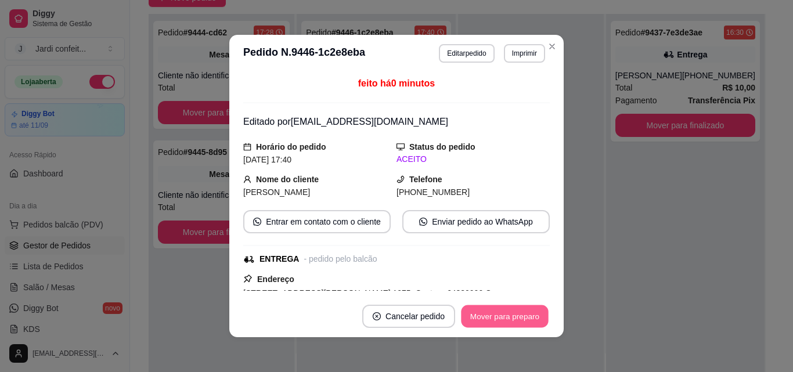
click at [485, 316] on button "Mover para preparo" at bounding box center [504, 316] width 87 height 23
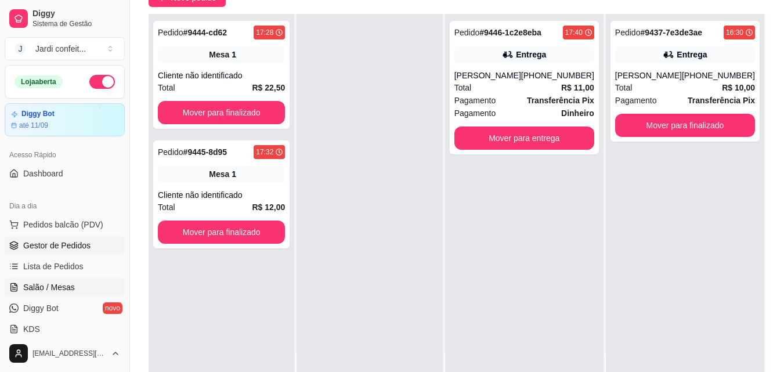
click at [56, 284] on span "Salão / Mesas" at bounding box center [49, 287] width 52 height 12
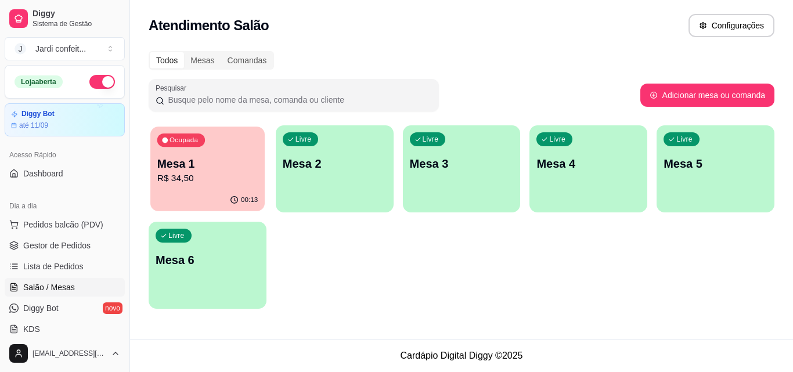
click at [178, 179] on p "R$ 34,50" at bounding box center [207, 178] width 100 height 13
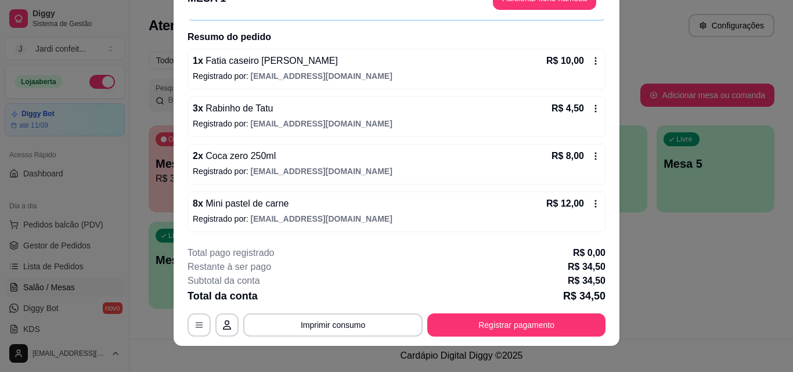
scroll to position [35, 0]
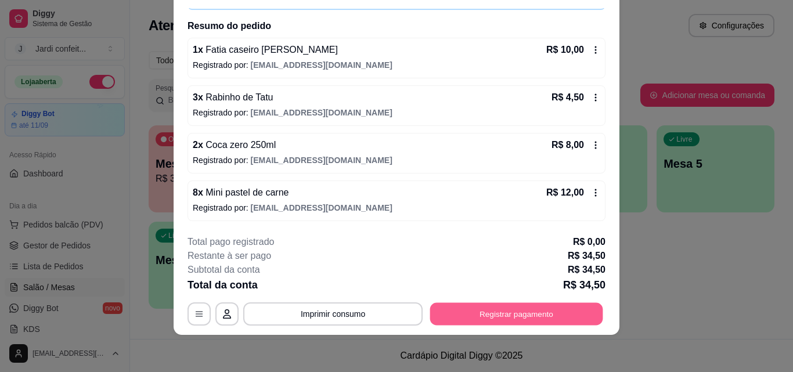
click at [513, 310] on button "Registrar pagamento" at bounding box center [516, 313] width 173 height 23
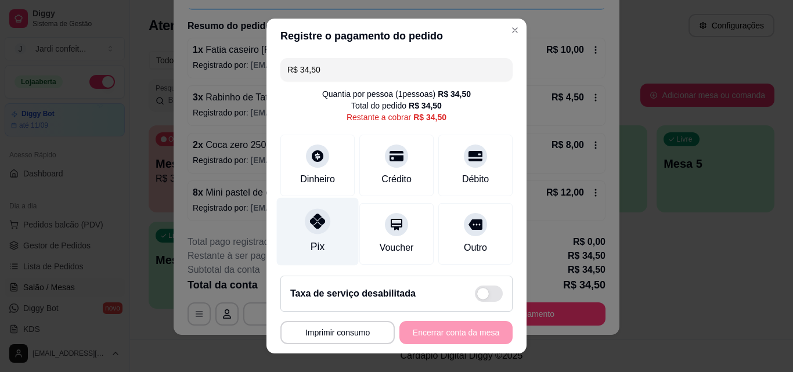
click at [312, 239] on div "Pix" at bounding box center [317, 246] width 14 height 15
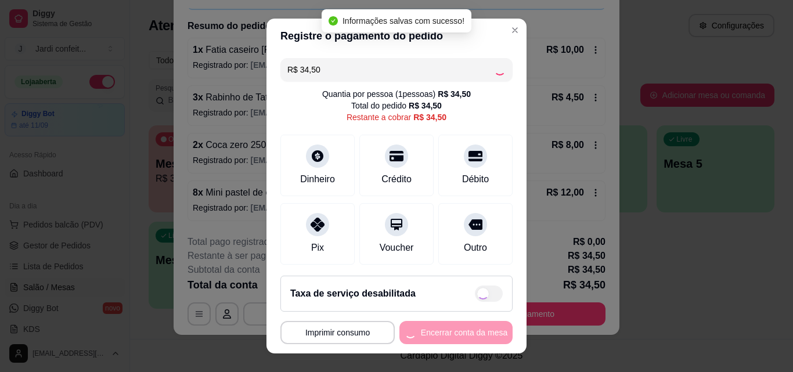
type input "R$ 0,00"
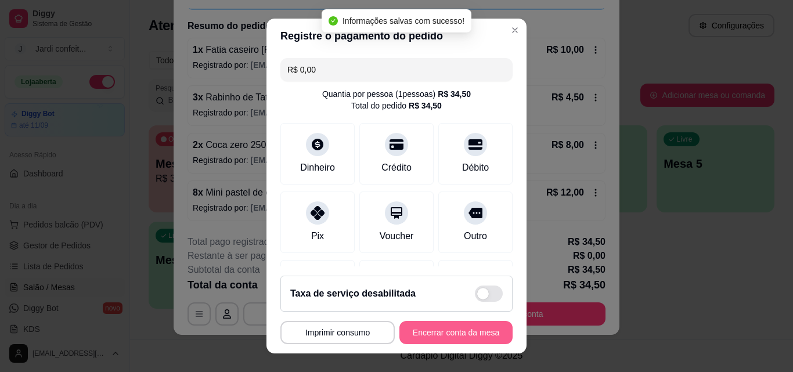
click at [447, 338] on button "Encerrar conta da mesa" at bounding box center [455, 332] width 113 height 23
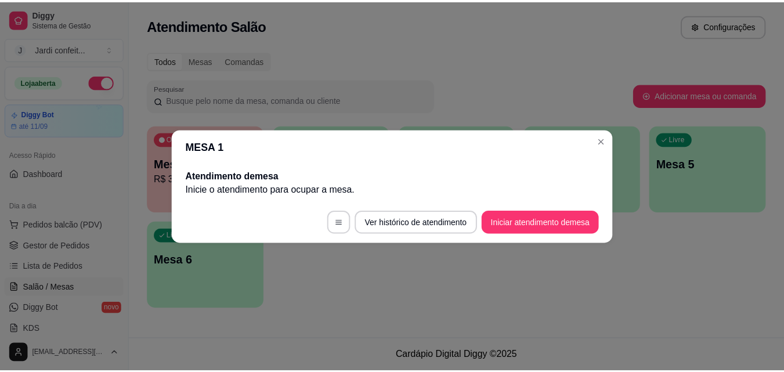
scroll to position [0, 0]
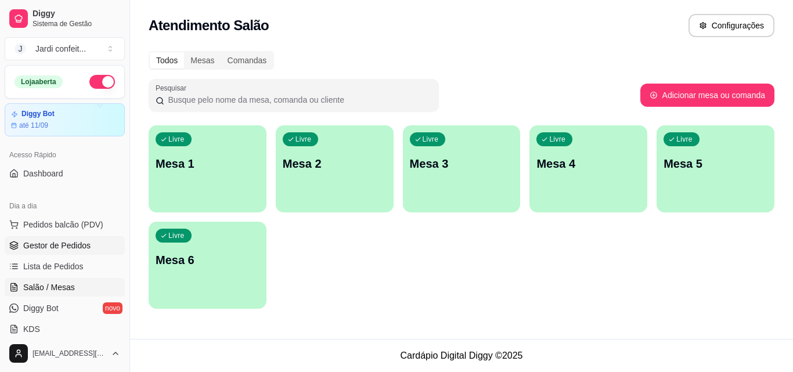
click at [51, 243] on span "Gestor de Pedidos" at bounding box center [56, 246] width 67 height 12
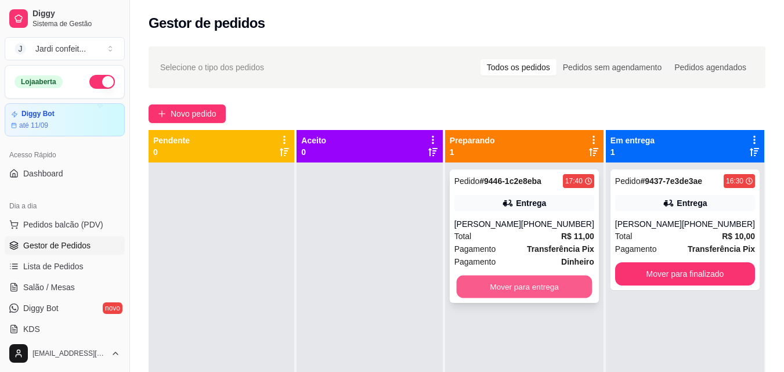
click at [527, 298] on button "Mover para entrega" at bounding box center [524, 287] width 136 height 23
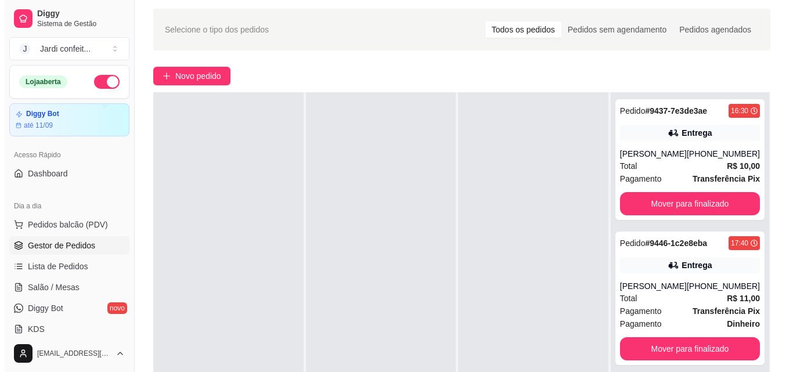
scroll to position [58, 0]
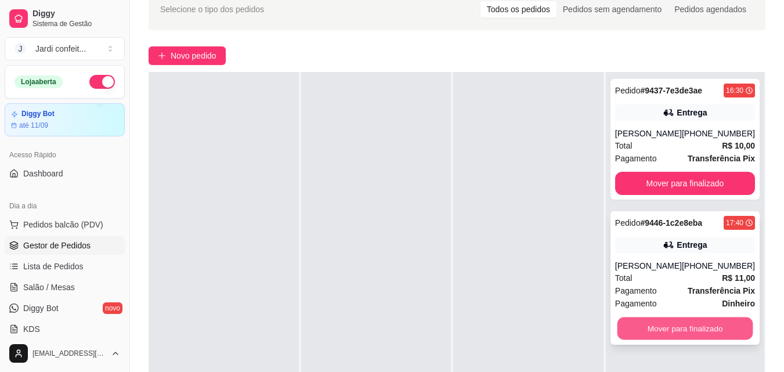
click at [712, 336] on button "Mover para finalizado" at bounding box center [685, 328] width 136 height 23
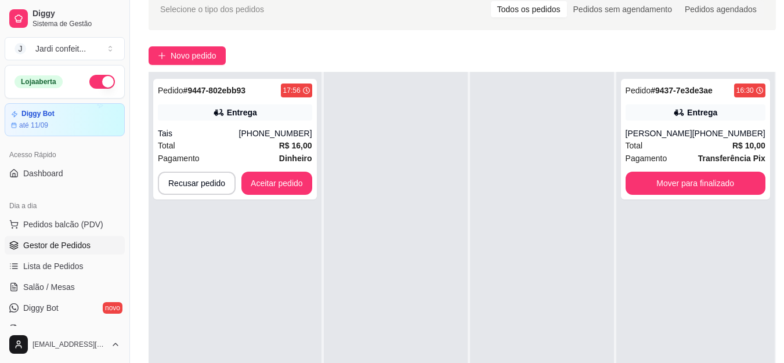
click at [162, 252] on div "Pedido # 9447-802ebb93 17:56 Entrega Tais [PHONE_NUMBER] Total R$ 16,00 Pagamen…" at bounding box center [235, 253] width 173 height 363
click at [271, 176] on button "Aceitar pedido" at bounding box center [276, 183] width 71 height 23
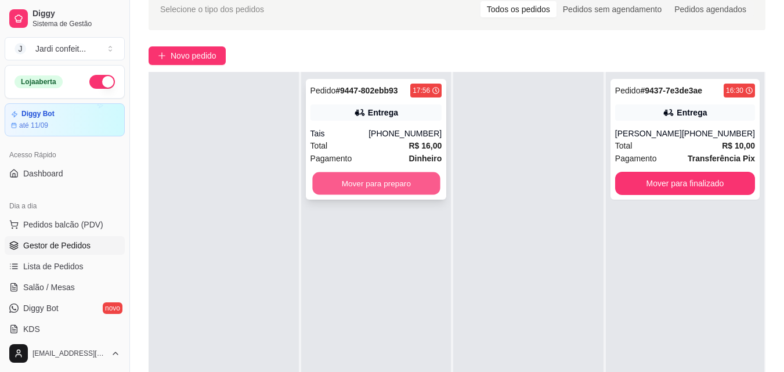
click at [386, 177] on button "Mover para preparo" at bounding box center [376, 183] width 128 height 23
click at [424, 178] on button "Mover para preparo" at bounding box center [376, 183] width 128 height 23
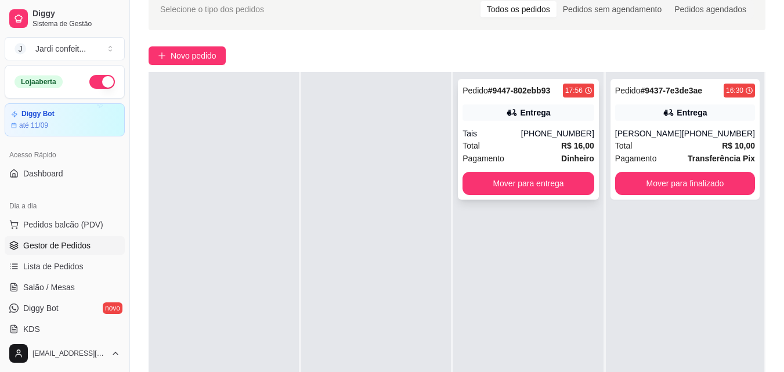
click at [500, 136] on div "Tais" at bounding box center [491, 134] width 59 height 12
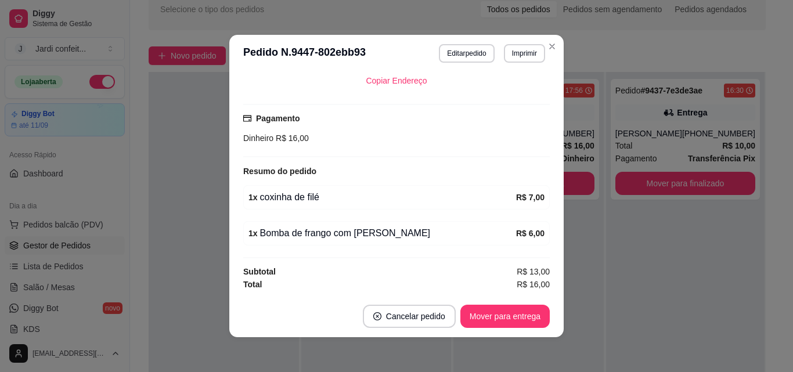
scroll to position [2, 0]
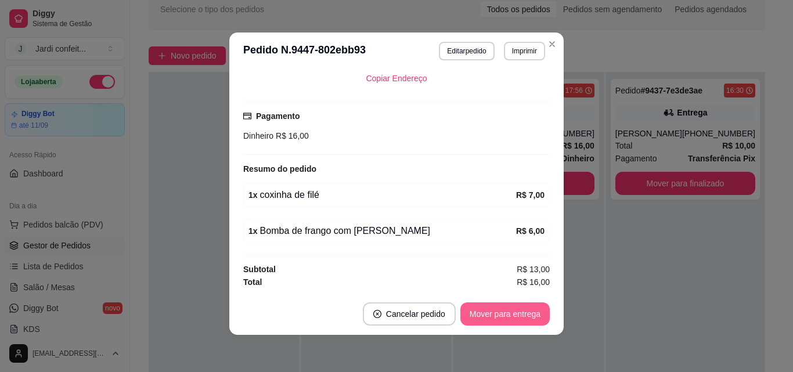
click at [512, 320] on button "Mover para entrega" at bounding box center [504, 313] width 89 height 23
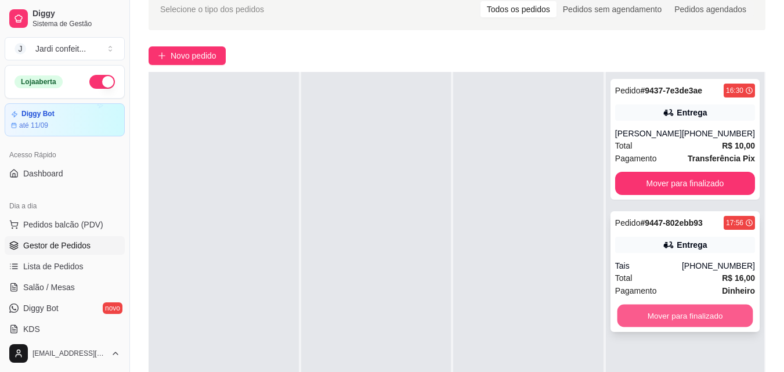
click at [632, 317] on button "Mover para finalizado" at bounding box center [685, 316] width 136 height 23
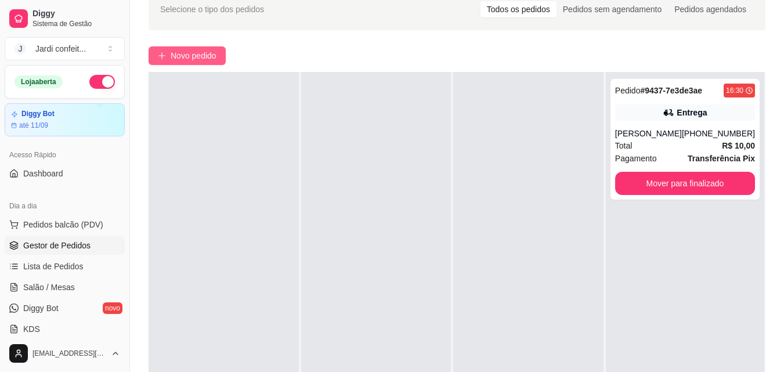
click at [169, 56] on button "Novo pedido" at bounding box center [187, 55] width 77 height 19
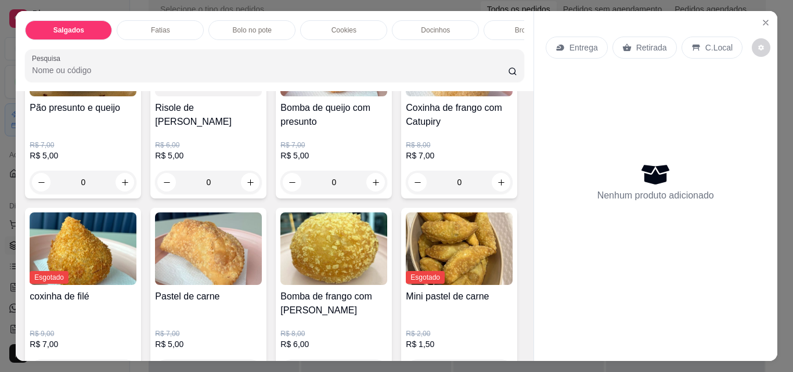
scroll to position [174, 0]
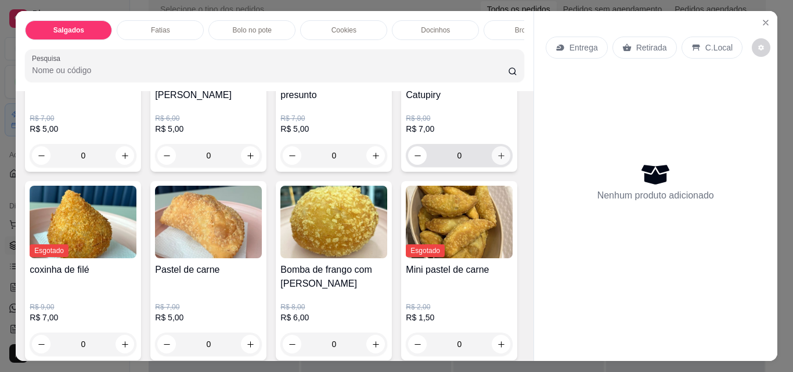
click at [491, 165] on button "increase-product-quantity" at bounding box center [500, 155] width 19 height 19
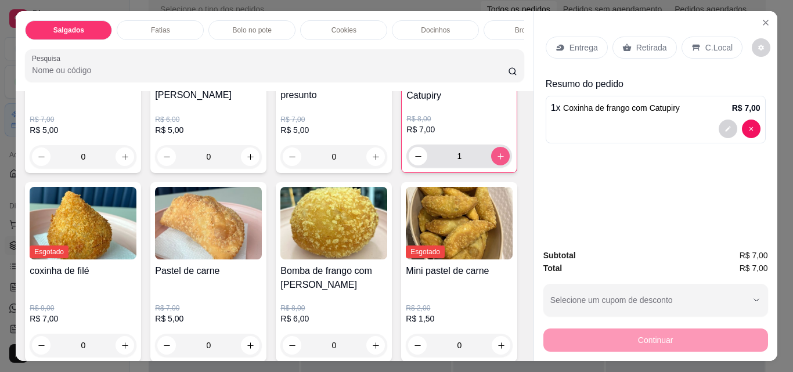
type input "1"
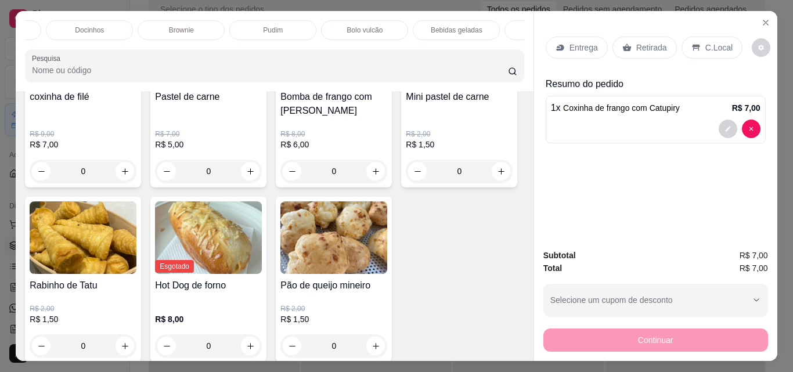
scroll to position [0, 352]
click at [445, 26] on p "Bebidas geladas" at bounding box center [451, 30] width 52 height 9
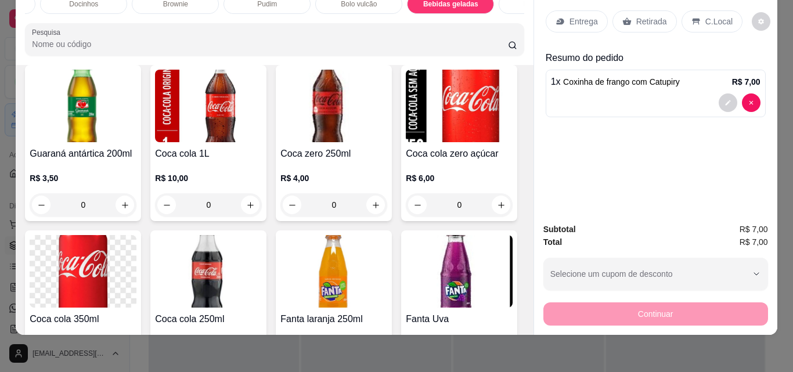
scroll to position [2846, 0]
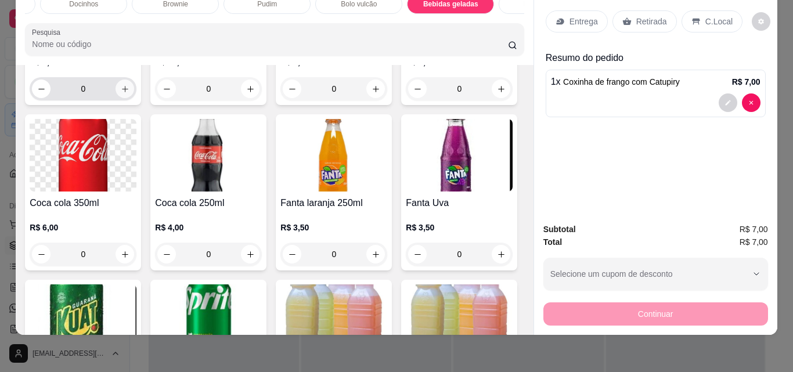
click at [129, 93] on icon "increase-product-quantity" at bounding box center [125, 89] width 9 height 9
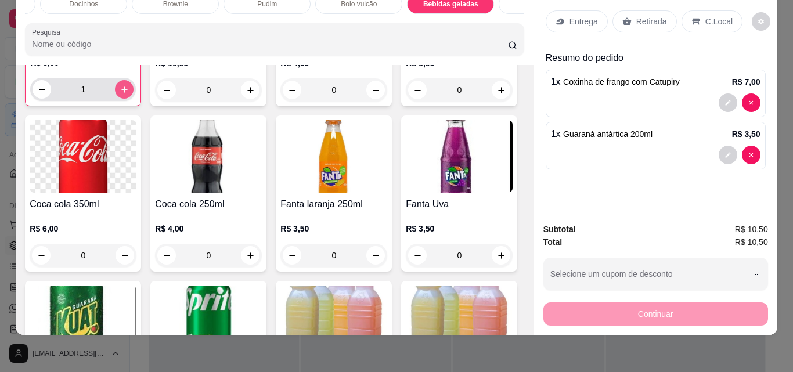
type input "1"
click at [630, 10] on div "Retirada" at bounding box center [644, 21] width 64 height 22
click at [655, 18] on p "Retirada" at bounding box center [651, 22] width 31 height 12
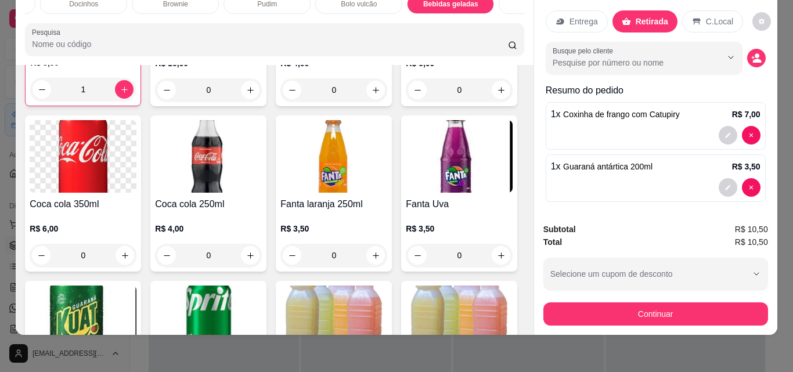
click at [690, 303] on button "Continuar" at bounding box center [655, 313] width 225 height 23
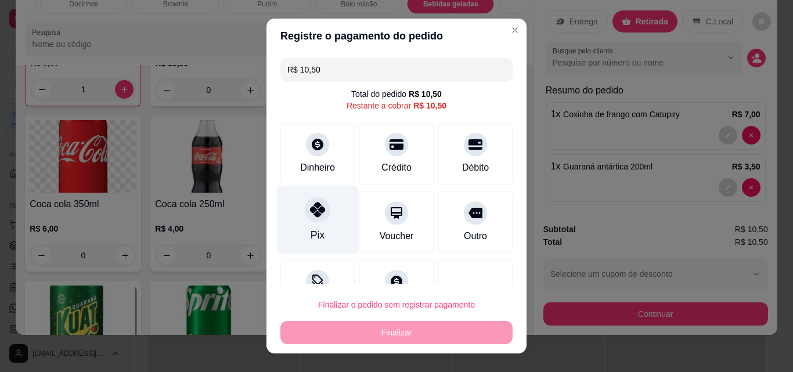
click at [298, 214] on div "Pix" at bounding box center [318, 220] width 82 height 68
type input "R$ 0,00"
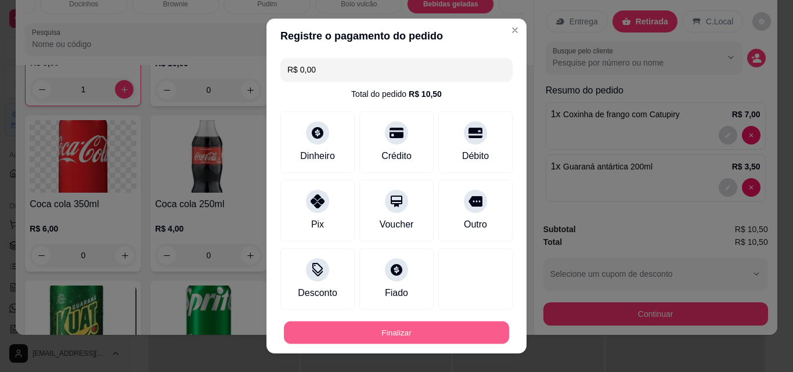
click at [436, 328] on button "Finalizar" at bounding box center [396, 332] width 225 height 23
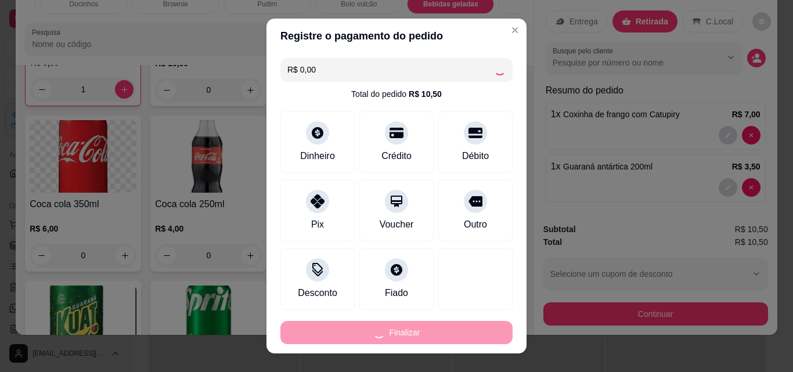
type input "0"
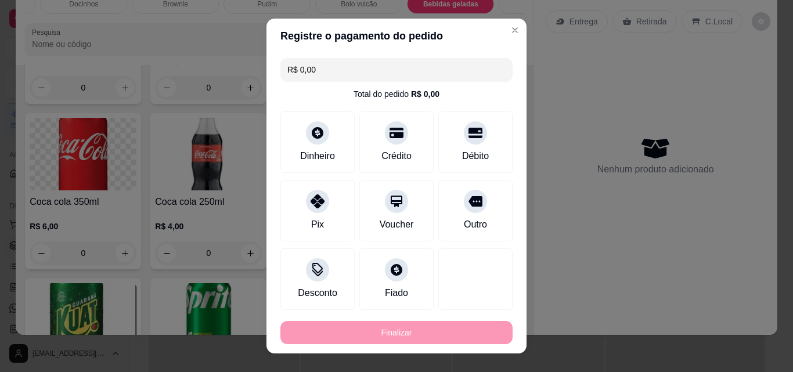
type input "-R$ 10,50"
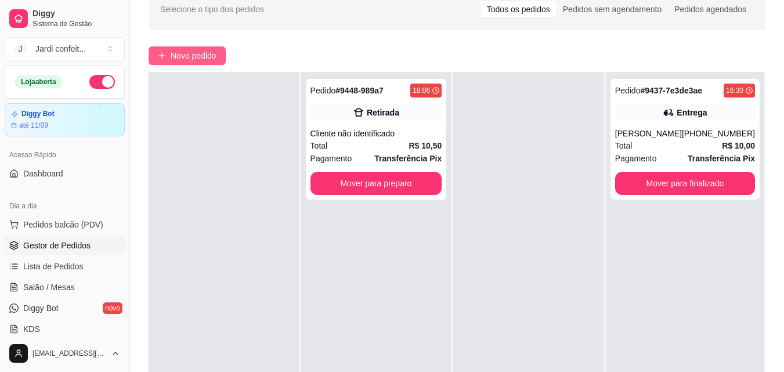
click at [202, 59] on span "Novo pedido" at bounding box center [194, 55] width 46 height 13
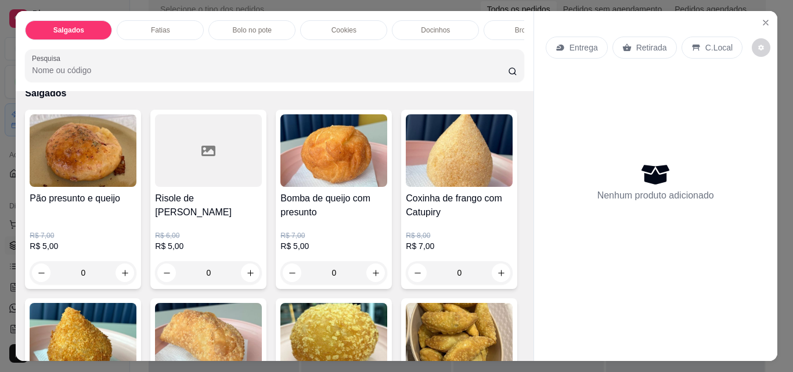
scroll to position [58, 0]
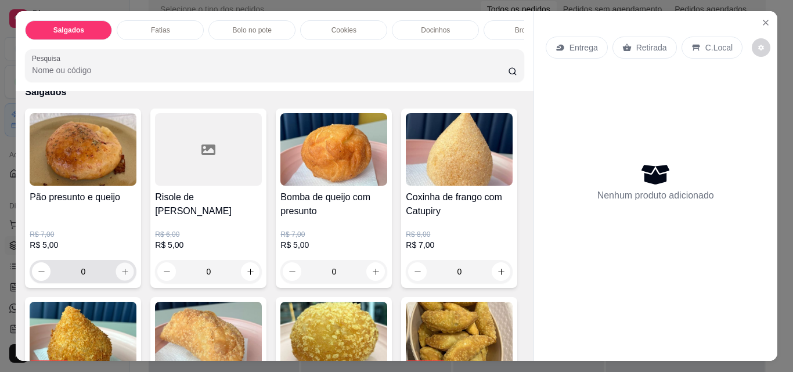
click at [116, 272] on button "increase-product-quantity" at bounding box center [125, 272] width 18 height 18
type input "1"
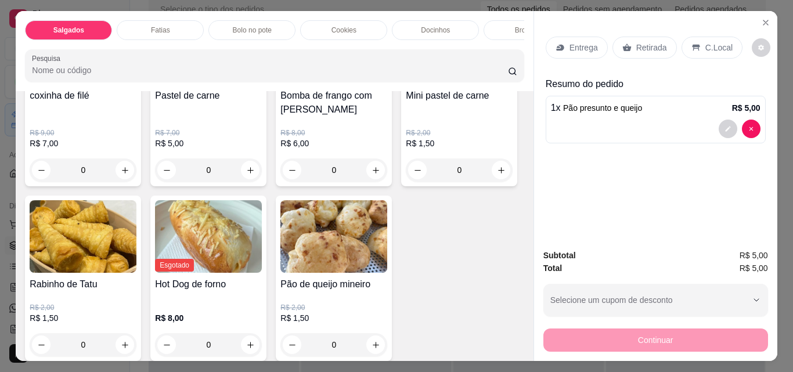
scroll to position [406, 0]
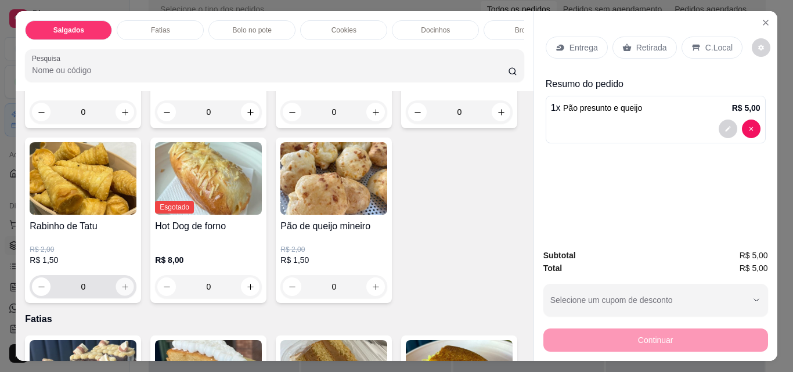
click at [129, 291] on icon "increase-product-quantity" at bounding box center [125, 287] width 9 height 9
type input "1"
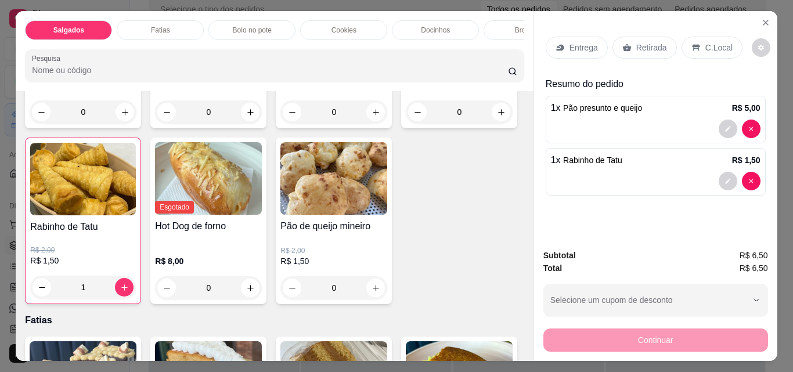
click at [625, 38] on div "Retirada" at bounding box center [644, 48] width 64 height 22
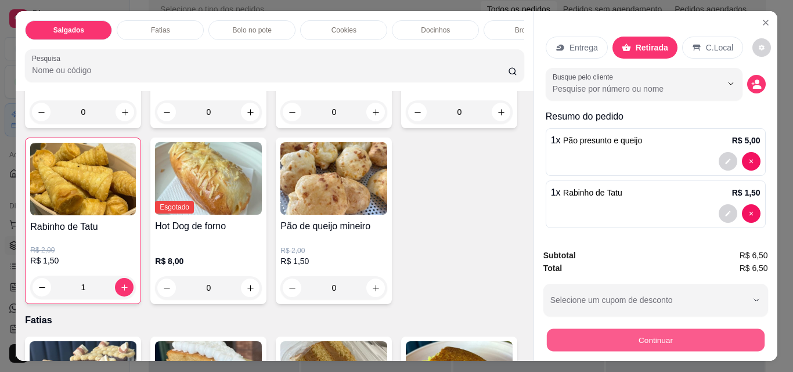
click at [673, 331] on button "Continuar" at bounding box center [655, 339] width 218 height 23
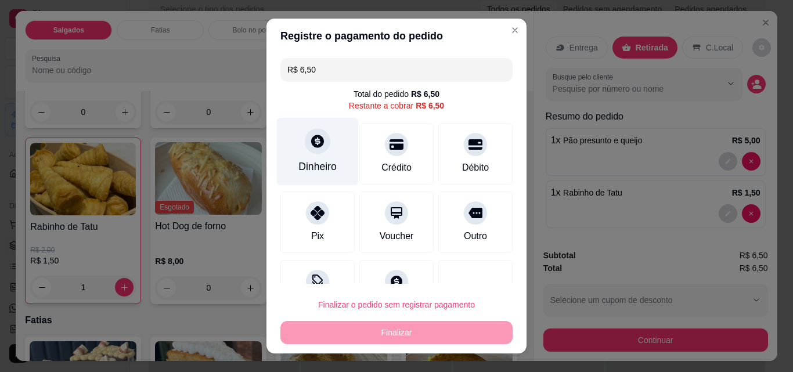
click at [323, 157] on div "Dinheiro" at bounding box center [318, 152] width 82 height 68
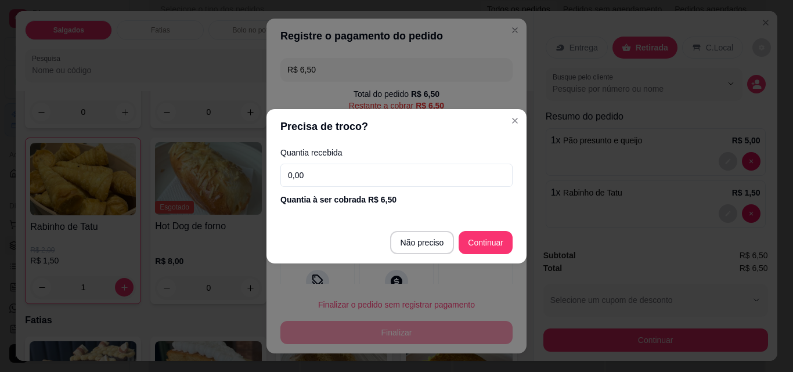
drag, startPoint x: 305, startPoint y: 180, endPoint x: 284, endPoint y: 180, distance: 21.5
click at [284, 180] on input "0,00" at bounding box center [396, 175] width 232 height 23
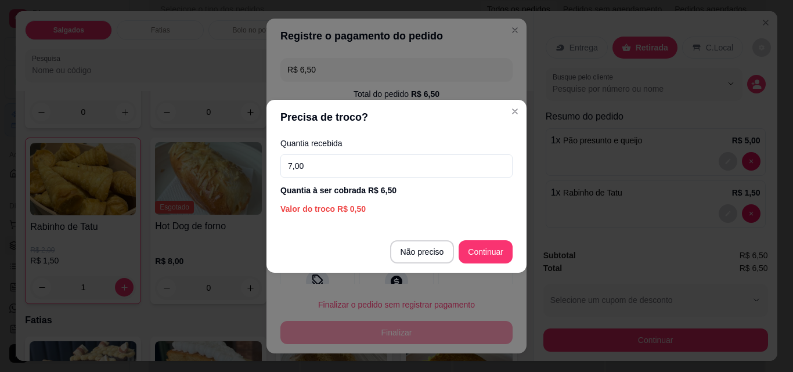
type input "7,00"
type input "R$ 0,00"
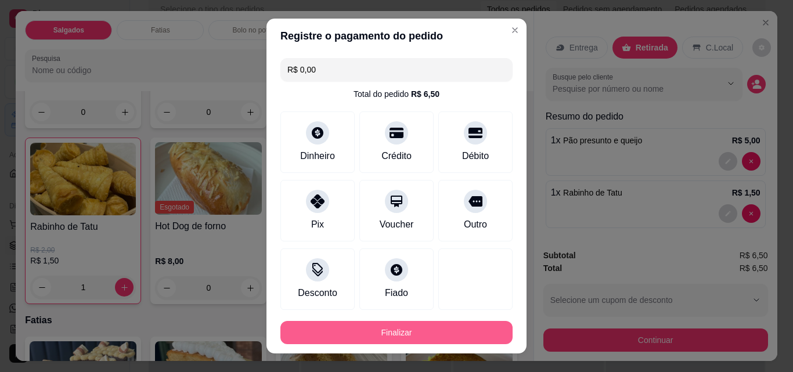
click at [415, 330] on button "Finalizar" at bounding box center [396, 332] width 232 height 23
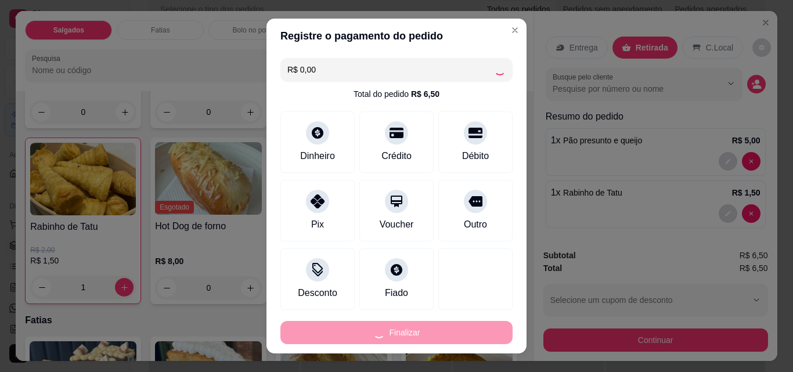
type input "0"
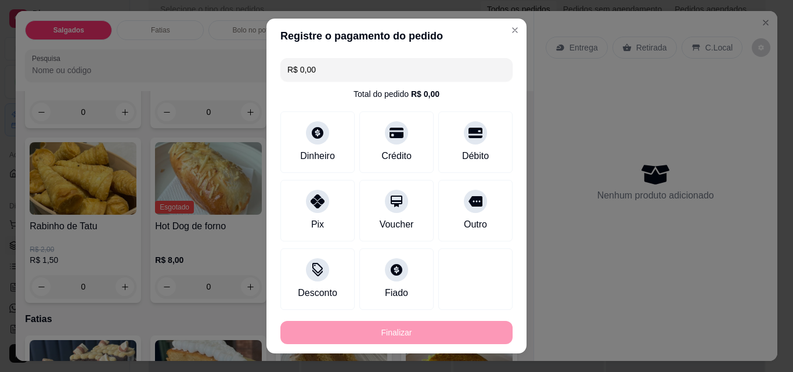
type input "-R$ 6,50"
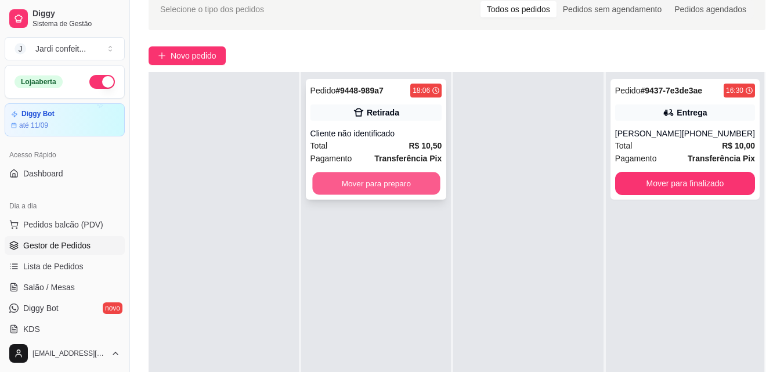
click at [395, 182] on button "Mover para preparo" at bounding box center [376, 183] width 128 height 23
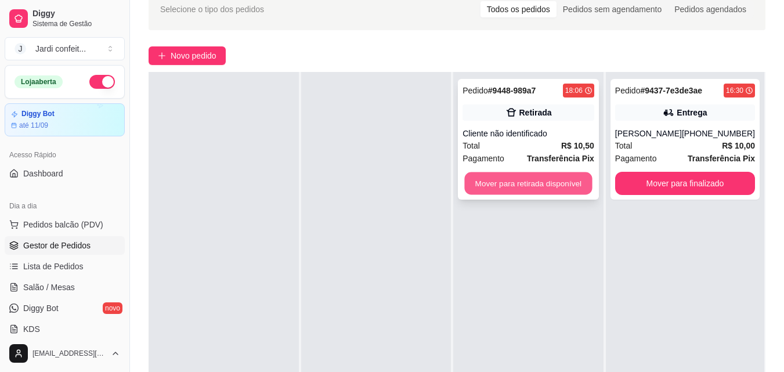
click at [520, 182] on button "Mover para retirada disponível" at bounding box center [529, 183] width 128 height 23
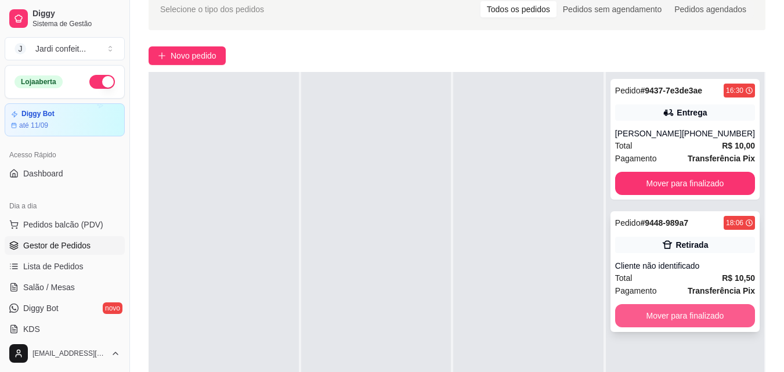
click at [680, 313] on button "Mover para finalizado" at bounding box center [685, 315] width 140 height 23
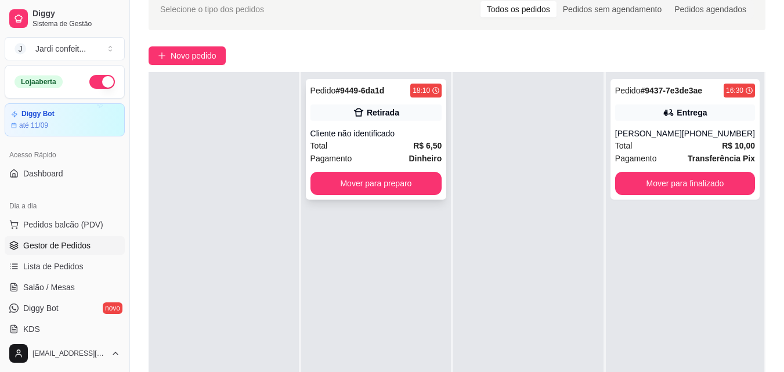
click at [388, 136] on div "Cliente não identificado" at bounding box center [376, 134] width 132 height 12
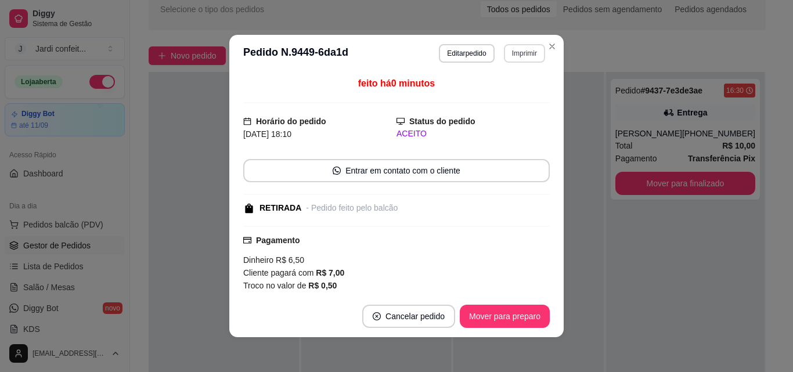
click at [518, 49] on button "Imprimir" at bounding box center [524, 53] width 41 height 19
click at [504, 89] on button "Impressora" at bounding box center [498, 94] width 81 height 18
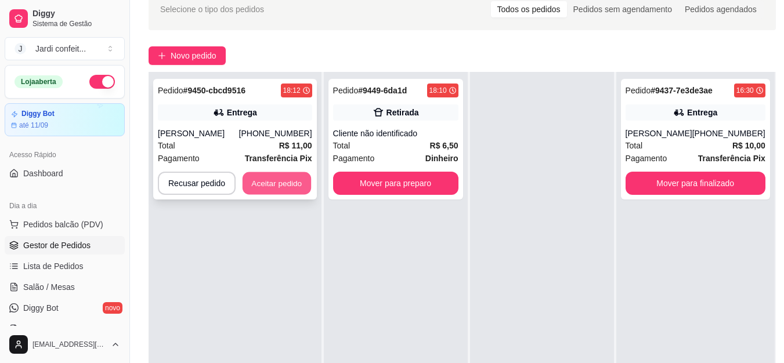
click at [304, 192] on button "Aceitar pedido" at bounding box center [277, 183] width 68 height 23
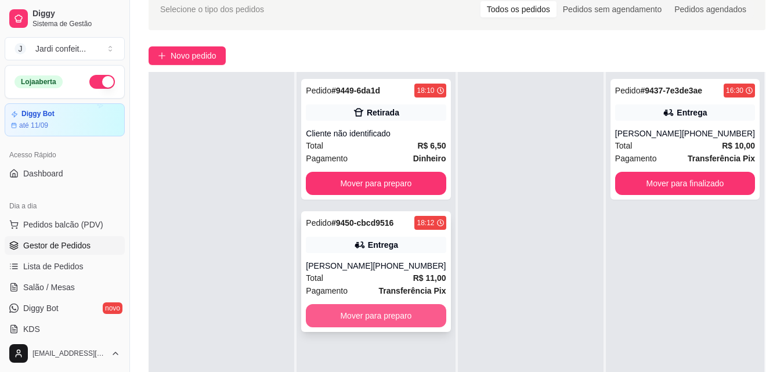
click at [397, 321] on button "Mover para preparo" at bounding box center [376, 315] width 140 height 23
click at [421, 320] on button "Mover para preparo" at bounding box center [376, 316] width 136 height 23
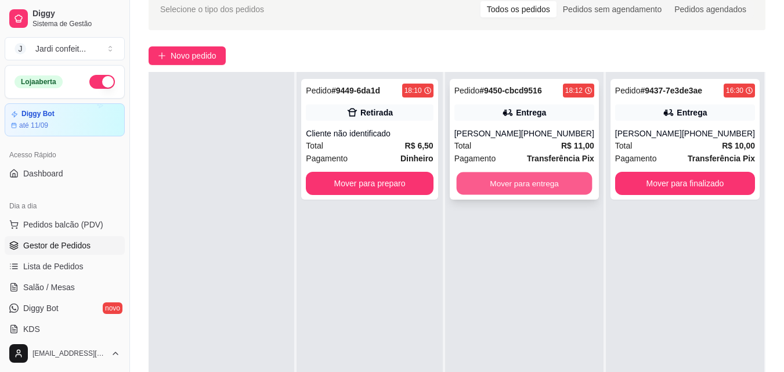
click at [523, 179] on button "Mover para entrega" at bounding box center [524, 183] width 136 height 23
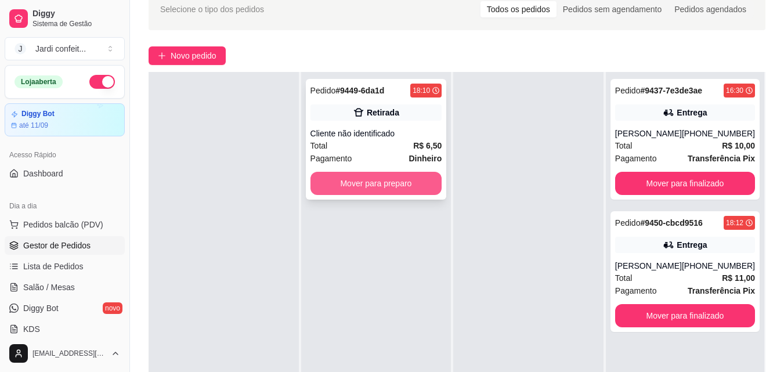
click at [417, 184] on button "Mover para preparo" at bounding box center [376, 183] width 132 height 23
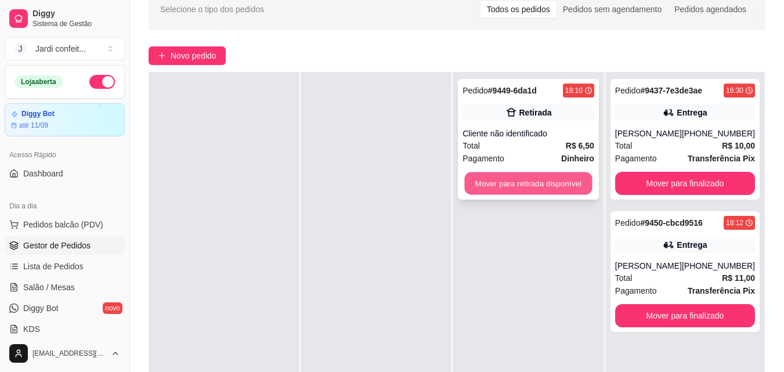
click at [522, 180] on button "Mover para retirada disponível" at bounding box center [529, 183] width 128 height 23
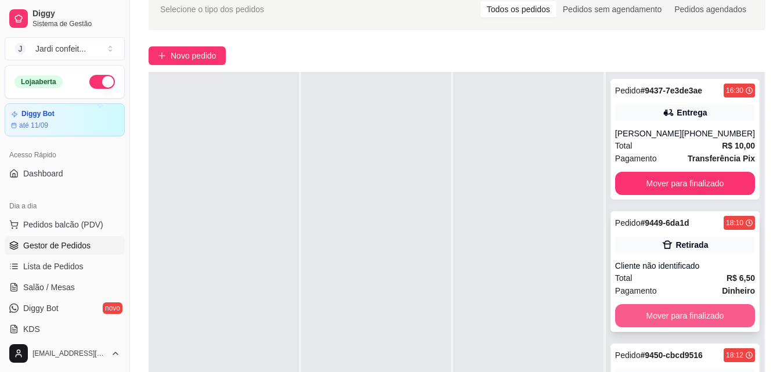
click at [664, 312] on button "Mover para finalizado" at bounding box center [685, 315] width 140 height 23
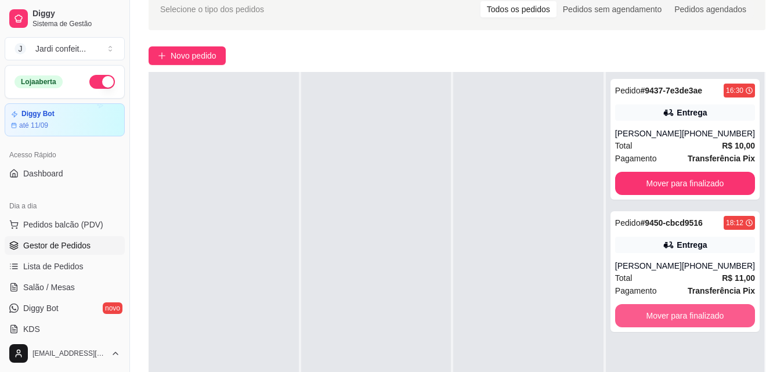
click at [664, 312] on button "Mover para finalizado" at bounding box center [685, 315] width 140 height 23
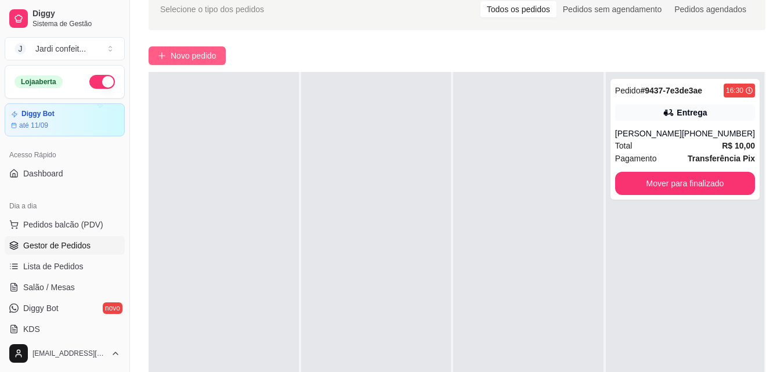
click at [182, 55] on span "Novo pedido" at bounding box center [194, 55] width 46 height 13
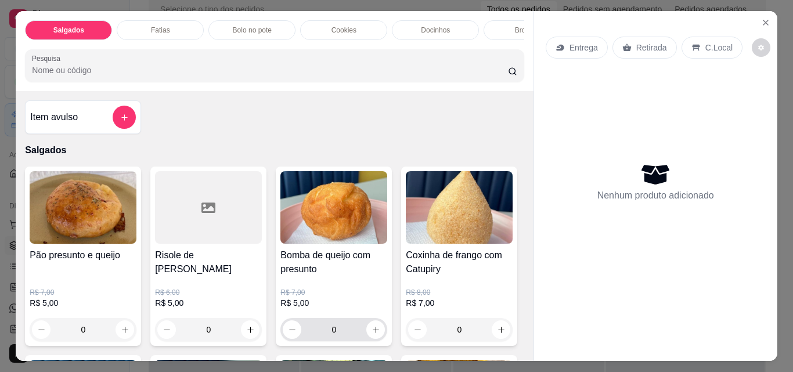
click at [377, 341] on div "0" at bounding box center [334, 329] width 102 height 23
click at [372, 334] on icon "increase-product-quantity" at bounding box center [375, 329] width 9 height 9
type input "1"
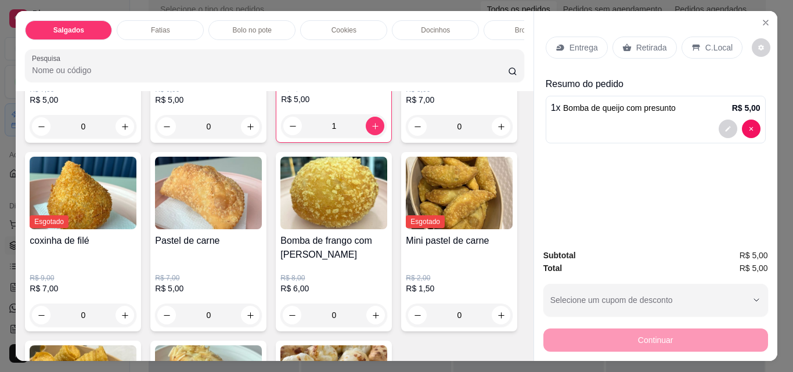
scroll to position [232, 0]
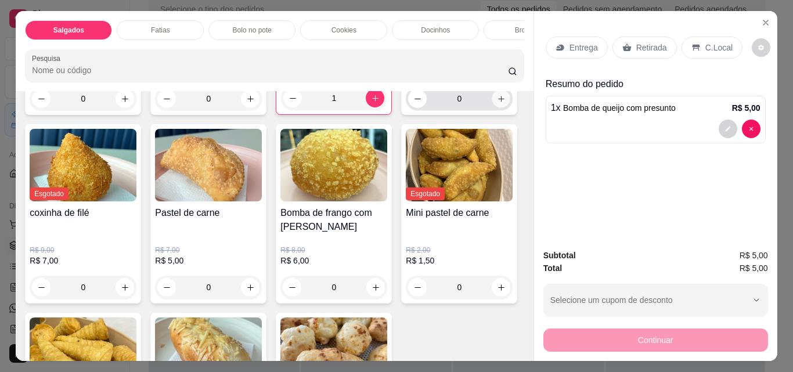
click at [492, 108] on button "increase-product-quantity" at bounding box center [501, 99] width 18 height 18
type input "1"
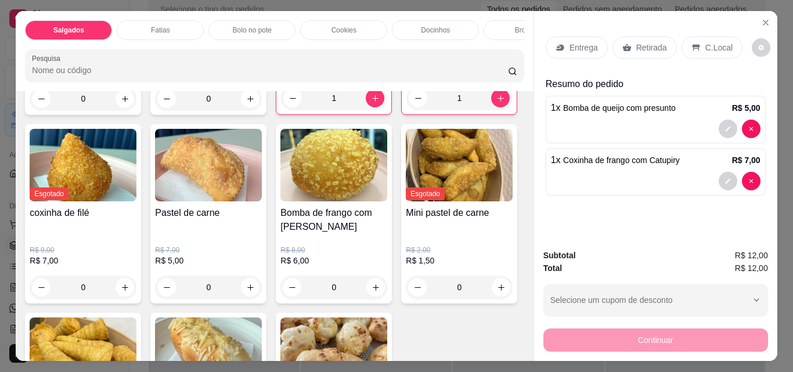
click at [647, 51] on div "Retirada" at bounding box center [644, 48] width 64 height 22
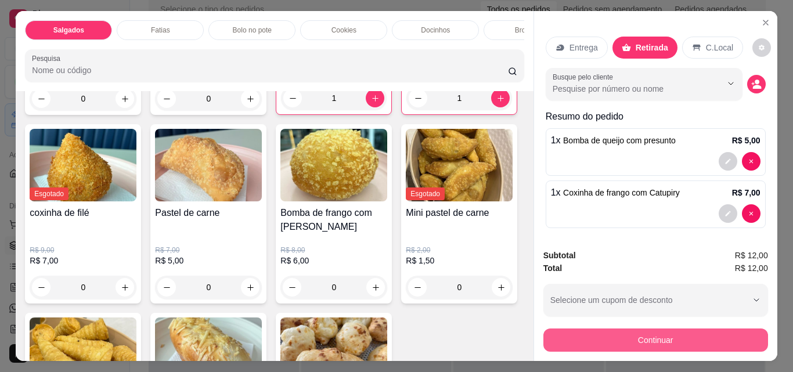
click at [646, 335] on button "Continuar" at bounding box center [655, 339] width 225 height 23
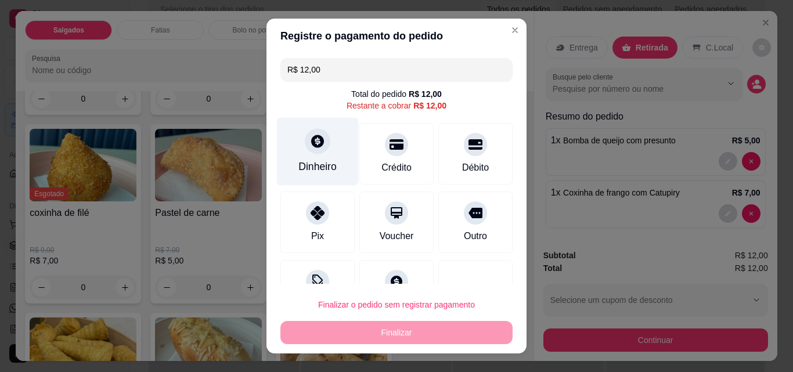
click at [302, 164] on div "Dinheiro" at bounding box center [317, 166] width 38 height 15
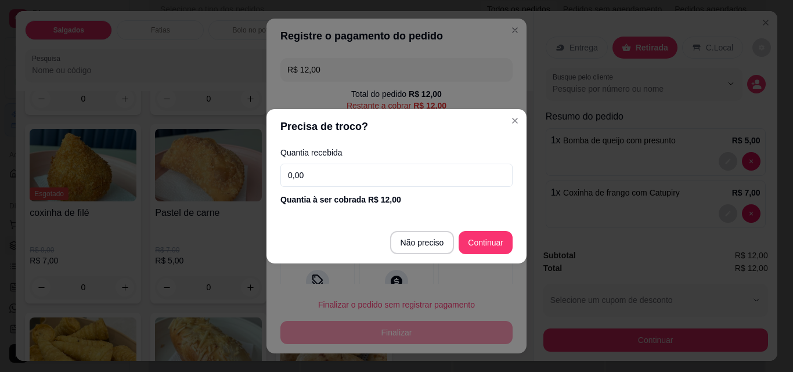
click at [330, 175] on input "0,00" at bounding box center [396, 175] width 232 height 23
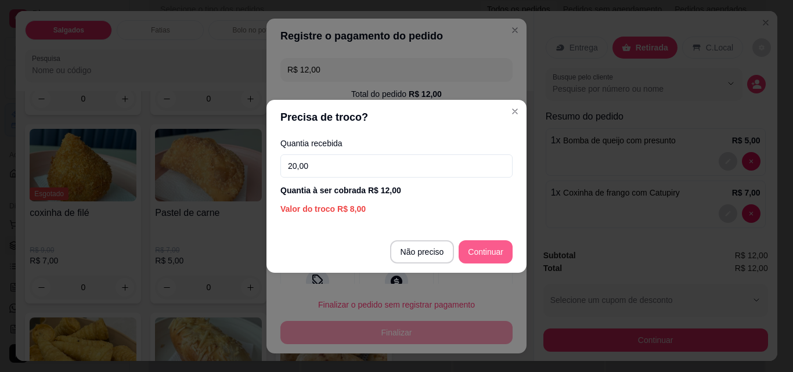
type input "20,00"
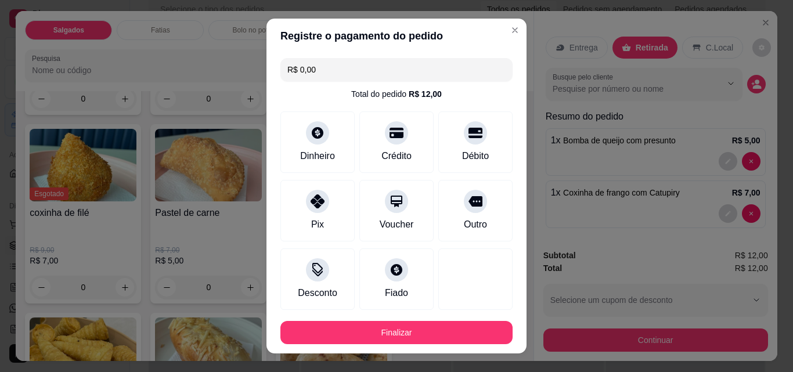
type input "R$ 0,00"
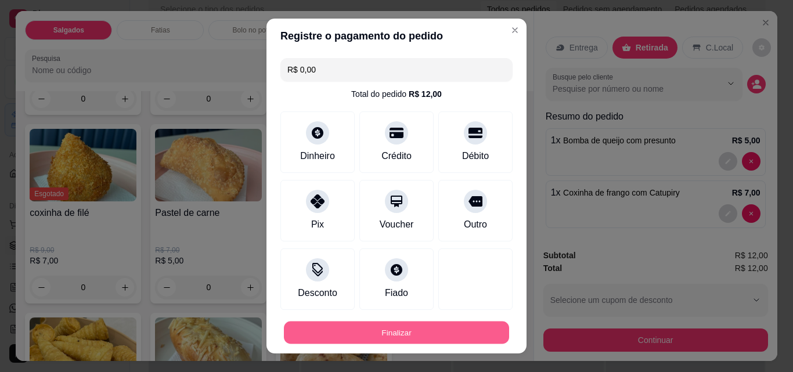
click at [431, 330] on button "Finalizar" at bounding box center [396, 332] width 225 height 23
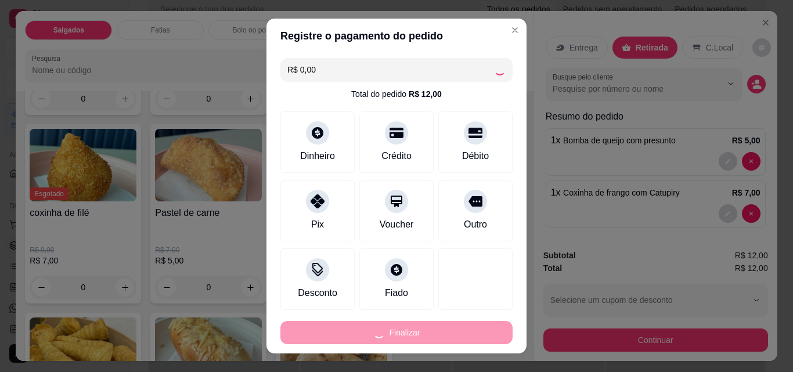
type input "0"
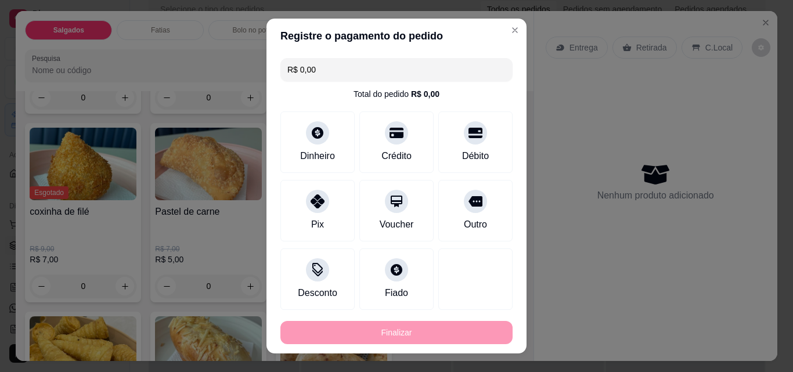
type input "-R$ 12,00"
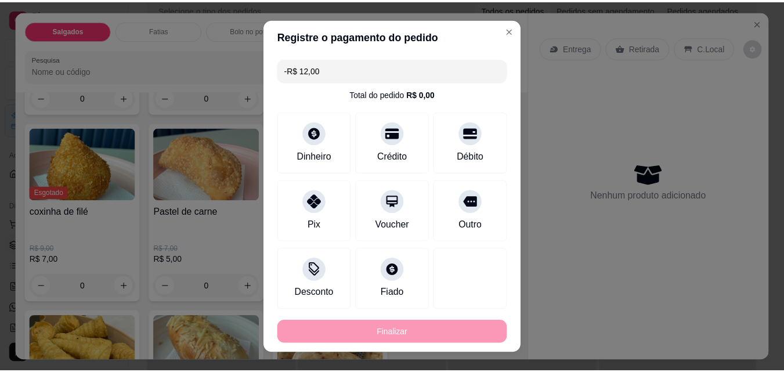
scroll to position [231, 0]
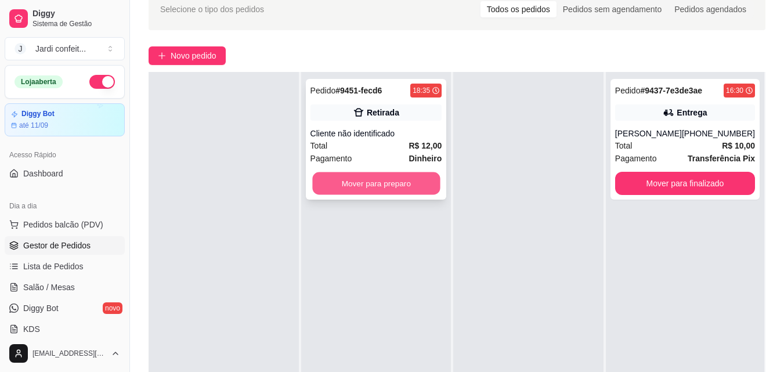
click at [379, 183] on button "Mover para preparo" at bounding box center [376, 183] width 128 height 23
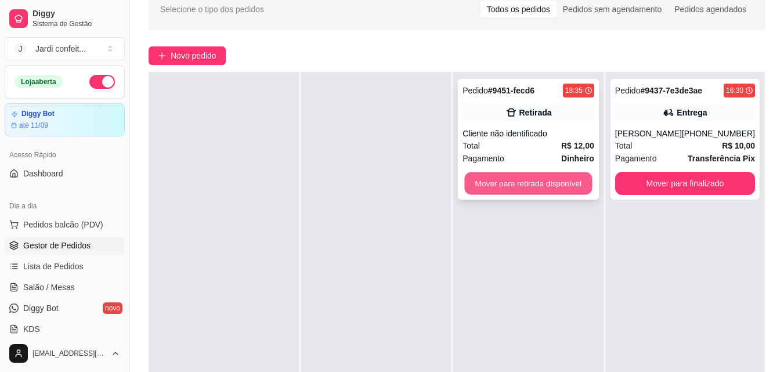
click at [531, 185] on button "Mover para retirada disponível" at bounding box center [529, 183] width 128 height 23
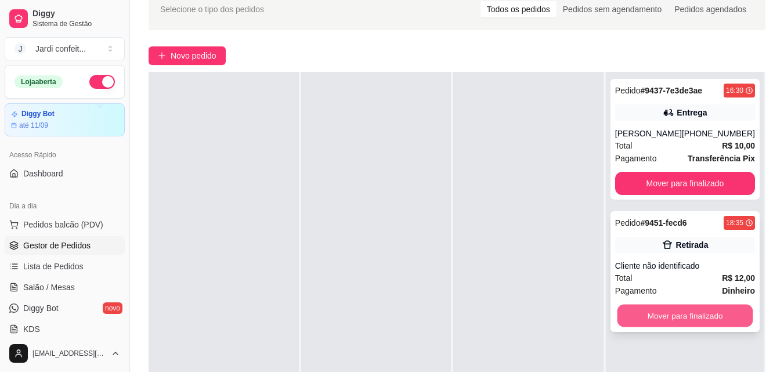
click at [672, 308] on button "Mover para finalizado" at bounding box center [685, 316] width 136 height 23
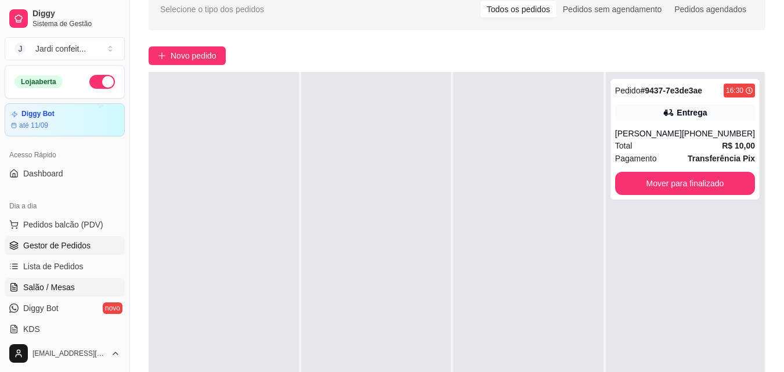
click at [56, 291] on span "Salão / Mesas" at bounding box center [49, 287] width 52 height 12
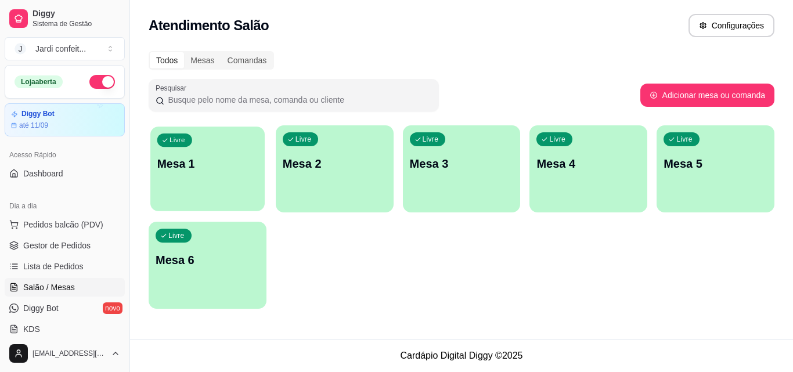
click at [217, 185] on div "Livre Mesa 1" at bounding box center [207, 161] width 114 height 71
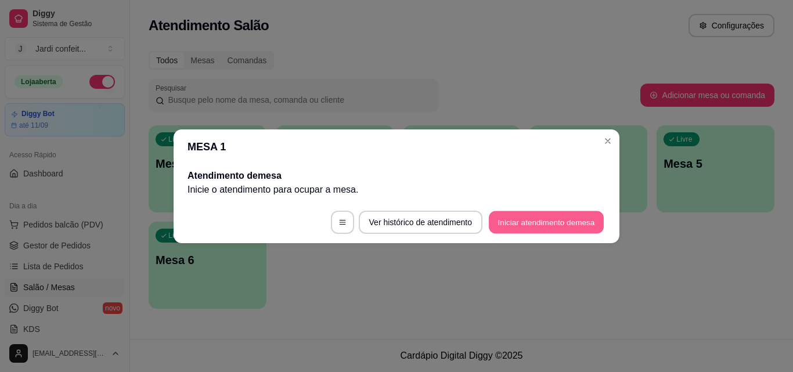
click at [552, 217] on button "Iniciar atendimento de mesa" at bounding box center [546, 222] width 115 height 23
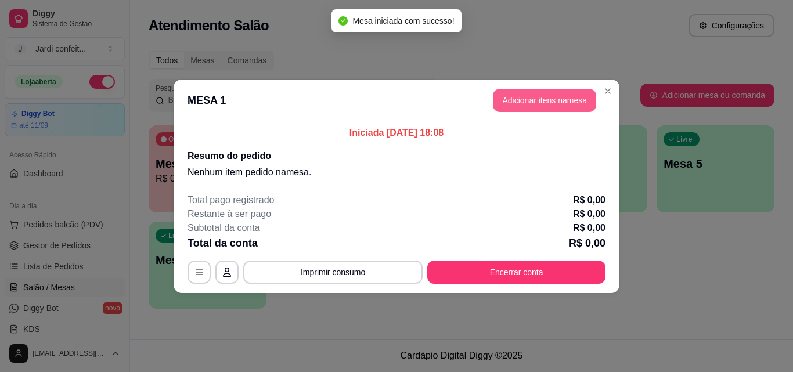
click at [556, 107] on button "Adicionar itens na mesa" at bounding box center [544, 100] width 103 height 23
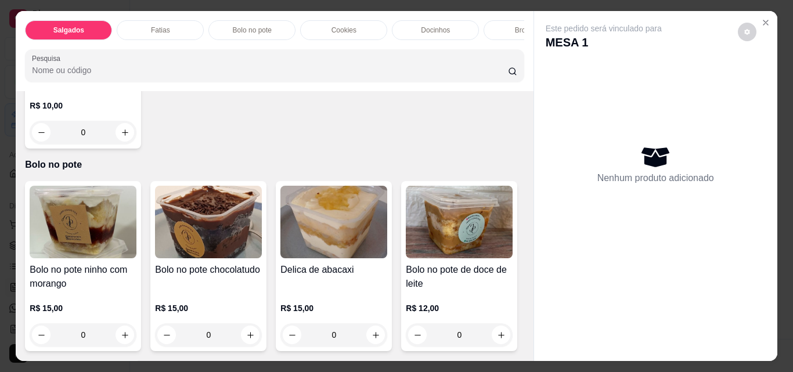
scroll to position [870, 0]
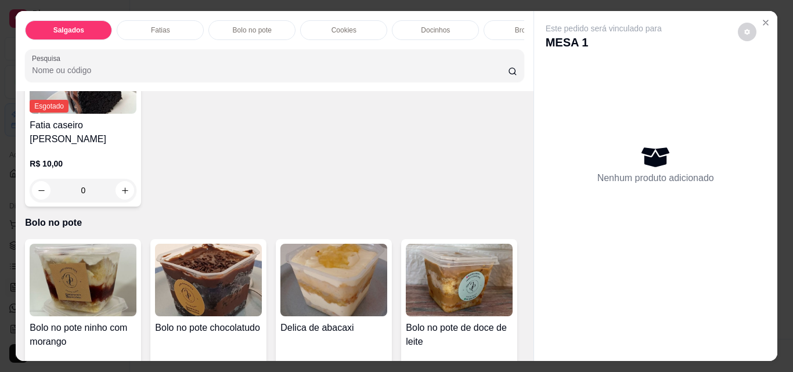
click at [375, 16] on icon "increase-product-quantity" at bounding box center [375, 11] width 9 height 9
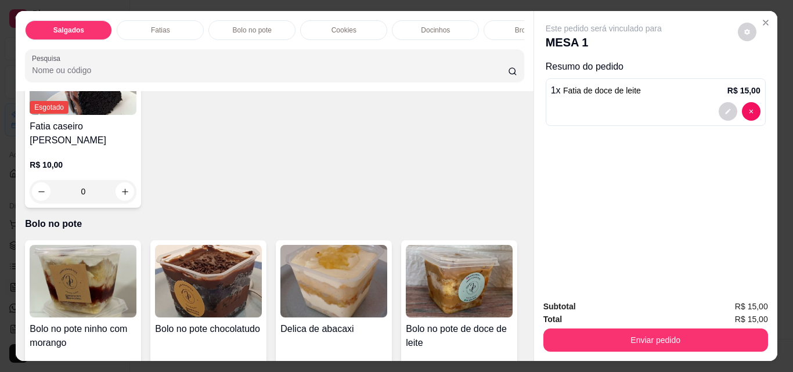
click at [375, 21] on button "increase-product-quantity" at bounding box center [375, 12] width 18 height 18
type input "2"
click at [128, 21] on button "increase-product-quantity" at bounding box center [125, 12] width 18 height 18
type input "1"
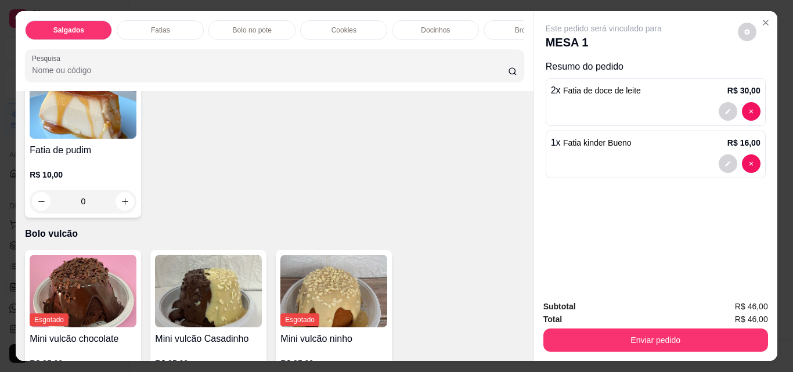
scroll to position [2379, 0]
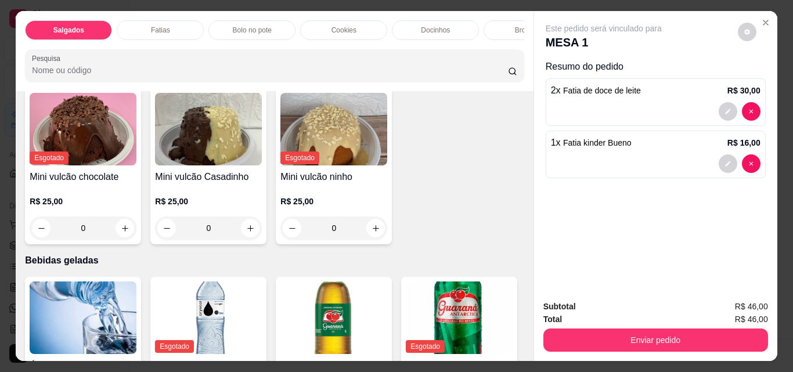
click at [122, 43] on icon "increase-product-quantity" at bounding box center [125, 40] width 6 height 6
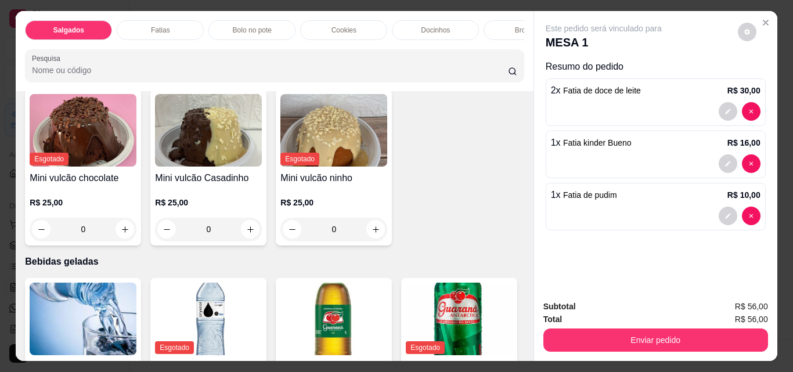
type input "1"
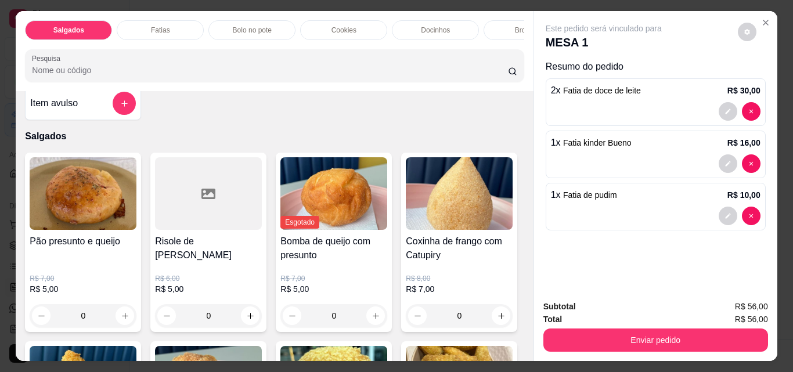
scroll to position [0, 0]
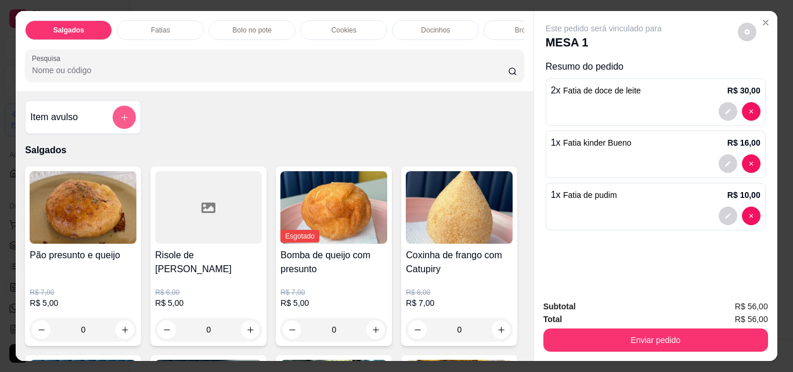
click at [125, 120] on button "add-separate-item" at bounding box center [124, 117] width 23 height 23
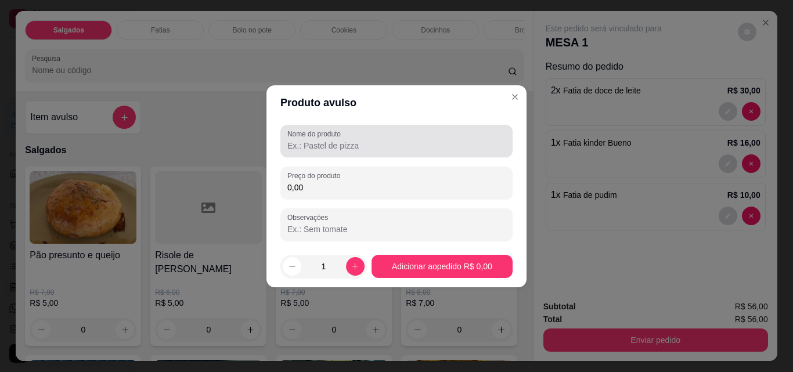
click at [416, 150] on input "Nome do produto" at bounding box center [396, 146] width 218 height 12
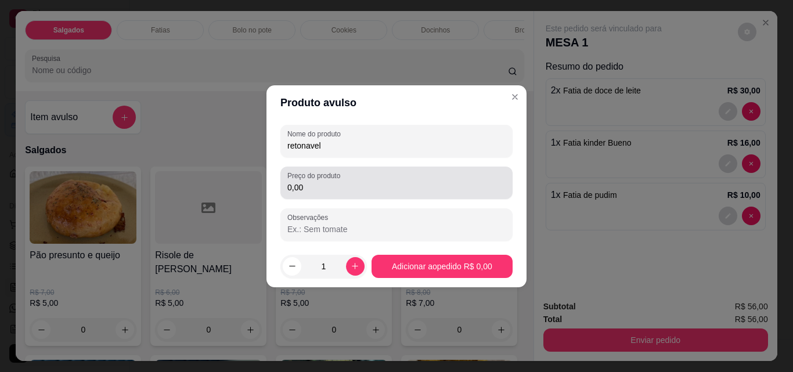
type input "retonavel"
click at [386, 179] on div "0,00" at bounding box center [396, 182] width 218 height 23
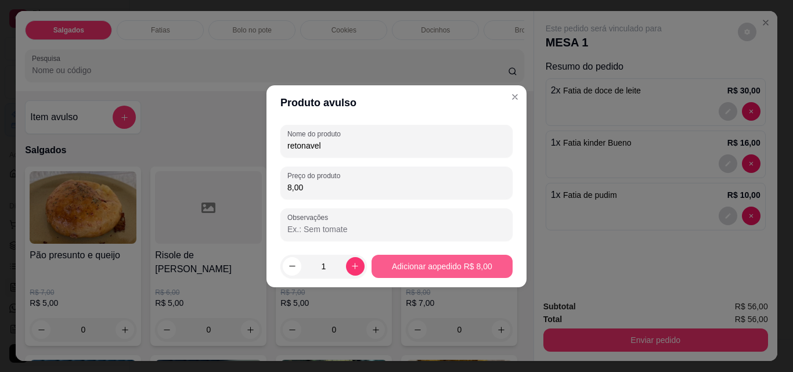
type input "8,00"
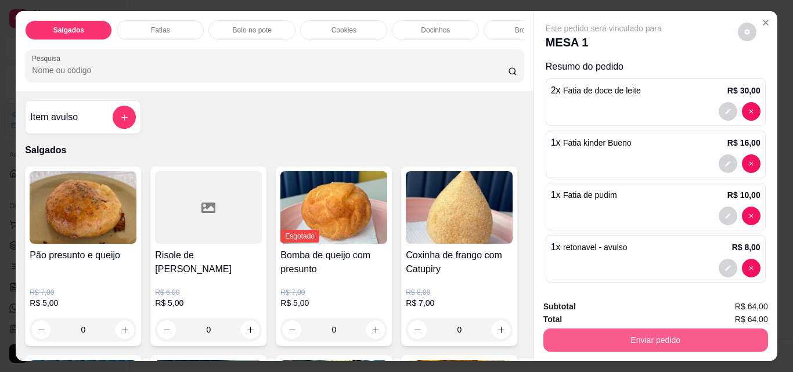
click at [635, 338] on button "Enviar pedido" at bounding box center [655, 339] width 225 height 23
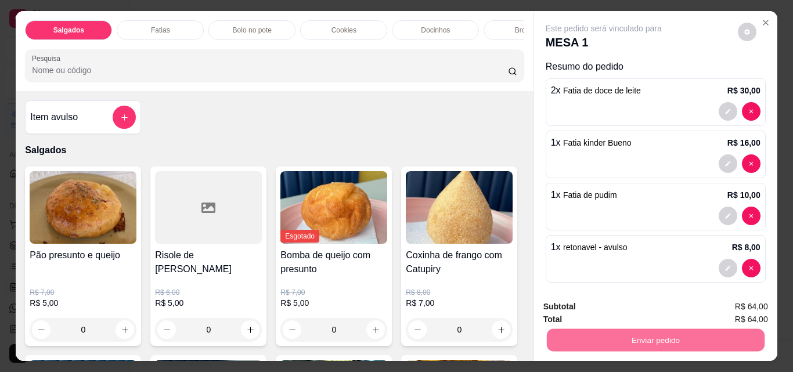
click at [601, 311] on button "Não registrar e enviar pedido" at bounding box center [616, 307] width 121 height 22
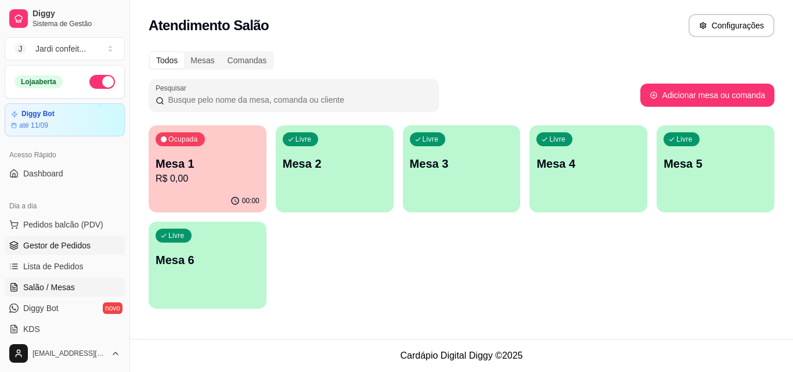
click at [39, 243] on span "Gestor de Pedidos" at bounding box center [56, 246] width 67 height 12
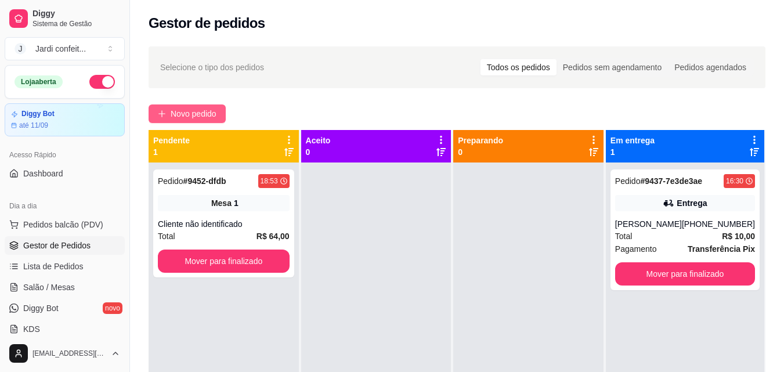
click at [192, 113] on span "Novo pedido" at bounding box center [194, 113] width 46 height 13
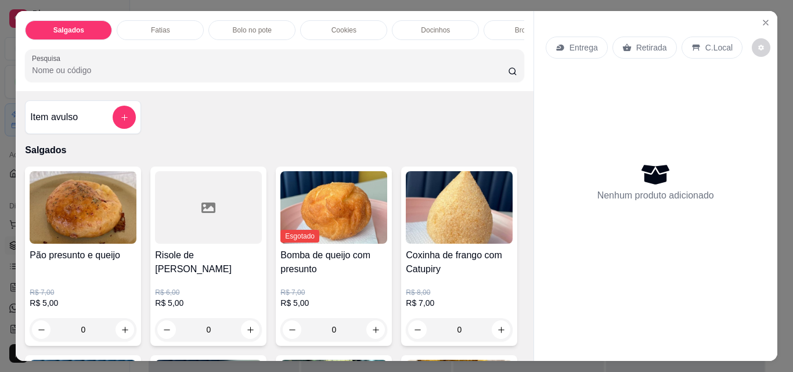
scroll to position [174, 0]
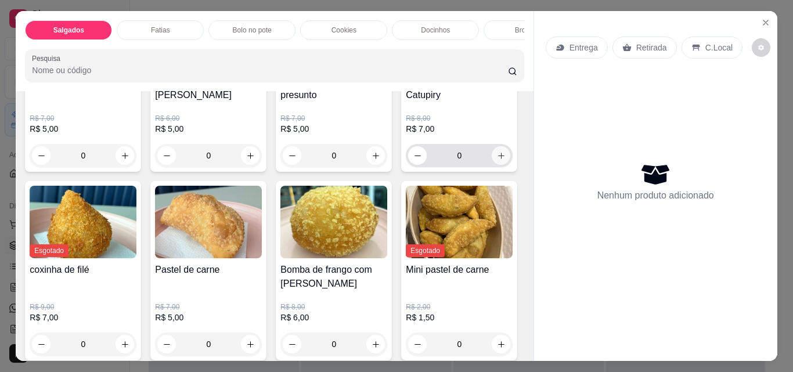
click at [498, 159] on icon "increase-product-quantity" at bounding box center [501, 156] width 6 height 6
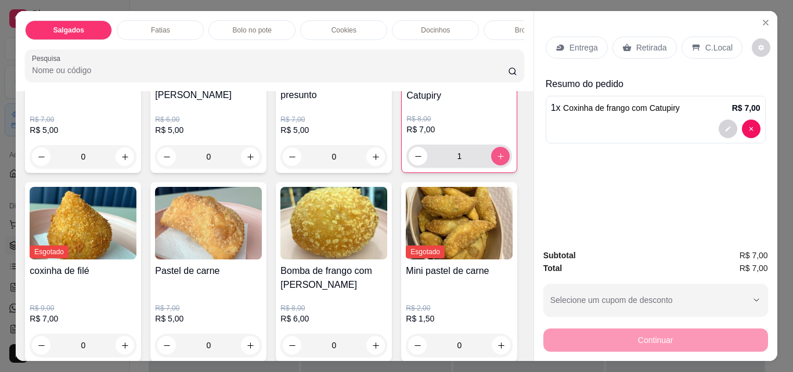
type input "1"
click at [259, 346] on button "increase-product-quantity" at bounding box center [250, 346] width 18 height 18
type input "1"
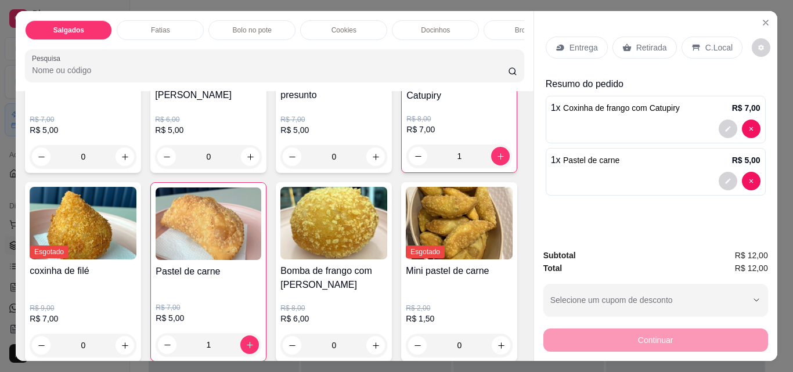
click at [642, 42] on p "Retirada" at bounding box center [651, 48] width 31 height 12
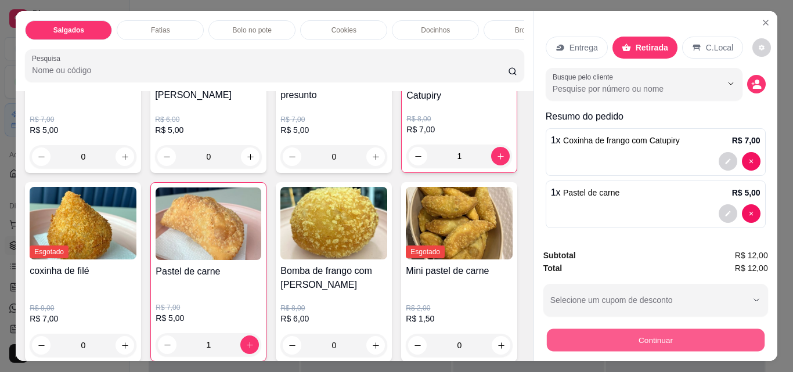
click at [677, 340] on button "Continuar" at bounding box center [655, 339] width 218 height 23
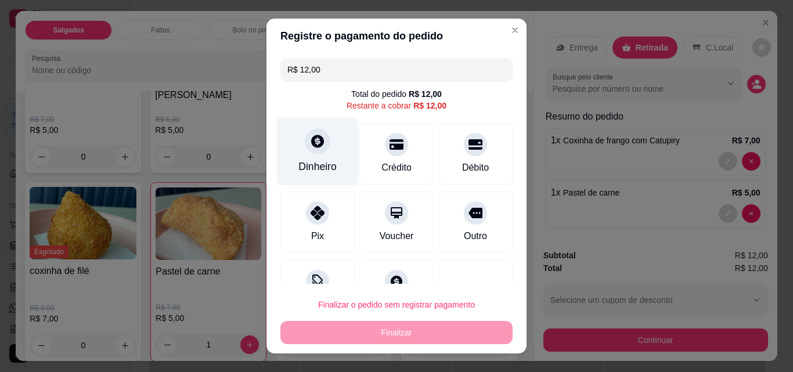
click at [306, 136] on div at bounding box center [318, 141] width 26 height 26
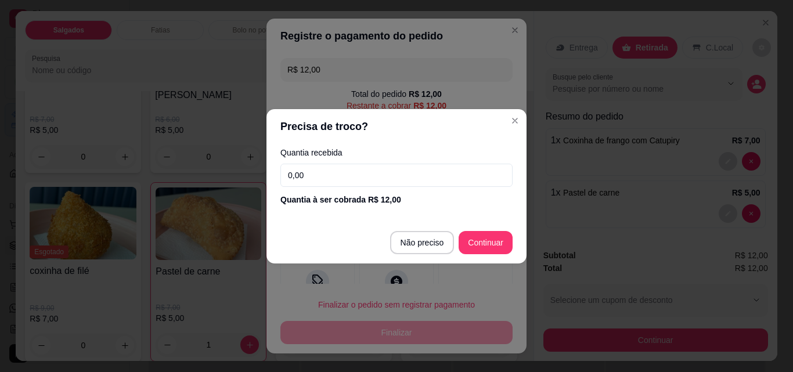
click at [321, 172] on input "0,00" at bounding box center [396, 175] width 232 height 23
type input "12,00"
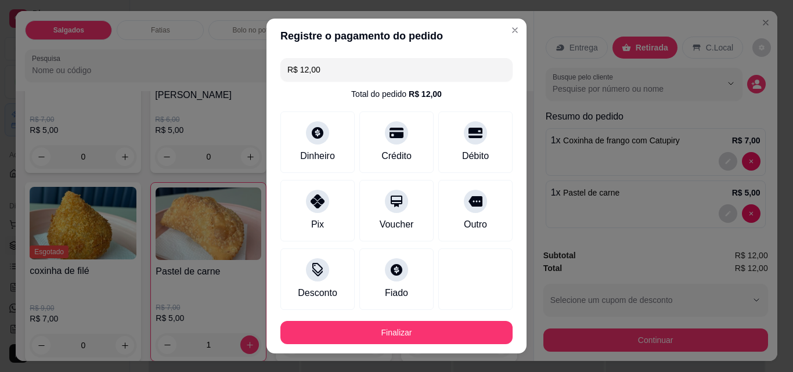
type input "R$ 0,00"
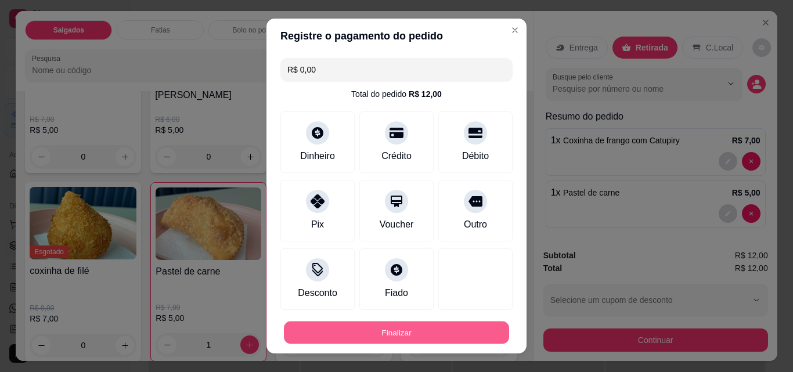
click at [422, 335] on button "Finalizar" at bounding box center [396, 332] width 225 height 23
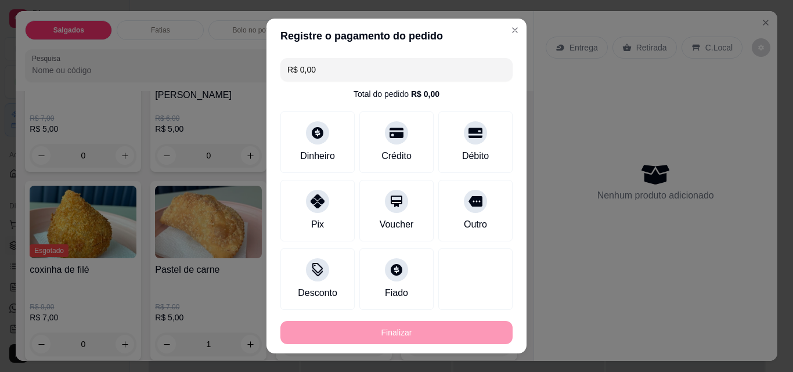
type input "0"
type input "-R$ 12,00"
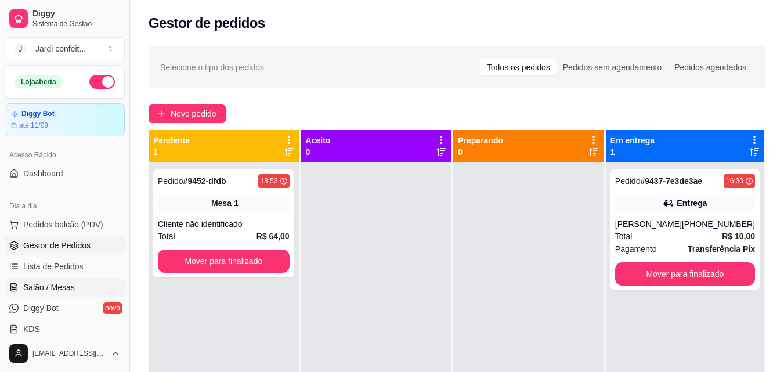
click at [75, 281] on link "Salão / Mesas" at bounding box center [65, 287] width 120 height 19
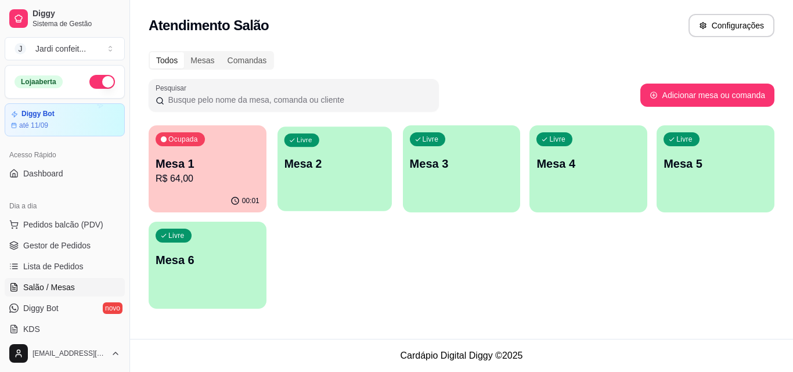
click at [303, 173] on div "Livre Mesa 2" at bounding box center [334, 161] width 114 height 71
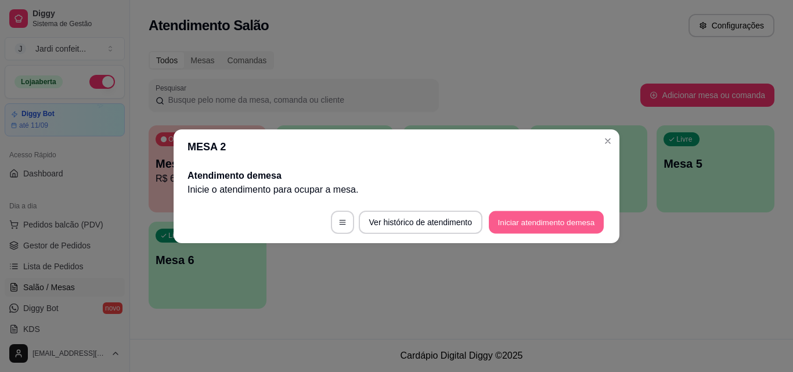
click at [520, 225] on button "Iniciar atendimento de mesa" at bounding box center [546, 222] width 115 height 23
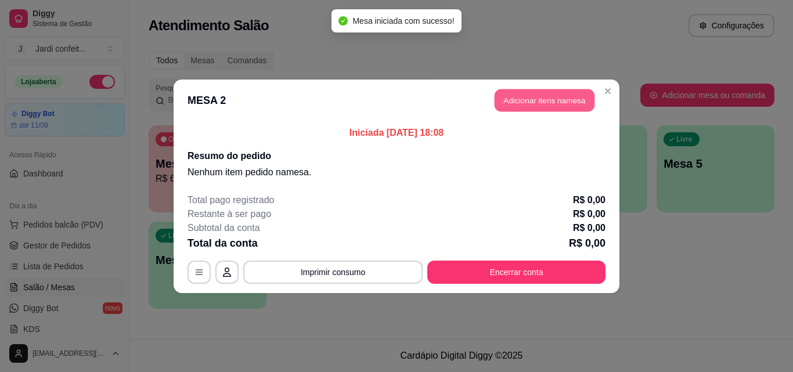
click at [530, 102] on button "Adicionar itens na mesa" at bounding box center [544, 100] width 100 height 23
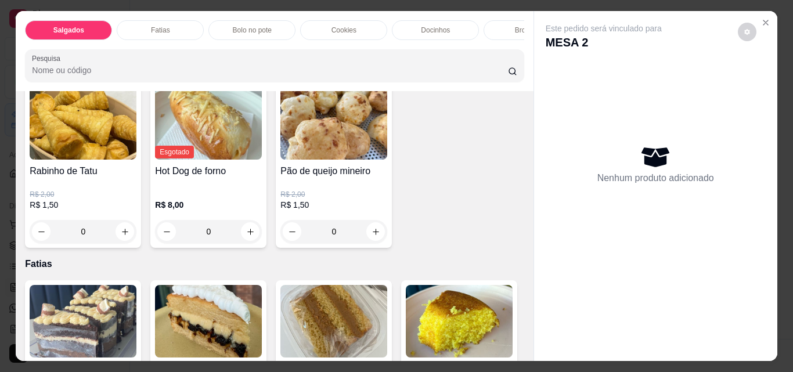
scroll to position [464, 0]
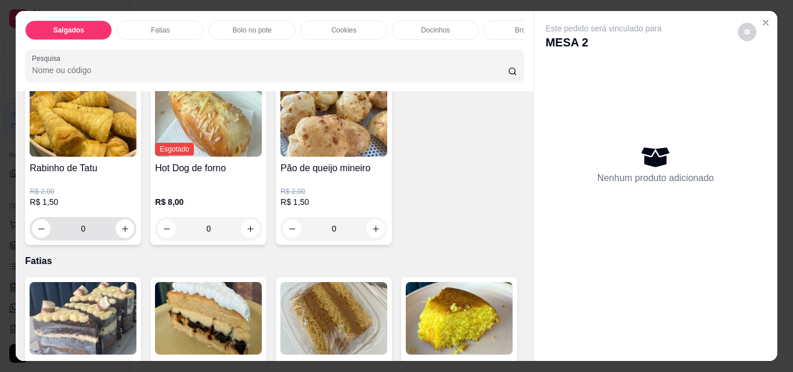
click at [134, 240] on div "0" at bounding box center [83, 228] width 102 height 23
click at [129, 233] on icon "increase-product-quantity" at bounding box center [125, 229] width 9 height 9
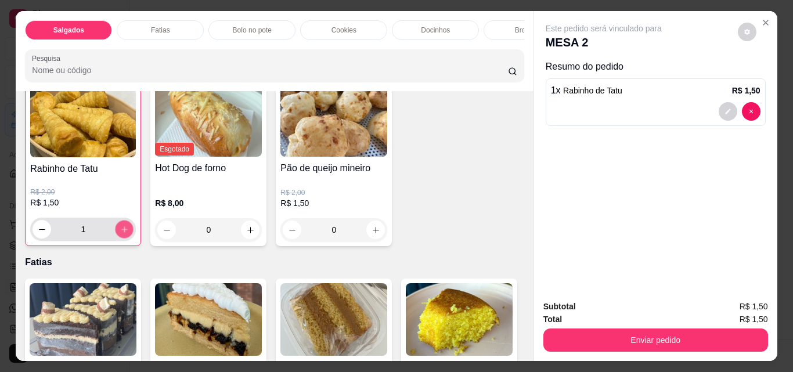
click at [127, 232] on icon "increase-product-quantity" at bounding box center [124, 229] width 6 height 6
type input "2"
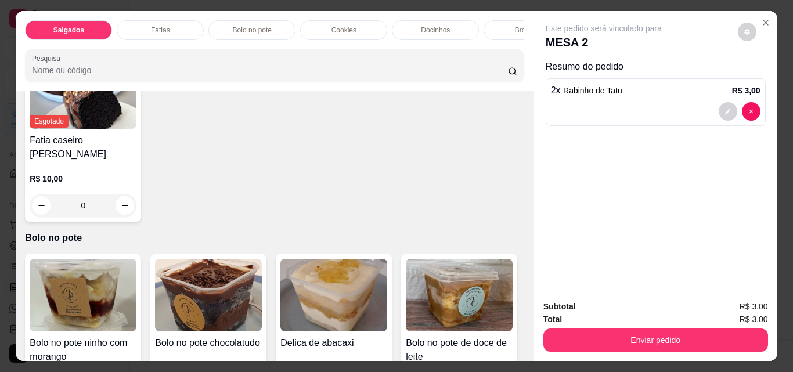
scroll to position [870, 0]
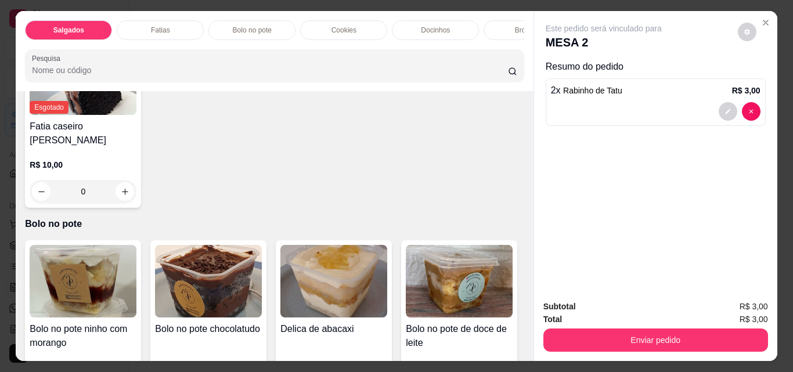
click at [126, 21] on button "increase-product-quantity" at bounding box center [125, 12] width 18 height 18
type input "1"
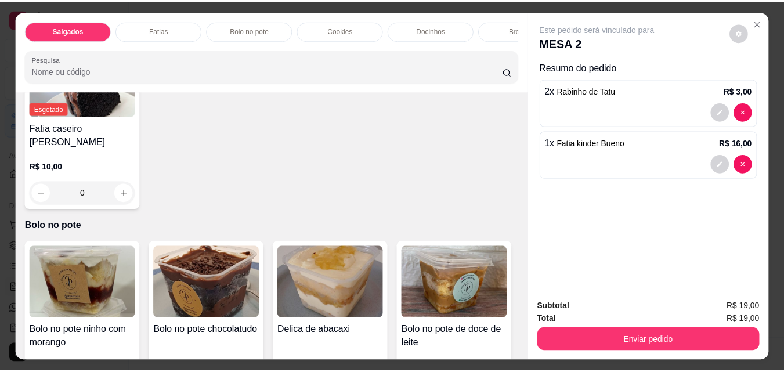
scroll to position [871, 0]
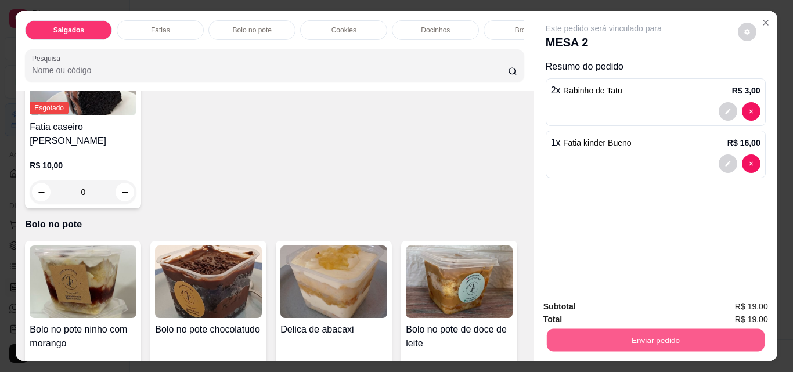
click at [634, 333] on button "Enviar pedido" at bounding box center [655, 339] width 218 height 23
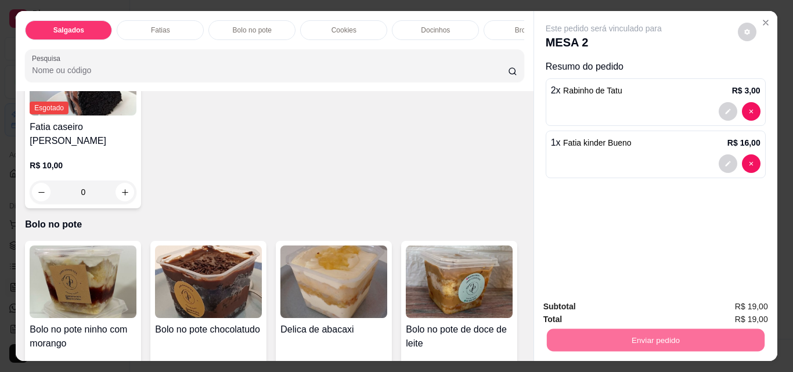
click at [628, 306] on button "Não registrar e enviar pedido" at bounding box center [616, 306] width 117 height 21
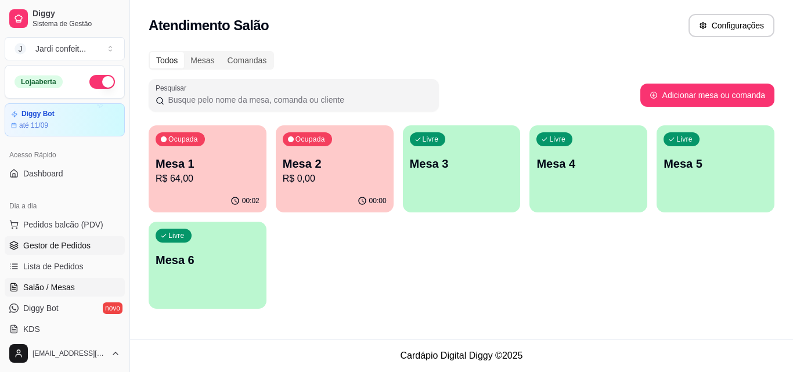
click at [64, 243] on span "Gestor de Pedidos" at bounding box center [56, 246] width 67 height 12
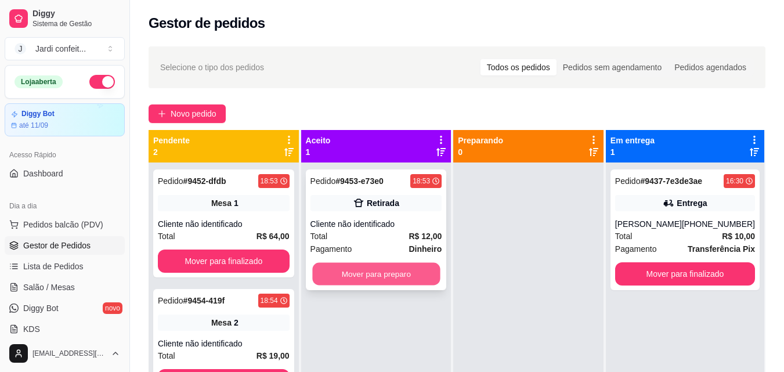
click at [397, 273] on button "Mover para preparo" at bounding box center [376, 274] width 128 height 23
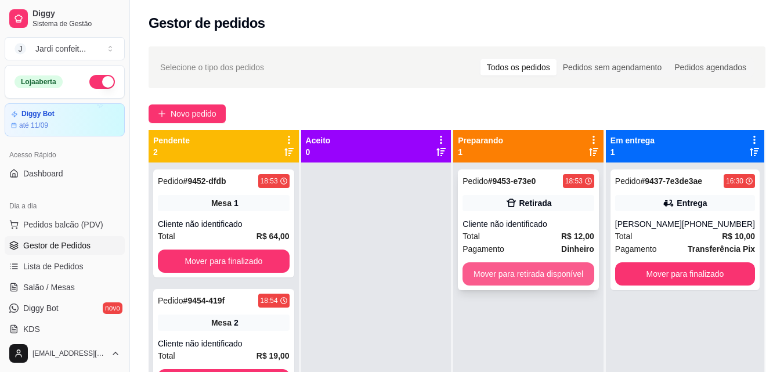
click at [491, 272] on button "Mover para retirada disponível" at bounding box center [528, 273] width 132 height 23
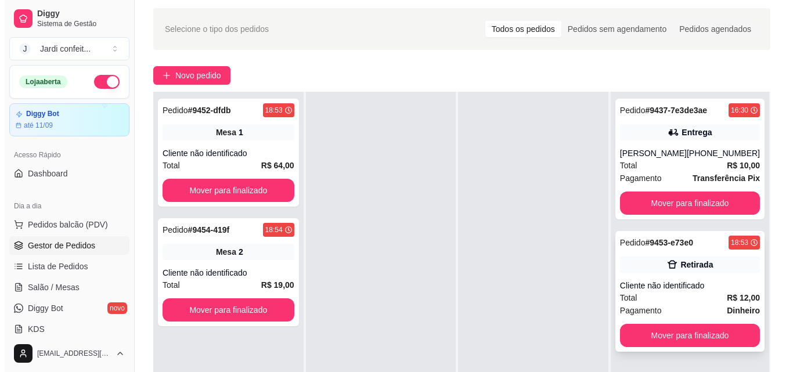
scroll to position [58, 0]
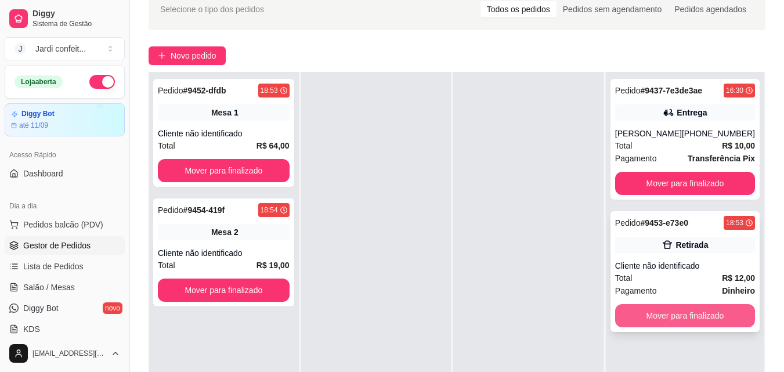
click at [692, 315] on button "Mover para finalizado" at bounding box center [685, 315] width 140 height 23
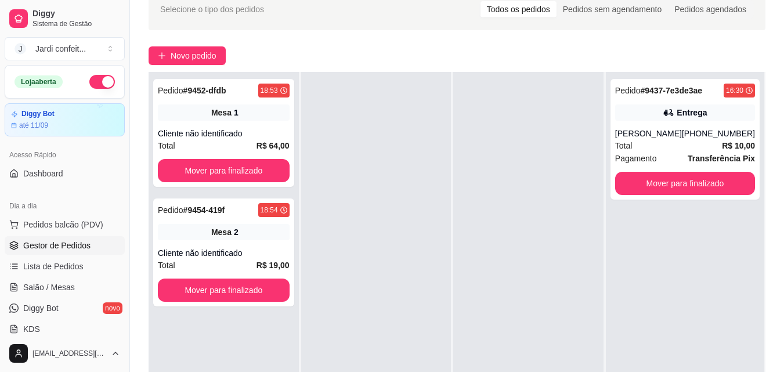
click at [433, 190] on div at bounding box center [376, 258] width 150 height 372
click at [270, 114] on div "Mesa 1" at bounding box center [224, 112] width 132 height 16
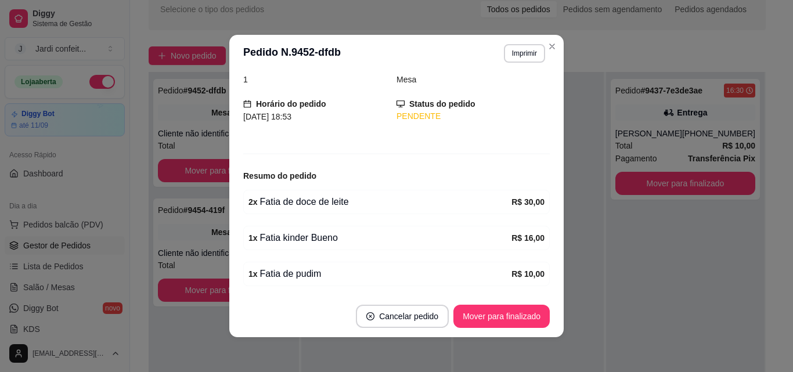
scroll to position [116, 0]
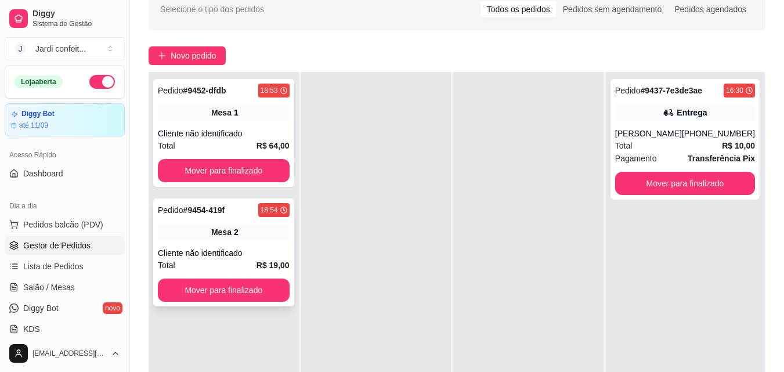
click at [254, 250] on div "Cliente não identificado" at bounding box center [224, 253] width 132 height 12
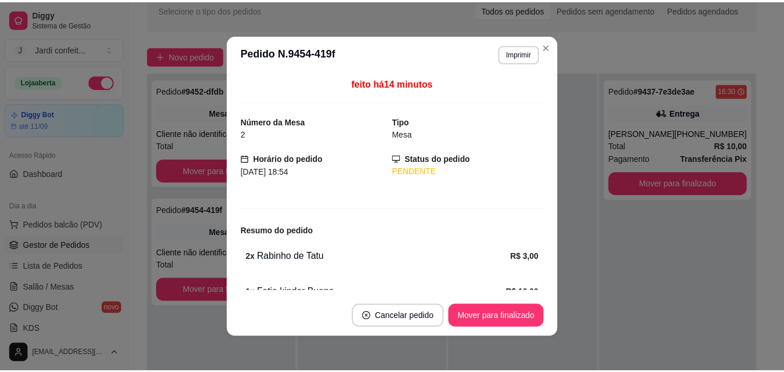
scroll to position [59, 0]
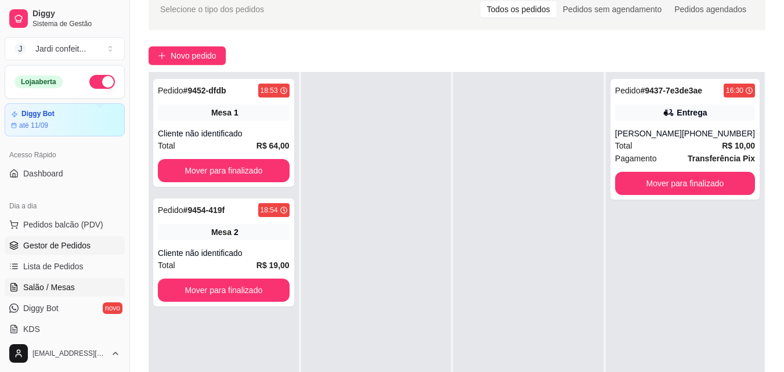
click at [68, 289] on span "Salão / Mesas" at bounding box center [49, 287] width 52 height 12
click at [82, 293] on link "Salão / Mesas" at bounding box center [65, 287] width 120 height 19
click at [64, 291] on span "Salão / Mesas" at bounding box center [49, 287] width 52 height 12
click at [68, 285] on span "Salão / Mesas" at bounding box center [49, 287] width 52 height 12
click at [67, 288] on span "Salão / Mesas" at bounding box center [49, 287] width 52 height 12
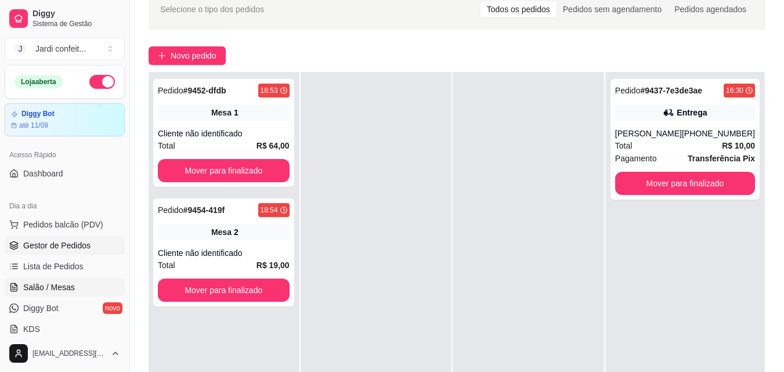
click at [67, 288] on span "Salão / Mesas" at bounding box center [49, 287] width 52 height 12
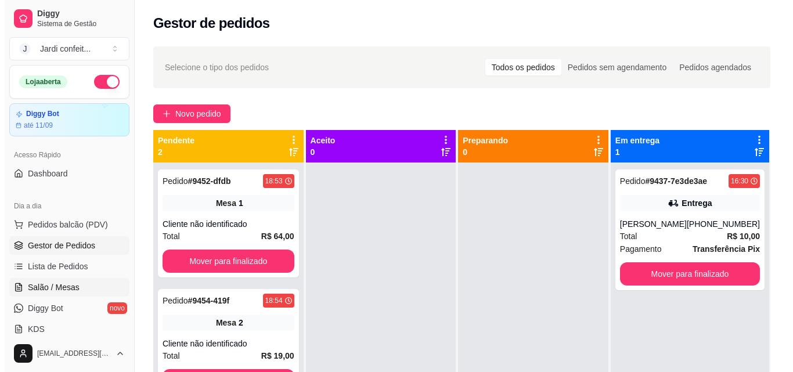
scroll to position [0, 0]
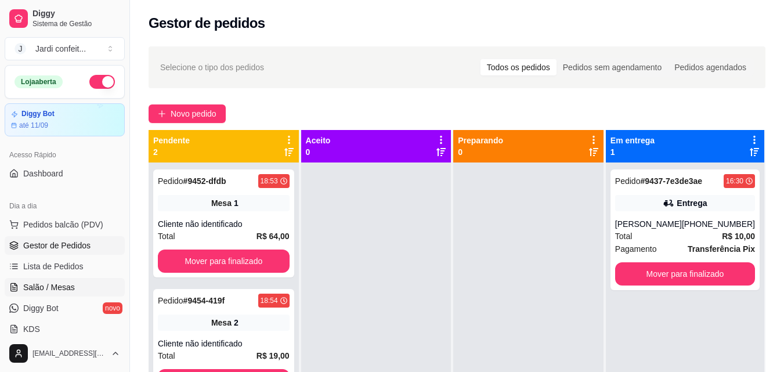
click at [55, 283] on span "Salão / Mesas" at bounding box center [49, 287] width 52 height 12
click at [31, 287] on span "Salão / Mesas" at bounding box center [49, 287] width 52 height 12
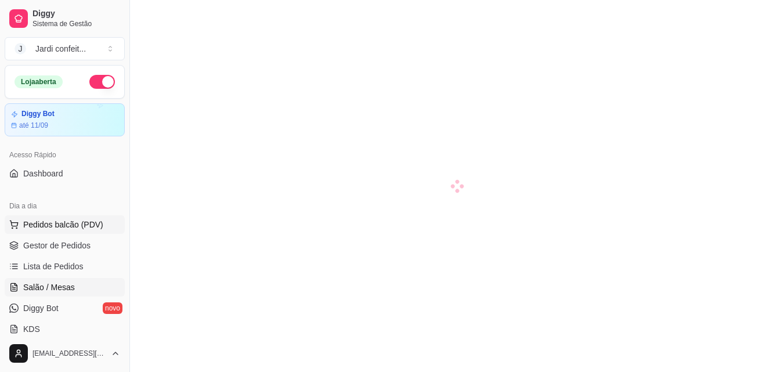
click at [52, 225] on span "Pedidos balcão (PDV)" at bounding box center [63, 225] width 80 height 12
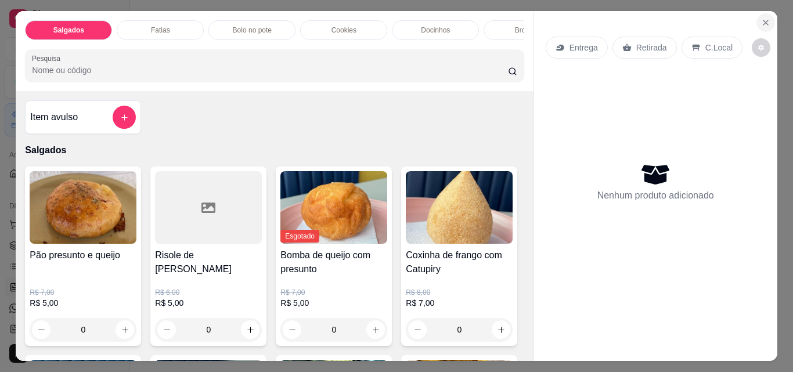
click at [762, 21] on icon "Close" at bounding box center [765, 22] width 9 height 9
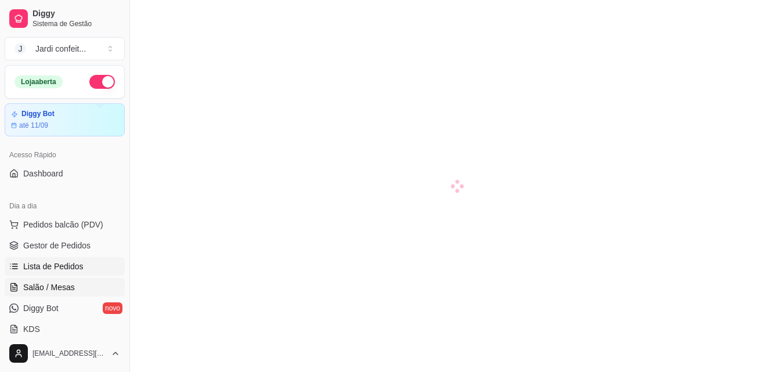
click at [71, 266] on span "Lista de Pedidos" at bounding box center [53, 267] width 60 height 12
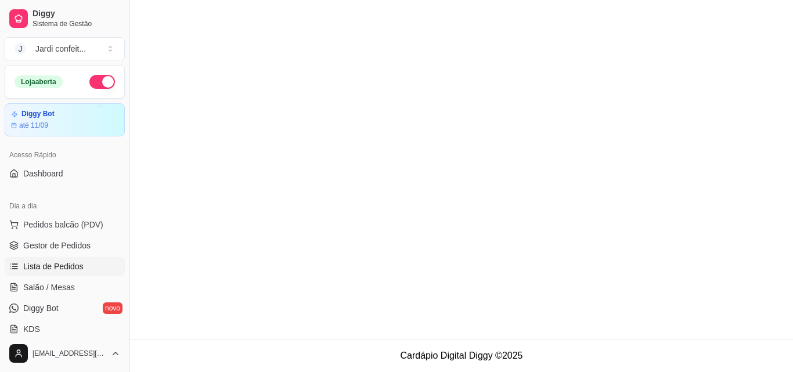
click at [86, 267] on link "Lista de Pedidos" at bounding box center [65, 266] width 120 height 19
click at [81, 250] on span "Gestor de Pedidos" at bounding box center [56, 246] width 67 height 12
click at [77, 250] on span "Gestor de Pedidos" at bounding box center [56, 246] width 67 height 12
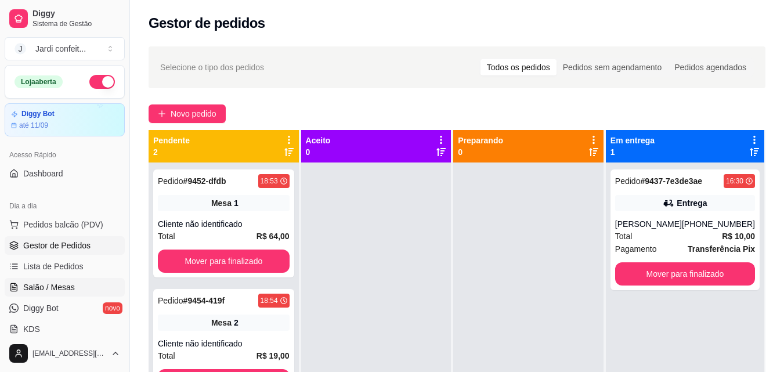
click at [62, 281] on link "Salão / Mesas" at bounding box center [65, 287] width 120 height 19
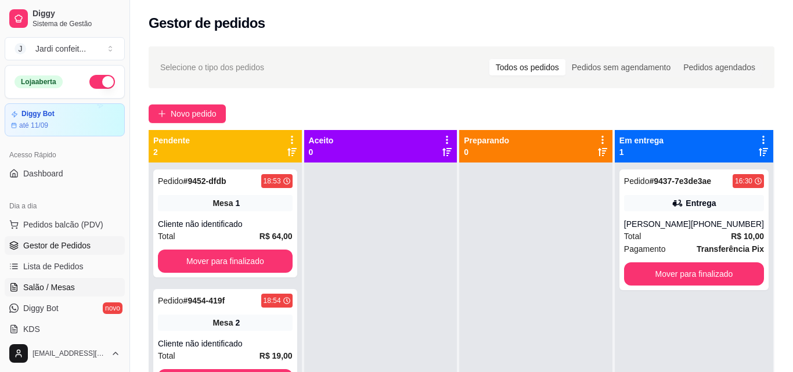
click at [62, 281] on link "Salão / Mesas" at bounding box center [65, 287] width 120 height 19
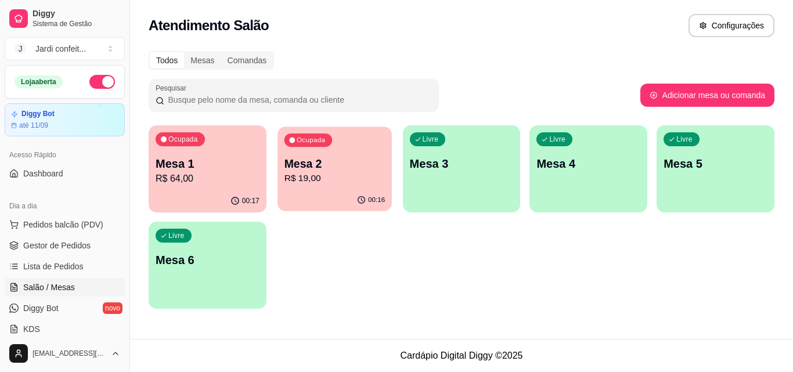
click at [318, 165] on p "Mesa 2" at bounding box center [334, 164] width 100 height 16
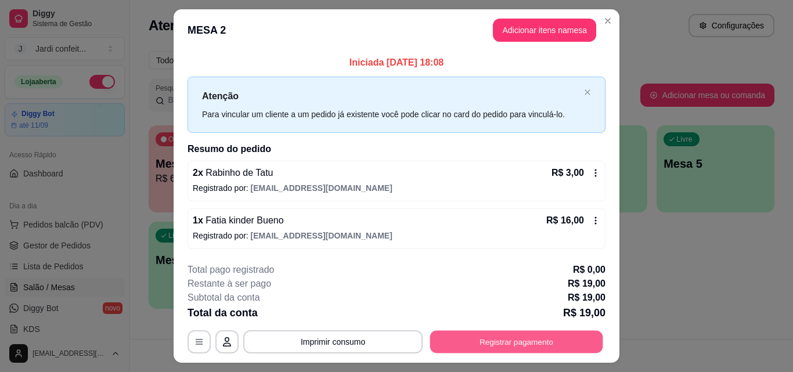
click at [516, 339] on button "Registrar pagamento" at bounding box center [516, 342] width 173 height 23
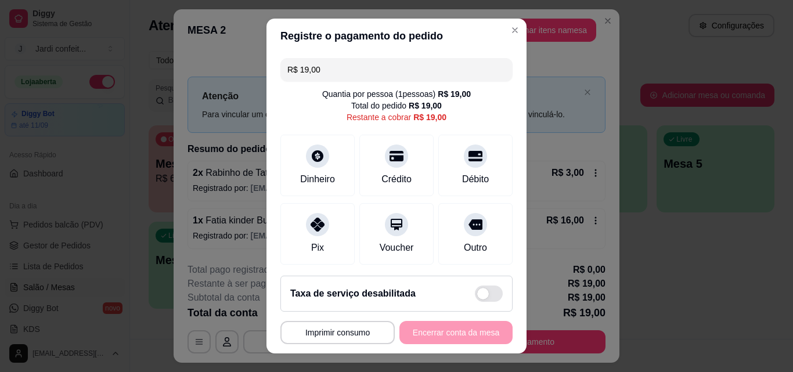
drag, startPoint x: 352, startPoint y: 75, endPoint x: 291, endPoint y: 89, distance: 62.9
click at [291, 89] on div "R$ 19,00 Quantia por pessoa ( 1 pessoas) R$ 19,00 Total do pedido R$ 19,00 Rest…" at bounding box center [396, 159] width 260 height 213
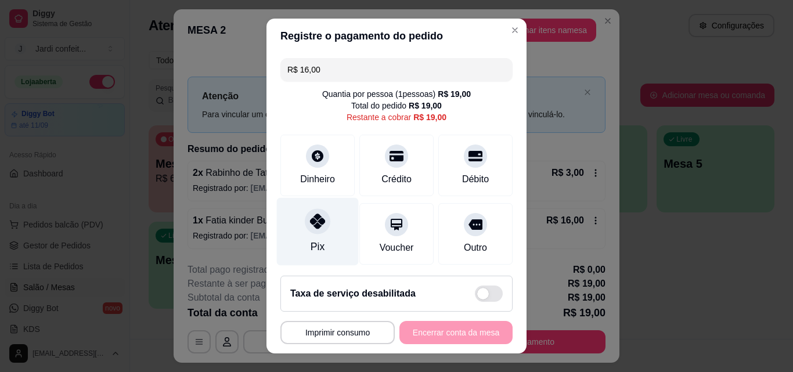
click at [331, 227] on div "Pix" at bounding box center [318, 232] width 82 height 68
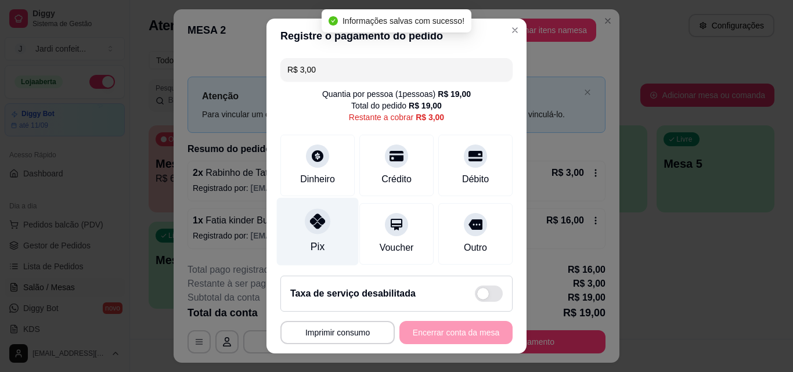
click at [327, 223] on div "Pix" at bounding box center [318, 232] width 82 height 68
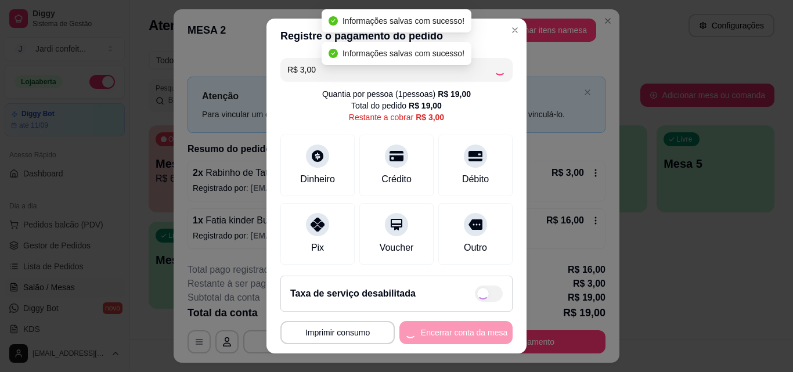
type input "R$ 0,00"
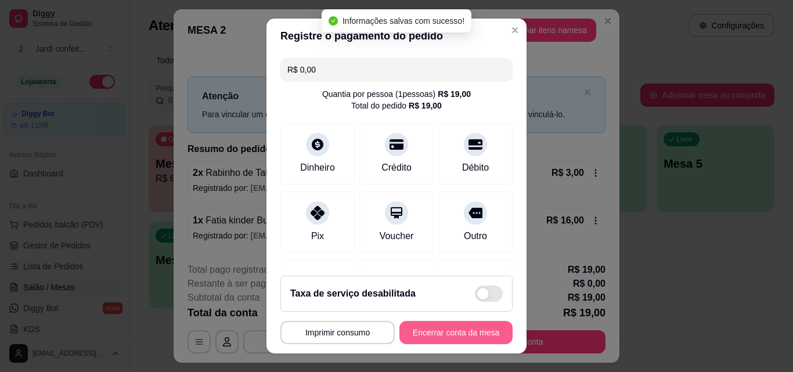
click at [475, 329] on button "Encerrar conta da mesa" at bounding box center [455, 332] width 113 height 23
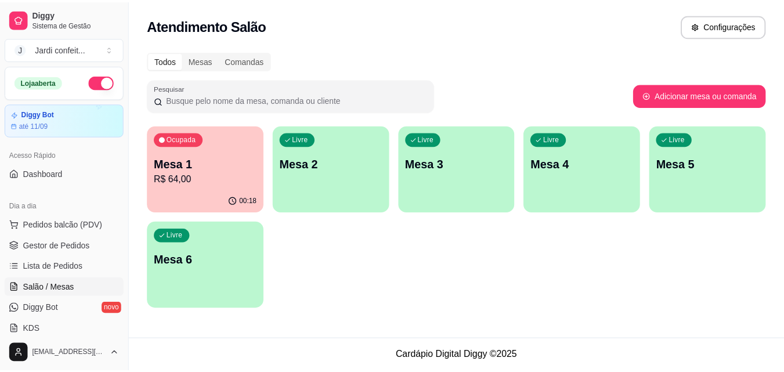
scroll to position [174, 0]
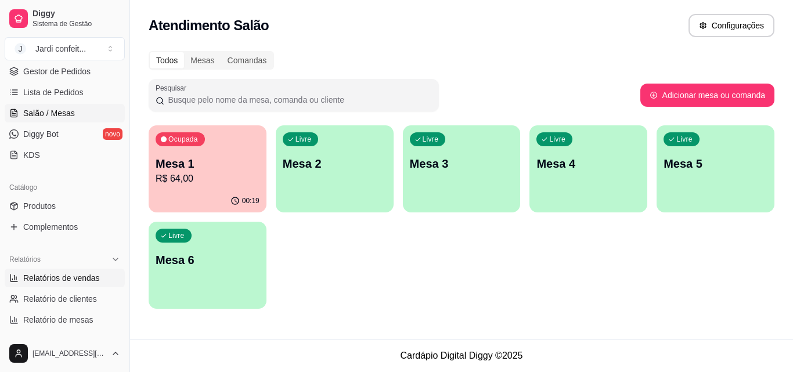
click at [50, 279] on span "Relatórios de vendas" at bounding box center [61, 278] width 77 height 12
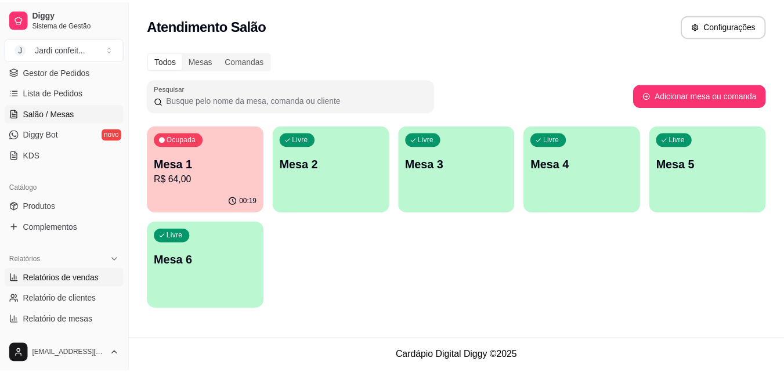
select select "ALL"
select select "0"
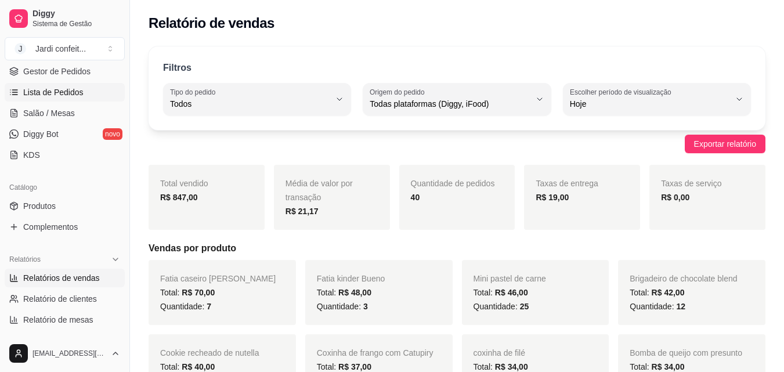
click at [79, 93] on span "Lista de Pedidos" at bounding box center [53, 92] width 60 height 12
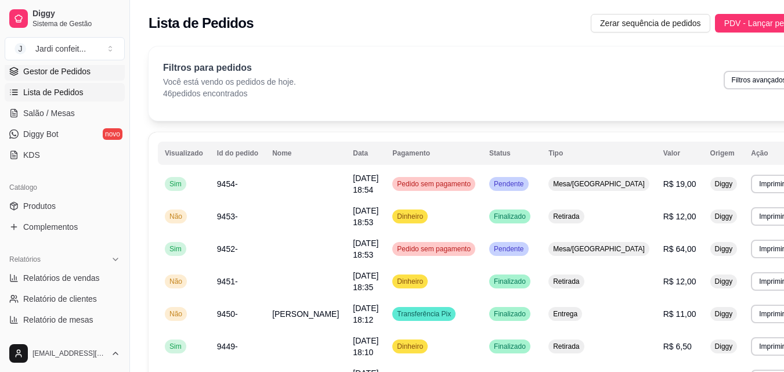
click at [76, 70] on span "Gestor de Pedidos" at bounding box center [56, 72] width 67 height 12
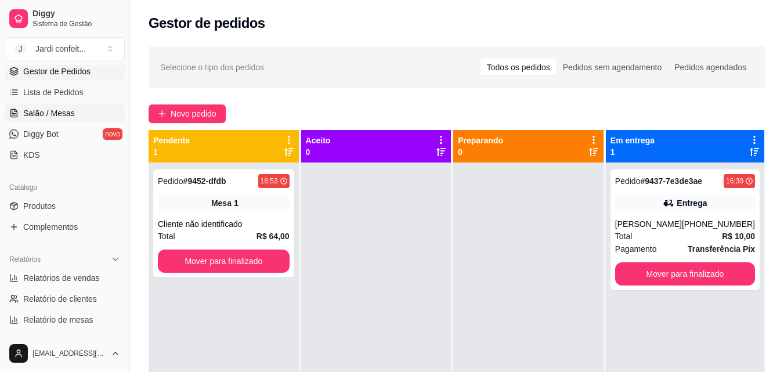
click at [62, 115] on span "Salão / Mesas" at bounding box center [49, 113] width 52 height 12
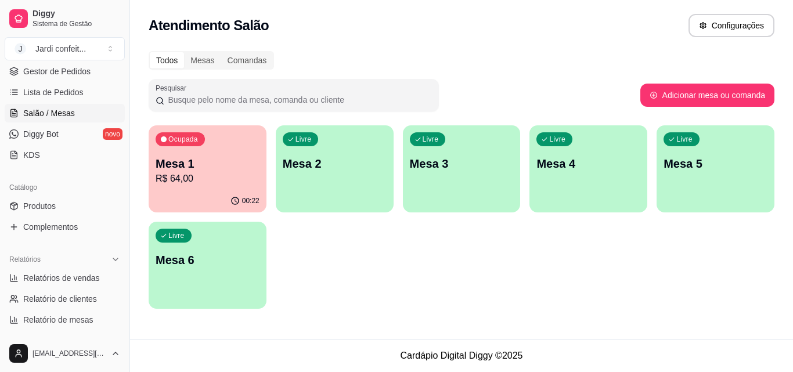
click at [206, 177] on p "R$ 64,00" at bounding box center [207, 179] width 104 height 14
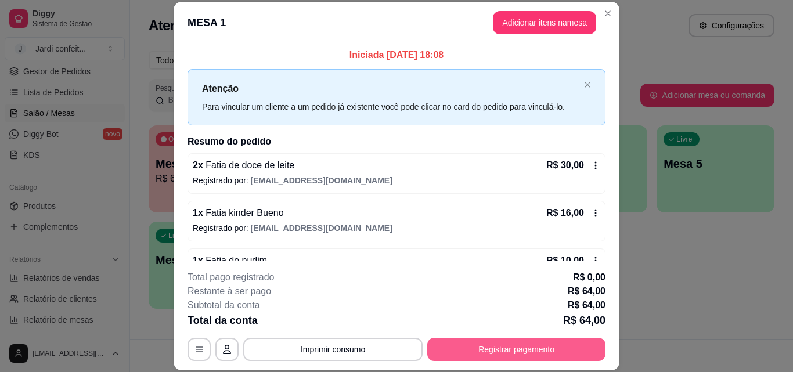
click at [448, 348] on button "Registrar pagamento" at bounding box center [516, 349] width 178 height 23
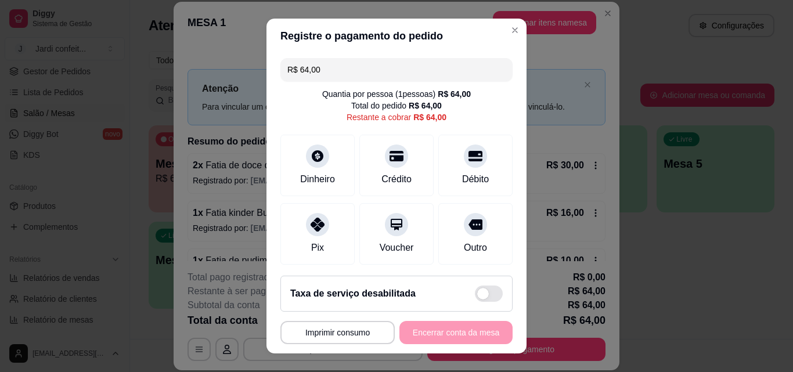
drag, startPoint x: 352, startPoint y: 71, endPoint x: 292, endPoint y: 66, distance: 60.0
click at [292, 66] on input "R$ 64,00" at bounding box center [396, 69] width 218 height 23
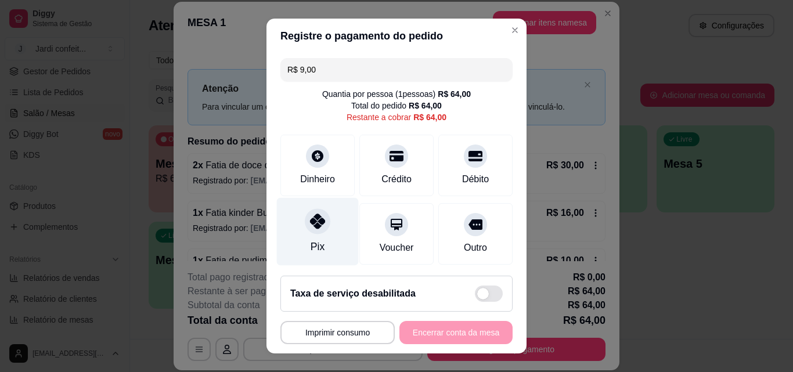
click at [319, 227] on div at bounding box center [318, 221] width 26 height 26
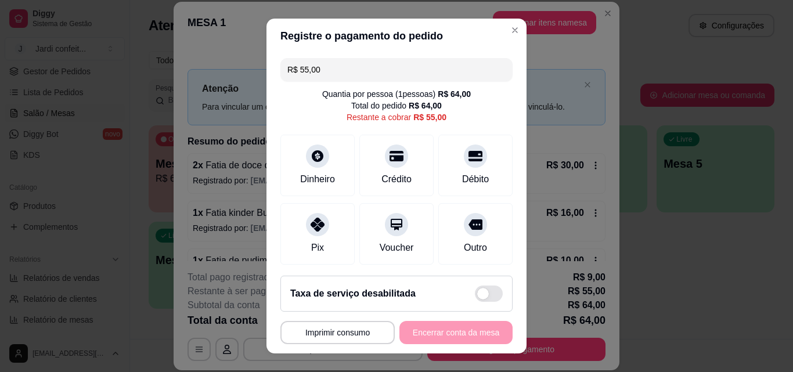
drag, startPoint x: 343, startPoint y: 64, endPoint x: 296, endPoint y: 74, distance: 48.7
click at [296, 74] on input "R$ 55,00" at bounding box center [396, 69] width 218 height 23
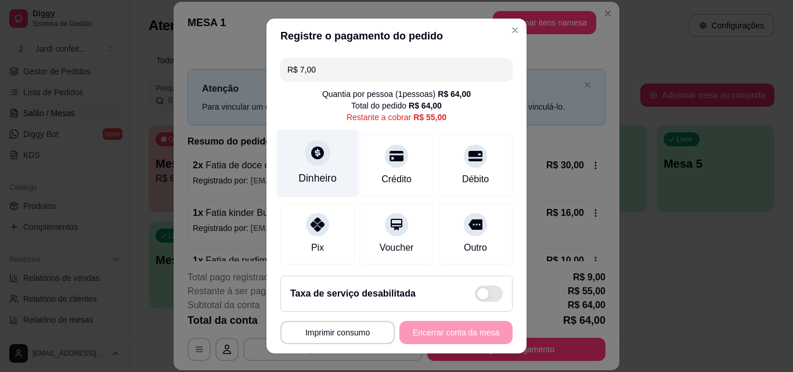
type input "R$ 7,00"
click at [326, 180] on div "Dinheiro" at bounding box center [317, 178] width 38 height 15
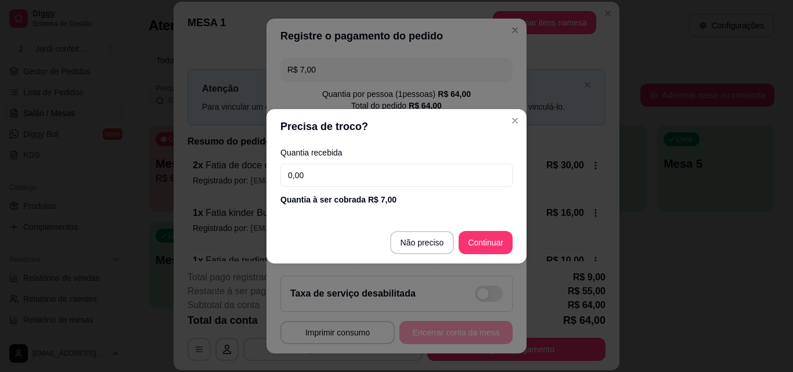
click at [326, 180] on input "0,00" at bounding box center [396, 175] width 232 height 23
type input "7,00"
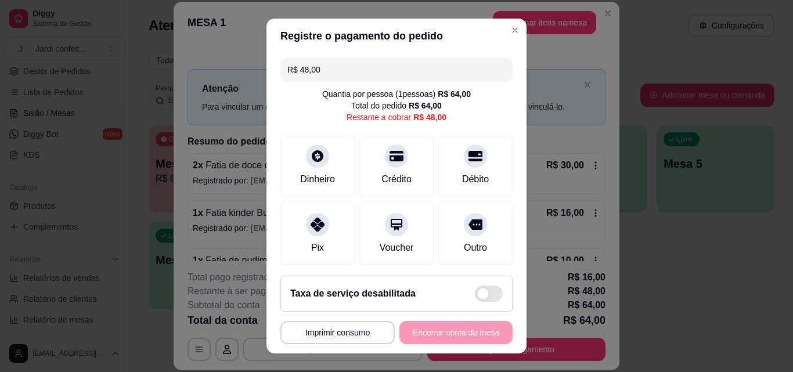
drag, startPoint x: 322, startPoint y: 71, endPoint x: 310, endPoint y: 64, distance: 13.5
click at [309, 65] on input "R$ 48,00" at bounding box center [396, 69] width 218 height 23
click at [349, 60] on input "R$ 48,00" at bounding box center [396, 69] width 218 height 23
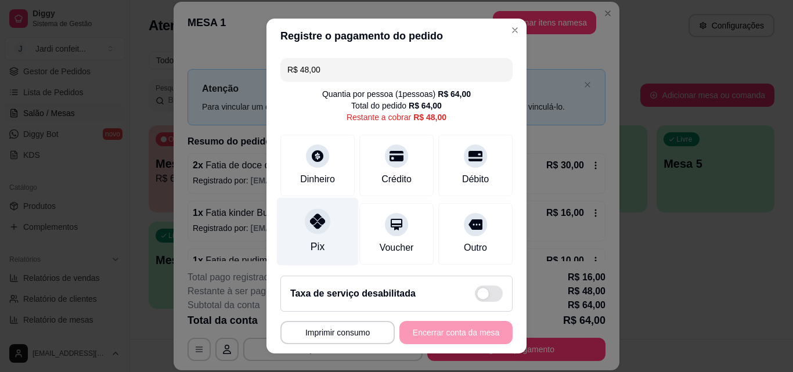
click at [310, 218] on icon at bounding box center [317, 221] width 15 height 15
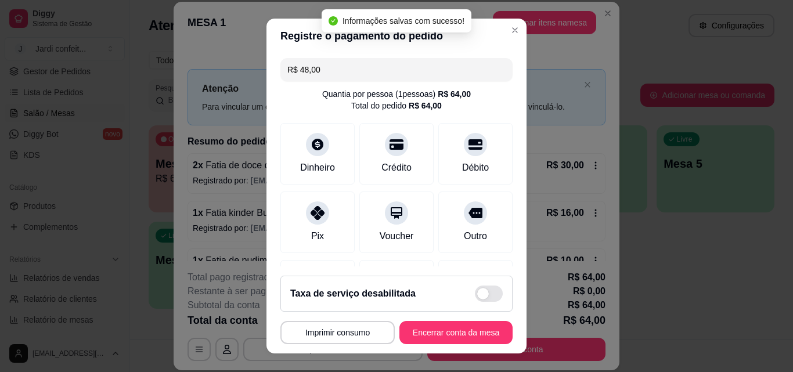
type input "R$ 0,00"
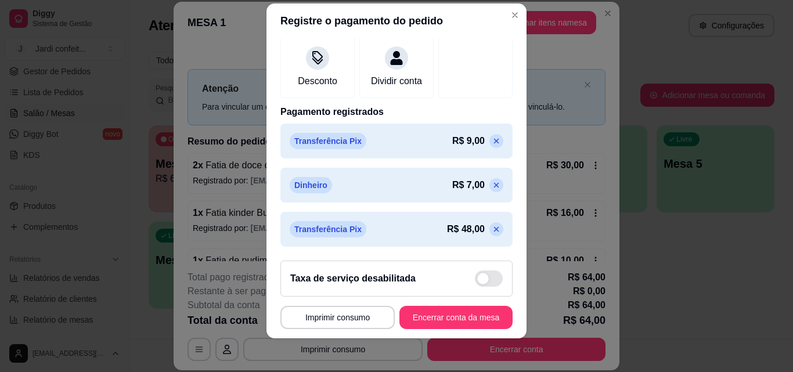
scroll to position [19, 0]
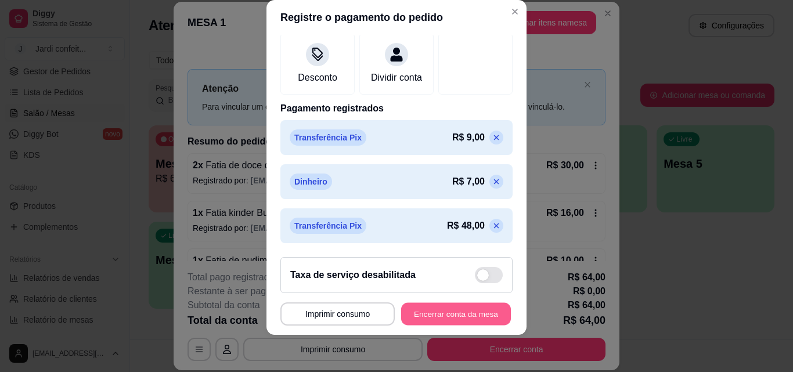
click at [452, 309] on button "Encerrar conta da mesa" at bounding box center [456, 314] width 110 height 23
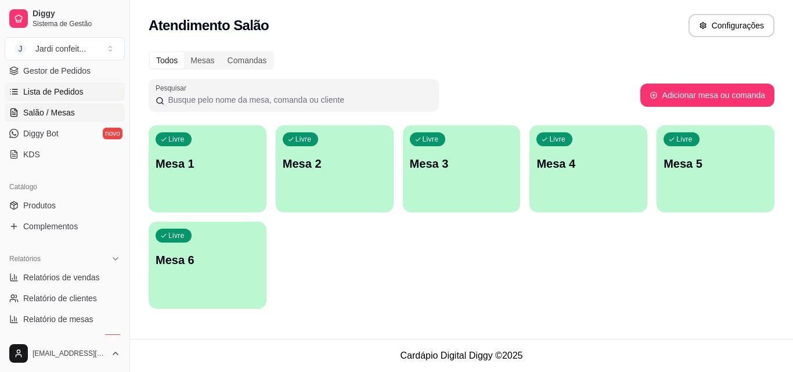
scroll to position [174, 0]
click at [67, 74] on span "Gestor de Pedidos" at bounding box center [56, 72] width 67 height 12
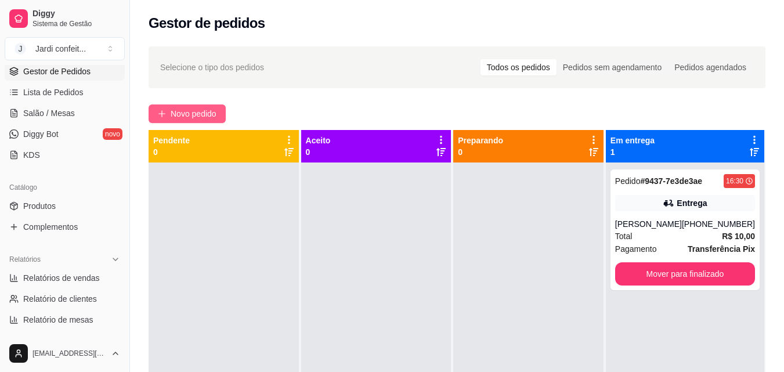
click at [186, 113] on span "Novo pedido" at bounding box center [194, 113] width 46 height 13
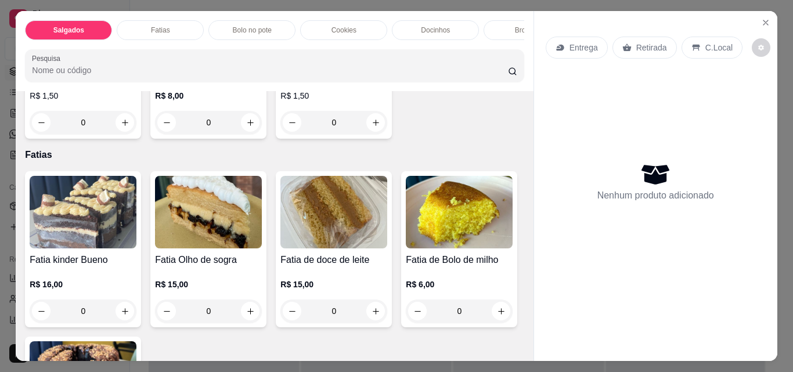
scroll to position [580, 0]
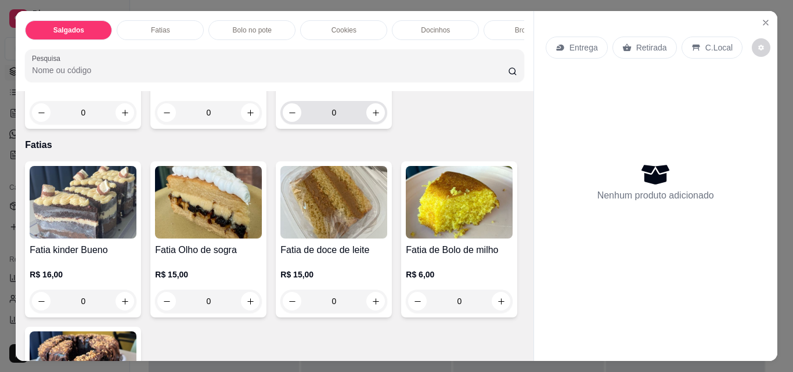
click at [301, 124] on input "0" at bounding box center [333, 112] width 65 height 23
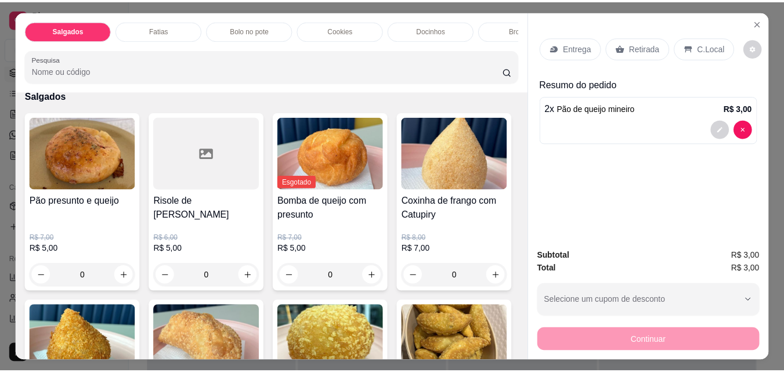
scroll to position [58, 0]
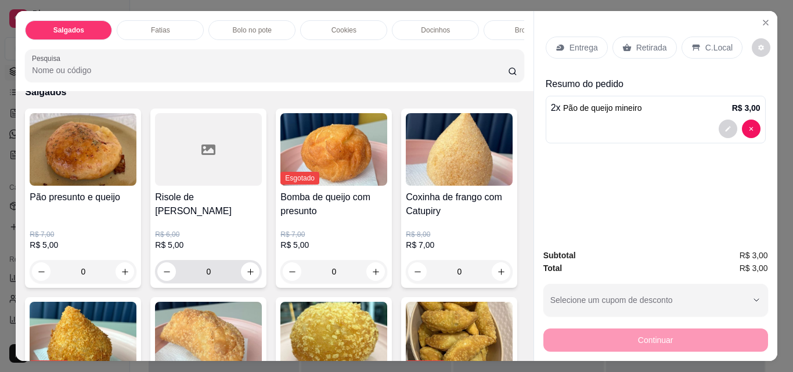
type input "2"
click at [225, 277] on input "0" at bounding box center [208, 271] width 65 height 23
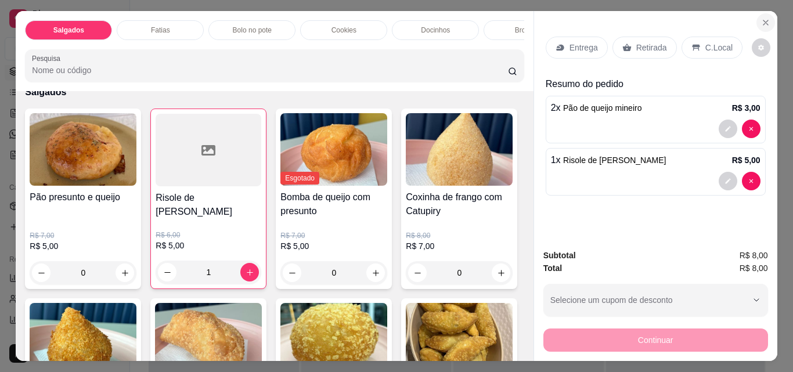
type input "1"
click at [756, 21] on button "Close" at bounding box center [765, 22] width 19 height 19
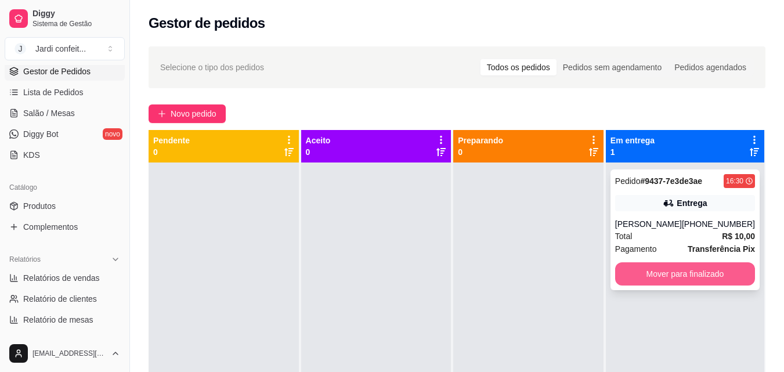
click at [663, 267] on button "Mover para finalizado" at bounding box center [685, 273] width 140 height 23
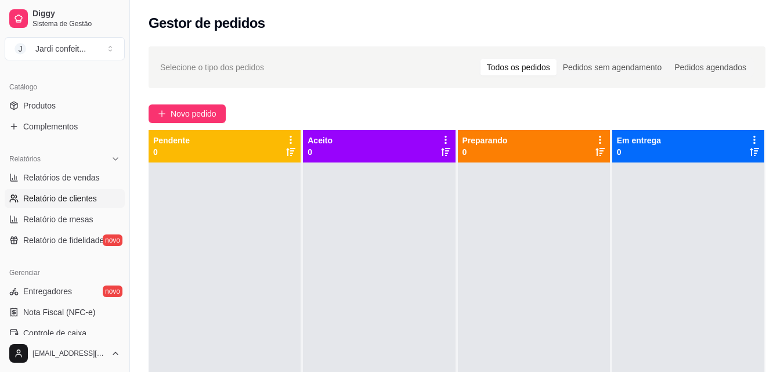
scroll to position [290, 0]
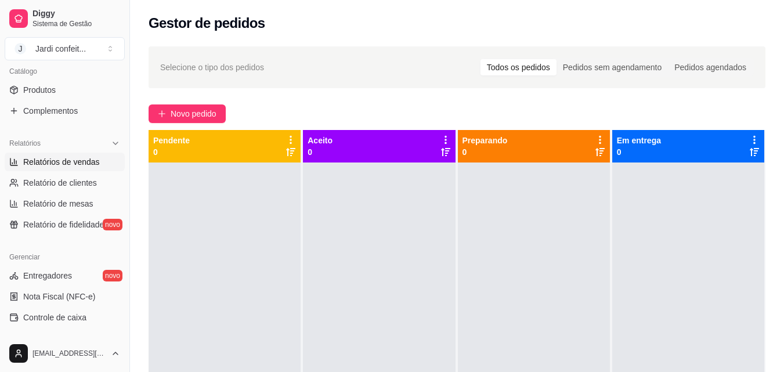
click at [67, 166] on span "Relatórios de vendas" at bounding box center [61, 162] width 77 height 12
select select "ALL"
select select "0"
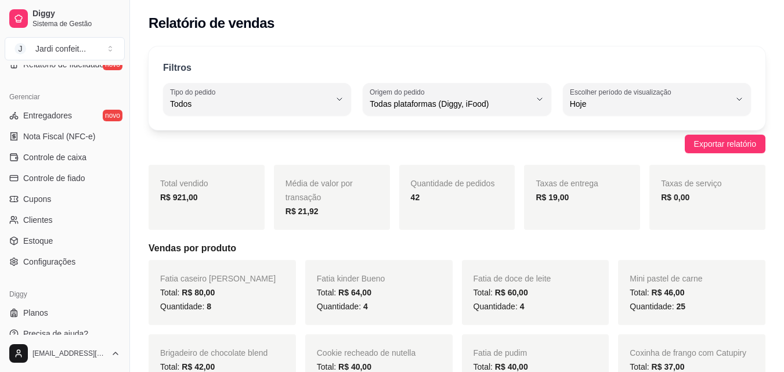
scroll to position [463, 0]
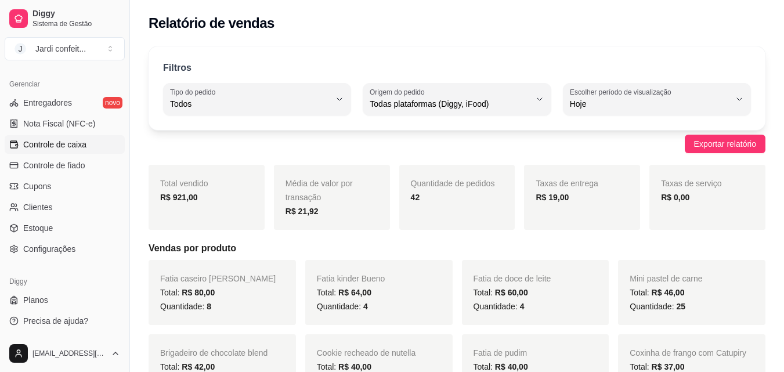
click at [79, 144] on span "Controle de caixa" at bounding box center [54, 145] width 63 height 12
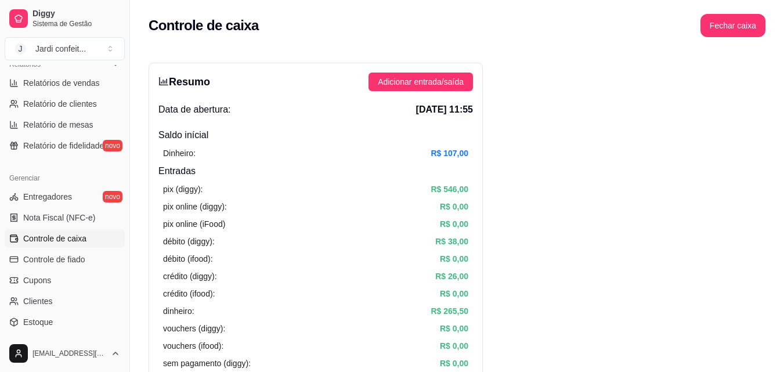
scroll to position [347, 0]
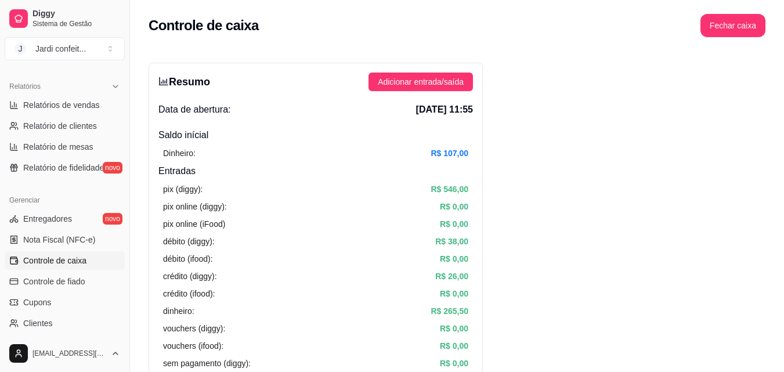
drag, startPoint x: 474, startPoint y: 0, endPoint x: 408, endPoint y: 30, distance: 72.5
click at [408, 30] on div "Controle de caixa Fechar caixa" at bounding box center [457, 25] width 617 height 23
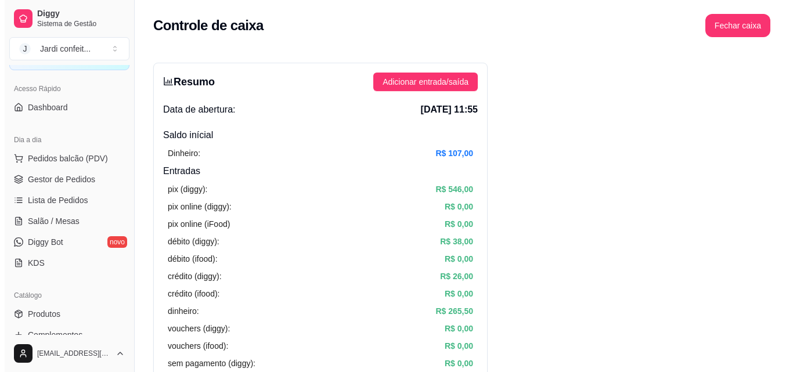
scroll to position [0, 0]
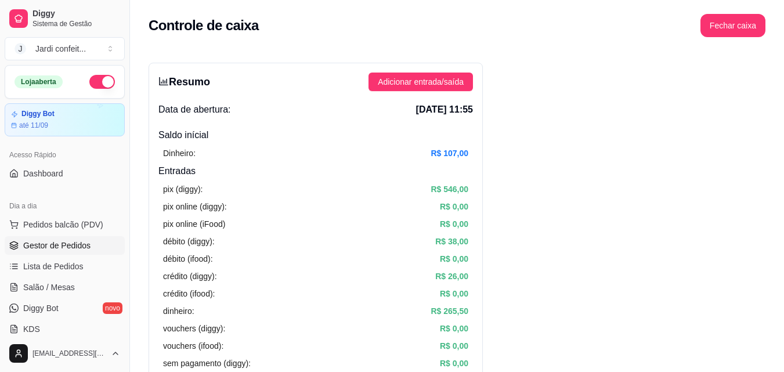
click at [69, 244] on span "Gestor de Pedidos" at bounding box center [56, 246] width 67 height 12
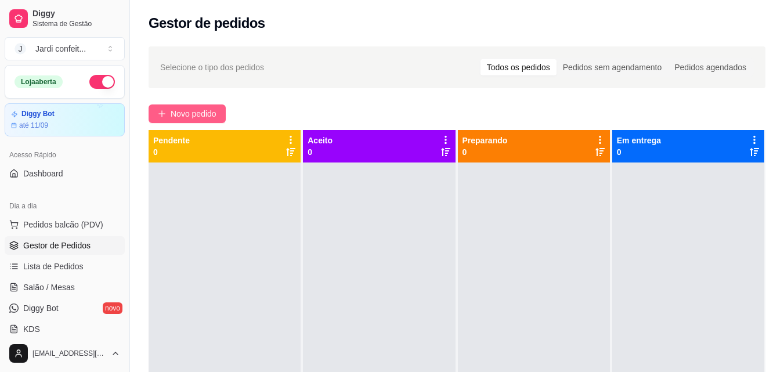
click at [210, 108] on span "Novo pedido" at bounding box center [194, 113] width 46 height 13
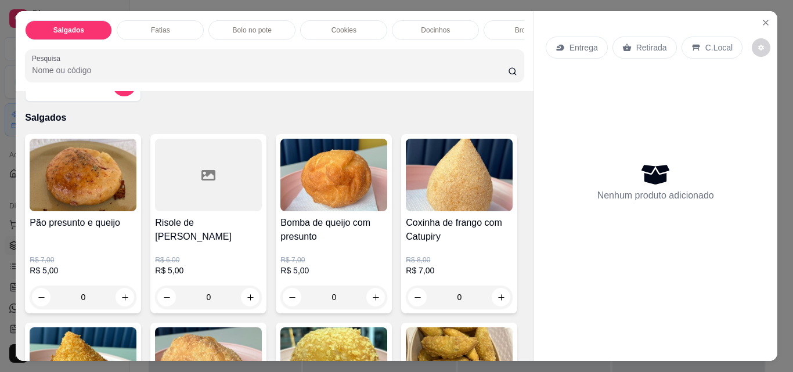
scroll to position [116, 0]
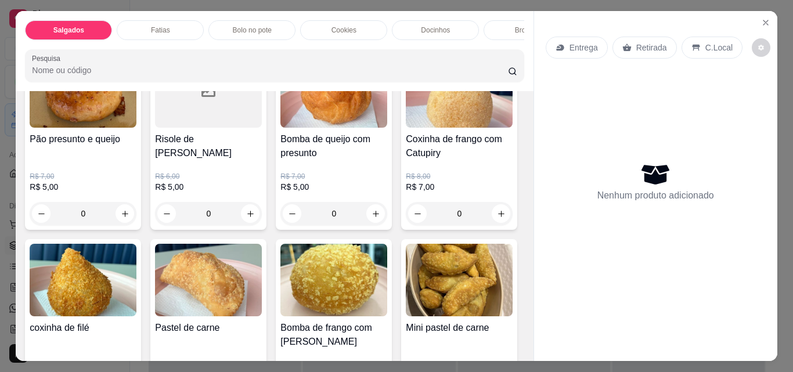
click at [169, 28] on div "Fatias" at bounding box center [160, 30] width 87 height 20
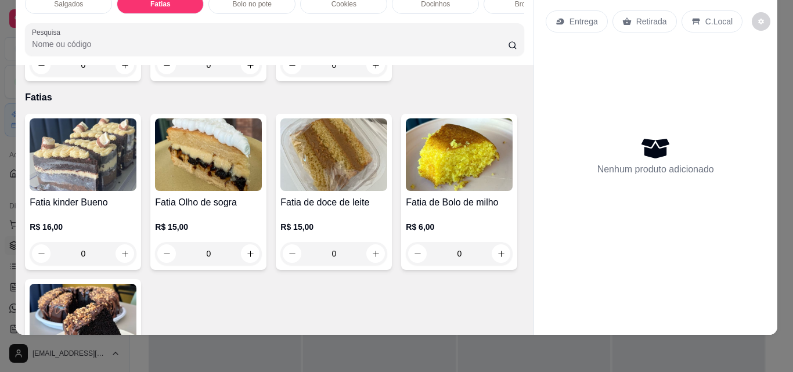
scroll to position [584, 0]
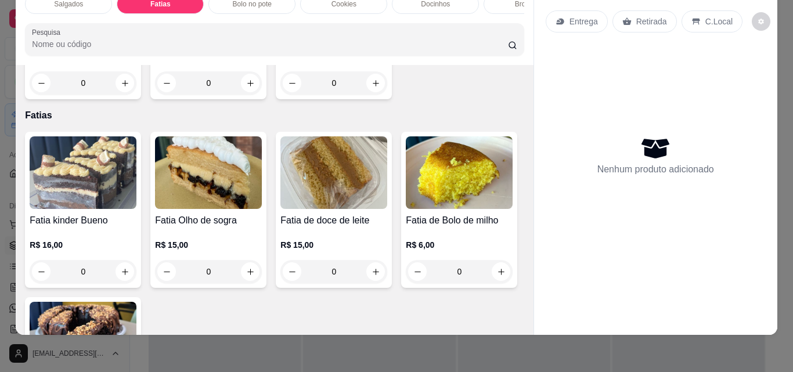
click at [301, 95] on input "0" at bounding box center [333, 82] width 65 height 23
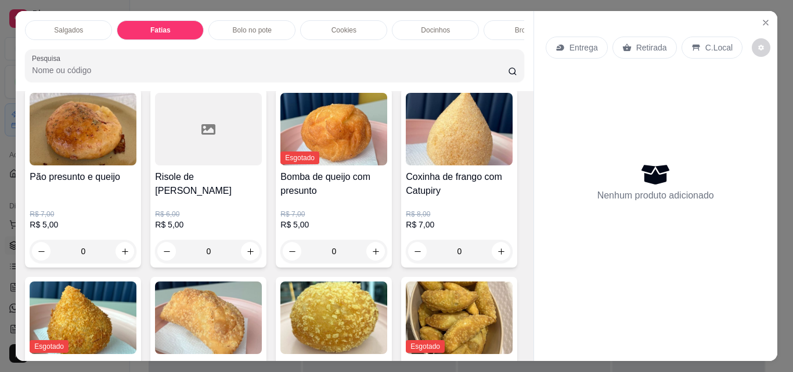
scroll to position [0, 0]
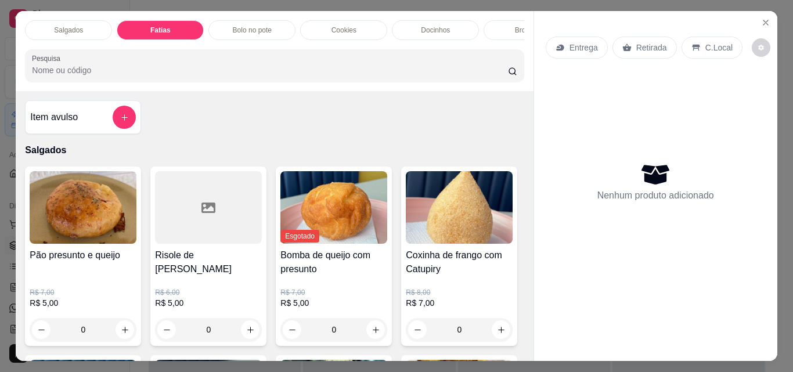
click at [495, 23] on div "Brownie" at bounding box center [526, 30] width 87 height 20
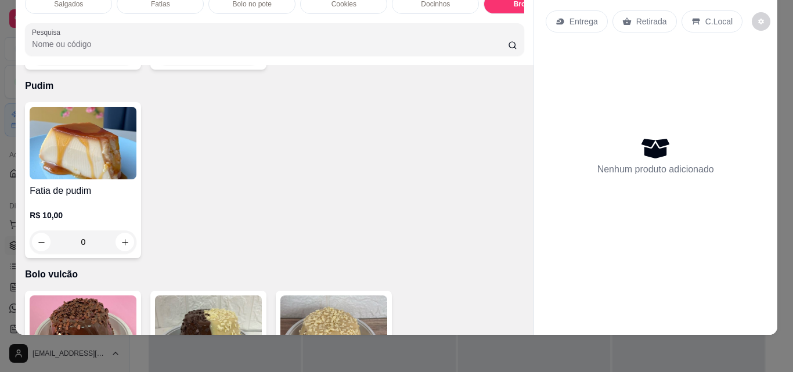
click at [124, 58] on icon "increase-product-quantity" at bounding box center [125, 53] width 9 height 9
type input "1"
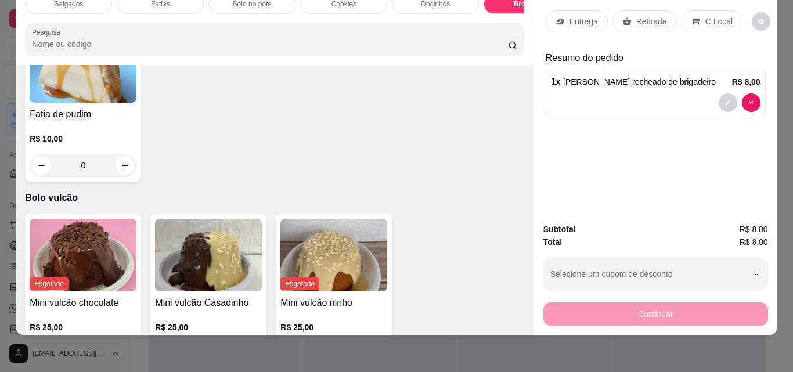
scroll to position [2266, 0]
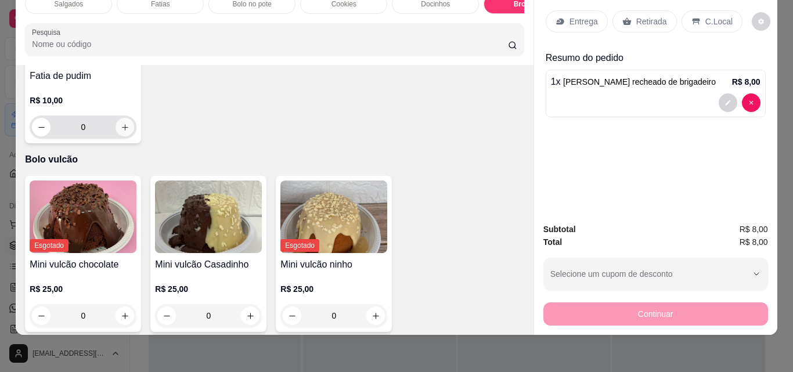
click at [121, 132] on icon "increase-product-quantity" at bounding box center [125, 127] width 9 height 9
type input "1"
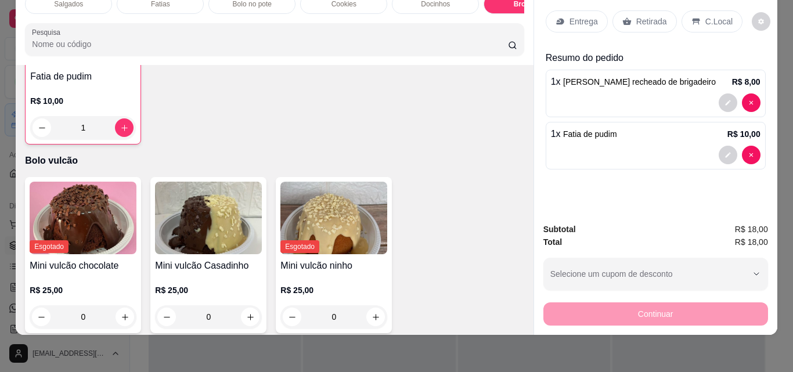
click at [625, 17] on icon at bounding box center [626, 21] width 9 height 9
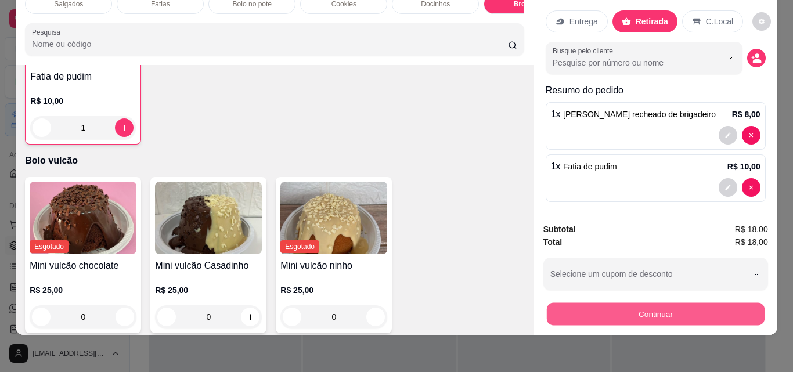
click at [617, 302] on button "Continuar" at bounding box center [655, 313] width 218 height 23
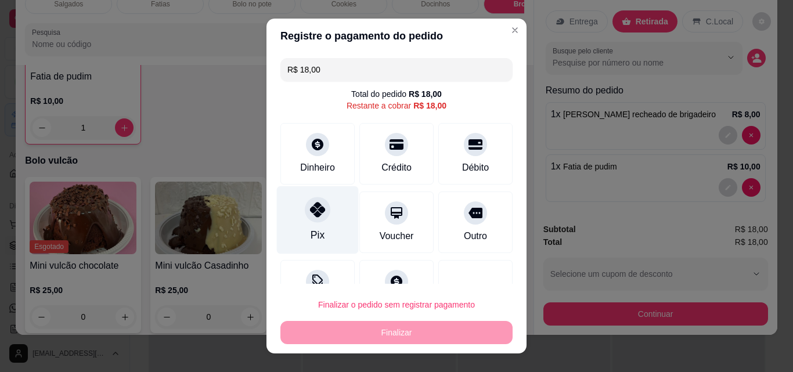
click at [323, 214] on div at bounding box center [318, 210] width 26 height 26
type input "R$ 0,00"
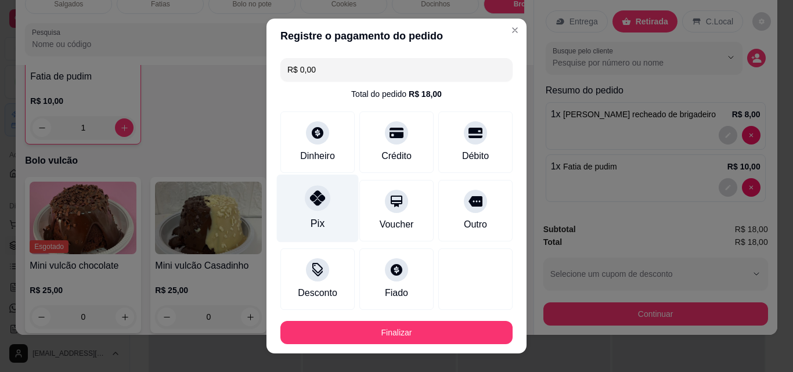
click at [316, 205] on icon at bounding box center [317, 197] width 15 height 15
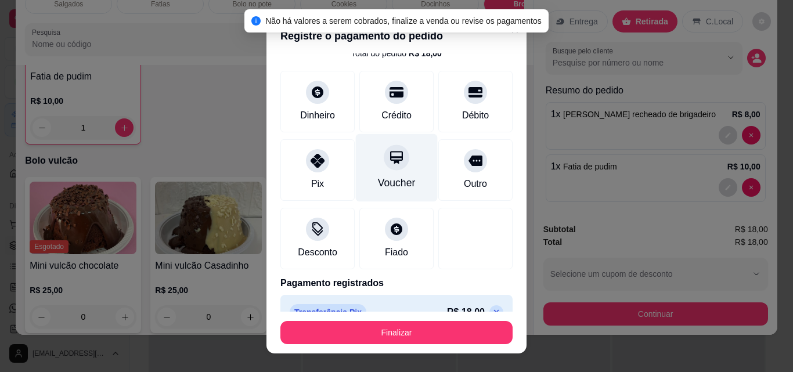
scroll to position [63, 0]
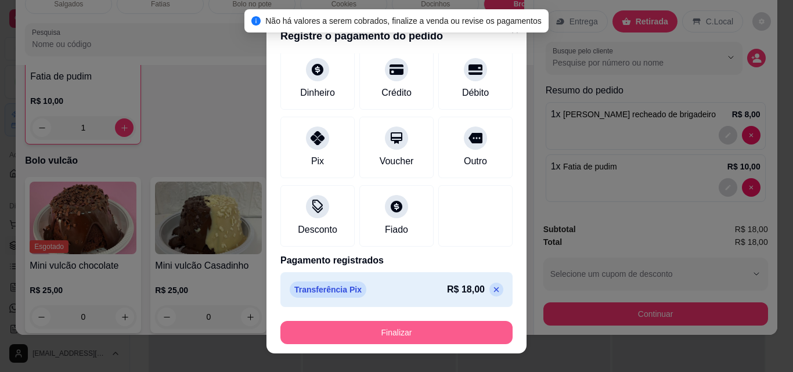
click at [425, 330] on button "Finalizar" at bounding box center [396, 332] width 232 height 23
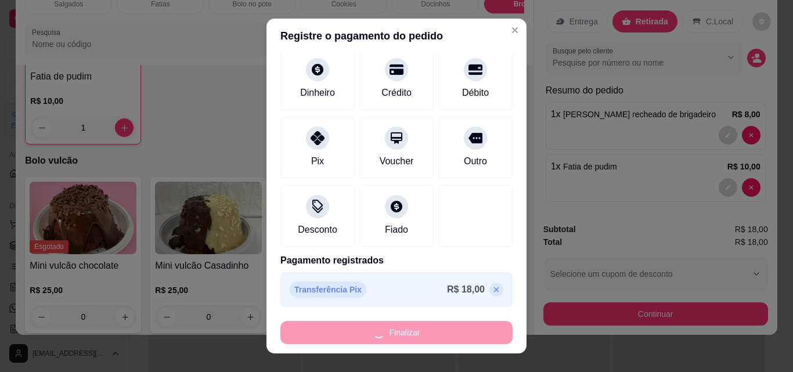
type input "0"
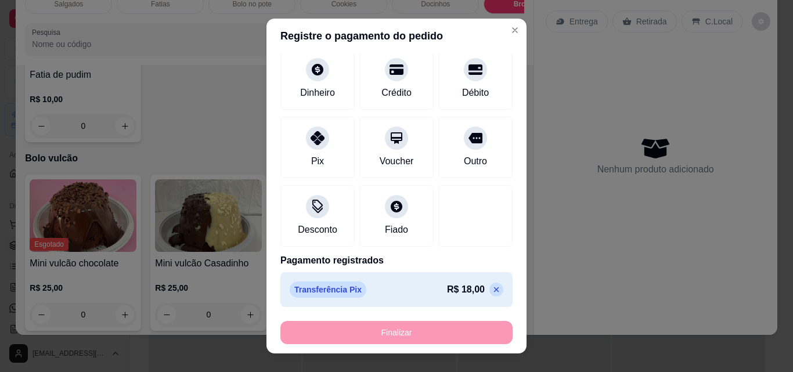
type input "-R$ 18,00"
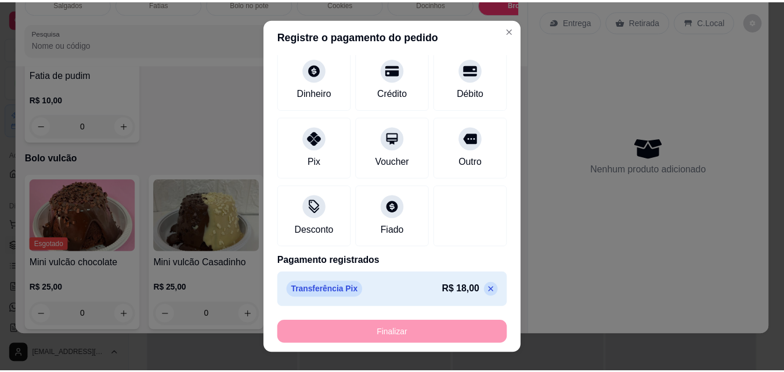
scroll to position [2265, 0]
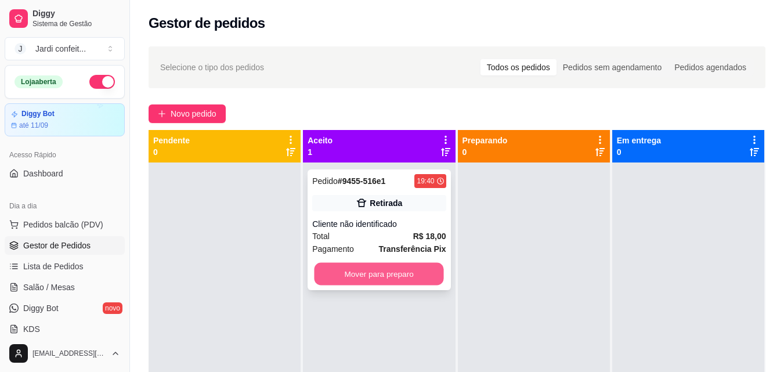
click at [431, 272] on button "Mover para preparo" at bounding box center [378, 274] width 129 height 23
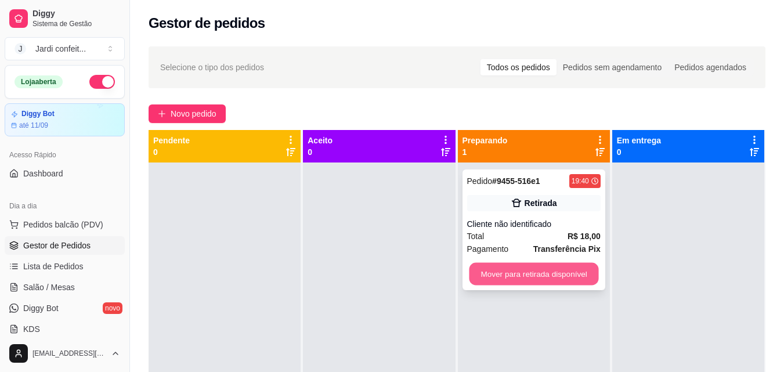
click at [540, 271] on button "Mover para retirada disponível" at bounding box center [533, 274] width 129 height 23
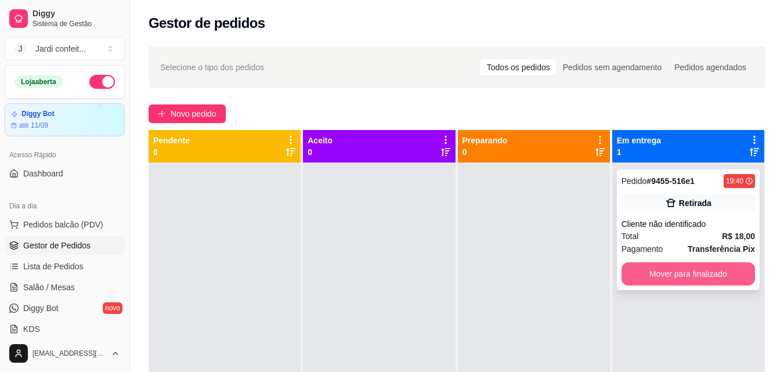
click at [685, 270] on button "Mover para finalizado" at bounding box center [687, 273] width 133 height 23
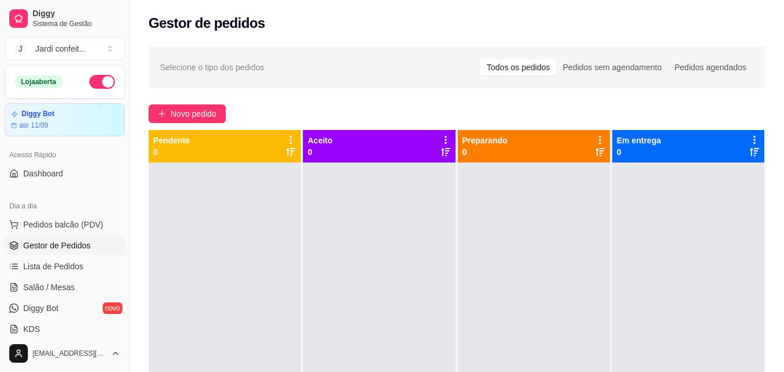
click at [99, 85] on button "button" at bounding box center [102, 82] width 26 height 14
